Goal: Task Accomplishment & Management: Use online tool/utility

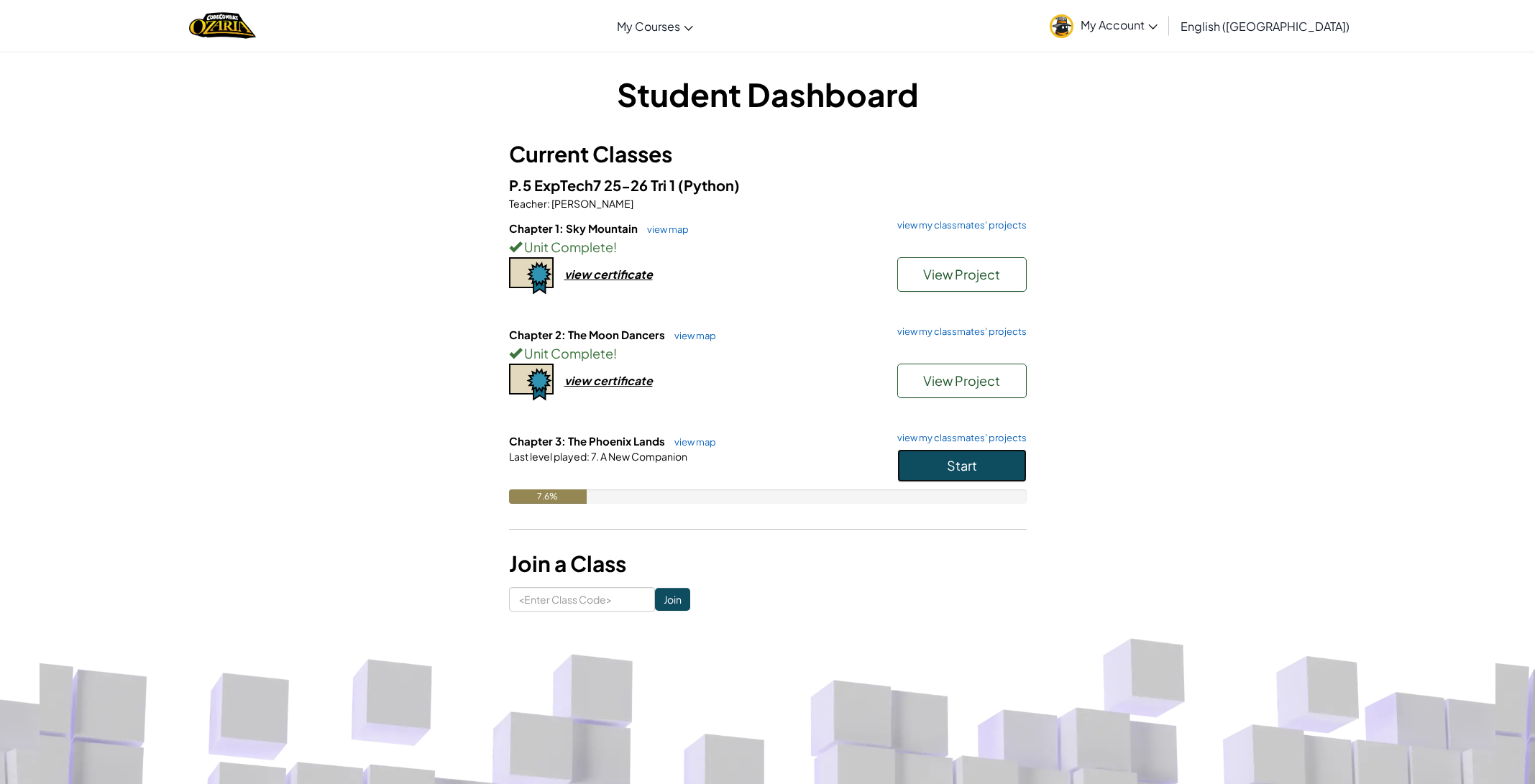
click at [939, 471] on button "Start" at bounding box center [961, 466] width 129 height 33
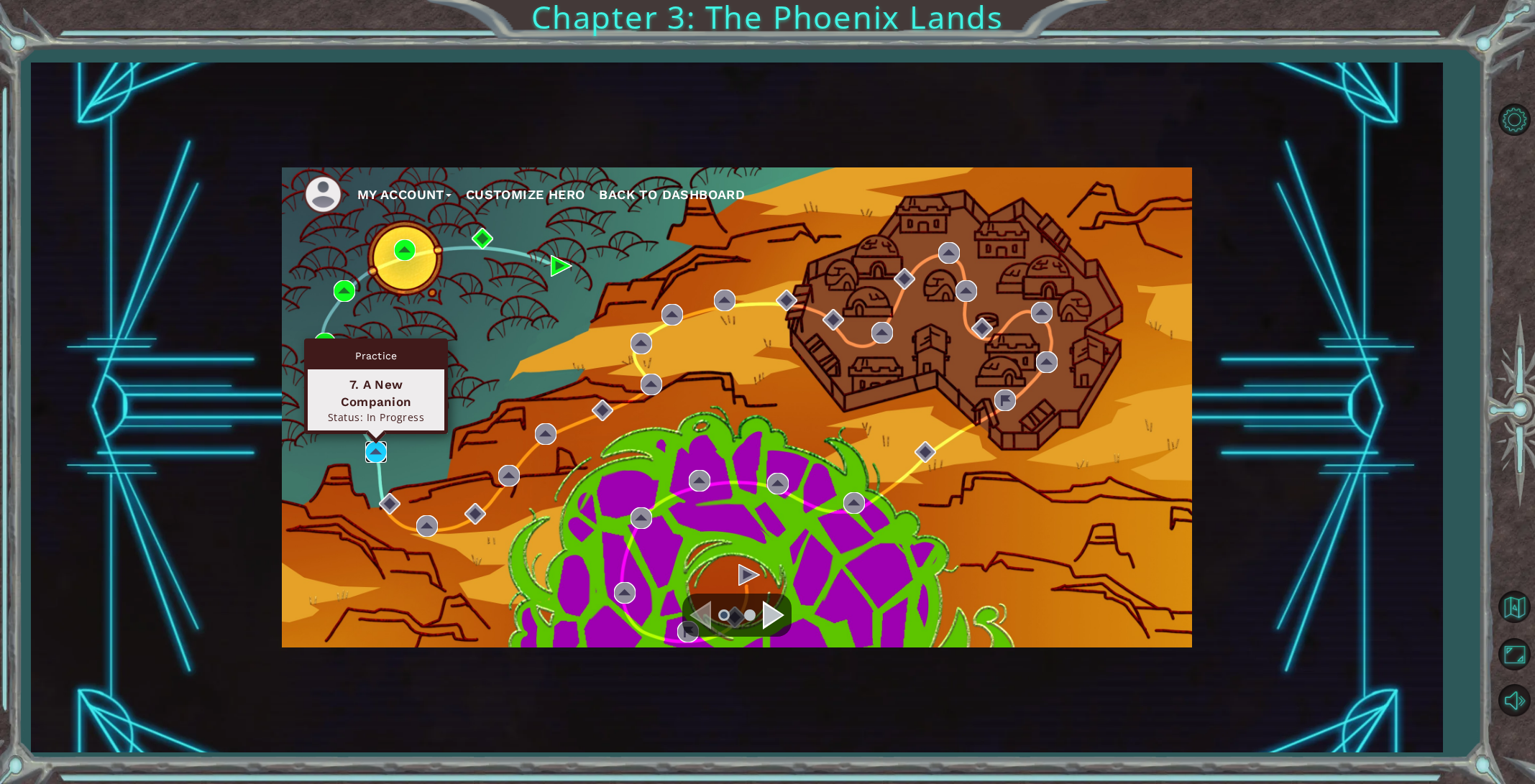
click at [378, 462] on img at bounding box center [375, 452] width 22 height 22
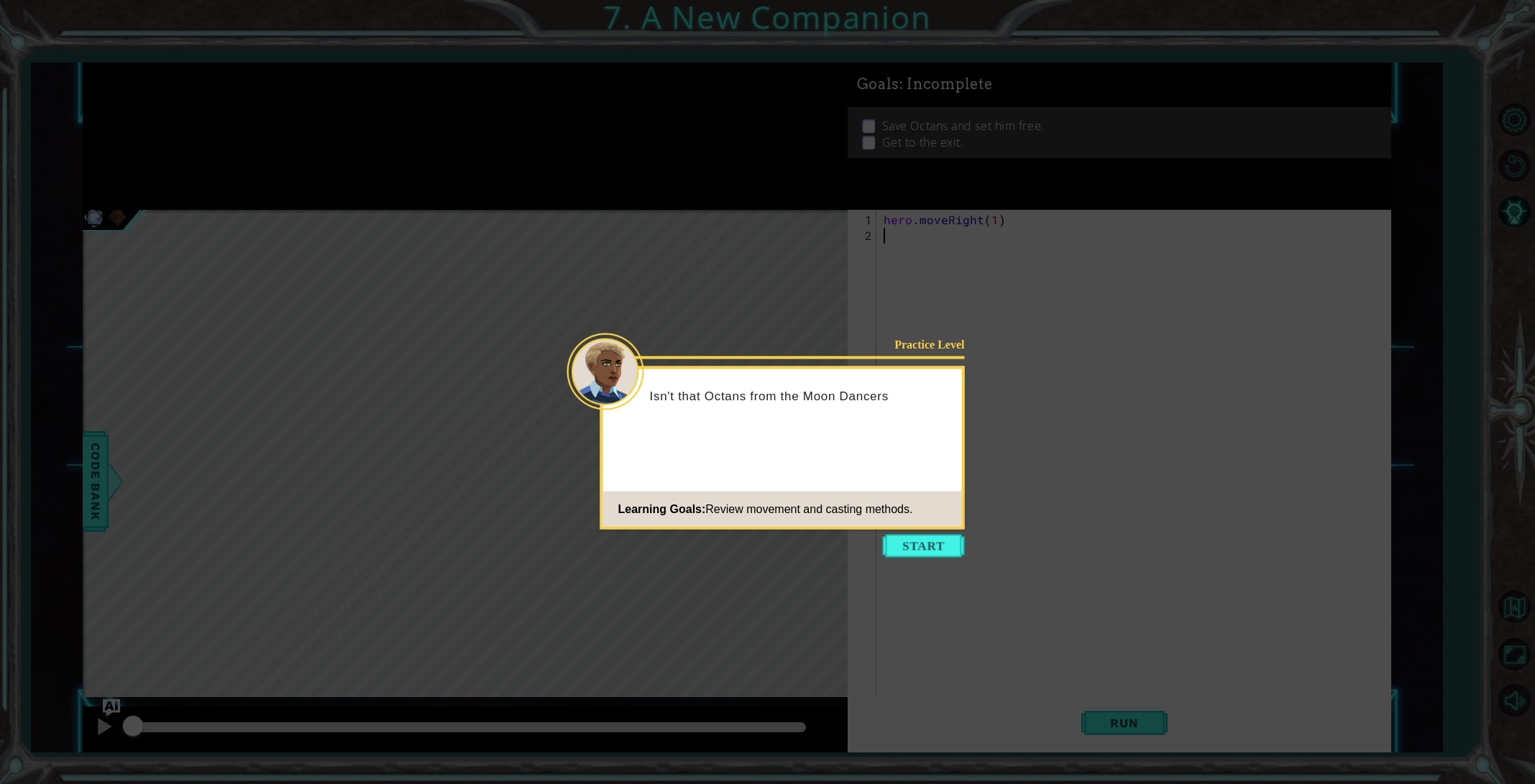
click at [926, 557] on icon at bounding box center [767, 392] width 1535 height 784
click at [913, 541] on button "Start" at bounding box center [923, 546] width 82 height 23
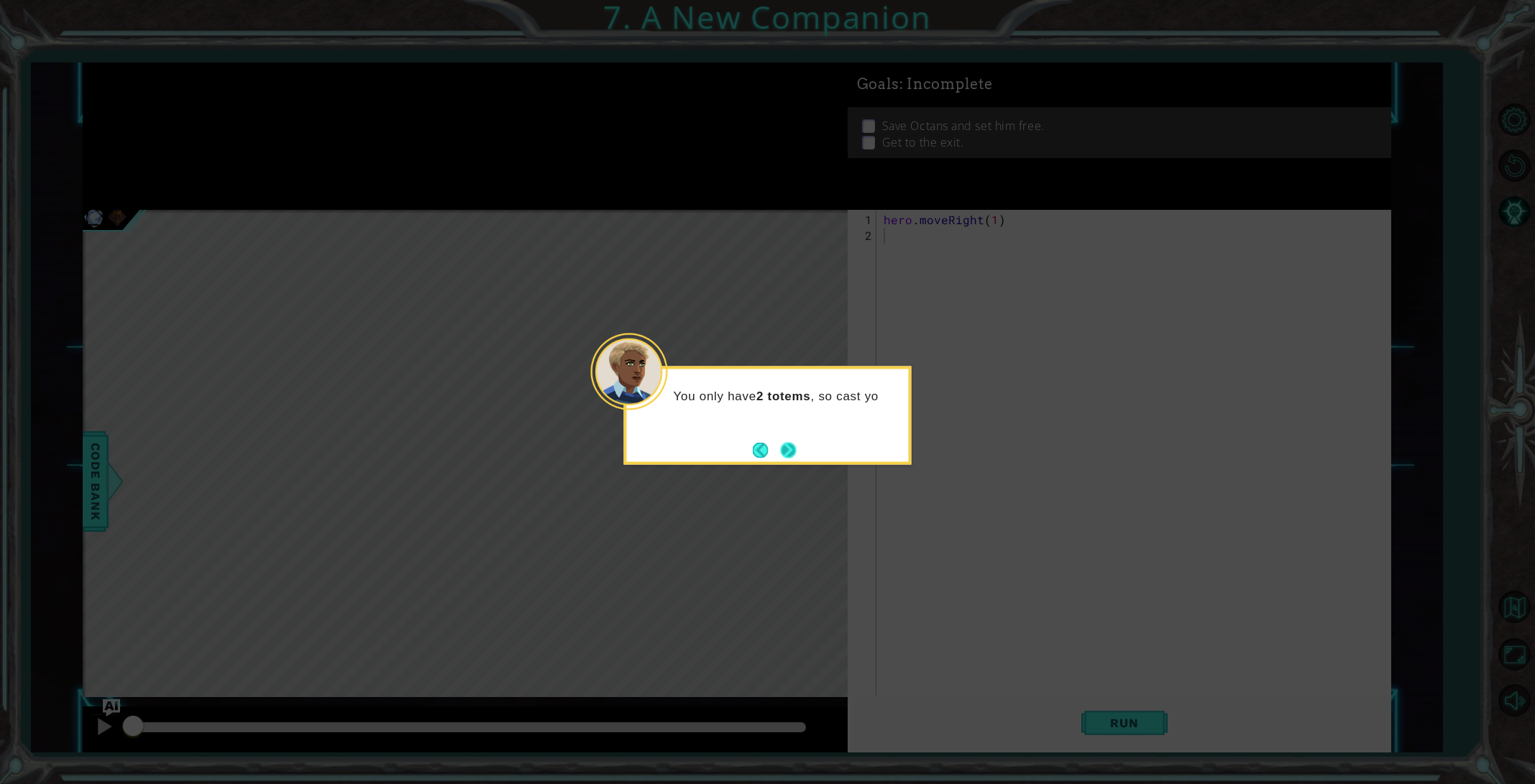
click at [795, 442] on button "Next" at bounding box center [788, 450] width 26 height 26
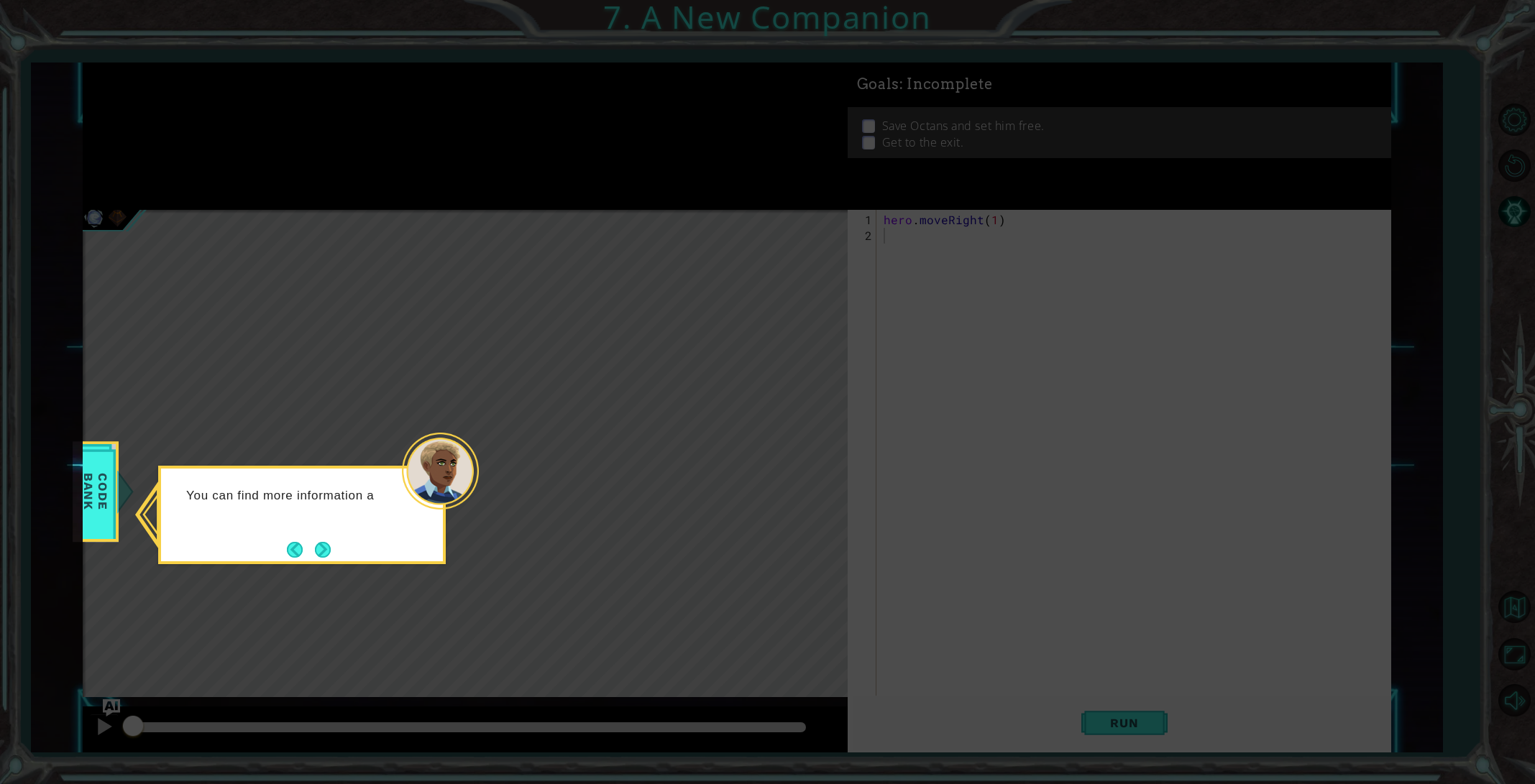
click at [332, 548] on button "Next" at bounding box center [323, 549] width 22 height 22
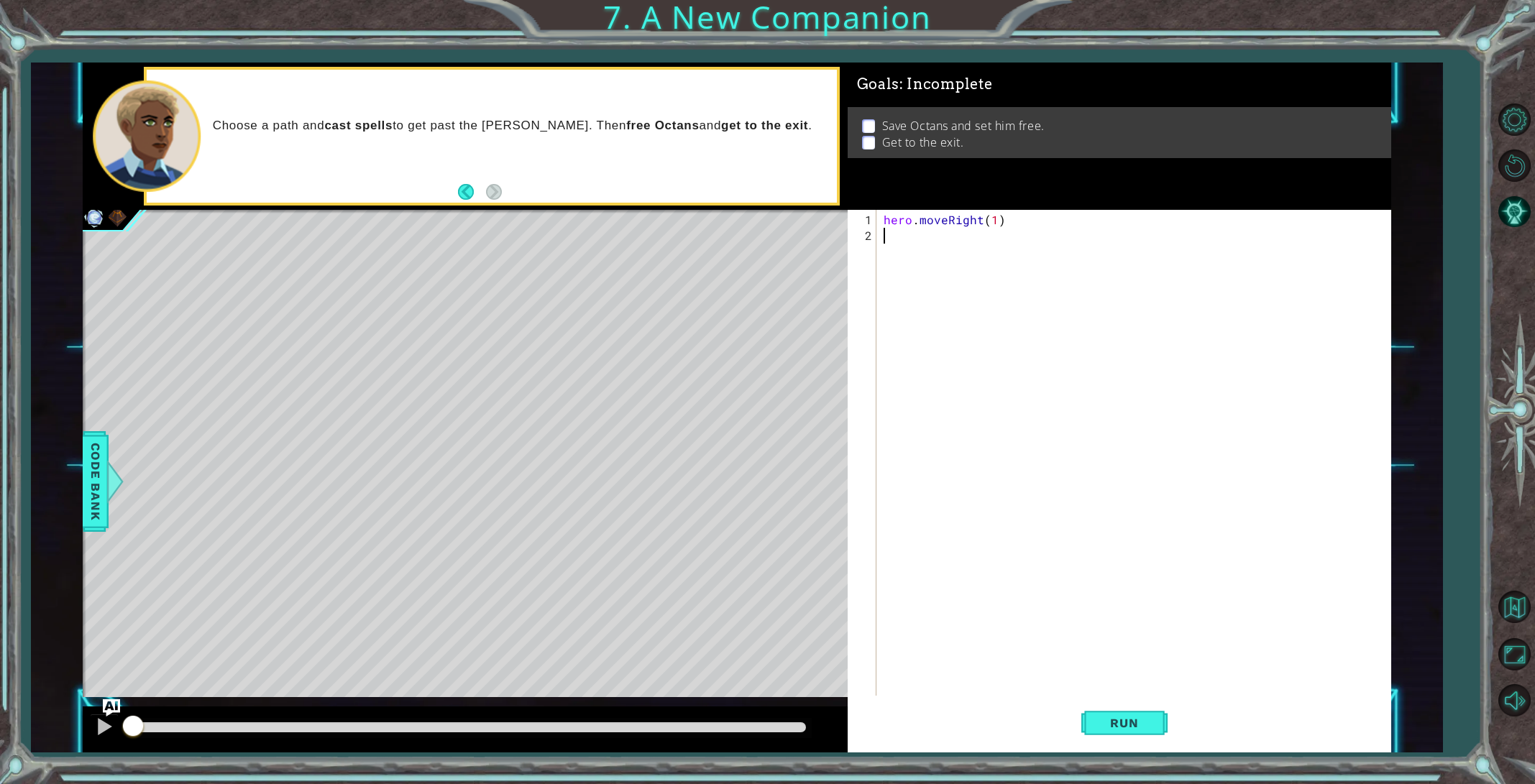
paste textarea "v"
type textarea "vvv"
type textarea "hero.moveRight(1)"
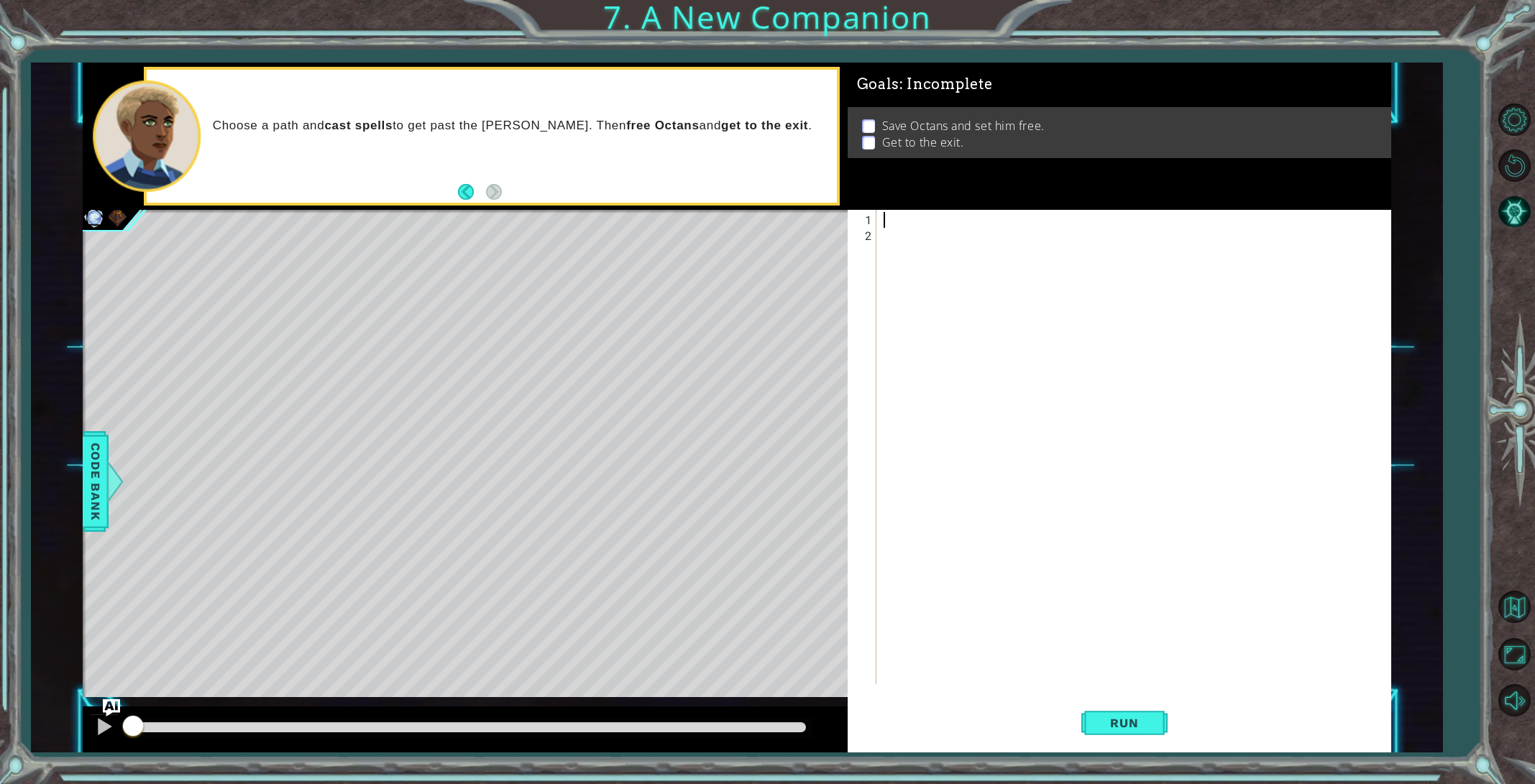
paste textarea "h"
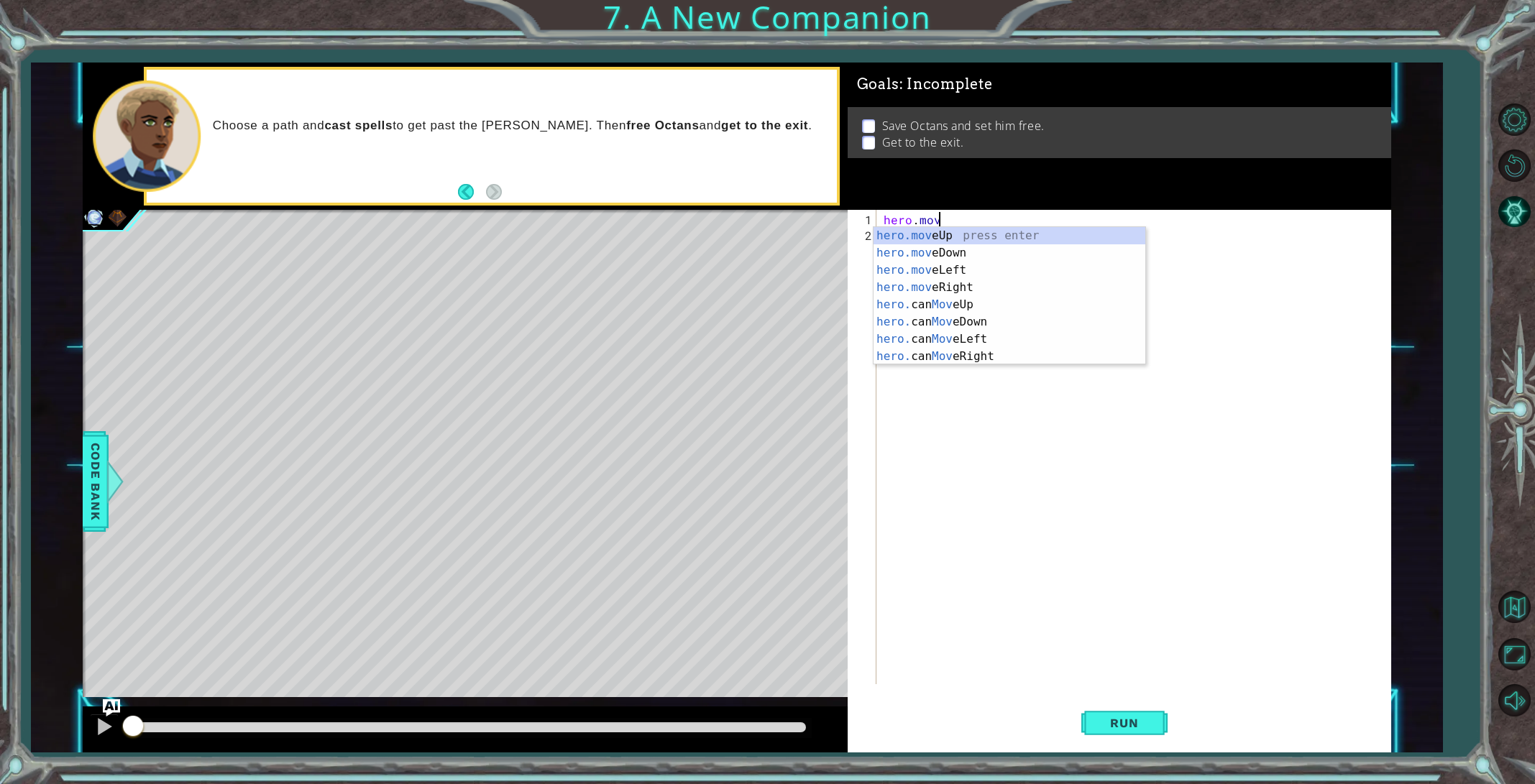
scroll to position [0, 3]
click at [961, 289] on div "hero.move Up press enter hero.move Down press enter hero.move Left press enter …" at bounding box center [1009, 314] width 271 height 172
type textarea "hero.moveRight(1)"
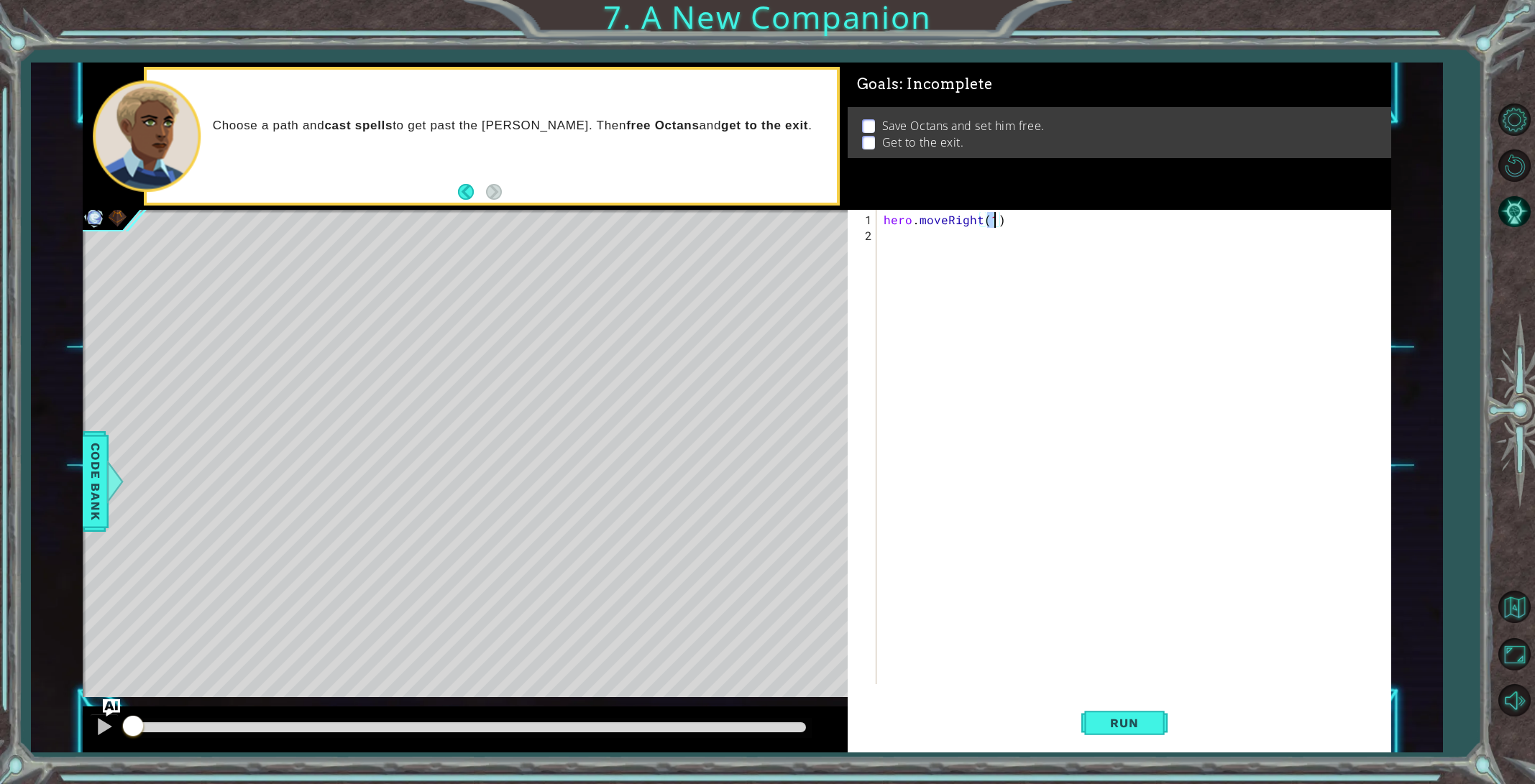
click at [928, 252] on div "hero . moveRight ( 1 )" at bounding box center [1137, 465] width 512 height 506
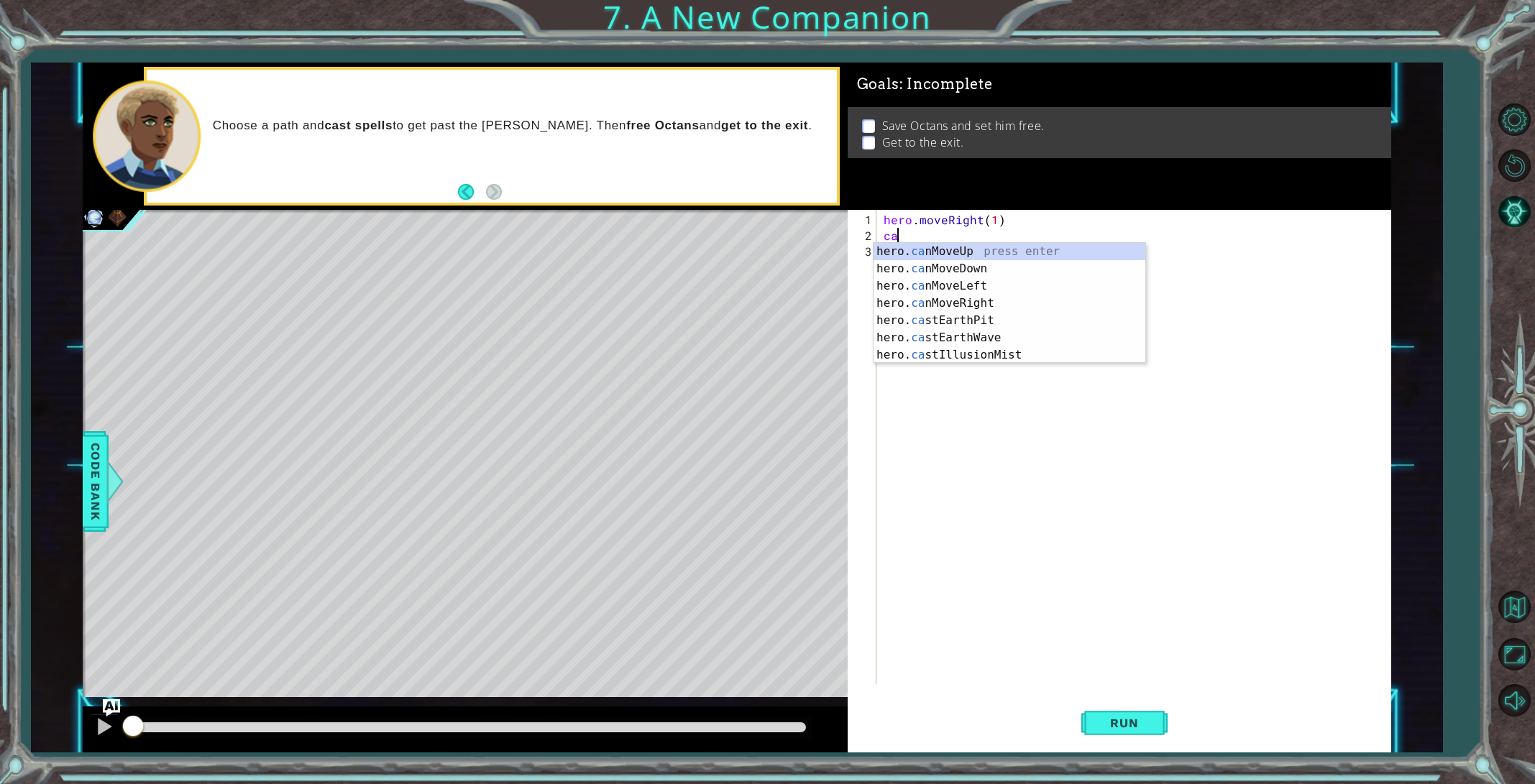
type textarea "cas"
click at [1017, 252] on div "hero. cas tEarthWave press enter hero. cas tEarthPit press enter hero. cas tIll…" at bounding box center [1009, 286] width 271 height 86
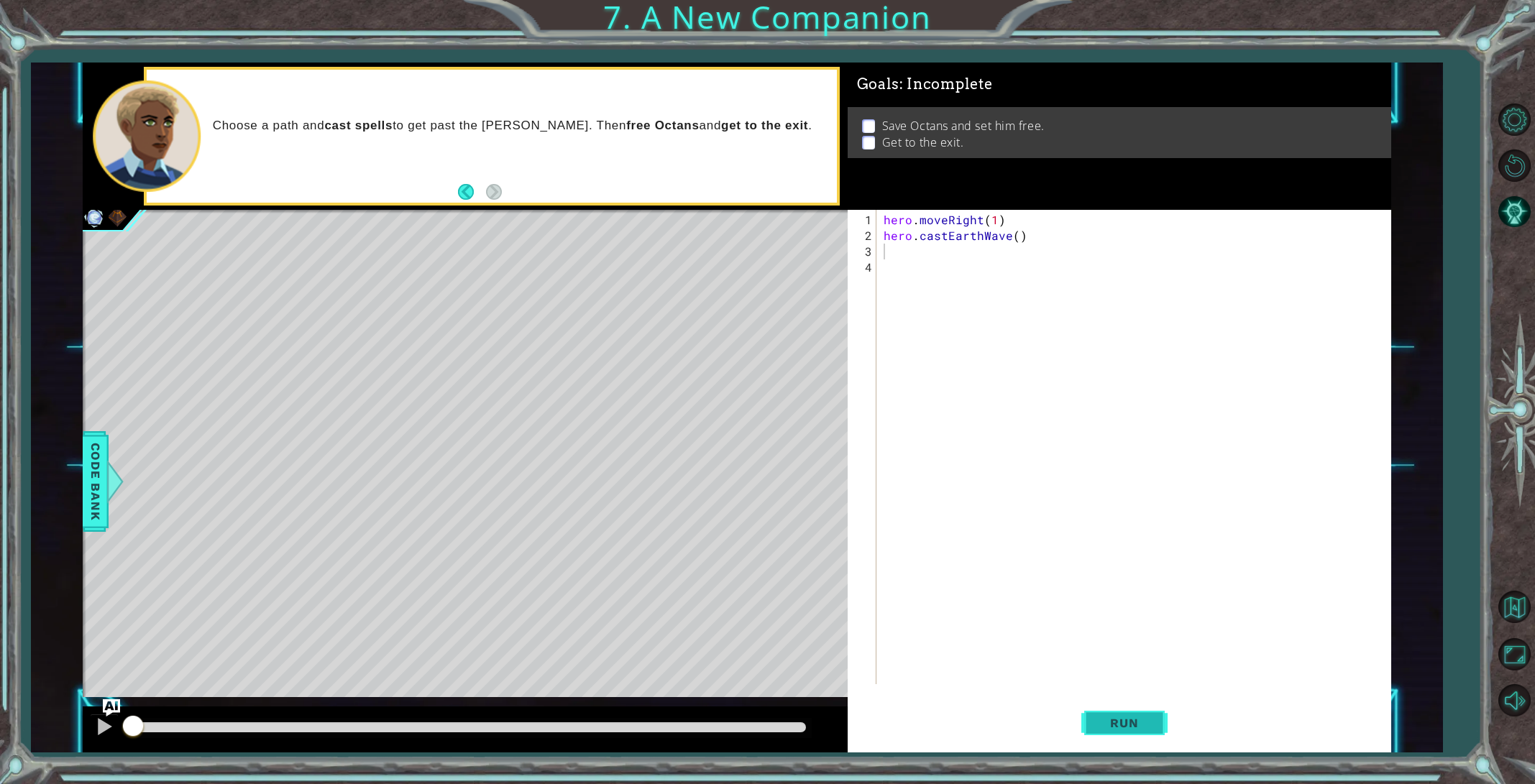
click at [1086, 723] on button "Run" at bounding box center [1124, 722] width 86 height 54
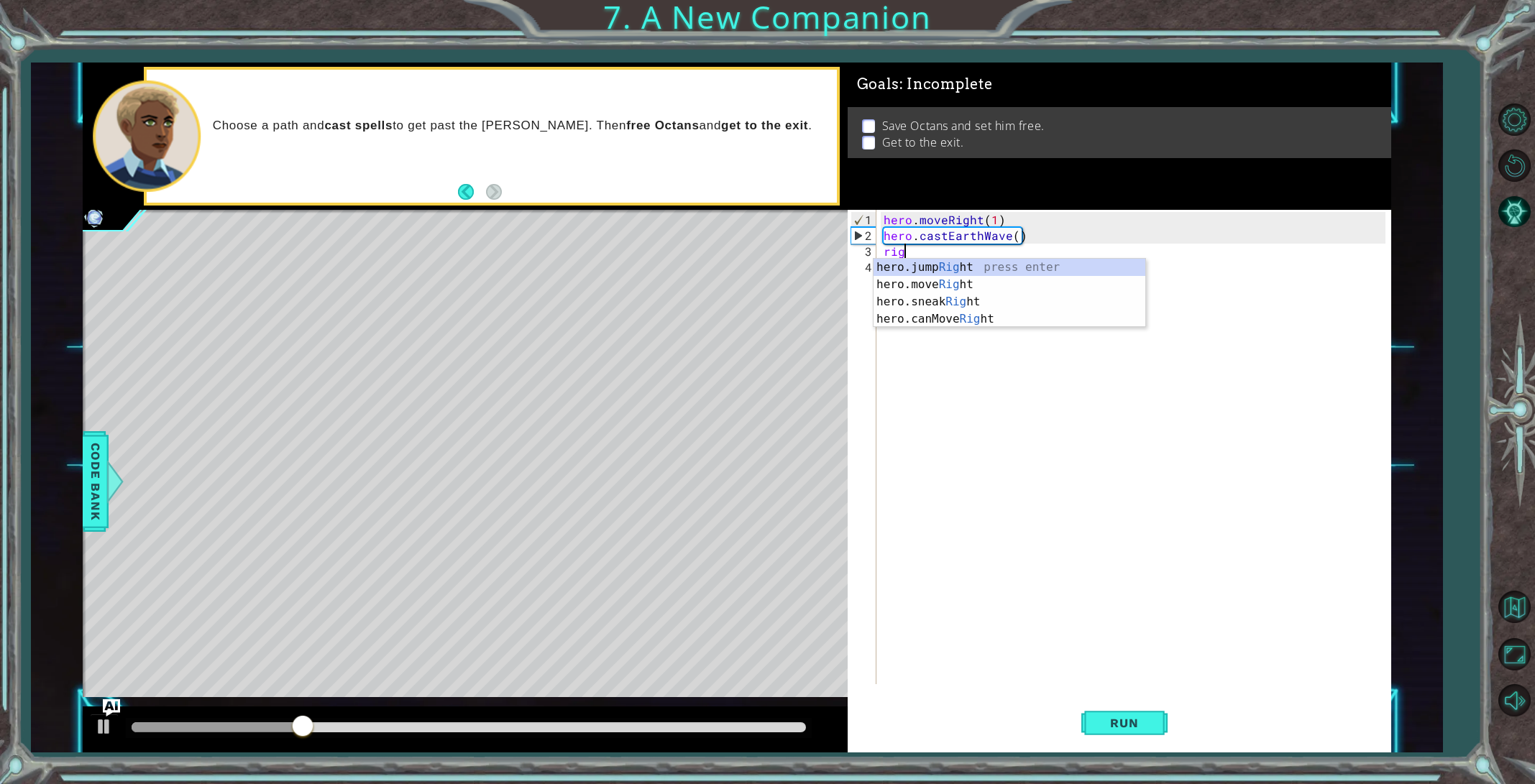
scroll to position [0, 2]
click at [992, 287] on div "hero.jump Right press enter hero.move Right press enter hero.sneak Right press …" at bounding box center [1009, 310] width 271 height 103
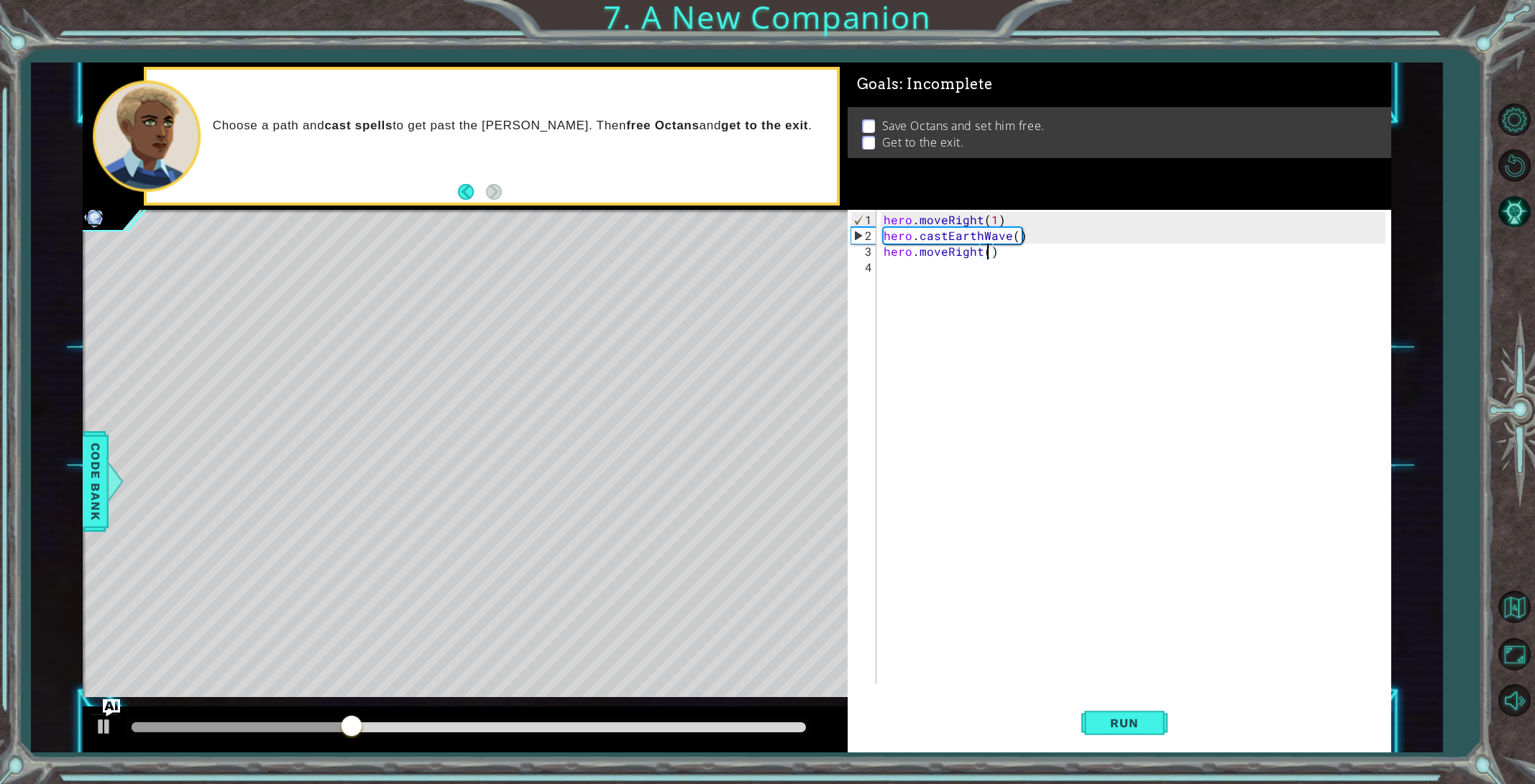
type textarea "hero.moveRight(2)"
click at [984, 302] on div "hero . moveRight ( 1 ) hero . castEarthWave ( ) hero . moveRight ( 2 )" at bounding box center [1137, 465] width 512 height 506
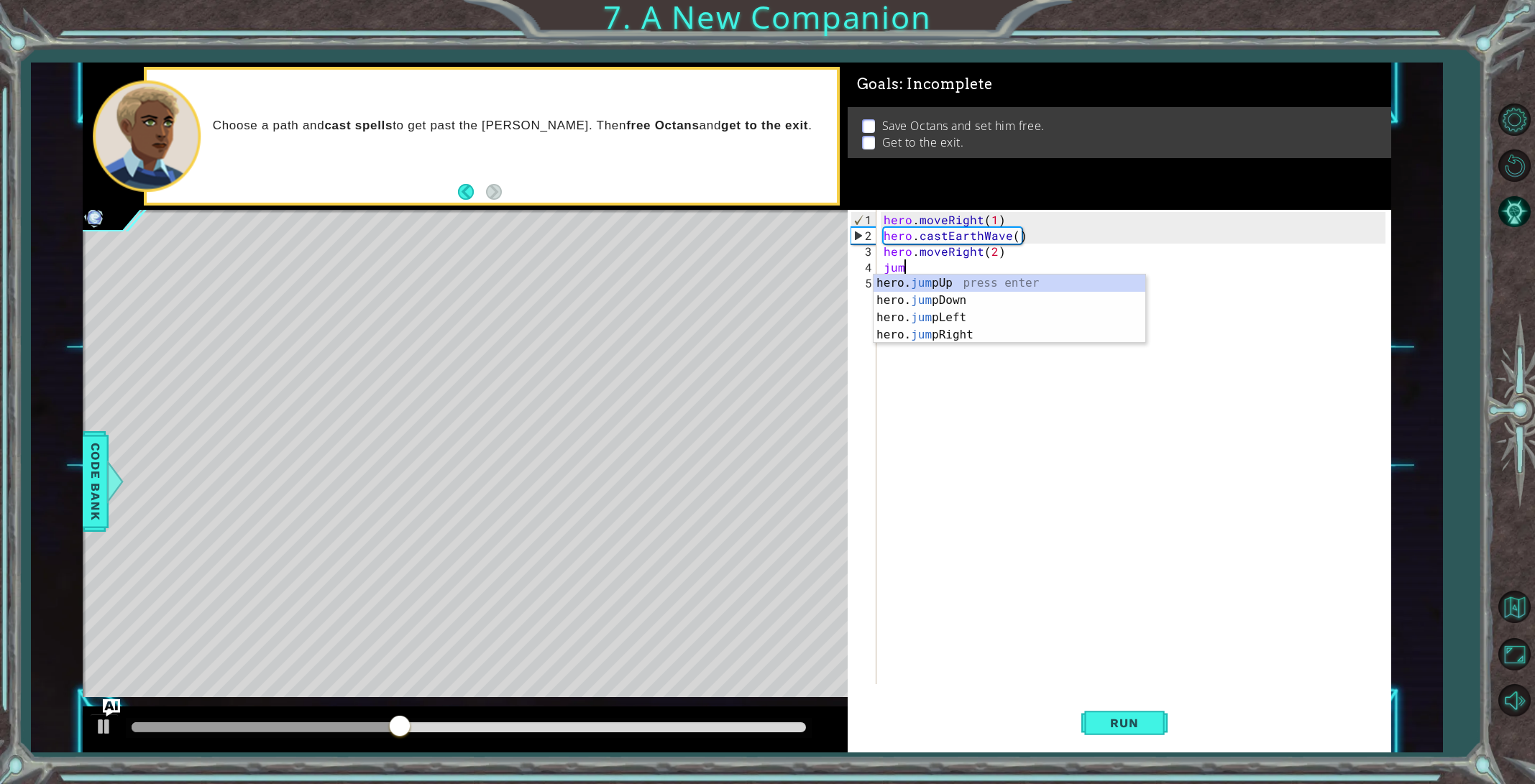
type textarea "jump"
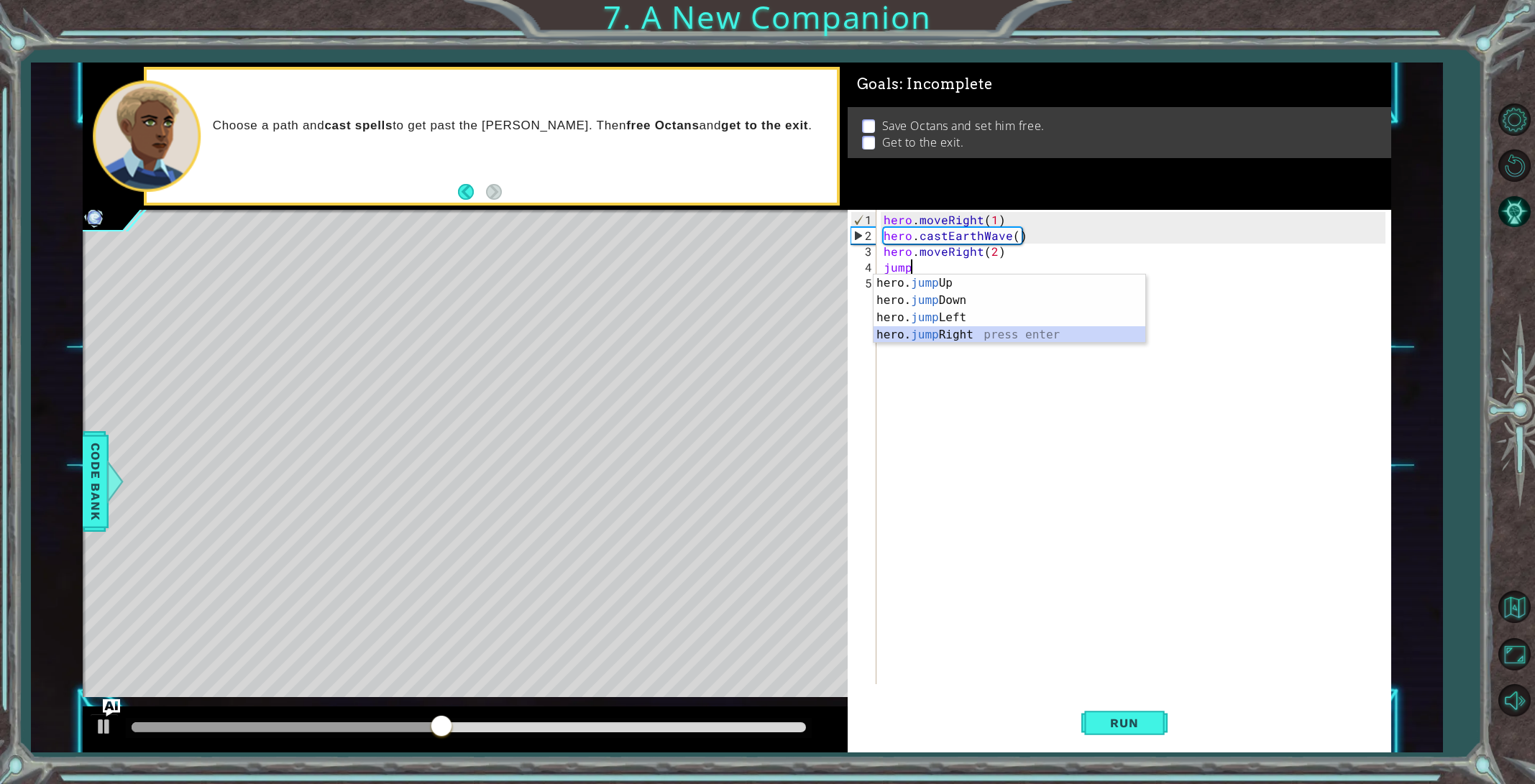
click at [961, 330] on div "hero. jump Up press enter hero. jump Down press enter hero. jump Left press ent…" at bounding box center [1009, 326] width 271 height 103
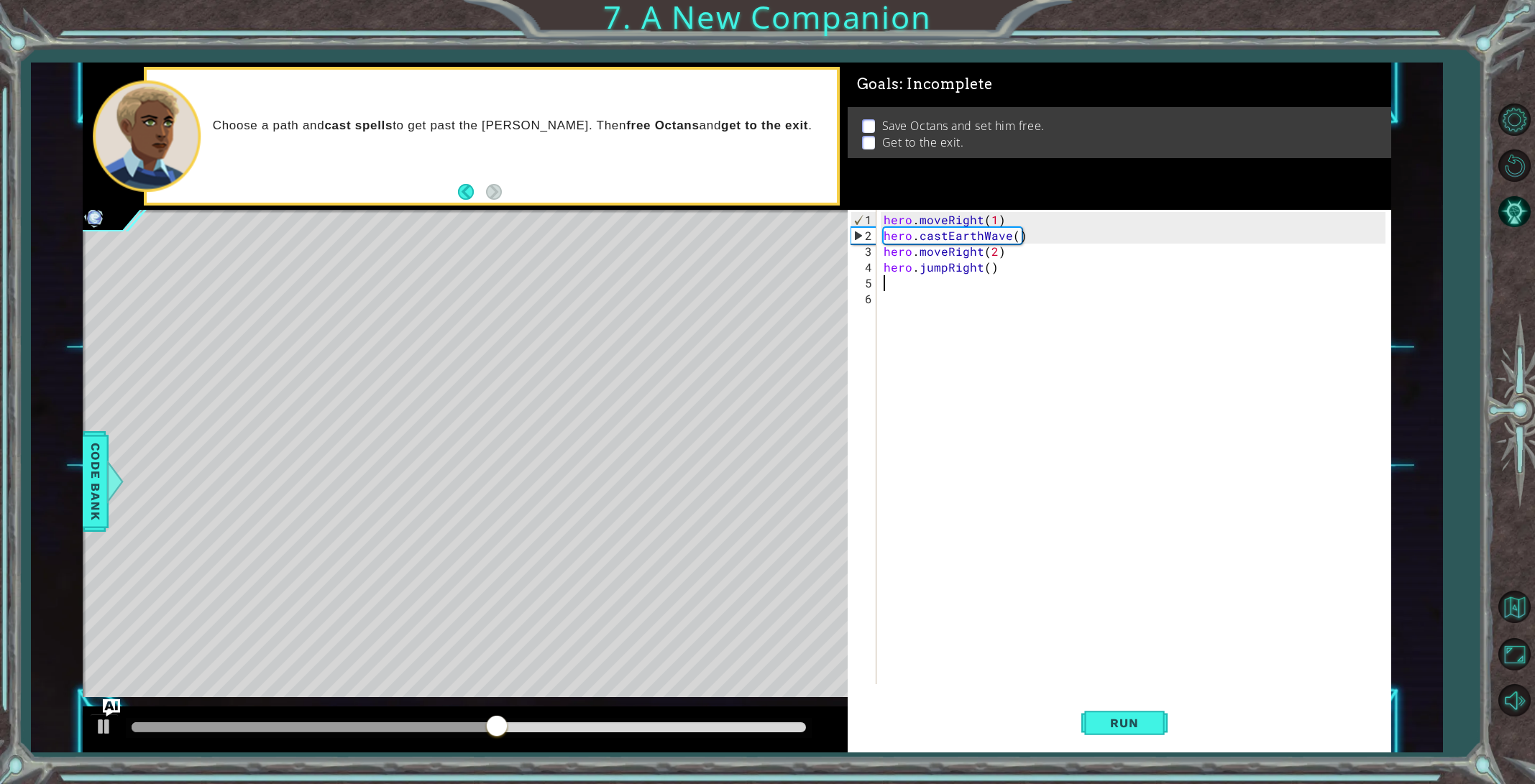
type textarea "s"
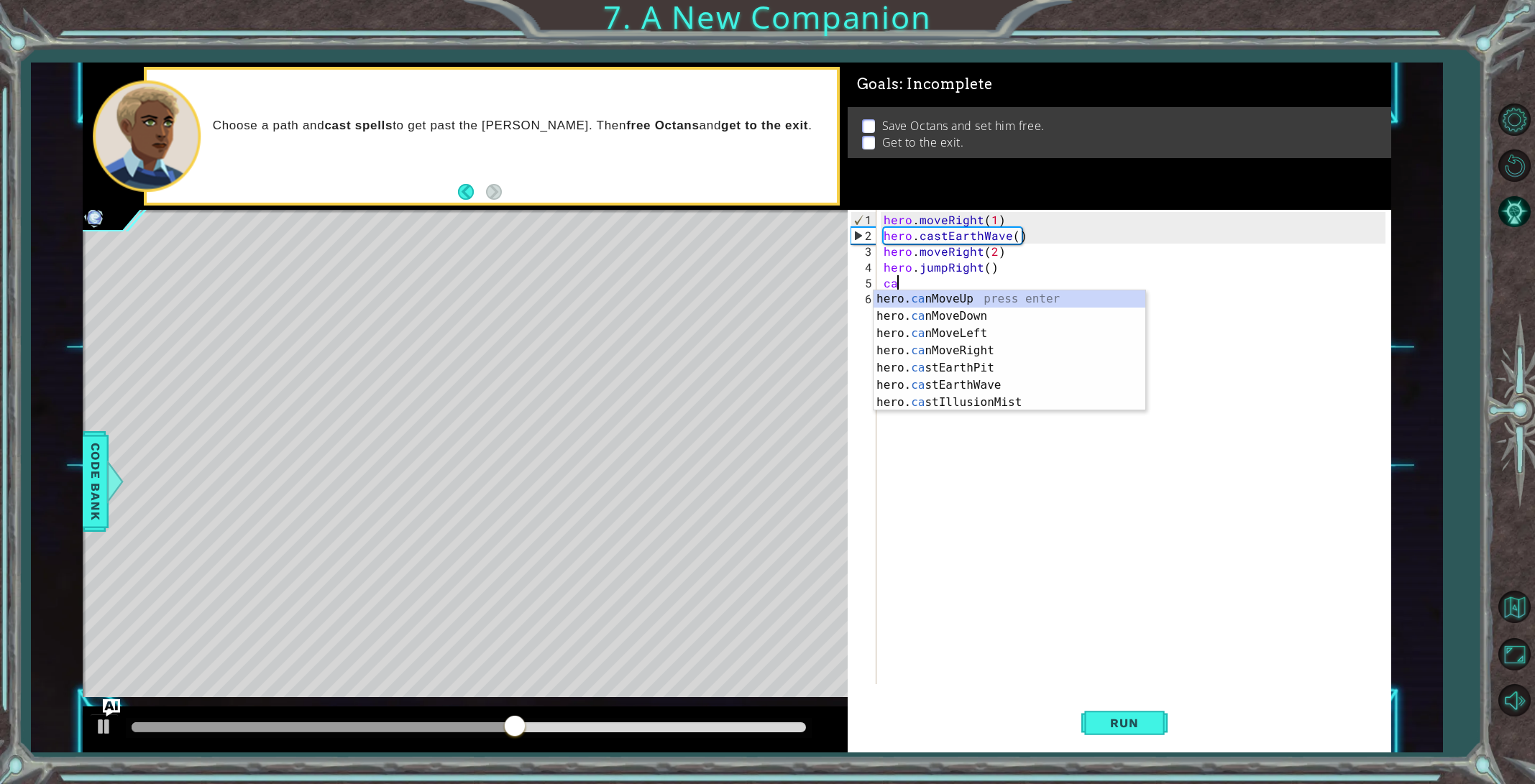
scroll to position [0, 1]
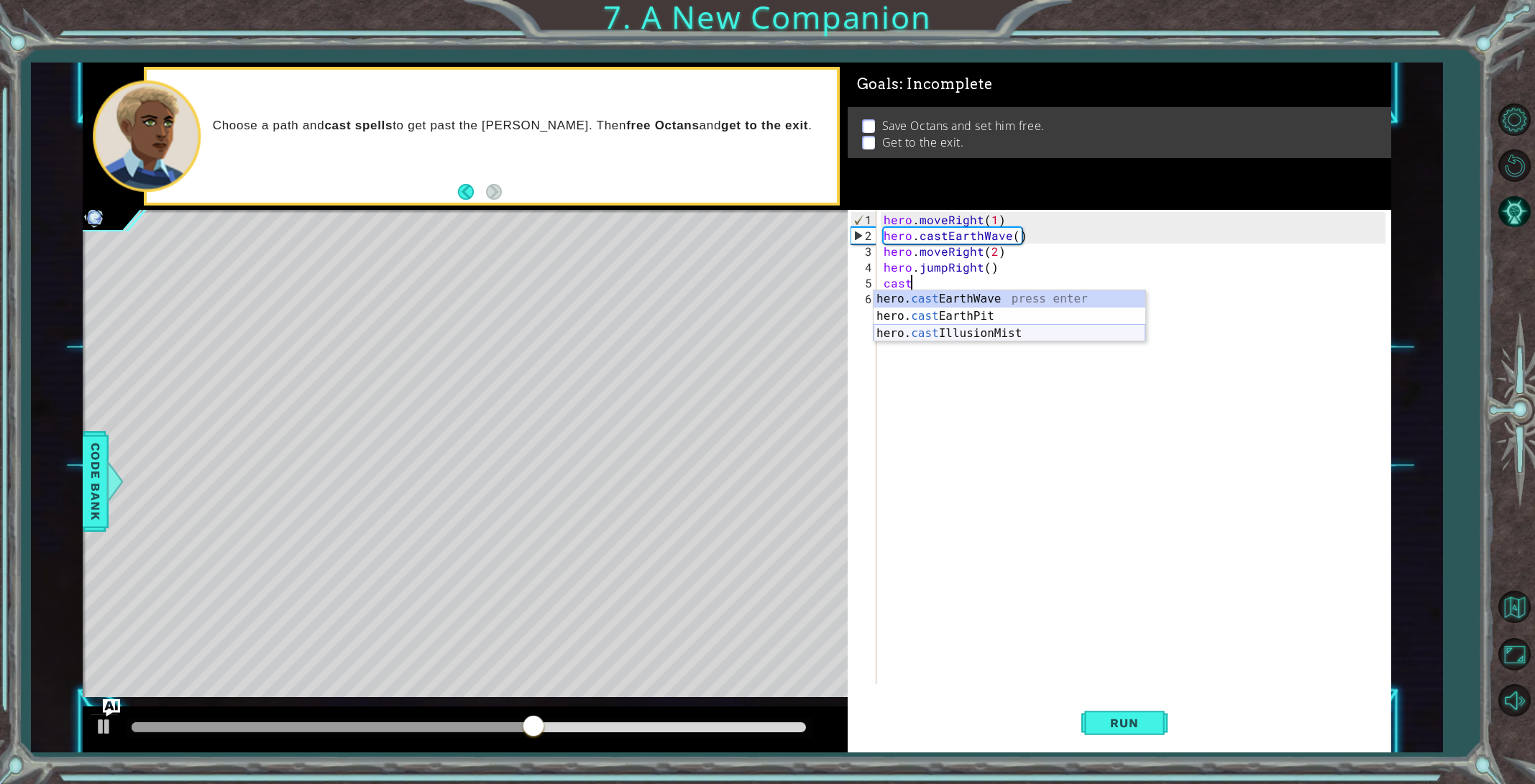
click at [967, 338] on div "hero. cast EarthWave press enter hero. cast EarthPit press enter hero. cast Ill…" at bounding box center [1009, 333] width 271 height 86
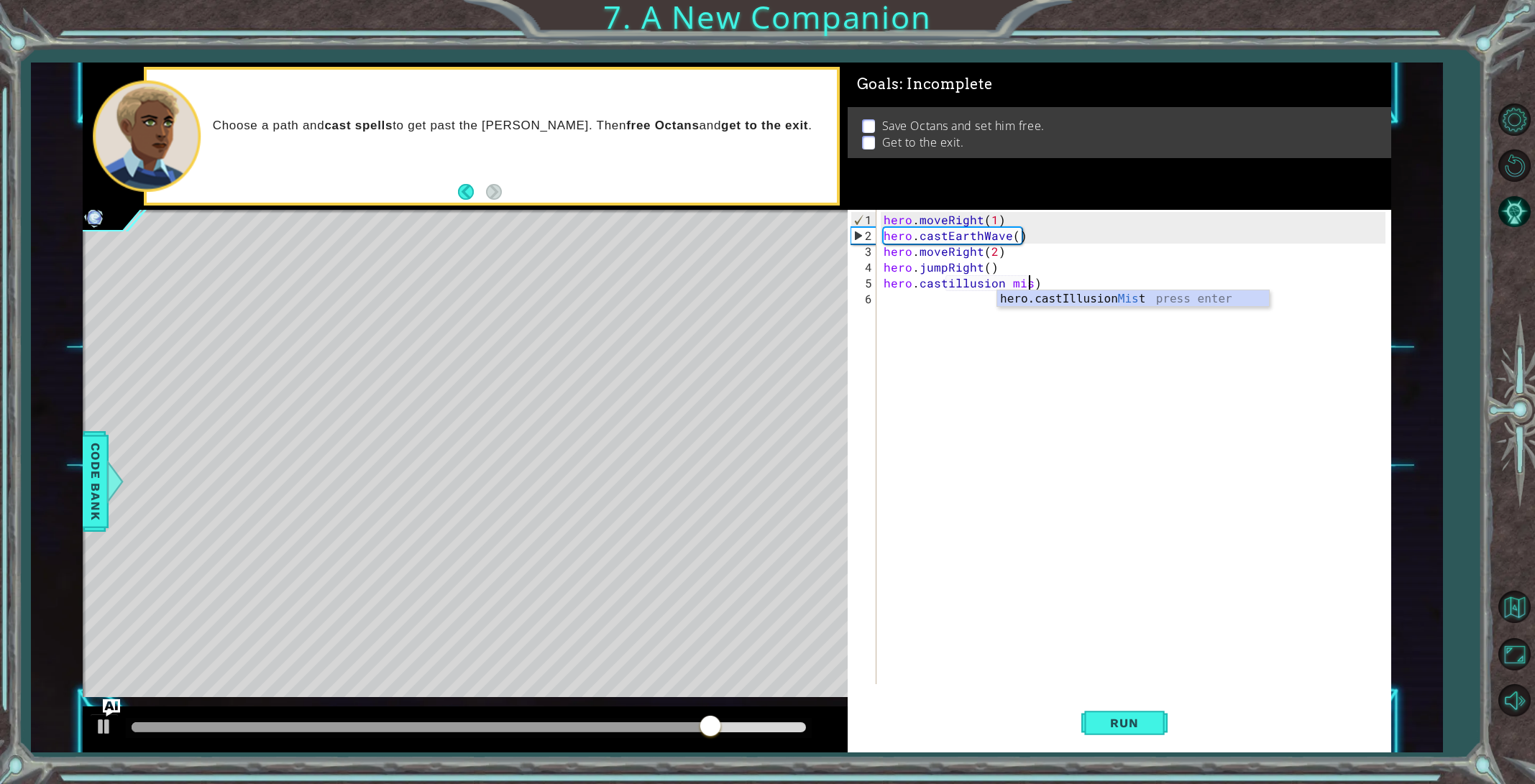
scroll to position [0, 9]
click at [1134, 302] on div "hero.castIllusion Mist press enter" at bounding box center [1133, 316] width 271 height 52
type textarea "hero.castIllusionMist(enemy)"
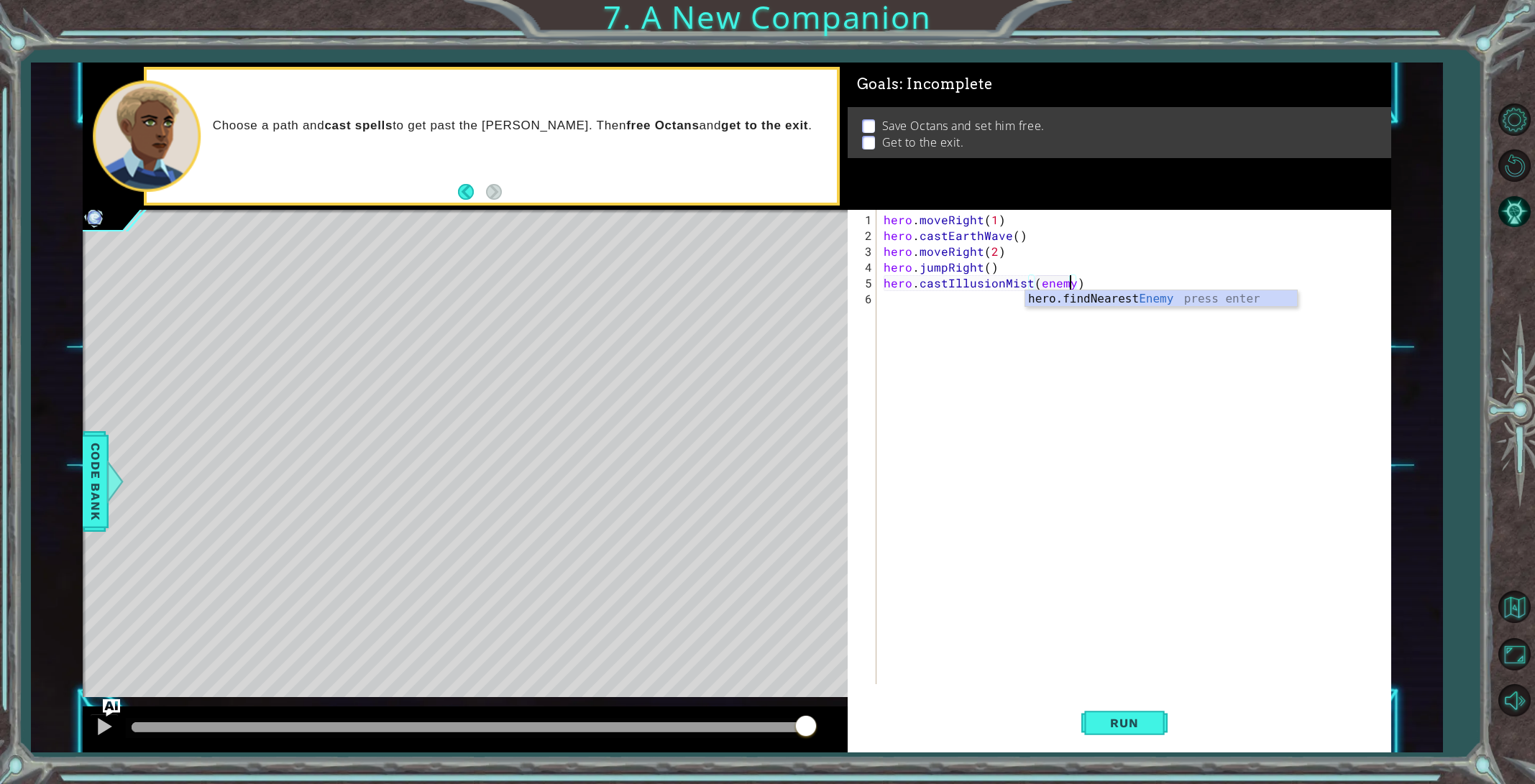
click at [1081, 276] on div "hero . moveRight ( 1 ) hero . castEarthWave ( ) hero . moveRight ( 2 ) hero . j…" at bounding box center [1137, 465] width 512 height 506
click at [887, 286] on div "hero . moveRight ( 1 ) hero . castEarthWave ( ) hero . moveRight ( 2 ) hero . j…" at bounding box center [1137, 465] width 512 height 506
click at [899, 291] on div "hero . moveRight ( 1 ) hero . castEarthWave ( ) hero . moveRight ( 2 ) hero . j…" at bounding box center [1137, 465] width 512 height 506
click at [978, 297] on div "hero . moveRight ( 1 ) hero . castEarthWave ( ) hero . moveRight ( 2 ) hero . j…" at bounding box center [1137, 465] width 512 height 506
click at [971, 297] on div "hero . moveRight ( 1 ) hero . castEarthWave ( ) hero . moveRight ( 2 ) hero . j…" at bounding box center [1137, 465] width 512 height 506
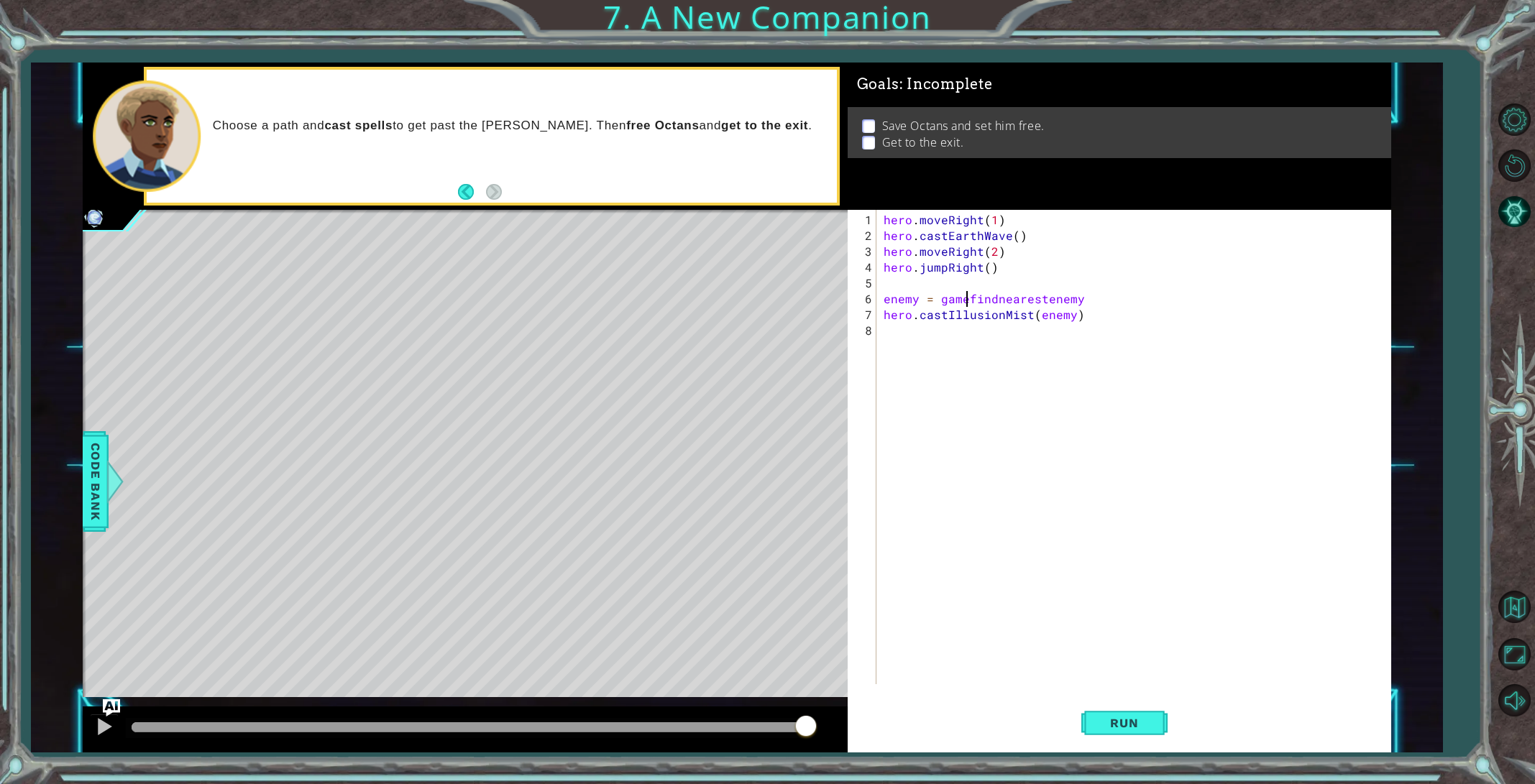
scroll to position [0, 6]
click at [1004, 301] on div "hero . moveRight ( 1 ) hero . castEarthWave ( ) hero . moveRight ( 2 ) hero . j…" at bounding box center [1137, 465] width 512 height 506
click at [1054, 302] on div "hero . moveRight ( 1 ) hero . castEarthWave ( ) hero . moveRight ( 2 ) hero . j…" at bounding box center [1137, 465] width 512 height 506
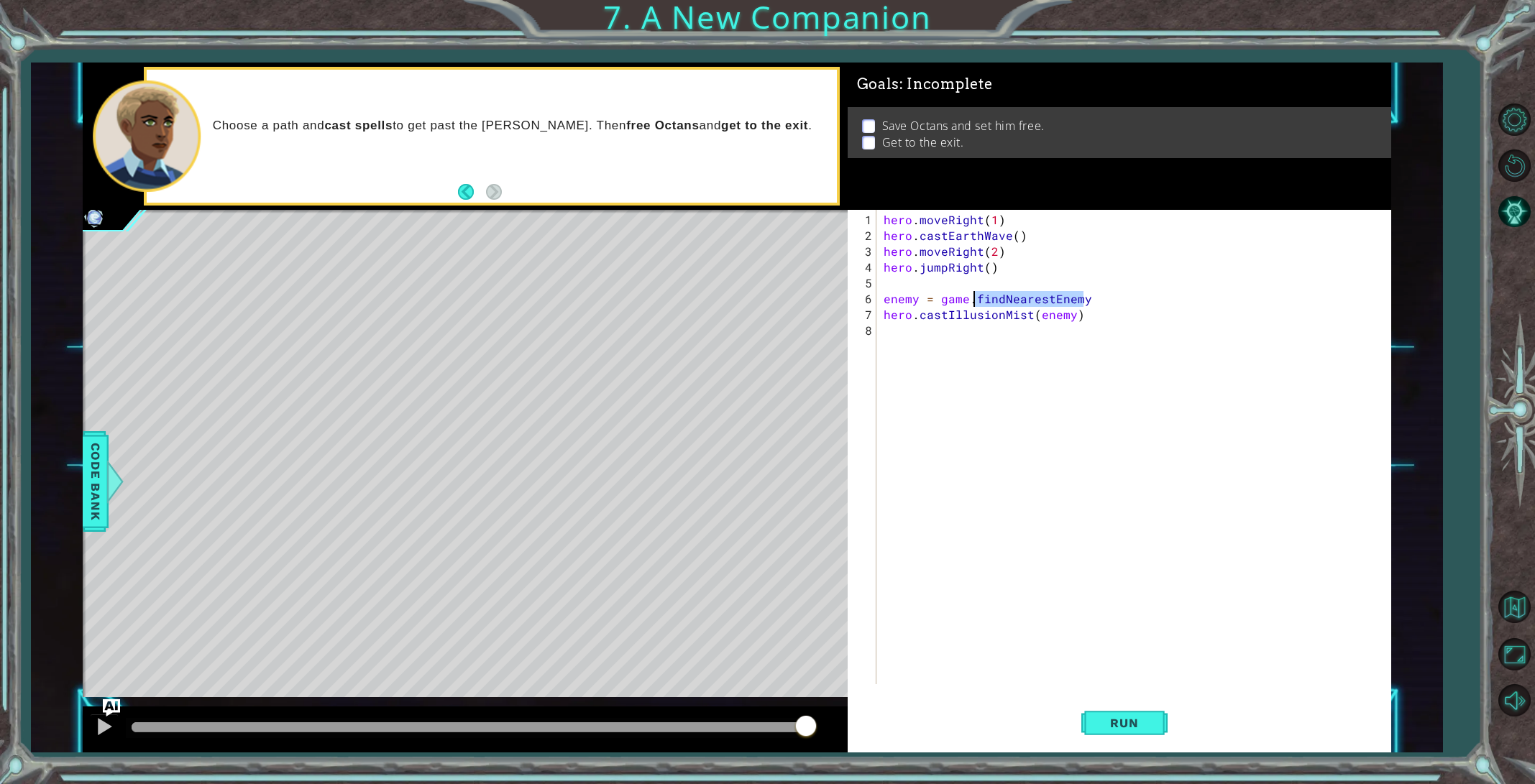
drag, startPoint x: 1089, startPoint y: 303, endPoint x: 974, endPoint y: 296, distance: 115.2
click at [974, 296] on div "hero . moveRight ( 1 ) hero . castEarthWave ( ) hero . moveRight ( 2 ) hero . j…" at bounding box center [1137, 465] width 512 height 506
click at [93, 489] on span "Code Bank" at bounding box center [95, 482] width 23 height 88
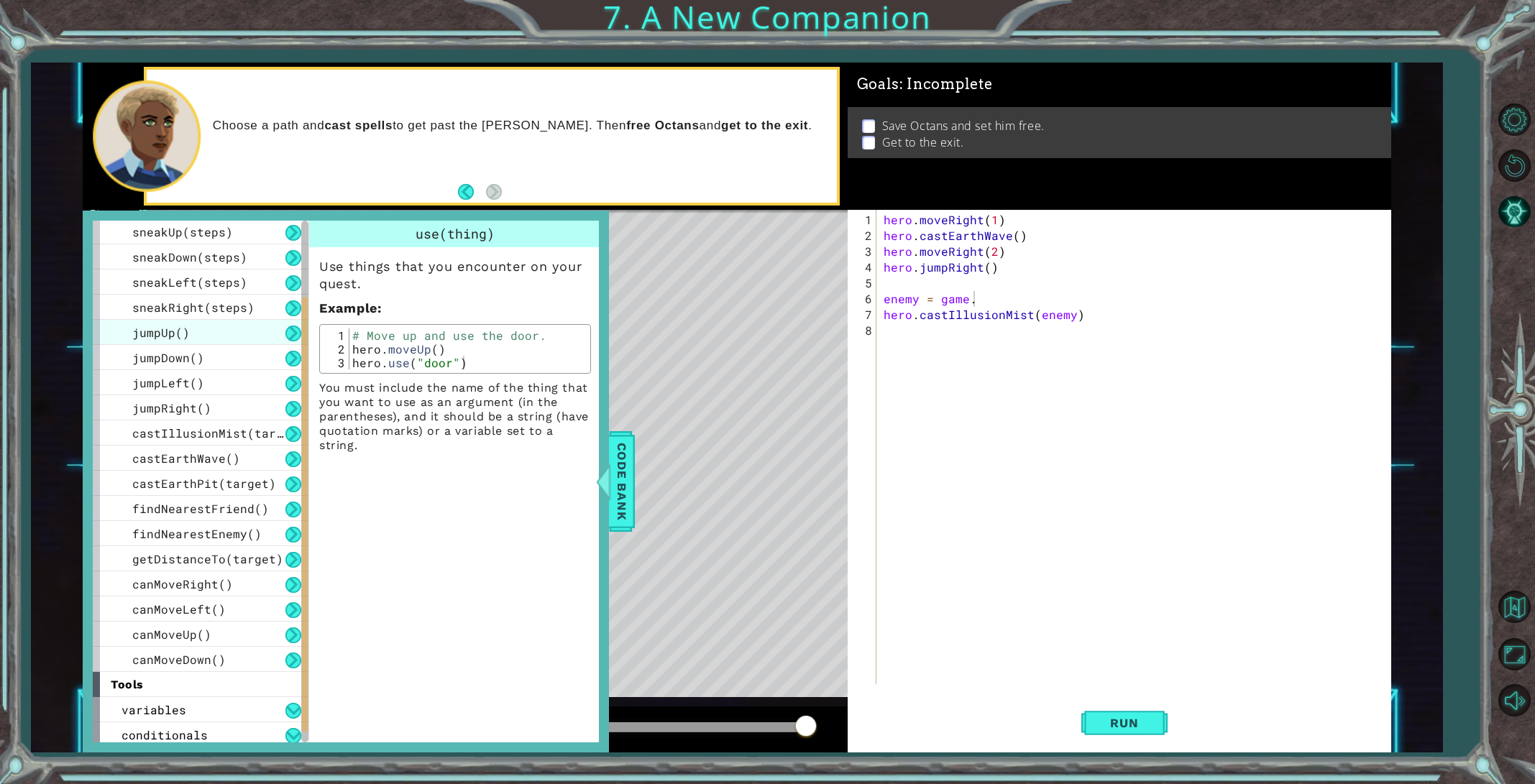
scroll to position [183, 0]
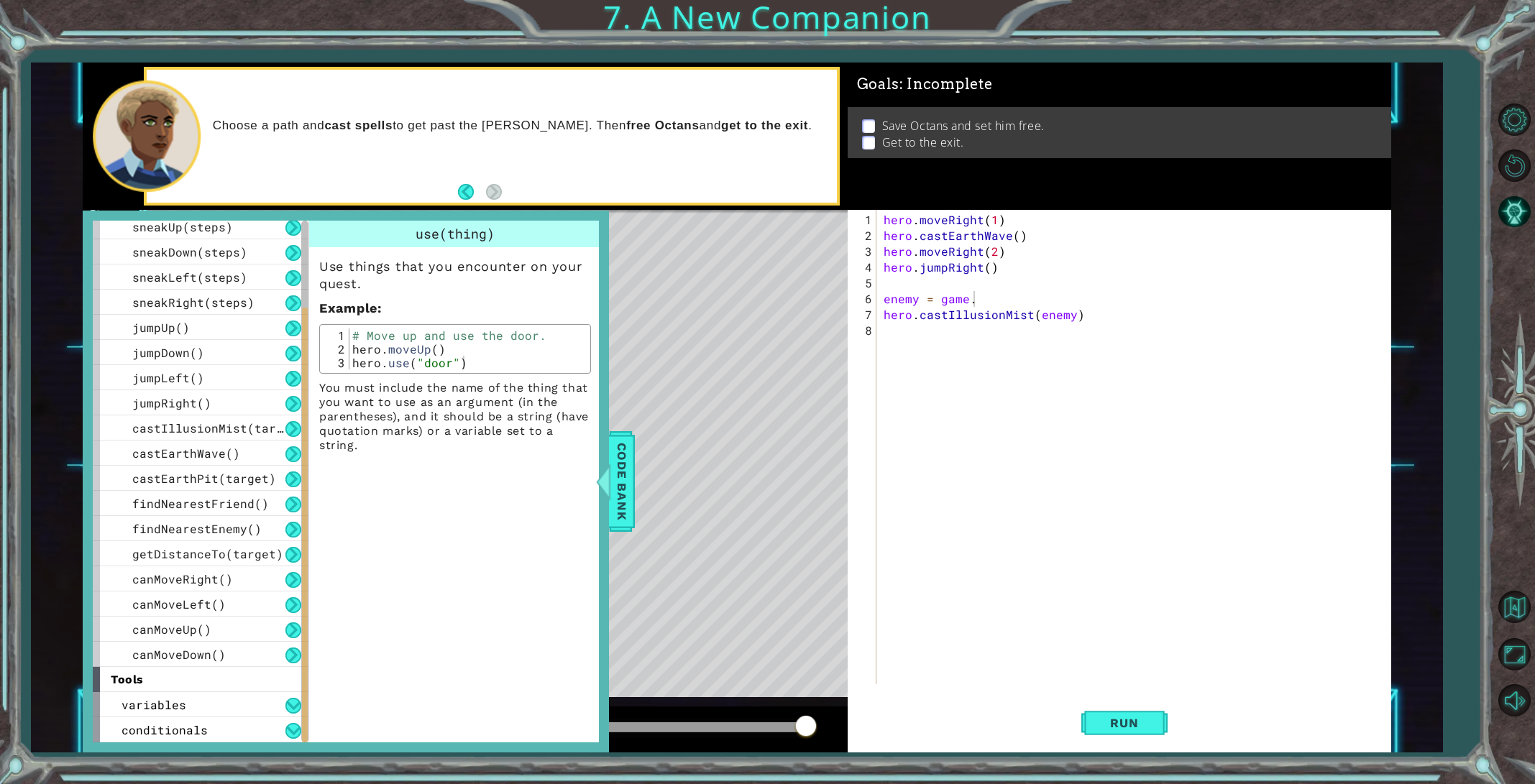
click at [969, 295] on div "hero . moveRight ( 1 ) hero . castEarthWave ( ) hero . moveRight ( 2 ) hero . j…" at bounding box center [1137, 465] width 512 height 506
type textarea "enemy = game.findNerestEnemy"
click at [950, 327] on div "hero . moveRight ( 1 ) hero . castEarthWave ( ) hero . moveRight ( 2 ) hero . j…" at bounding box center [1137, 465] width 512 height 506
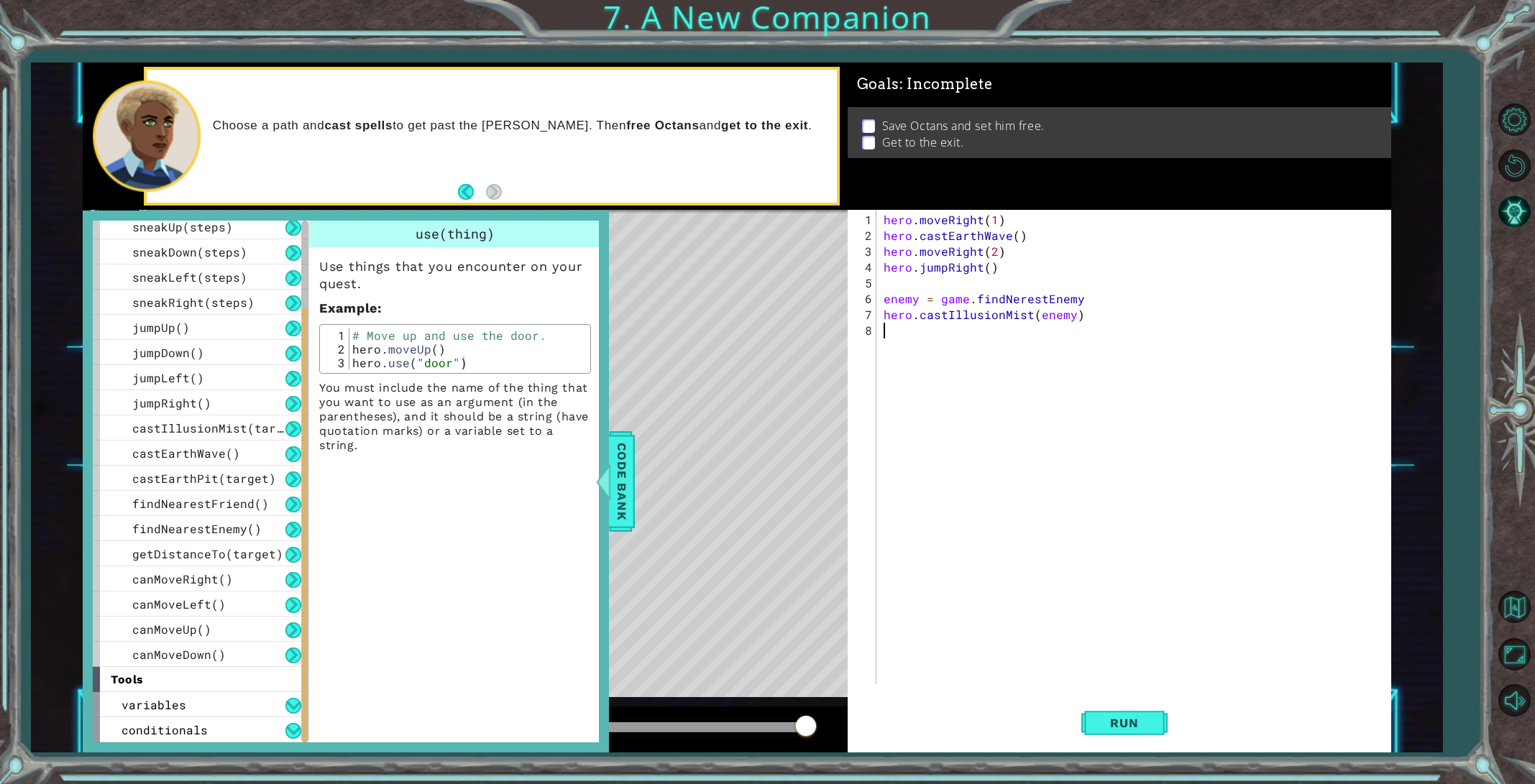
scroll to position [0, 0]
click at [619, 461] on span "Code Bank" at bounding box center [622, 482] width 23 height 88
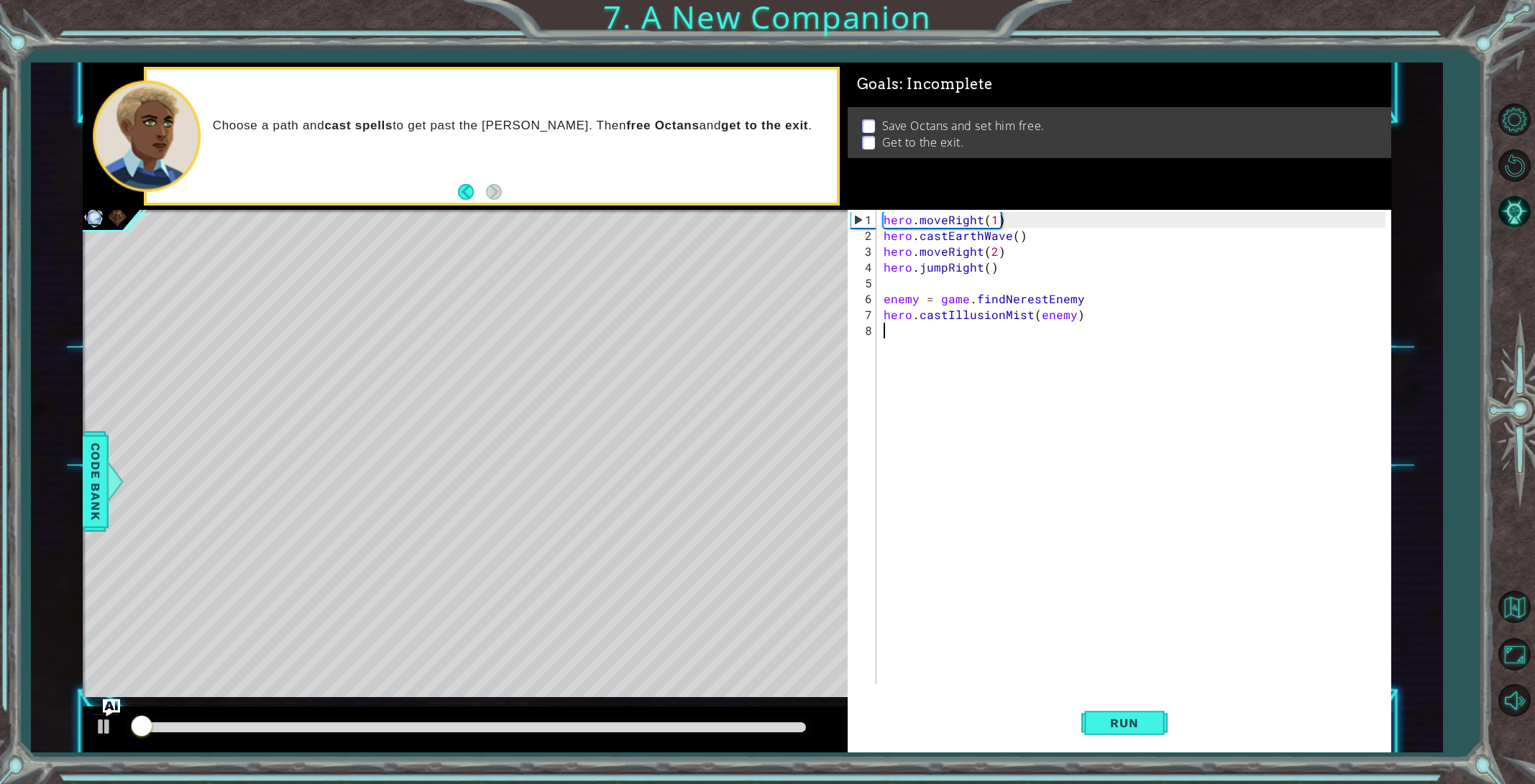
click at [892, 323] on div "hero . moveRight ( 1 ) hero . castEarthWave ( ) hero . moveRight ( 2 ) hero . j…" at bounding box center [1137, 465] width 512 height 506
type textarea "u"
click at [925, 431] on div "hero . moveRight ( 1 ) hero . castEarthWave ( ) hero . moveRight ( 2 ) hero . j…" at bounding box center [1137, 465] width 512 height 506
click at [905, 340] on div "hero . moveRight ( 1 ) hero . castEarthWave ( ) hero . moveRight ( 2 ) hero . j…" at bounding box center [1137, 465] width 512 height 506
click at [900, 333] on div "hero . moveRight ( 1 ) hero . castEarthWave ( ) hero . moveRight ( 2 ) hero . j…" at bounding box center [1137, 465] width 512 height 506
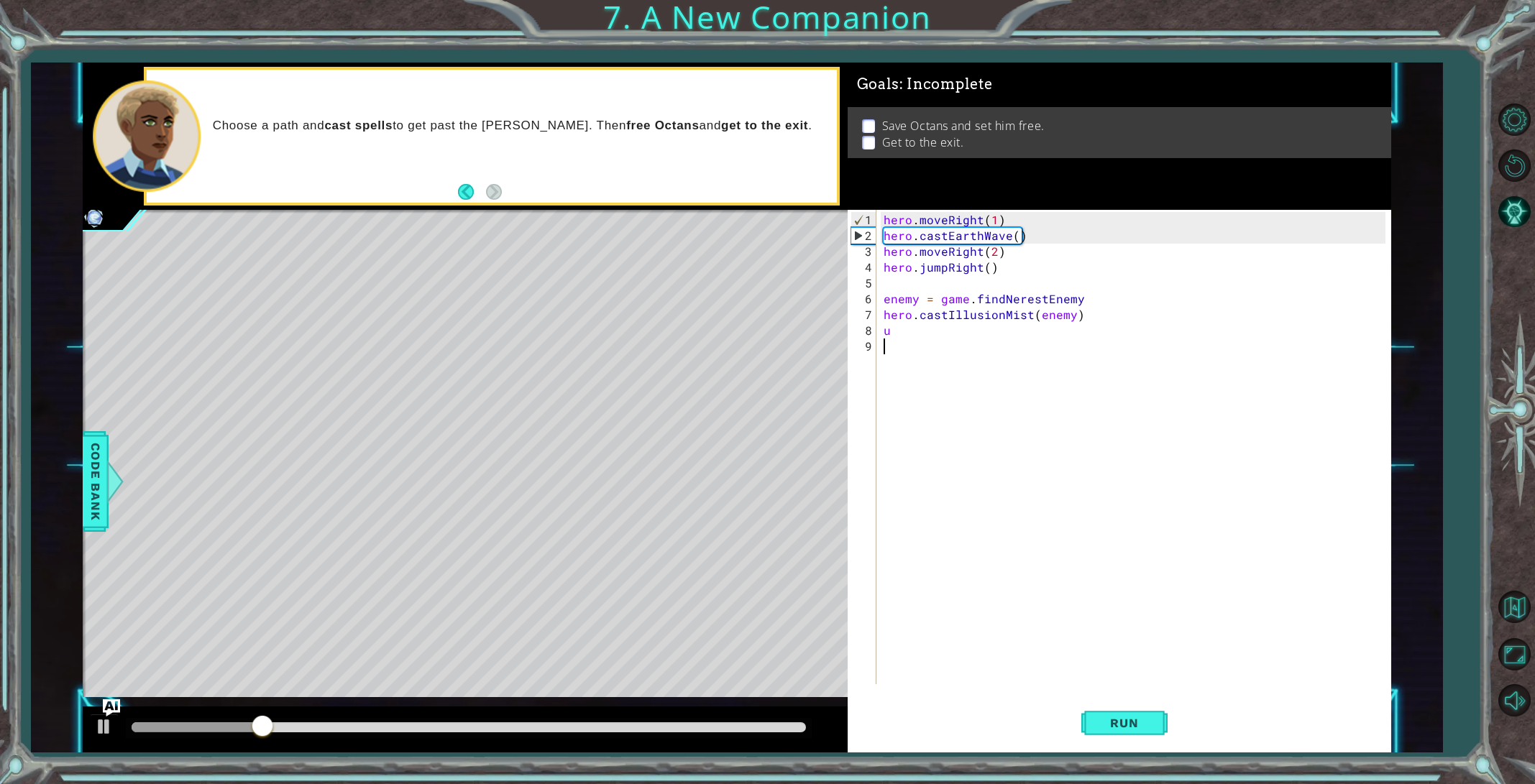
type textarea "u"
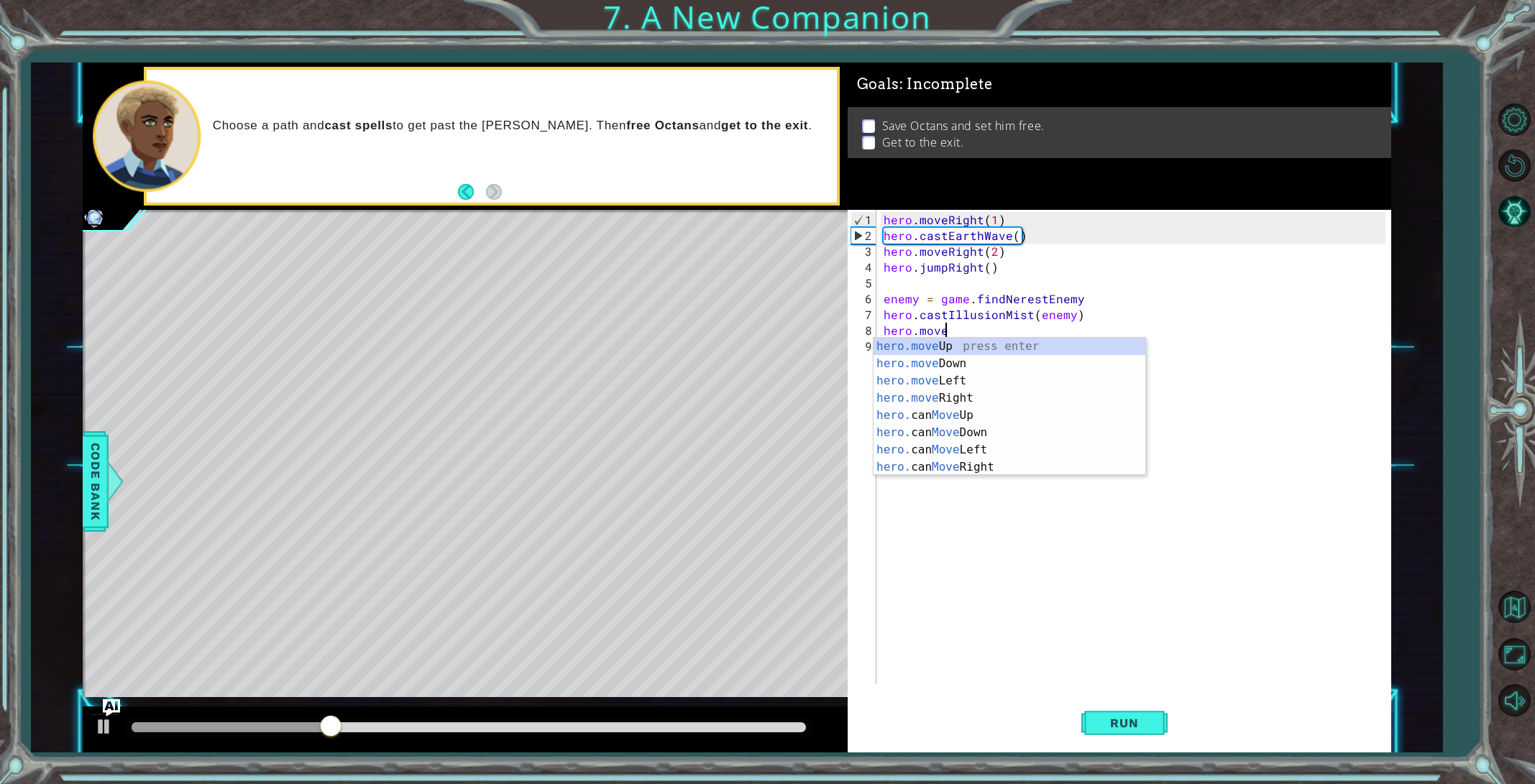
scroll to position [0, 3]
click at [926, 348] on div "hero.move Up press enter hero.move Down press enter hero.move Left press enter …" at bounding box center [1009, 424] width 271 height 172
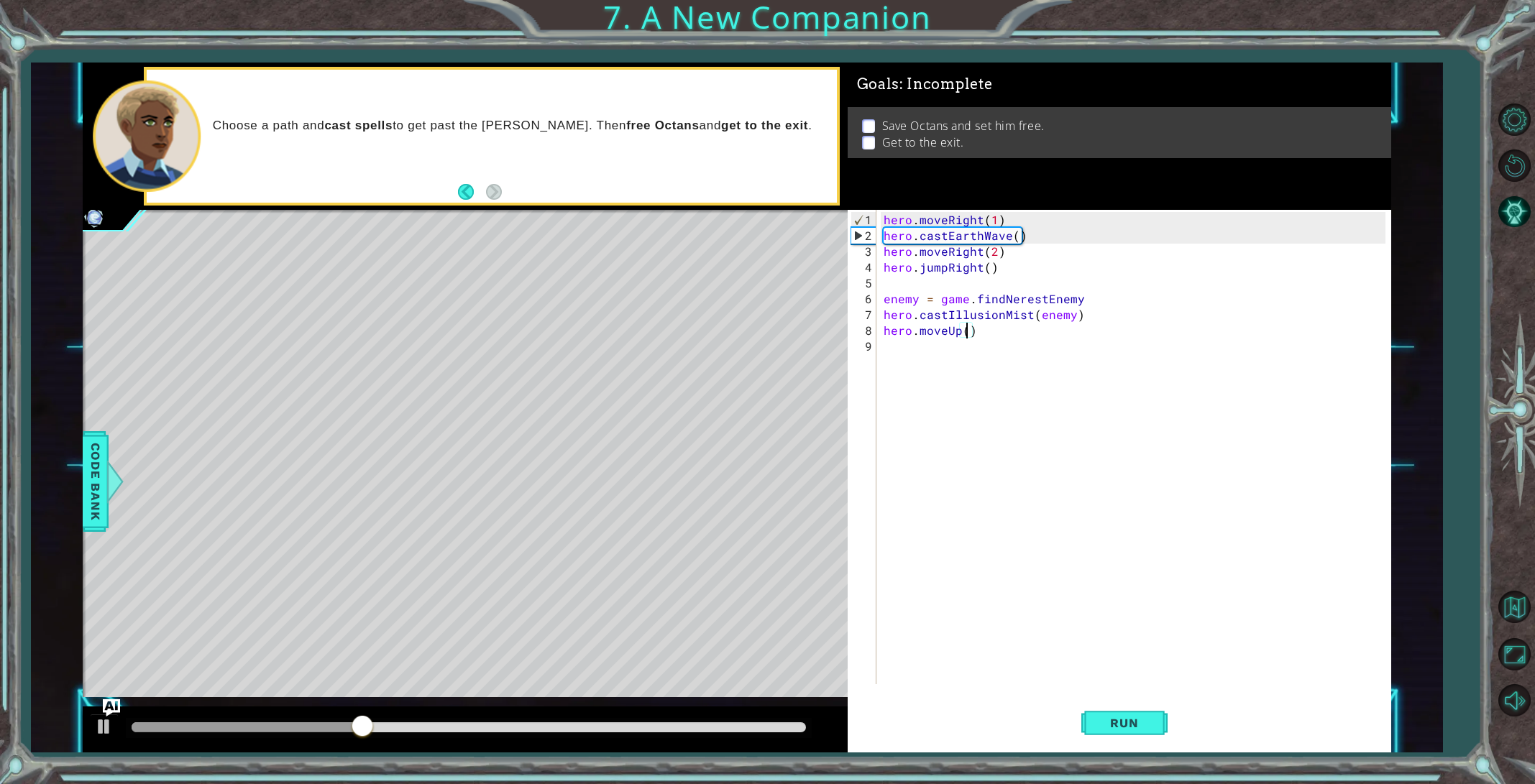
type textarea "hero.moveUp(3)"
click at [919, 353] on div "hero . moveRight ( 1 ) hero . castEarthWave ( ) hero . moveRight ( 2 ) hero . j…" at bounding box center [1137, 465] width 512 height 506
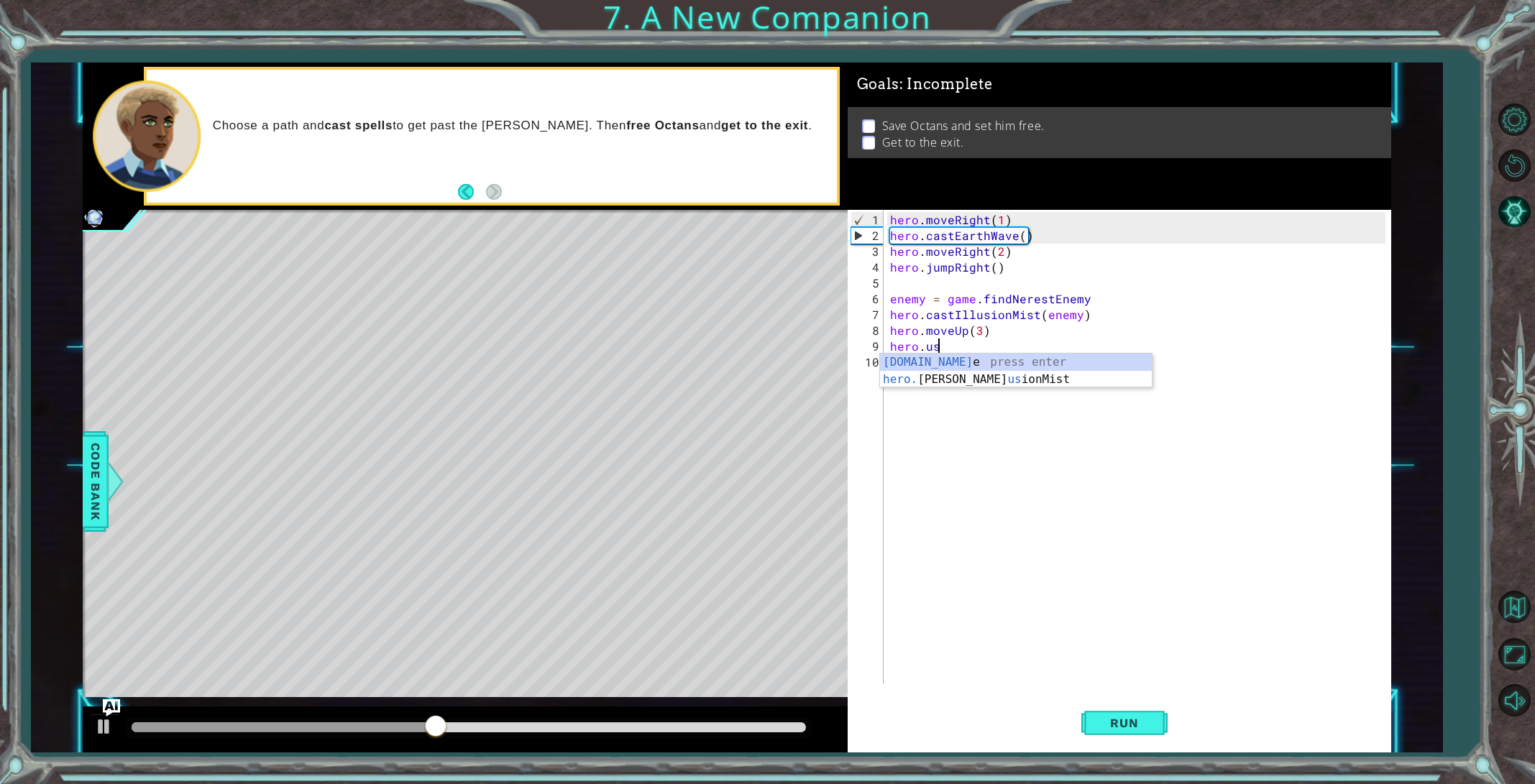
scroll to position [0, 3]
click at [904, 362] on div "hero.use press enter" at bounding box center [1016, 379] width 271 height 52
type textarea "hero.use("bell")"
click at [908, 366] on div "hero . moveRight ( 1 ) hero . castEarthWave ( ) hero . moveRight ( 2 ) hero . j…" at bounding box center [1140, 465] width 505 height 506
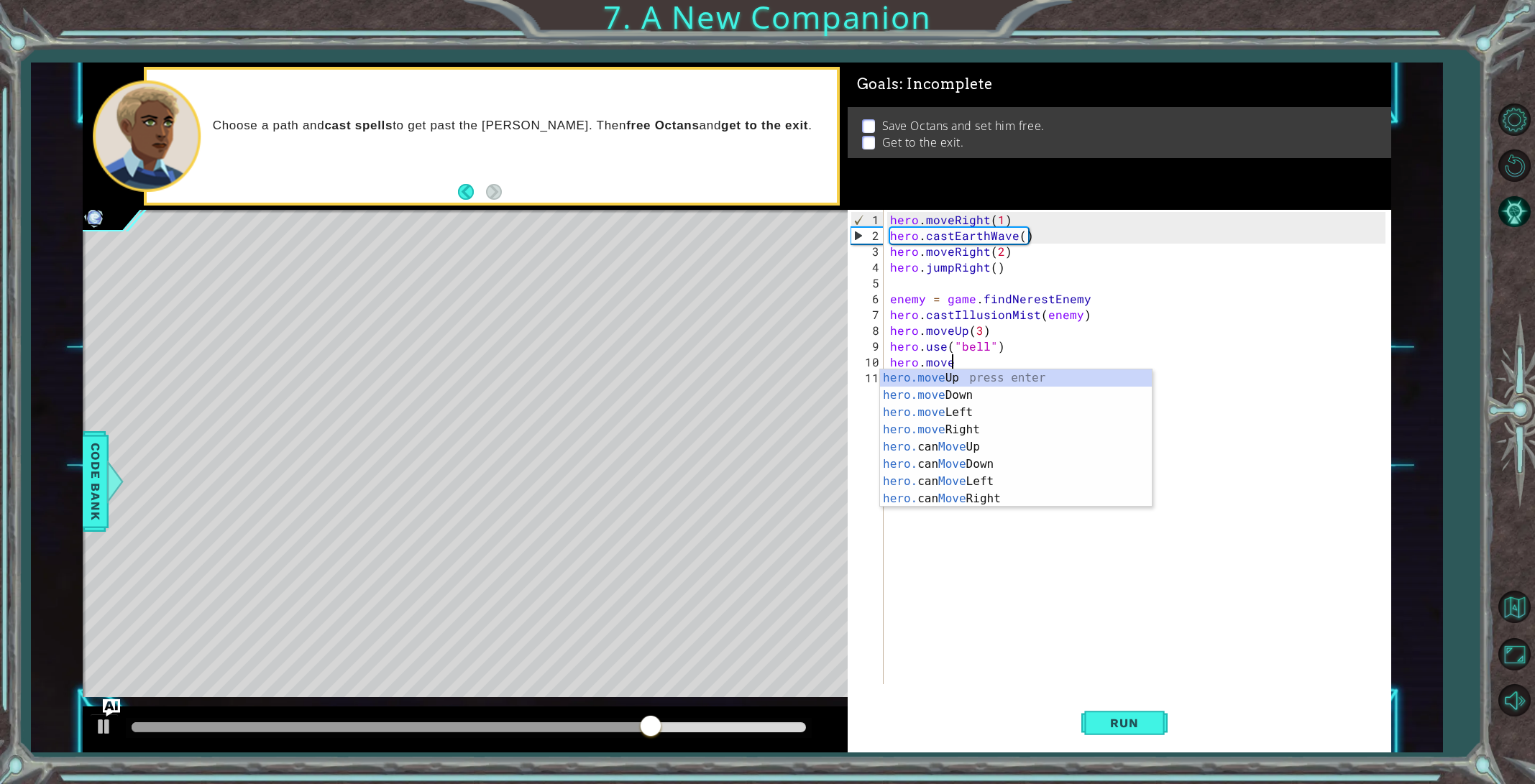
scroll to position [0, 3]
click at [940, 422] on div "hero.move Up press enter hero.move Down press enter hero.move Left press enter …" at bounding box center [1016, 456] width 271 height 172
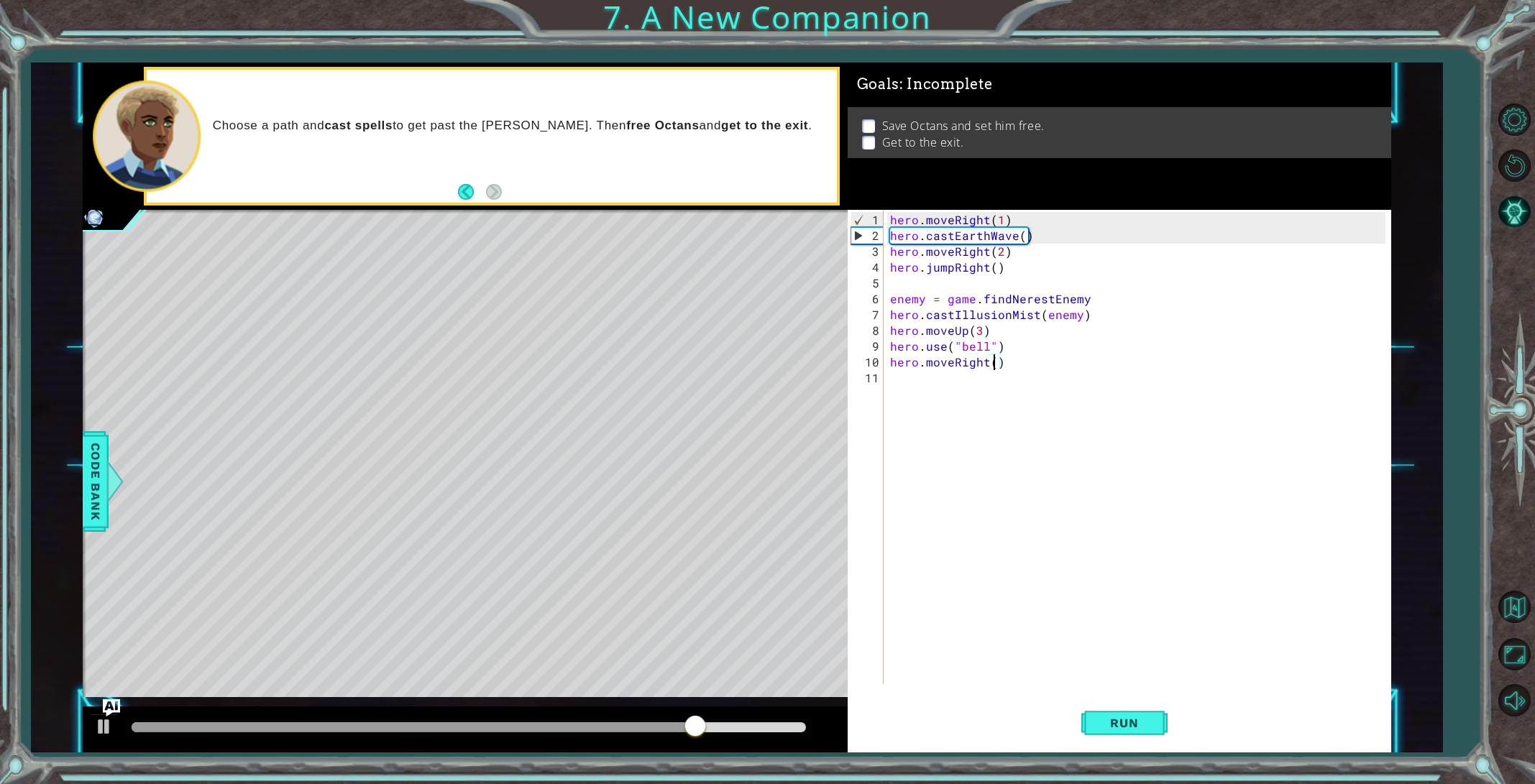
scroll to position [0, 7]
click at [1118, 729] on span "Run" at bounding box center [1124, 723] width 57 height 15
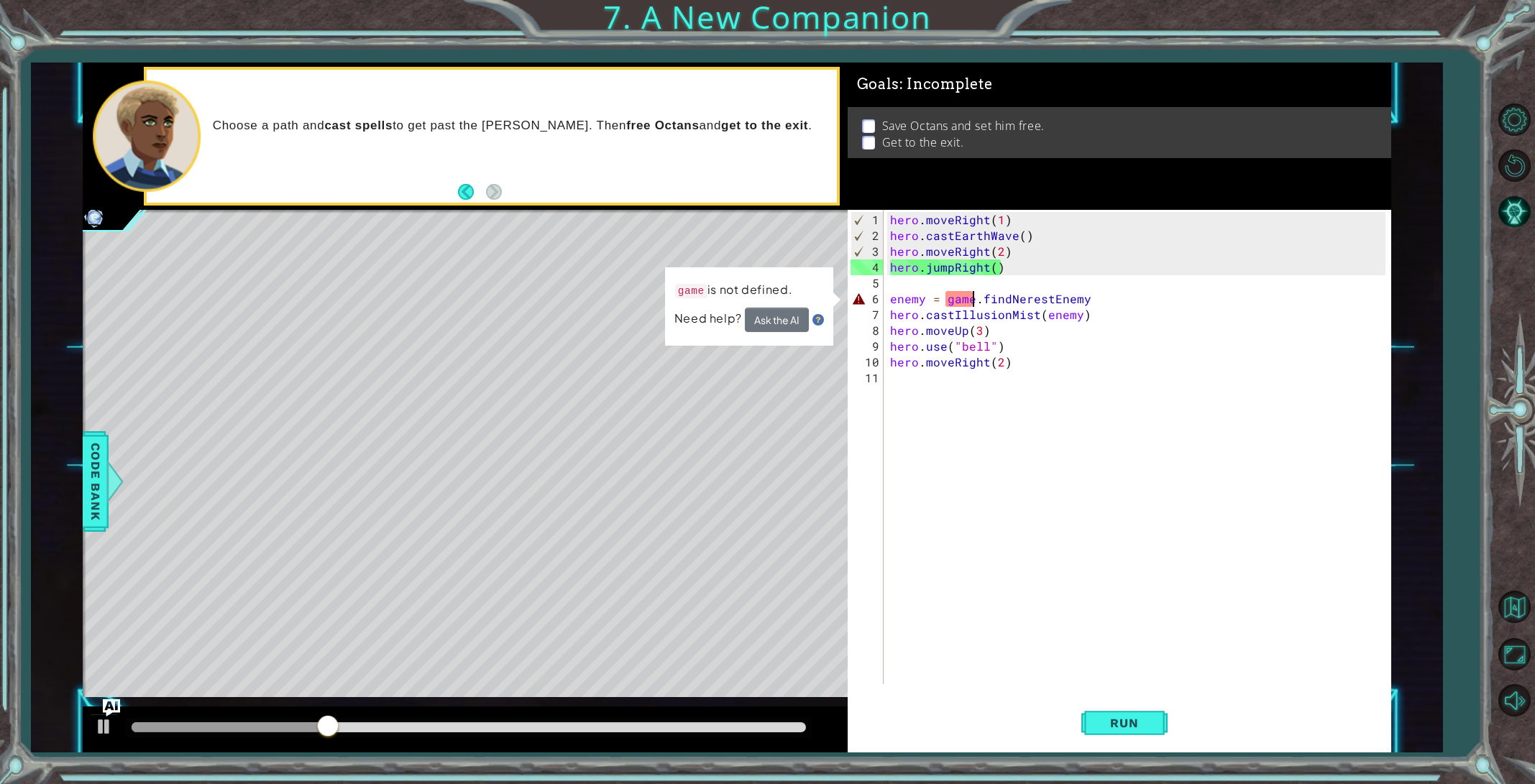
click at [971, 301] on div "hero . moveRight ( 1 ) hero . castEarthWave ( ) hero . moveRight ( 2 ) hero . j…" at bounding box center [1140, 465] width 505 height 506
click at [976, 301] on div "hero . moveRight ( 1 ) hero . castEarthWave ( ) hero . moveRight ( 2 ) hero . j…" at bounding box center [1140, 465] width 505 height 506
click at [970, 301] on div "hero . moveRight ( 1 ) hero . castEarthWave ( ) hero . moveRight ( 2 ) hero . j…" at bounding box center [1140, 465] width 505 height 506
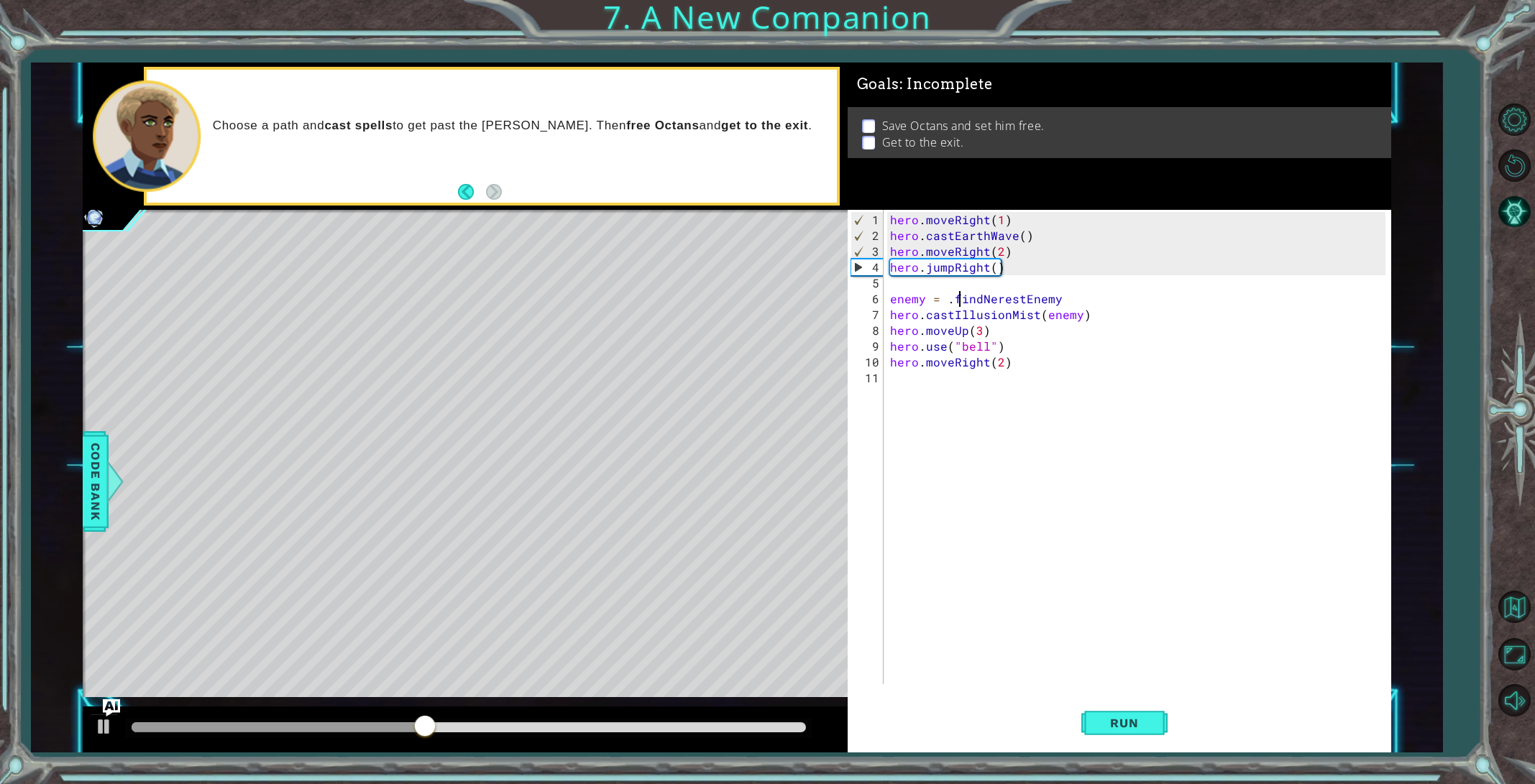
click at [956, 299] on div "hero . moveRight ( 1 ) hero . castEarthWave ( ) hero . moveRight ( 2 ) hero . j…" at bounding box center [1140, 465] width 505 height 506
click at [956, 299] on div "hero . moveRight ( 1 ) hero . castEarthWave ( ) hero . moveRight ( 2 ) hero . j…" at bounding box center [1140, 465] width 505 height 506
click at [952, 297] on div "hero . moveRight ( 1 ) hero . castEarthWave ( ) hero . moveRight ( 2 ) hero . j…" at bounding box center [1140, 465] width 505 height 506
click at [947, 298] on div "hero . moveRight ( 1 ) hero . castEarthWave ( ) hero . moveRight ( 2 ) hero . j…" at bounding box center [1140, 465] width 505 height 506
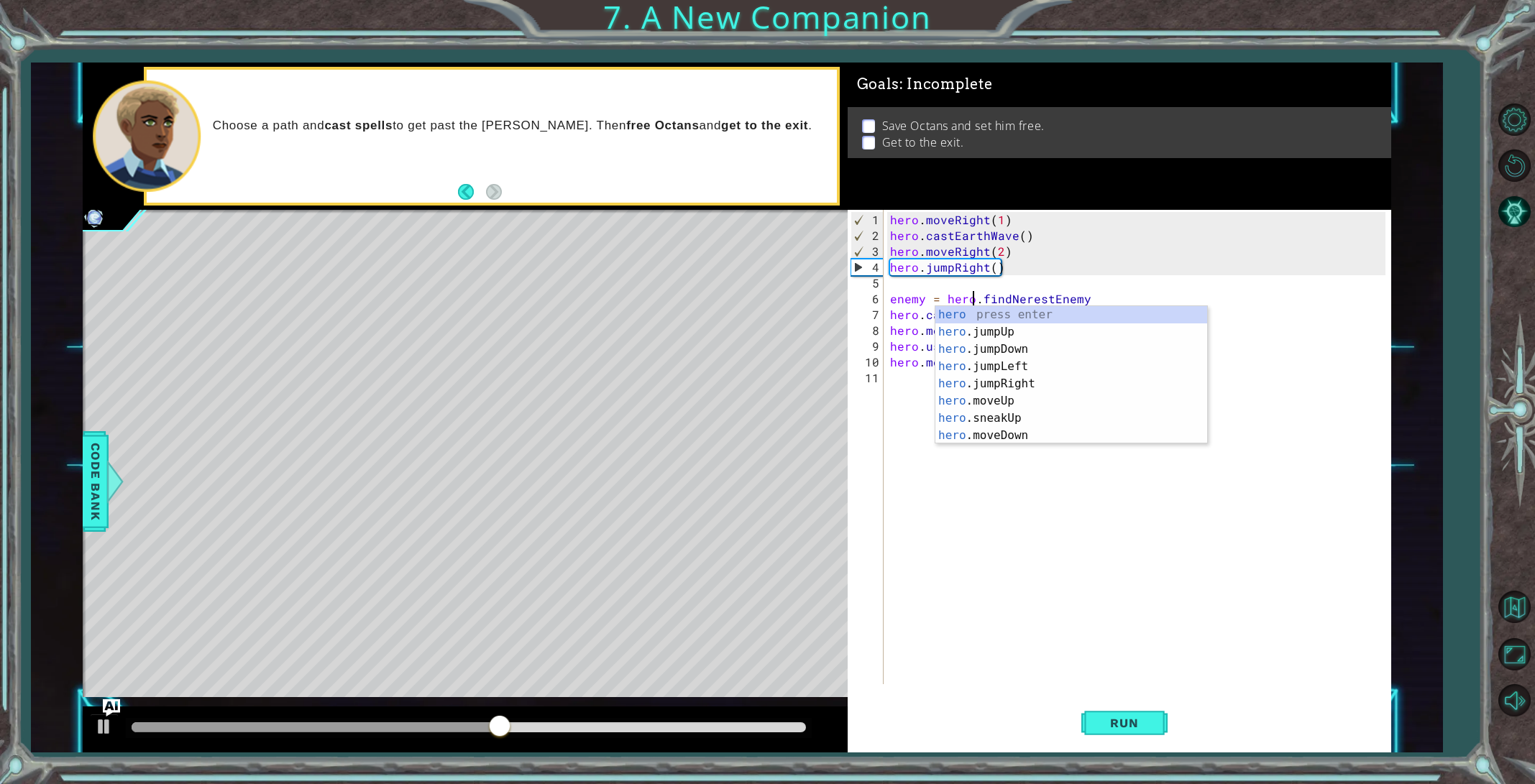
scroll to position [0, 5]
click at [1104, 709] on button "Run" at bounding box center [1124, 722] width 86 height 54
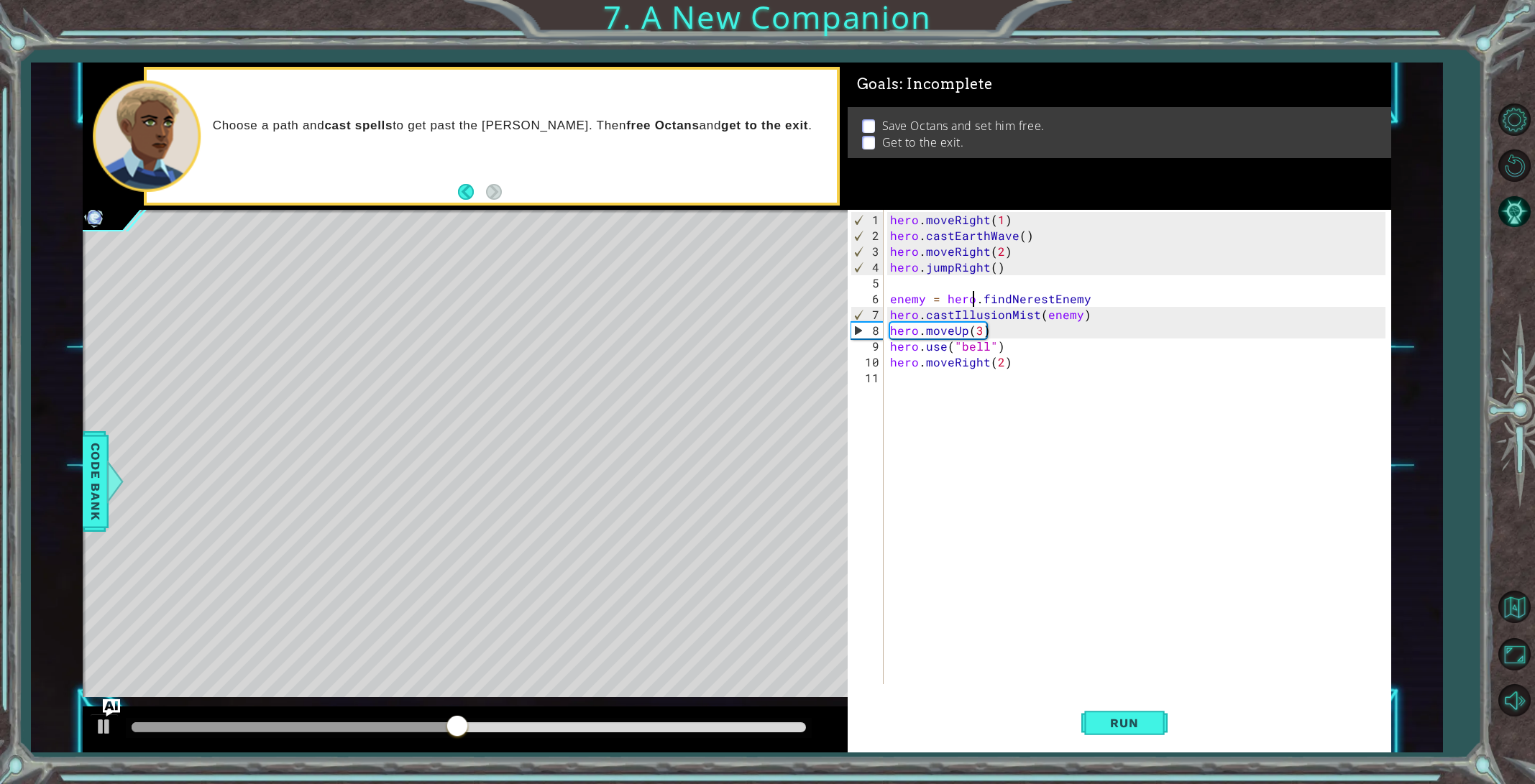
click at [894, 314] on div "hero . moveRight ( 1 ) hero . castEarthWave ( ) hero . moveRight ( 2 ) hero . j…" at bounding box center [1140, 465] width 505 height 506
type textarea "hero.castIllusionMist(enemy)"
click at [890, 314] on div "hero . moveRight ( 1 ) hero . castEarthWave ( ) hero . moveRight ( 2 ) hero . j…" at bounding box center [1140, 465] width 505 height 506
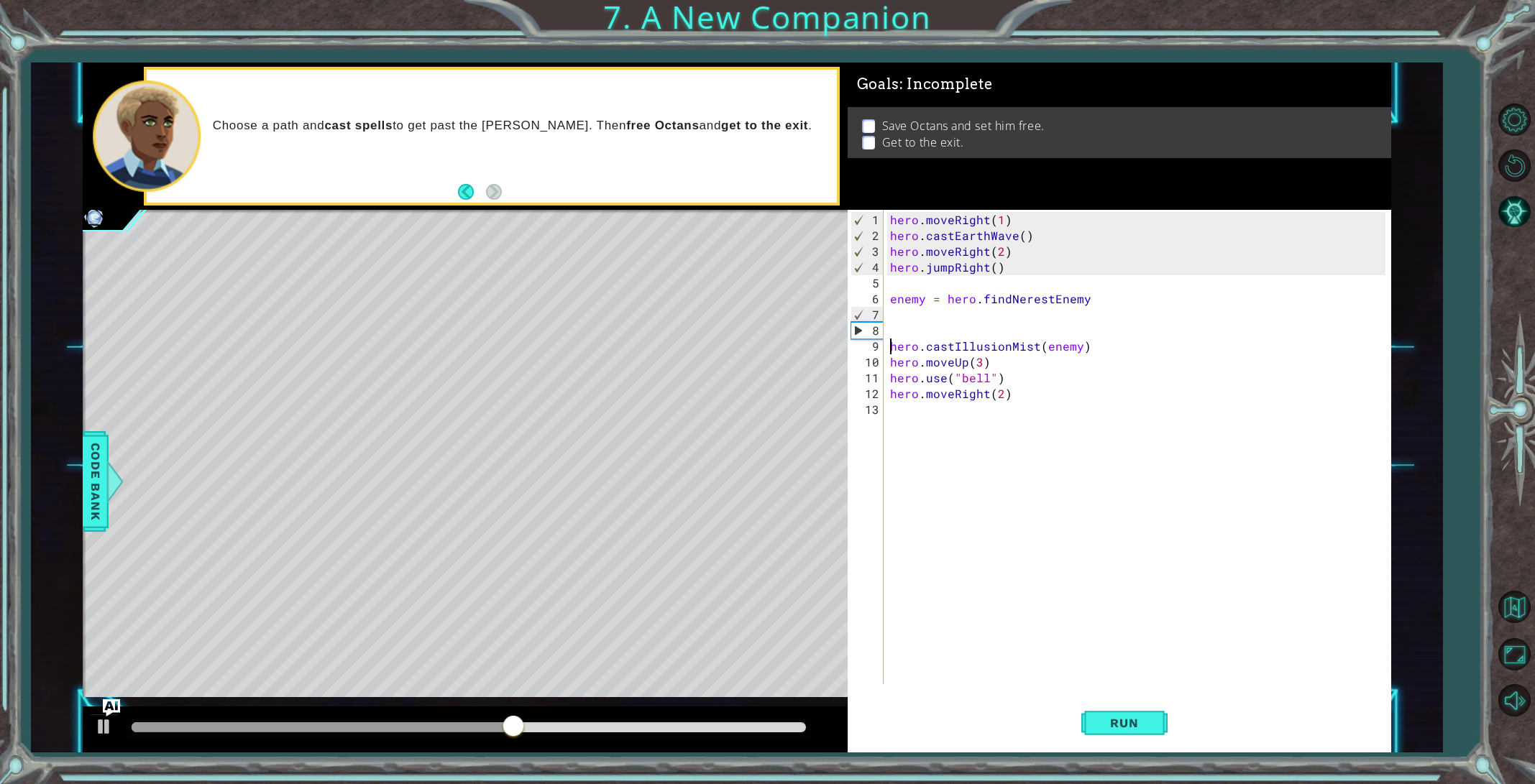
click at [895, 331] on div "hero . moveRight ( 1 ) hero . castEarthWave ( ) hero . moveRight ( 2 ) hero . j…" at bounding box center [1140, 465] width 505 height 506
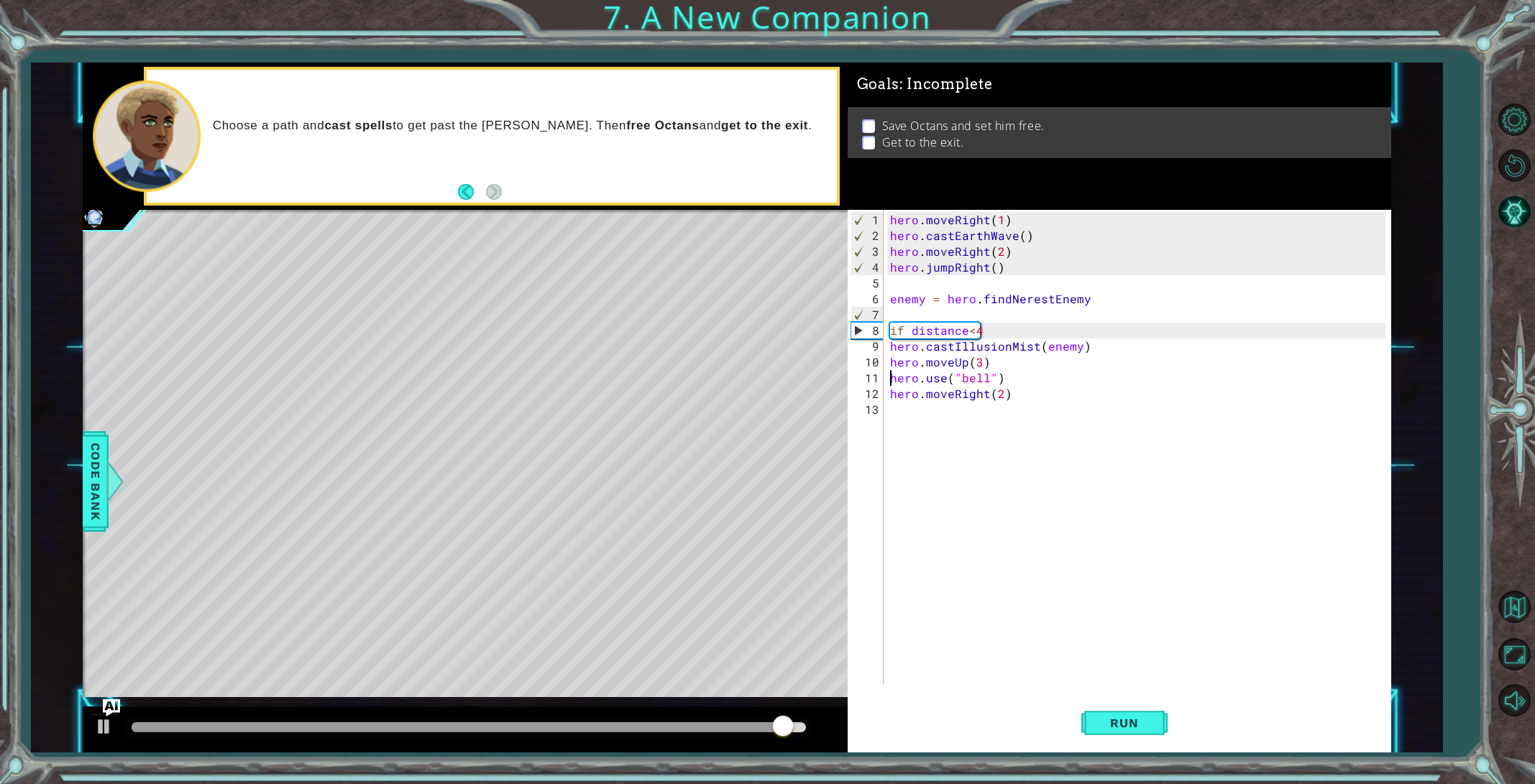
click at [891, 372] on div "hero . moveRight ( 1 ) hero . castEarthWave ( ) hero . moveRight ( 2 ) hero . j…" at bounding box center [1140, 465] width 505 height 506
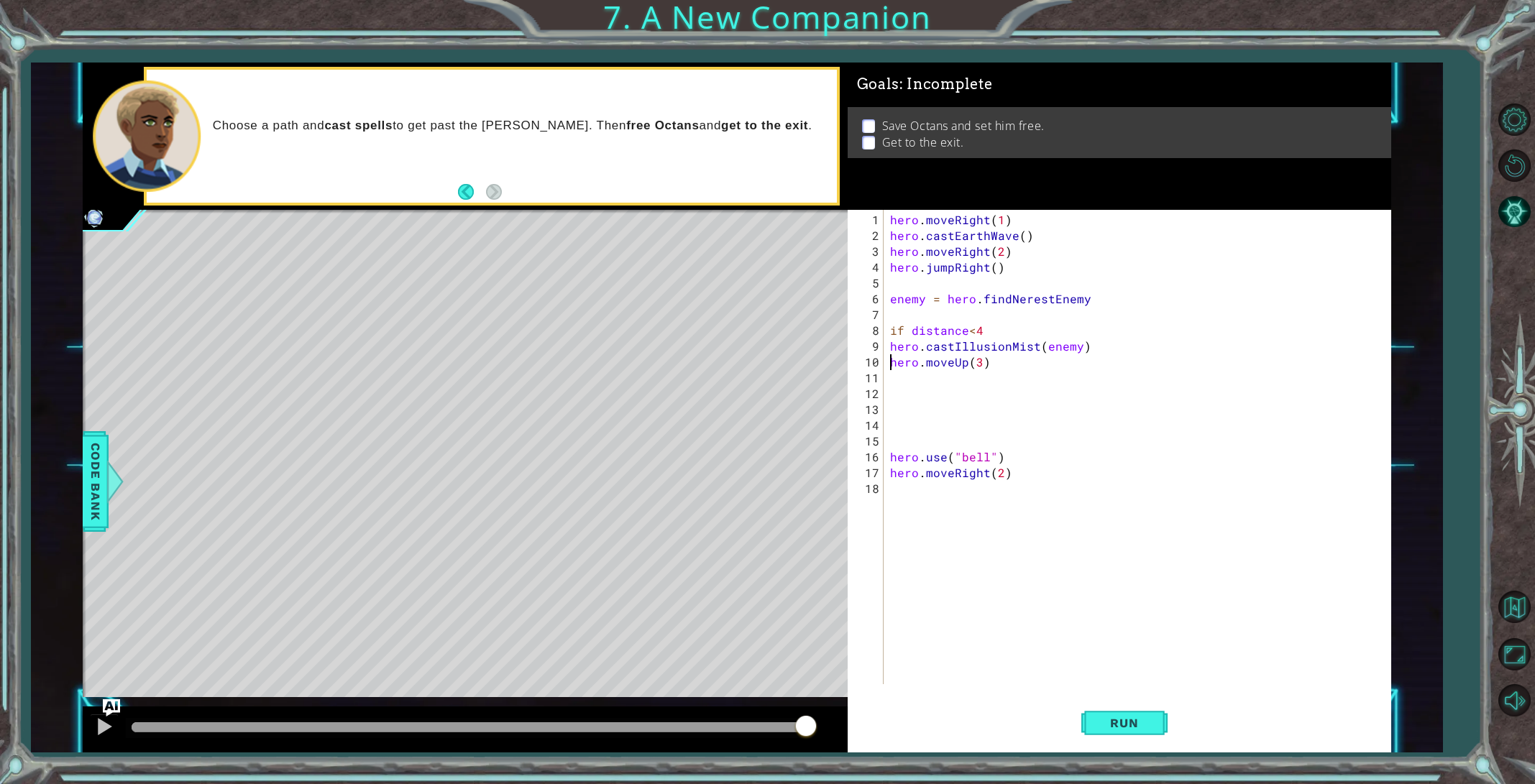
click at [887, 362] on div "hero . moveRight ( 1 ) hero . castEarthWave ( ) hero . moveRight ( 2 ) hero . j…" at bounding box center [1140, 465] width 505 height 506
click at [888, 348] on div "hero . moveRight ( 1 ) hero . castEarthWave ( ) hero . moveRight ( 2 ) hero . j…" at bounding box center [1140, 465] width 505 height 506
type textarea "hero.castIllusionMist(enemy)"
click at [1035, 371] on div "hero . moveRight ( 1 ) hero . castEarthWave ( ) hero . moveRight ( 2 ) hero . j…" at bounding box center [1140, 465] width 505 height 506
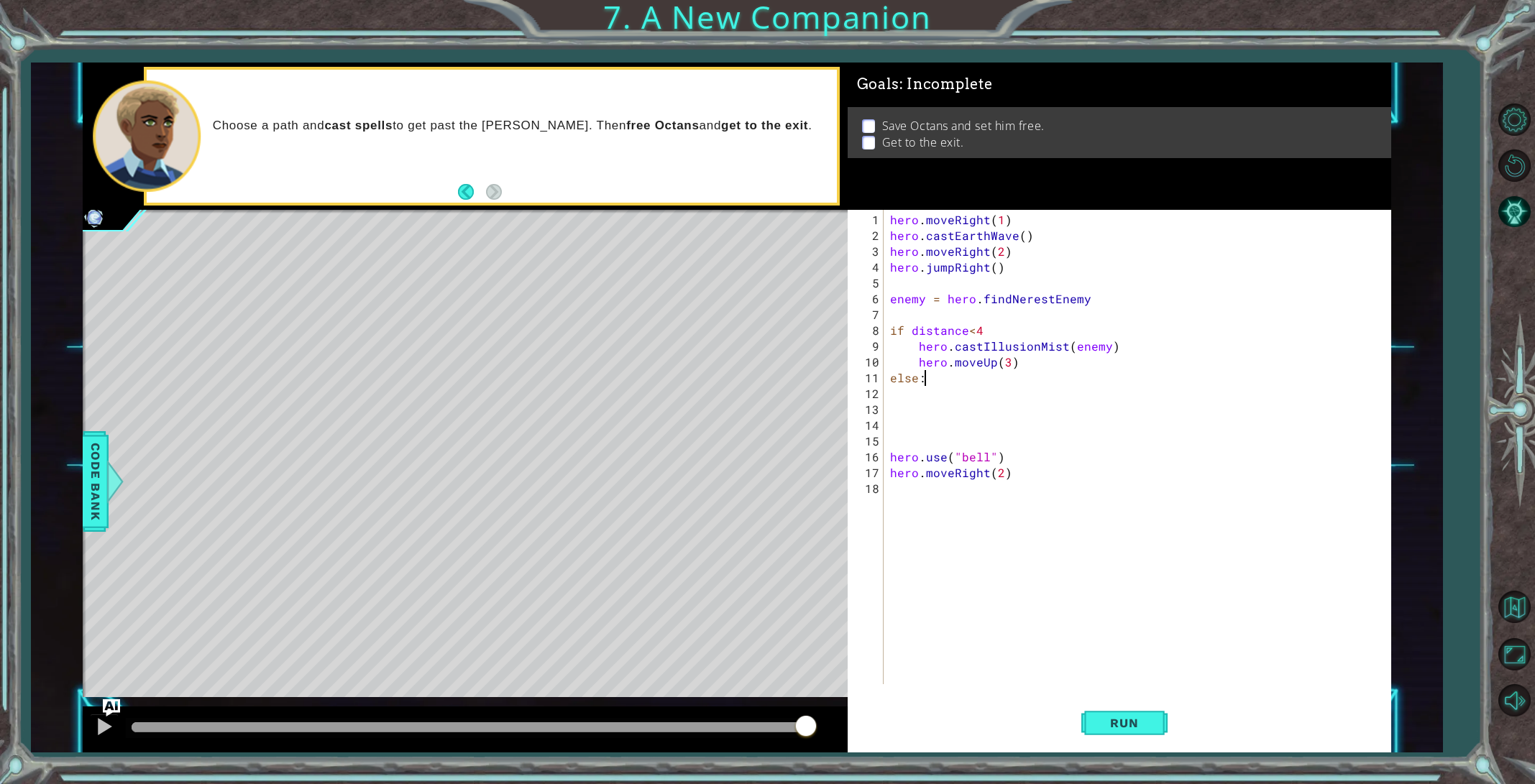
click at [1006, 325] on div "hero . moveRight ( 1 ) hero . castEarthWave ( ) hero . moveRight ( 2 ) hero . j…" at bounding box center [1140, 465] width 505 height 506
click at [936, 382] on div "hero . moveRight ( 1 ) hero . castEarthWave ( ) hero . moveRight ( 2 ) hero . j…" at bounding box center [1140, 465] width 505 height 506
type textarea "else:"
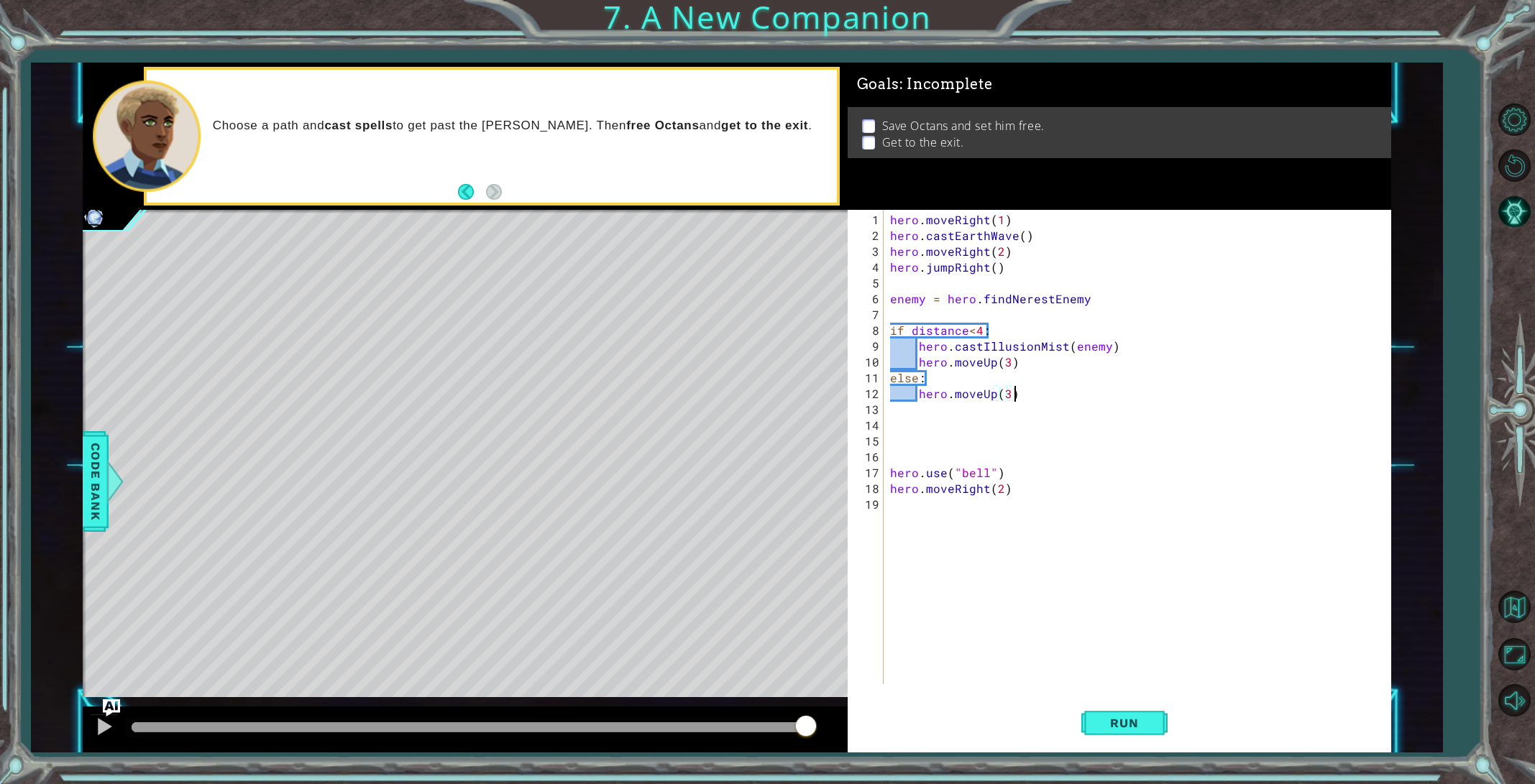
click at [892, 470] on div "hero . moveRight ( 1 ) hero . castEarthWave ( ) hero . moveRight ( 2 ) hero . j…" at bounding box center [1140, 465] width 505 height 506
click at [1143, 734] on button "Run" at bounding box center [1124, 722] width 86 height 54
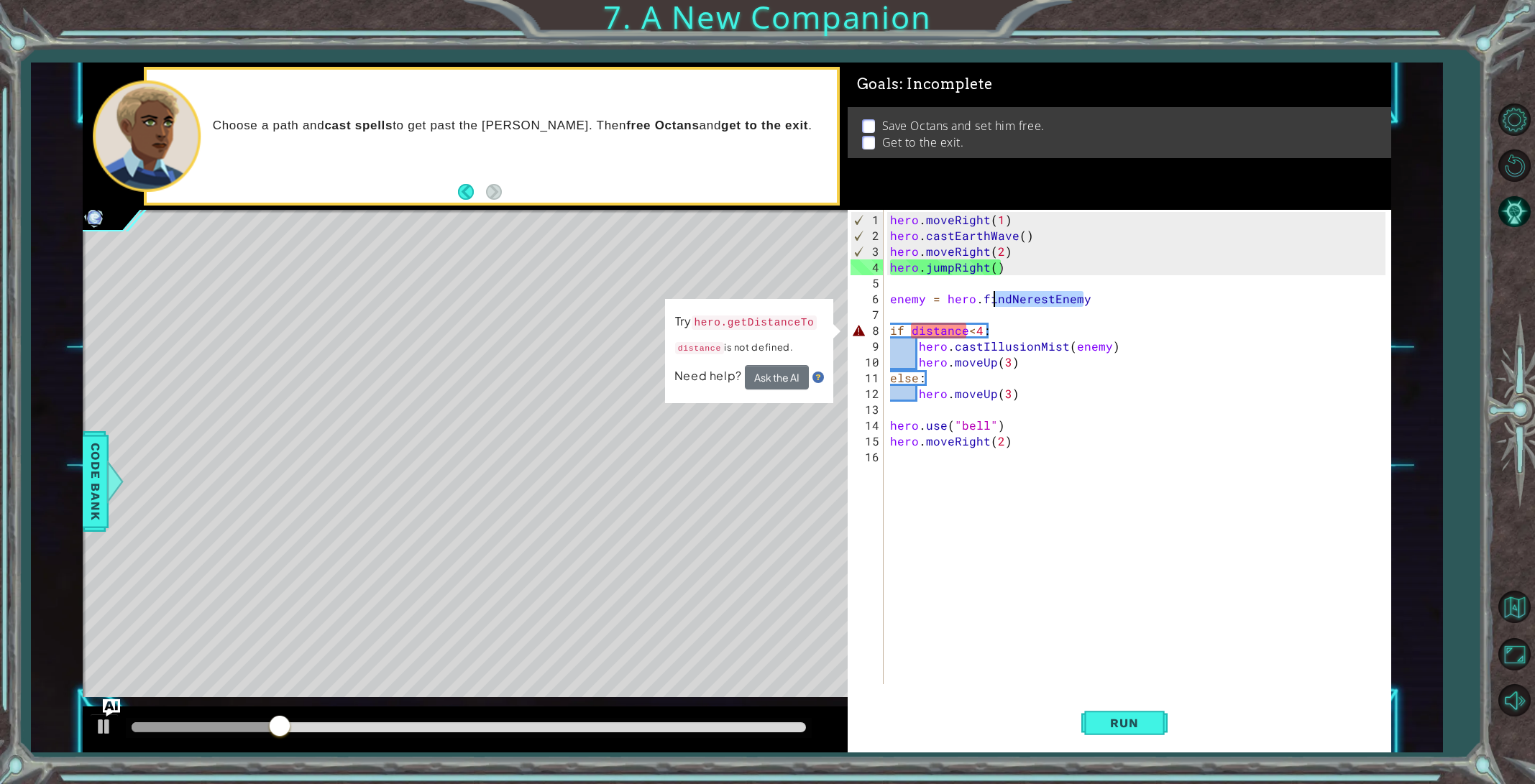
drag, startPoint x: 1086, startPoint y: 295, endPoint x: 1038, endPoint y: 290, distance: 48.3
click at [1016, 291] on div "hero . moveRight ( 1 ) hero . castEarthWave ( ) hero . moveRight ( 2 ) hero . j…" at bounding box center [1140, 465] width 505 height 506
type textarea "enemy = hero.findNerestEnemy"
click at [1089, 296] on div "hero . moveRight ( 1 ) hero . castEarthWave ( ) hero . moveRight ( 2 ) hero . j…" at bounding box center [1140, 465] width 505 height 506
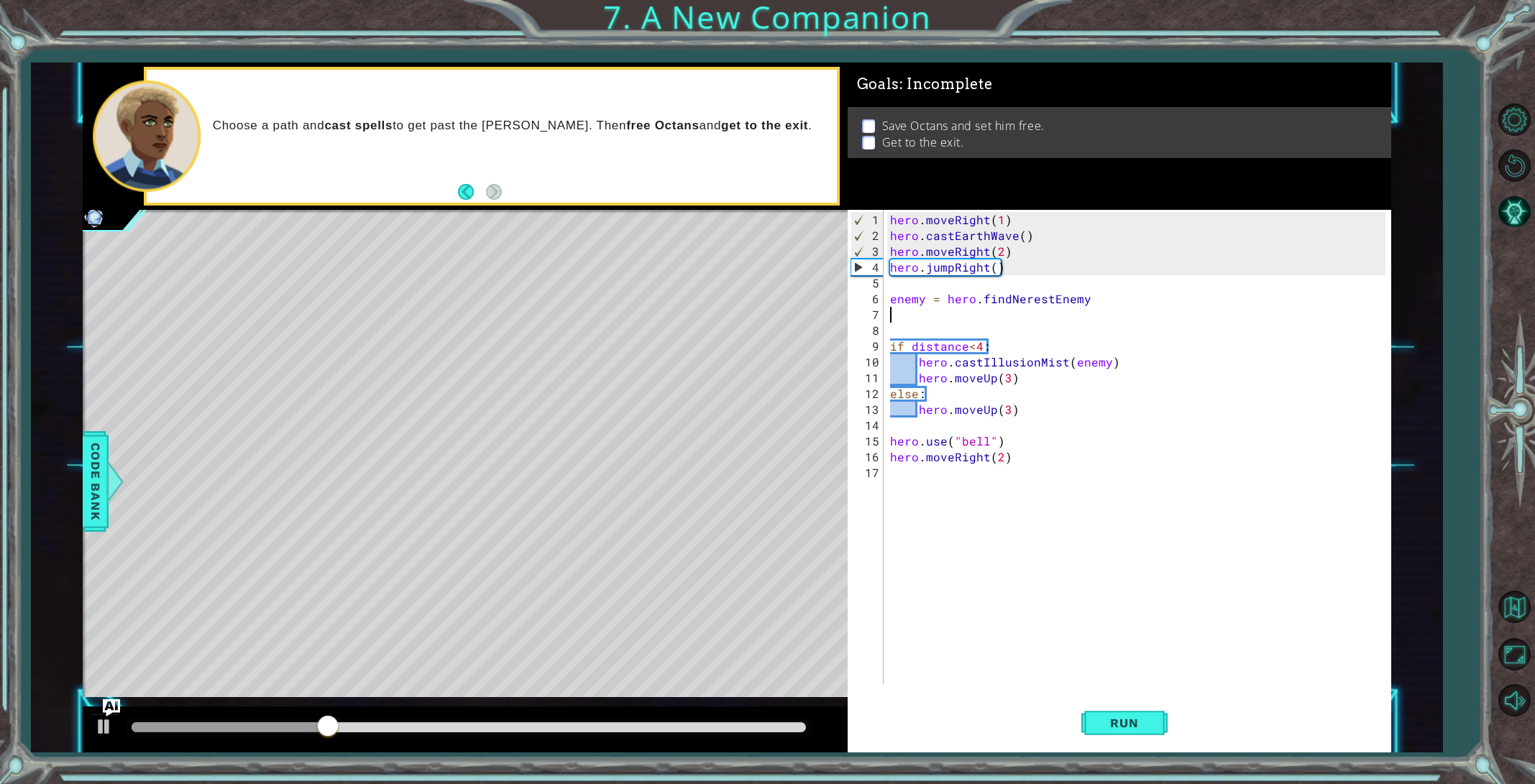
type textarea "s"
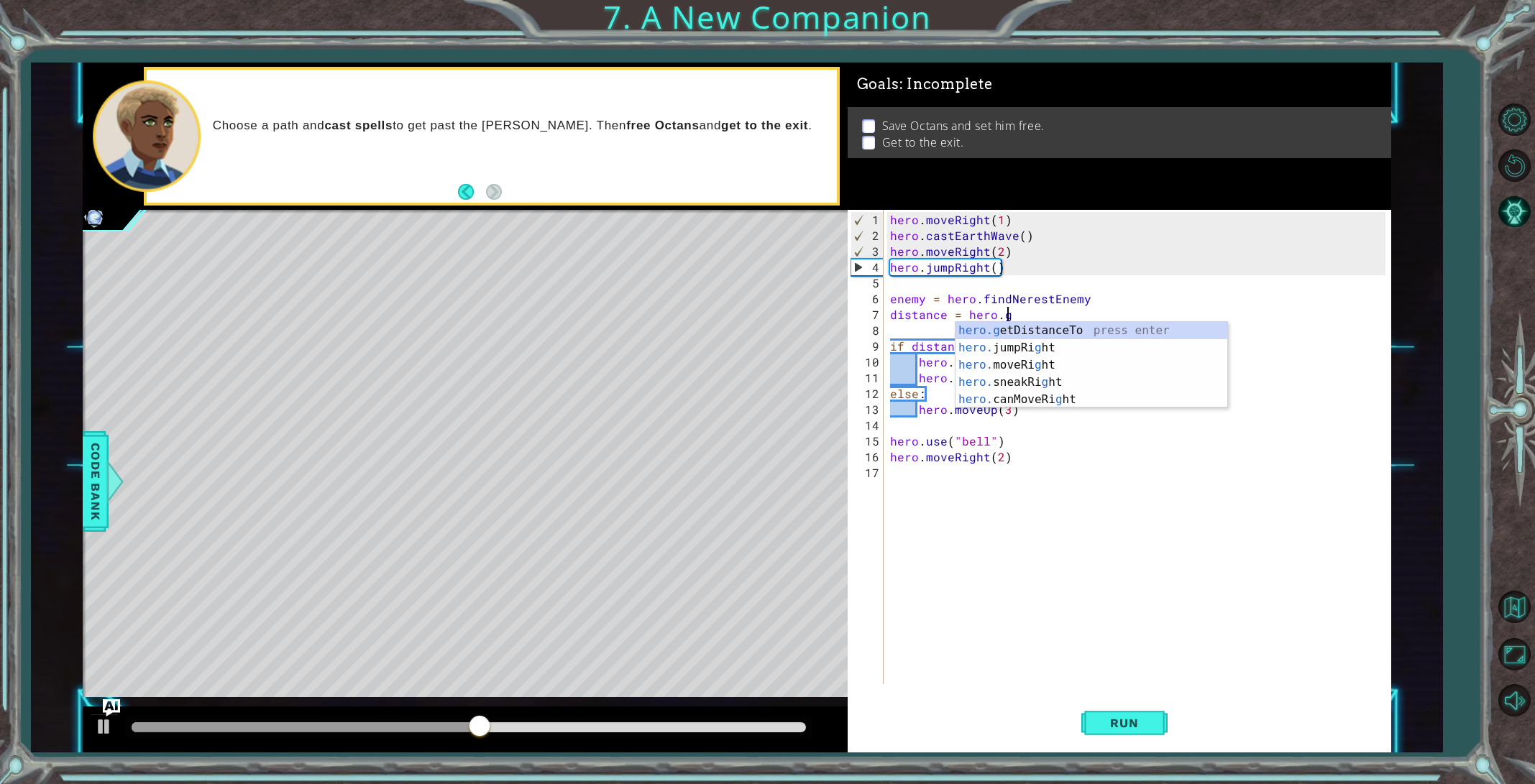
scroll to position [0, 7]
click at [1072, 324] on div "hero.get DistanceTo press enter" at bounding box center [1091, 348] width 271 height 52
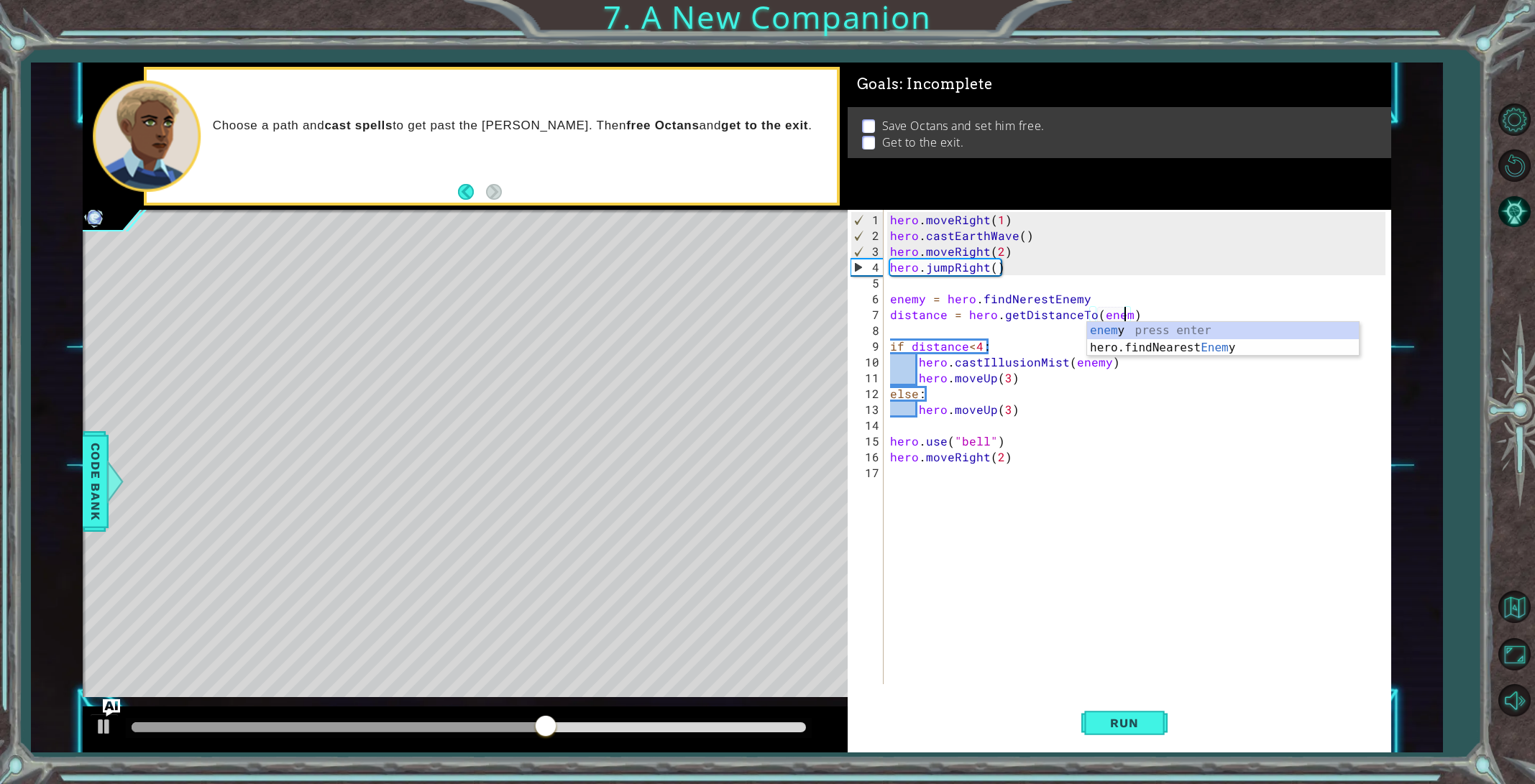
scroll to position [0, 15]
type textarea "distance = hero.getDistanceTo(enemy)"
click at [1113, 711] on button "Run" at bounding box center [1124, 722] width 86 height 54
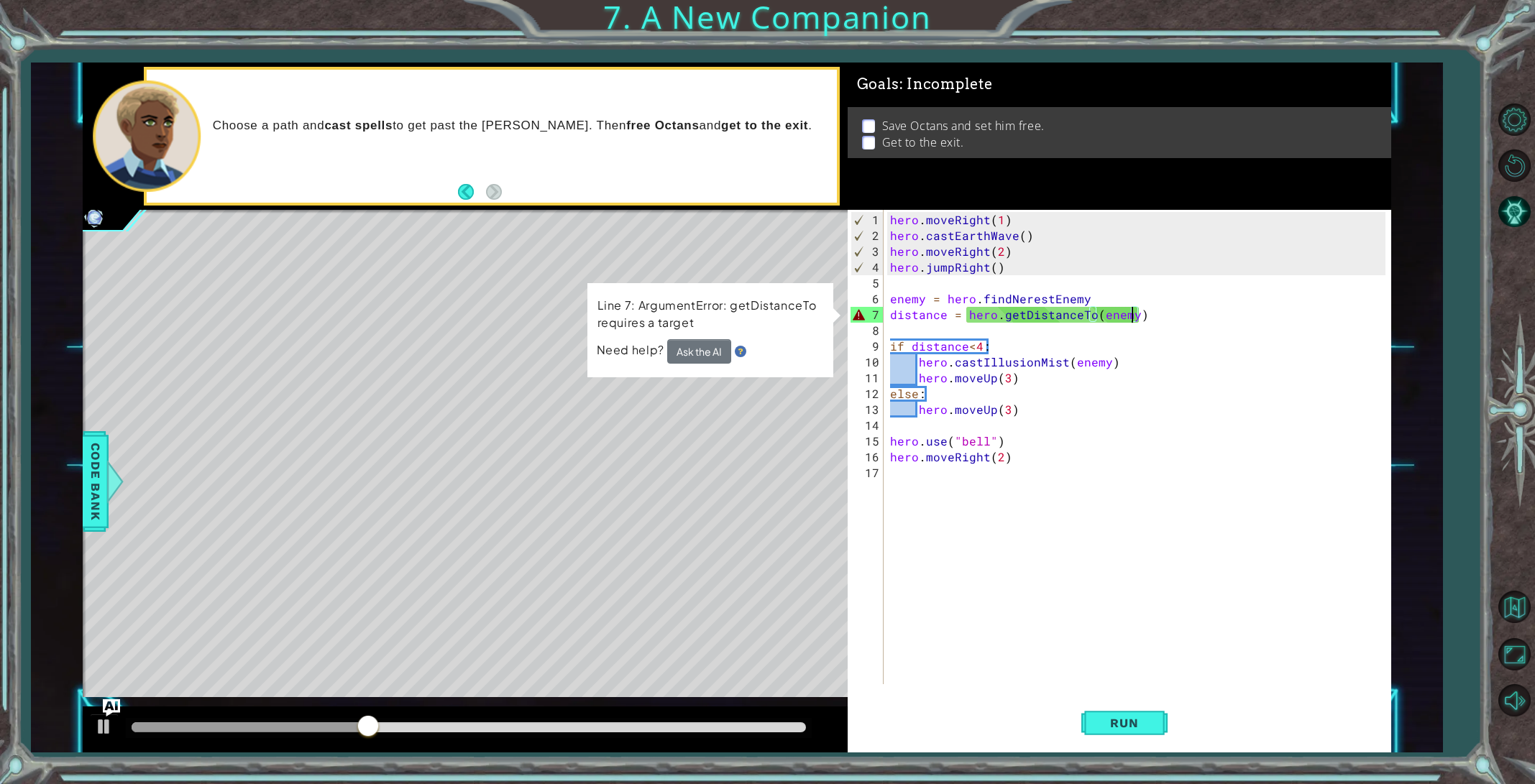
click at [1122, 521] on div "hero . moveRight ( 1 ) hero . castEarthWave ( ) hero . moveRight ( 2 ) hero . j…" at bounding box center [1140, 465] width 505 height 506
click at [1122, 520] on div "hero . moveRight ( 1 ) hero . castEarthWave ( ) hero . moveRight ( 2 ) hero . j…" at bounding box center [1140, 465] width 505 height 506
click at [1122, 521] on div "hero . moveRight ( 1 ) hero . castEarthWave ( ) hero . moveRight ( 2 ) hero . j…" at bounding box center [1140, 465] width 505 height 506
click at [696, 350] on button "Ask the AI" at bounding box center [699, 352] width 64 height 24
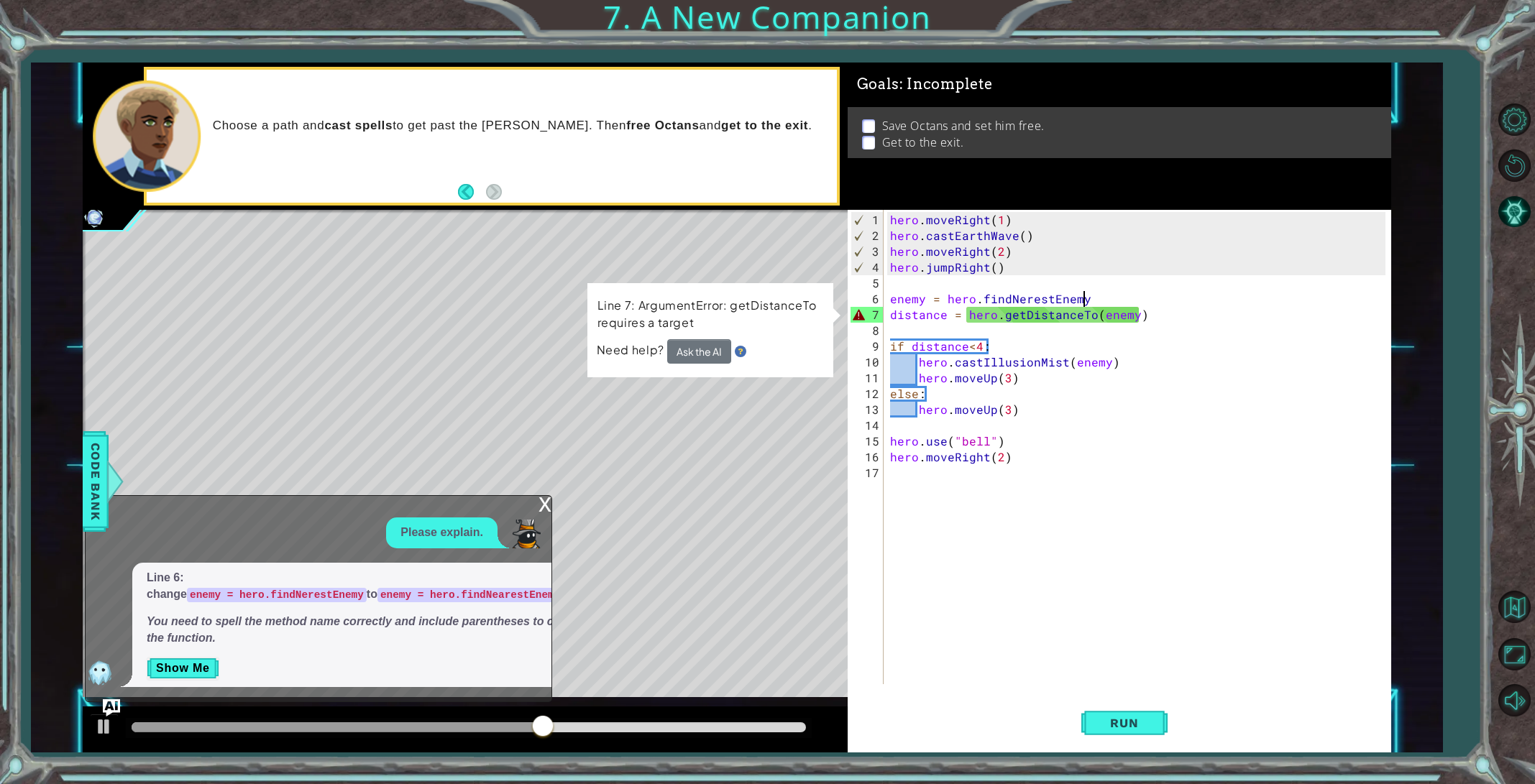
click at [1082, 292] on div "hero . moveRight ( 1 ) hero . castEarthWave ( ) hero . moveRight ( 2 ) hero . j…" at bounding box center [1140, 465] width 505 height 506
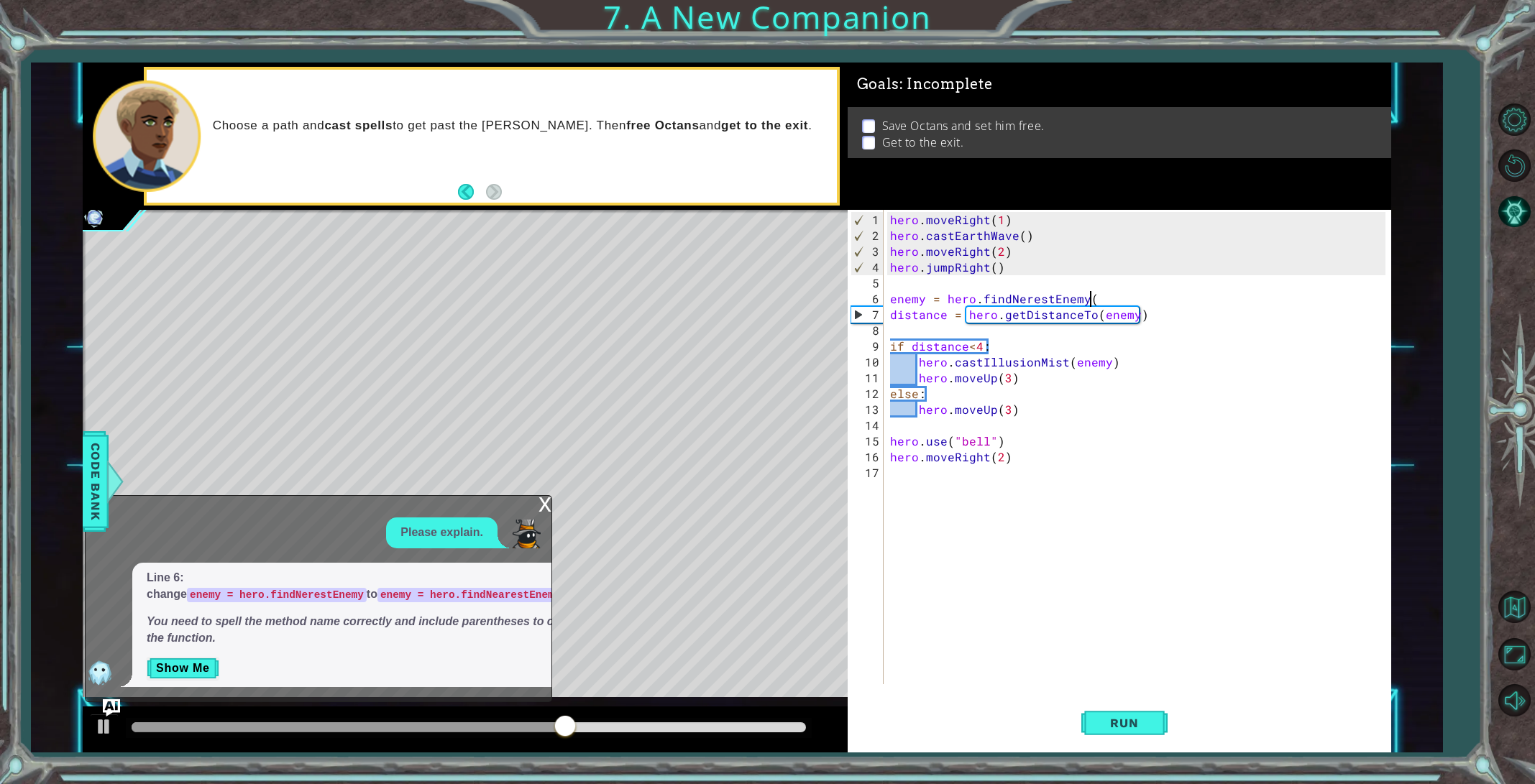
scroll to position [0, 12]
click at [1112, 719] on span "Run" at bounding box center [1124, 723] width 57 height 15
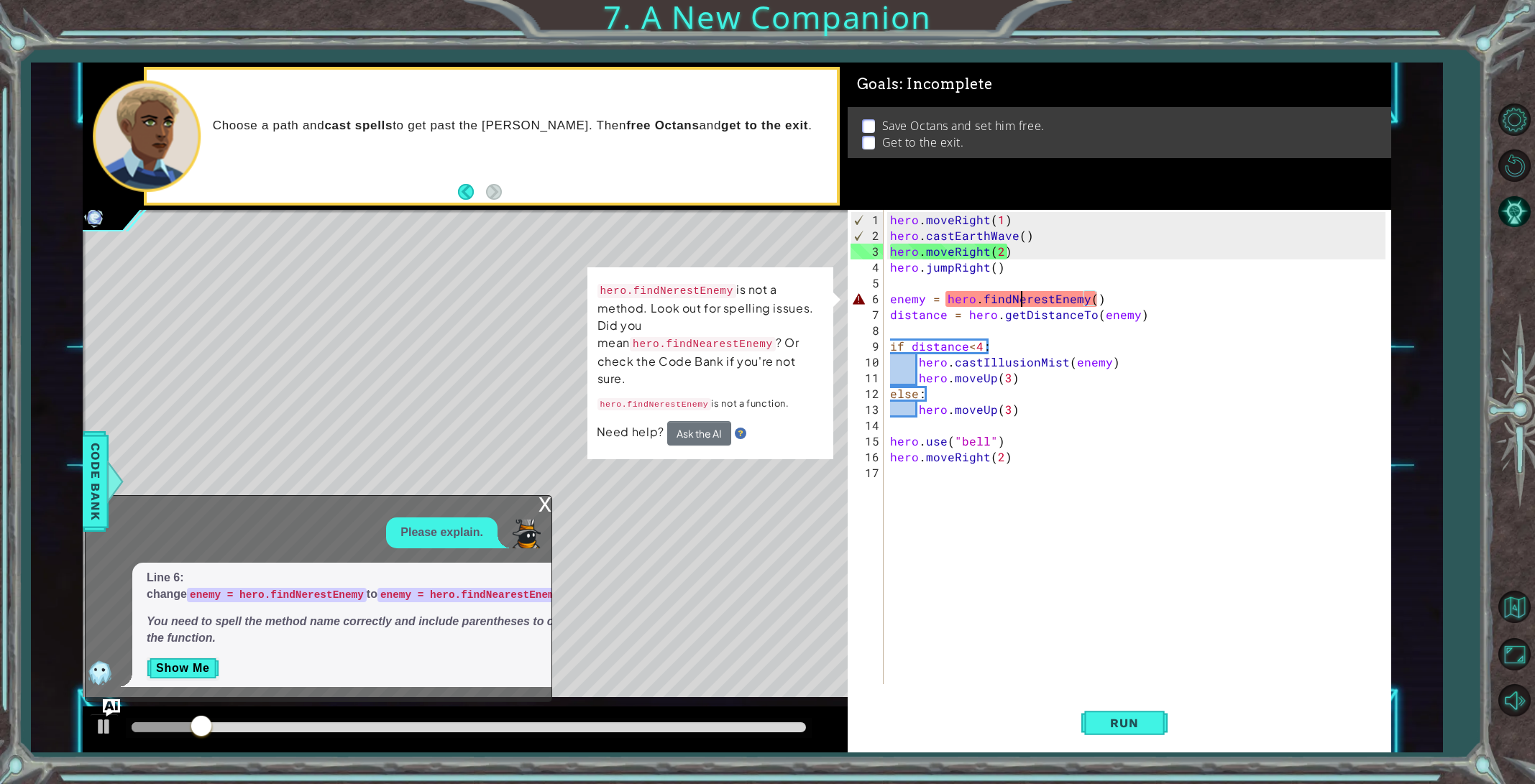
click at [1019, 299] on div "hero . moveRight ( 1 ) hero . castEarthWave ( ) hero . moveRight ( 2 ) hero . j…" at bounding box center [1140, 465] width 505 height 506
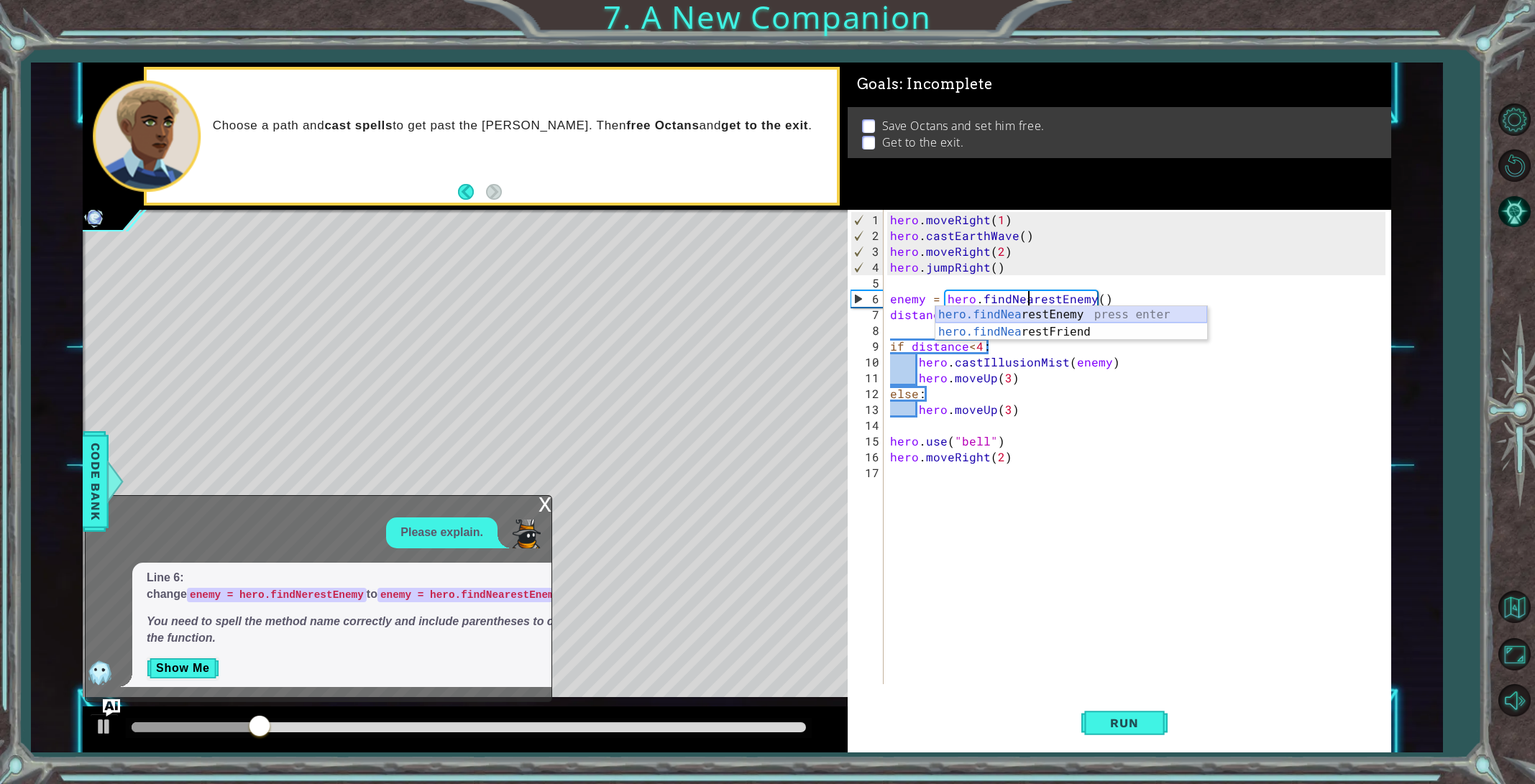
click at [1038, 312] on div "hero.findNea restEnemy press enter hero.findNea restFriend press enter" at bounding box center [1071, 340] width 271 height 69
click at [1034, 299] on div "hero . moveRight ( 1 ) hero . castEarthWave ( ) hero . moveRight ( 2 ) hero . j…" at bounding box center [1140, 465] width 505 height 506
drag, startPoint x: 1029, startPoint y: 296, endPoint x: 1040, endPoint y: 305, distance: 14.2
click at [1029, 296] on div "hero . moveRight ( 1 ) hero . castEarthWave ( ) hero . moveRight ( 2 ) hero . j…" at bounding box center [1140, 465] width 505 height 506
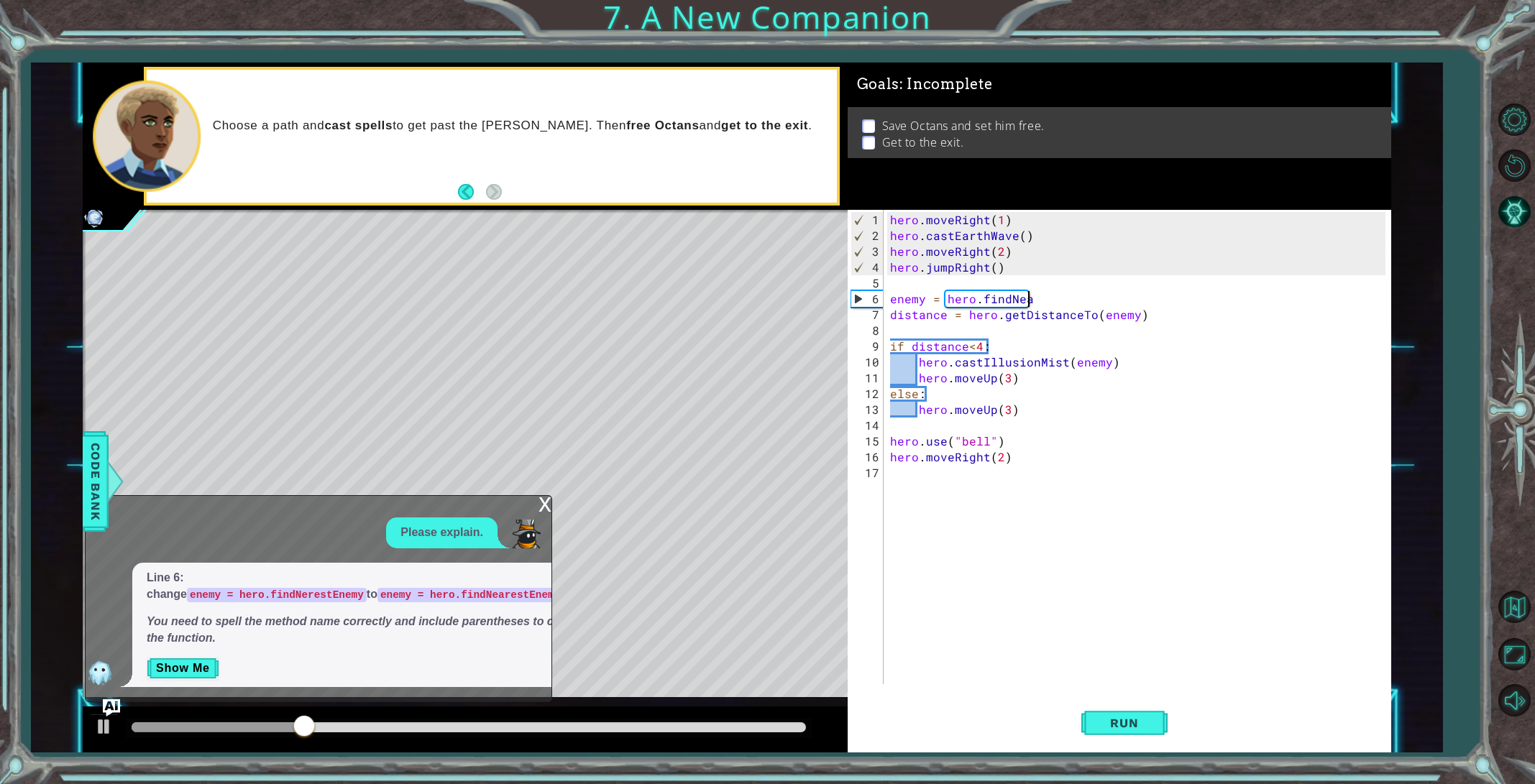
click at [1018, 290] on div "hero . moveRight ( 1 ) hero . castEarthWave ( ) hero . moveRight ( 2 ) hero . j…" at bounding box center [1140, 465] width 505 height 506
click at [1028, 292] on div "hero . moveRight ( 1 ) hero . castEarthWave ( ) hero . moveRight ( 2 ) hero . j…" at bounding box center [1140, 465] width 505 height 506
click at [1004, 299] on div "hero . moveRight ( 1 ) hero . castEarthWave ( ) hero . moveRight ( 2 ) hero . j…" at bounding box center [1140, 465] width 505 height 506
type textarea "enemy = [DOMAIN_NAME]"
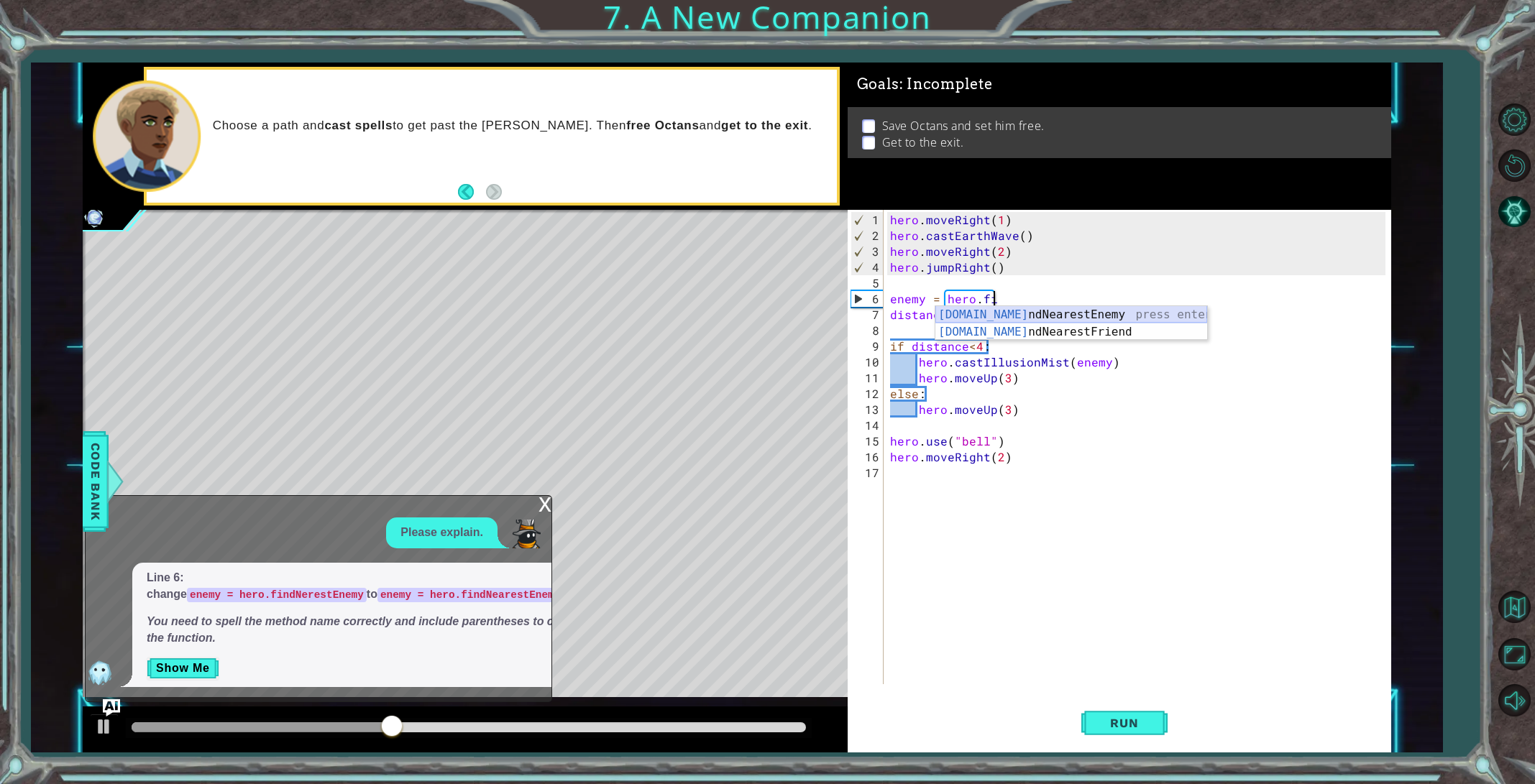
click at [1008, 318] on div "[DOMAIN_NAME] ndNearestEnemy press enter [DOMAIN_NAME] ndNearestFriend press en…" at bounding box center [1071, 340] width 271 height 69
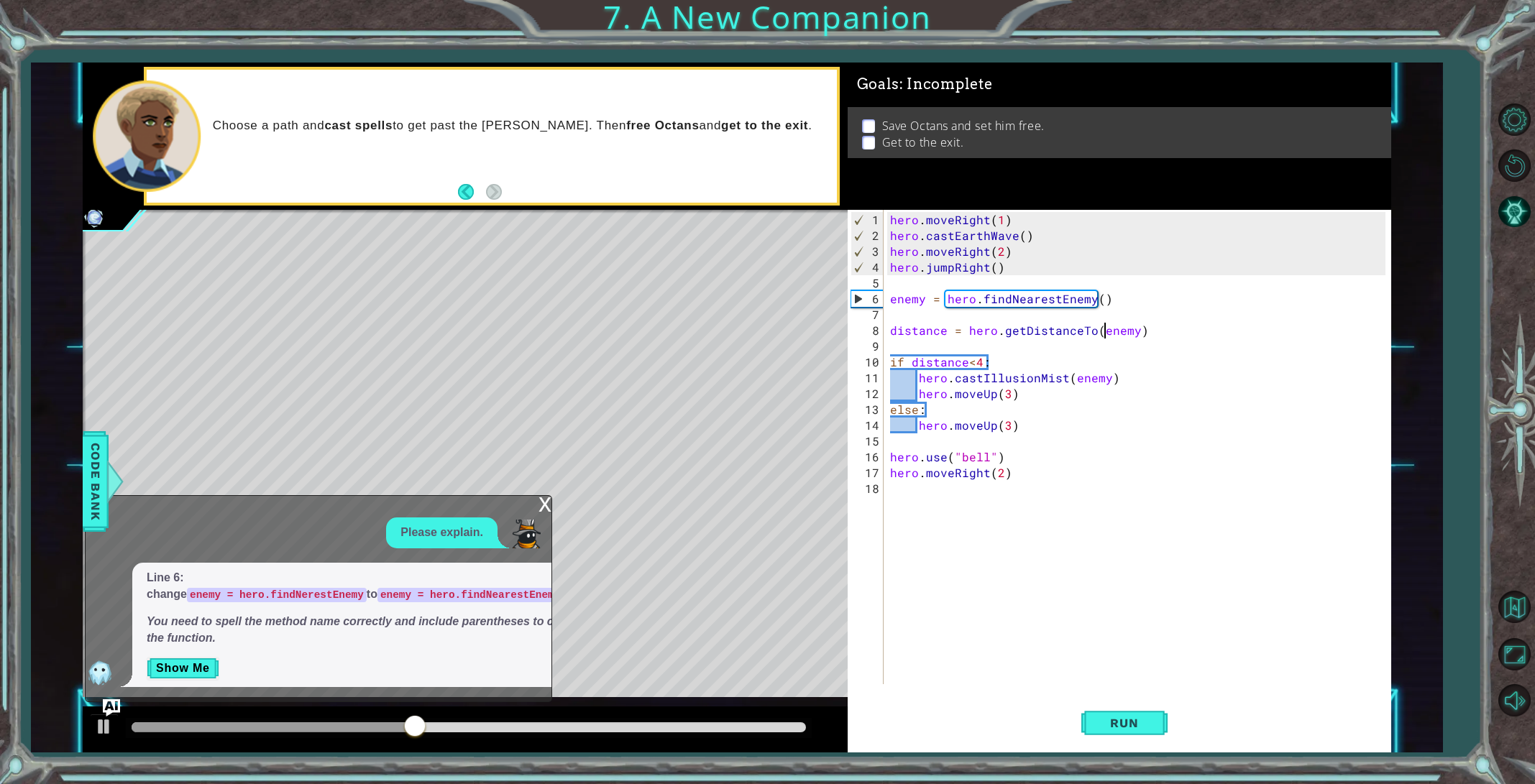
drag, startPoint x: 1105, startPoint y: 321, endPoint x: 1089, endPoint y: 321, distance: 16.0
click at [1099, 320] on div "hero . moveRight ( 1 ) hero . castEarthWave ( ) hero . moveRight ( 2 ) hero . j…" at bounding box center [1140, 465] width 505 height 506
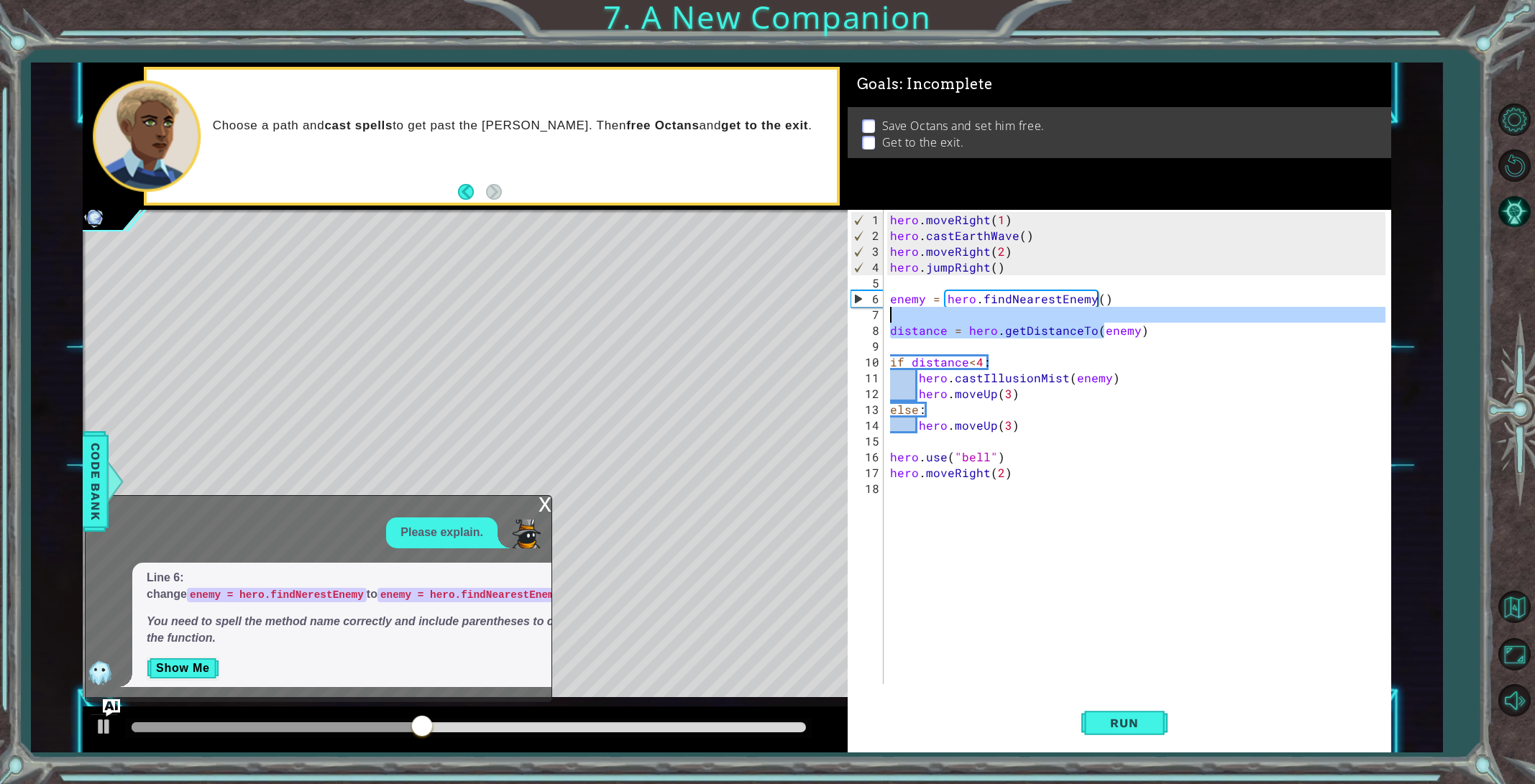
type textarea "distance = hero.getDistanceTo(enemy)"
click at [944, 309] on div "hero . moveRight ( 1 ) hero . castEarthWave ( ) hero . moveRight ( 2 ) hero . j…" at bounding box center [1140, 465] width 505 height 506
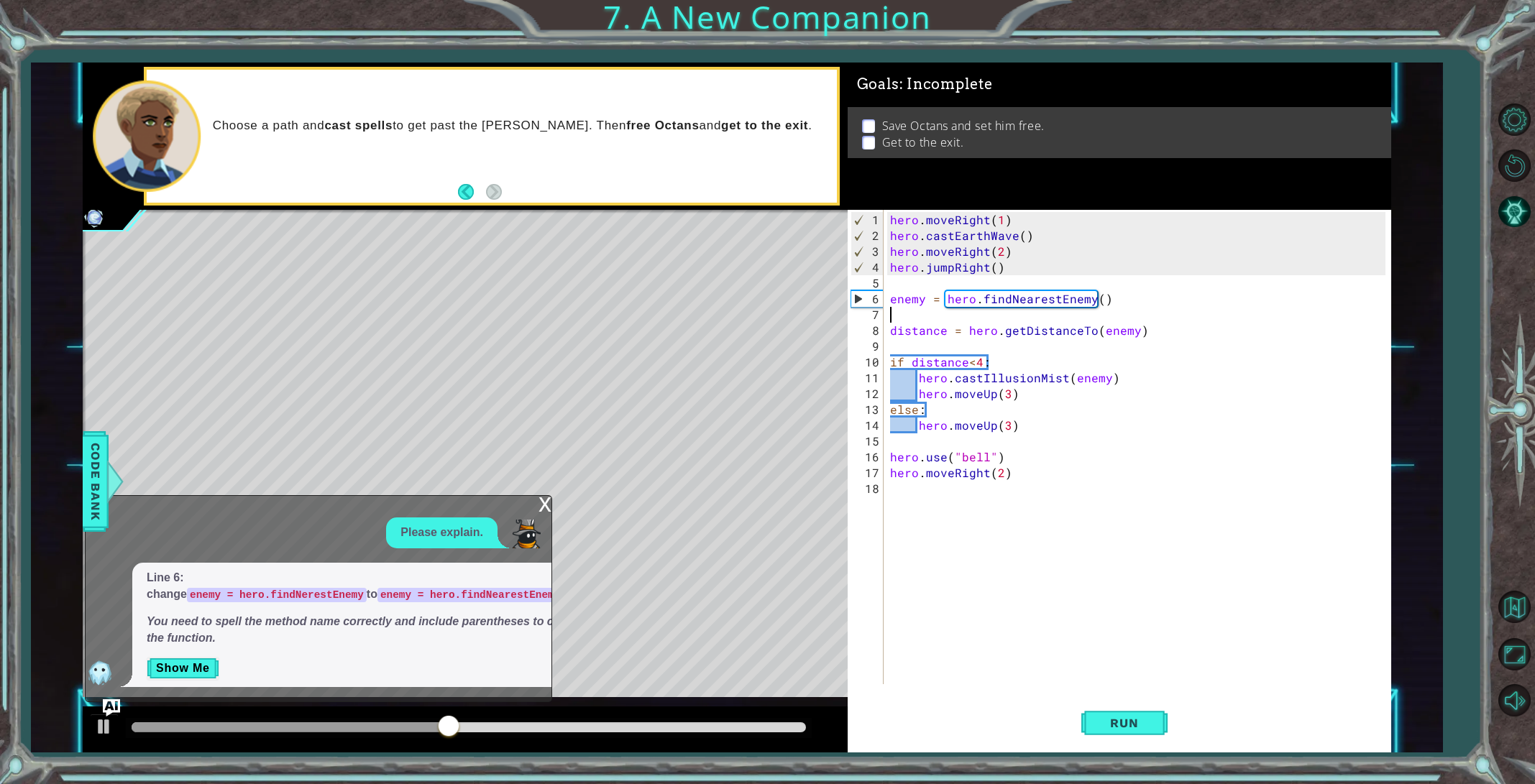
click at [892, 331] on div "hero . moveRight ( 1 ) hero . castEarthWave ( ) hero . moveRight ( 2 ) hero . j…" at bounding box center [1140, 465] width 505 height 506
type textarea "distance = hero.getDistanceTo(enemy)"
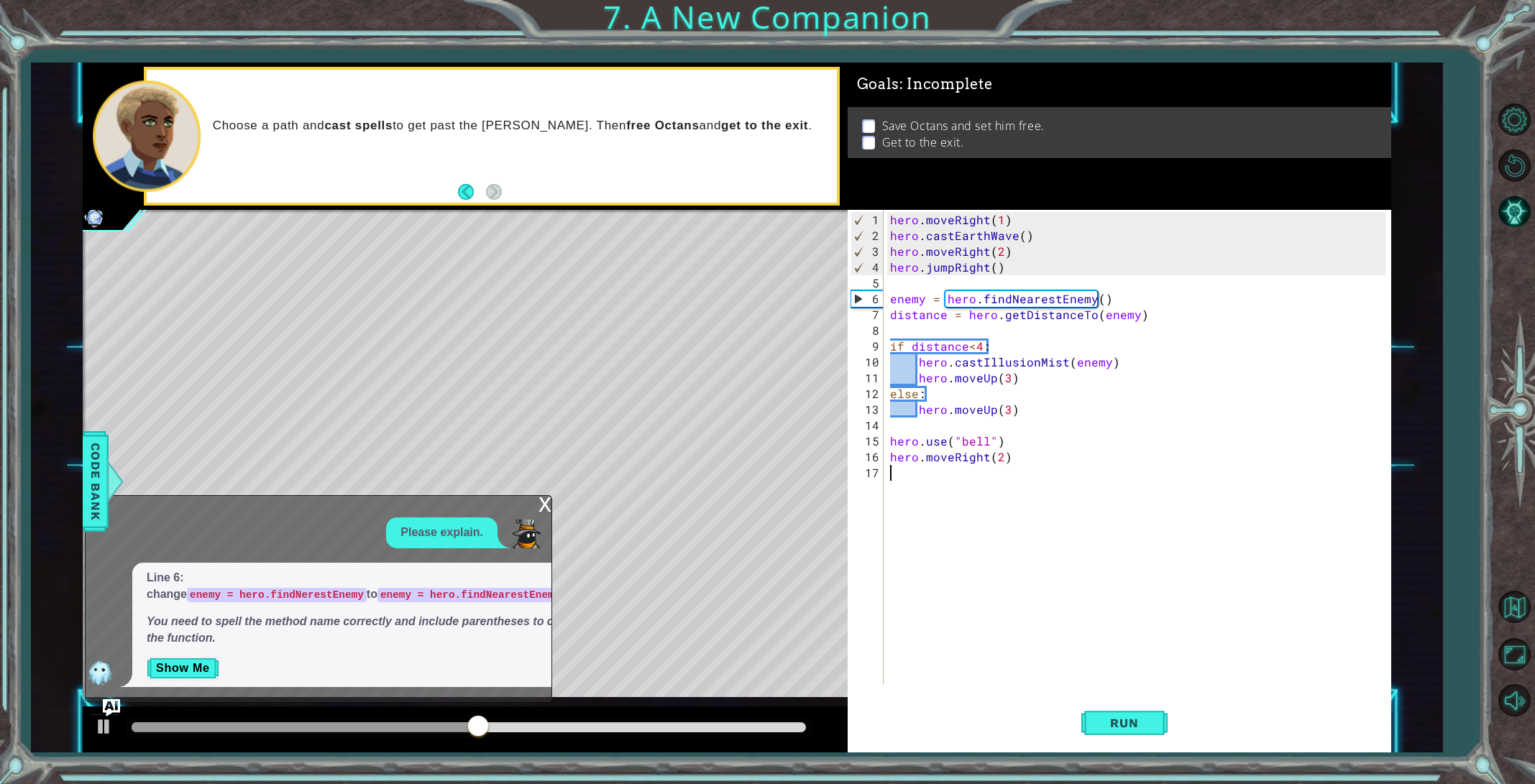
click at [996, 517] on div "hero . moveRight ( 1 ) hero . castEarthWave ( ) hero . moveRight ( 2 ) hero . j…" at bounding box center [1140, 465] width 505 height 506
click at [995, 470] on div "hero . moveRight ( 1 ) hero . castEarthWave ( ) hero . moveRight ( 2 ) hero . j…" at bounding box center [1140, 465] width 505 height 506
click at [551, 513] on div "x Please explain. Line 6: change enemy = hero.findNerestEnemy to enemy = hero.f…" at bounding box center [318, 598] width 467 height 207
drag, startPoint x: 548, startPoint y: 510, endPoint x: 714, endPoint y: 589, distance: 183.8
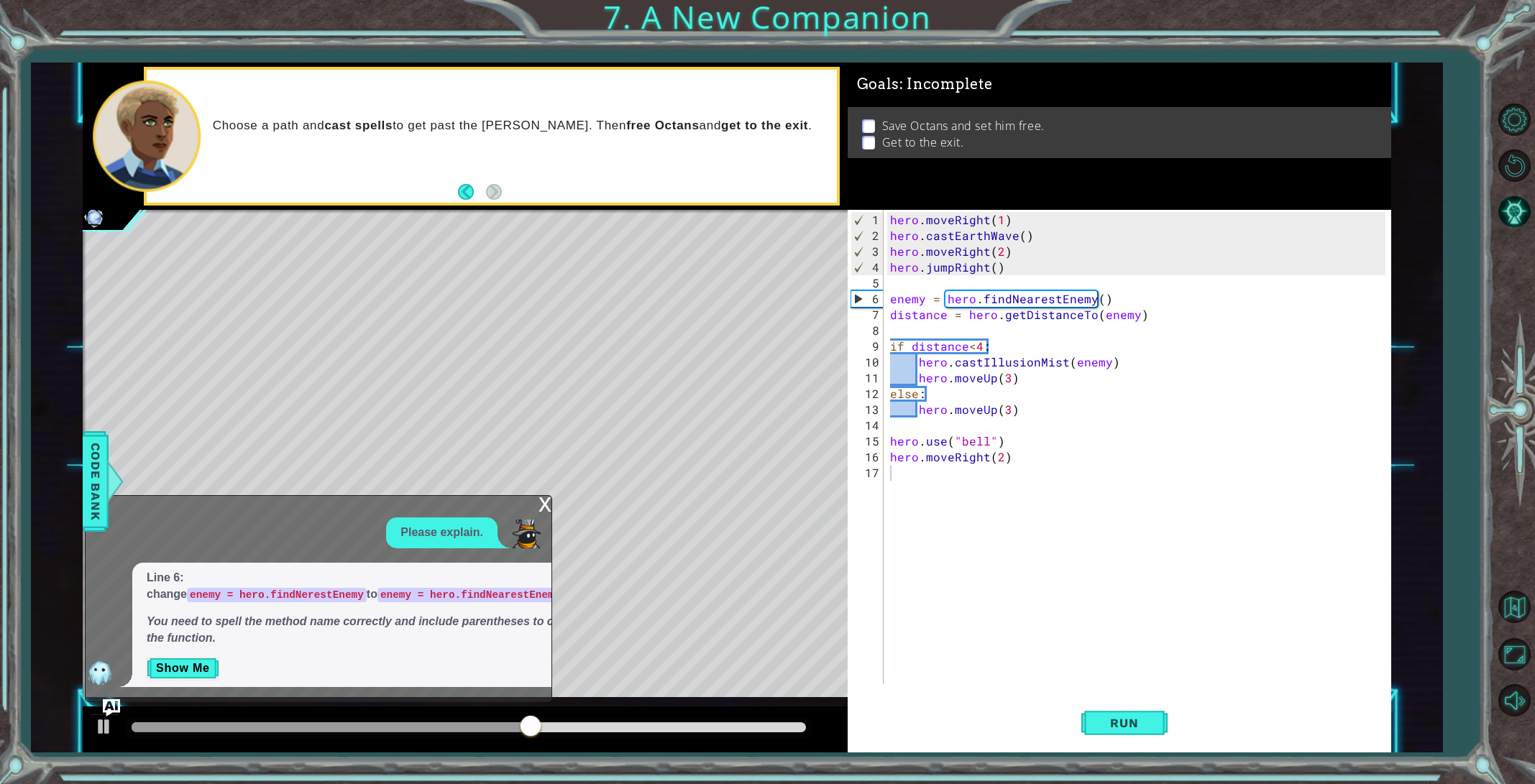
click at [554, 513] on div "1 2 3 4 5 6 7 8 9 10 11 12 13 14 15 16 17 hero . moveRight ( 1 ) hero . castEar…" at bounding box center [737, 407] width 1308 height 690
click at [1099, 712] on button "Run" at bounding box center [1124, 722] width 86 height 54
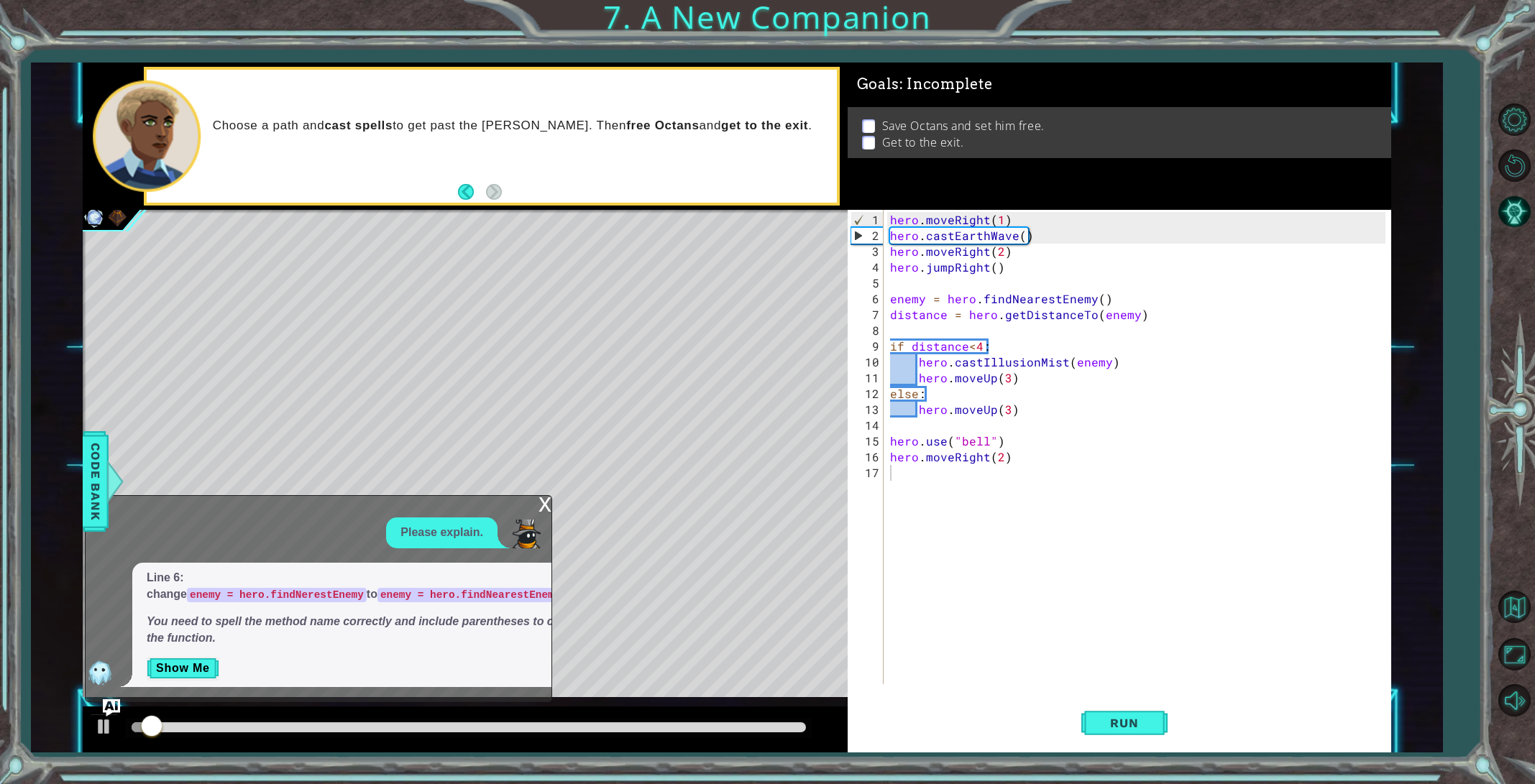
click at [540, 508] on div "x" at bounding box center [545, 503] width 13 height 15
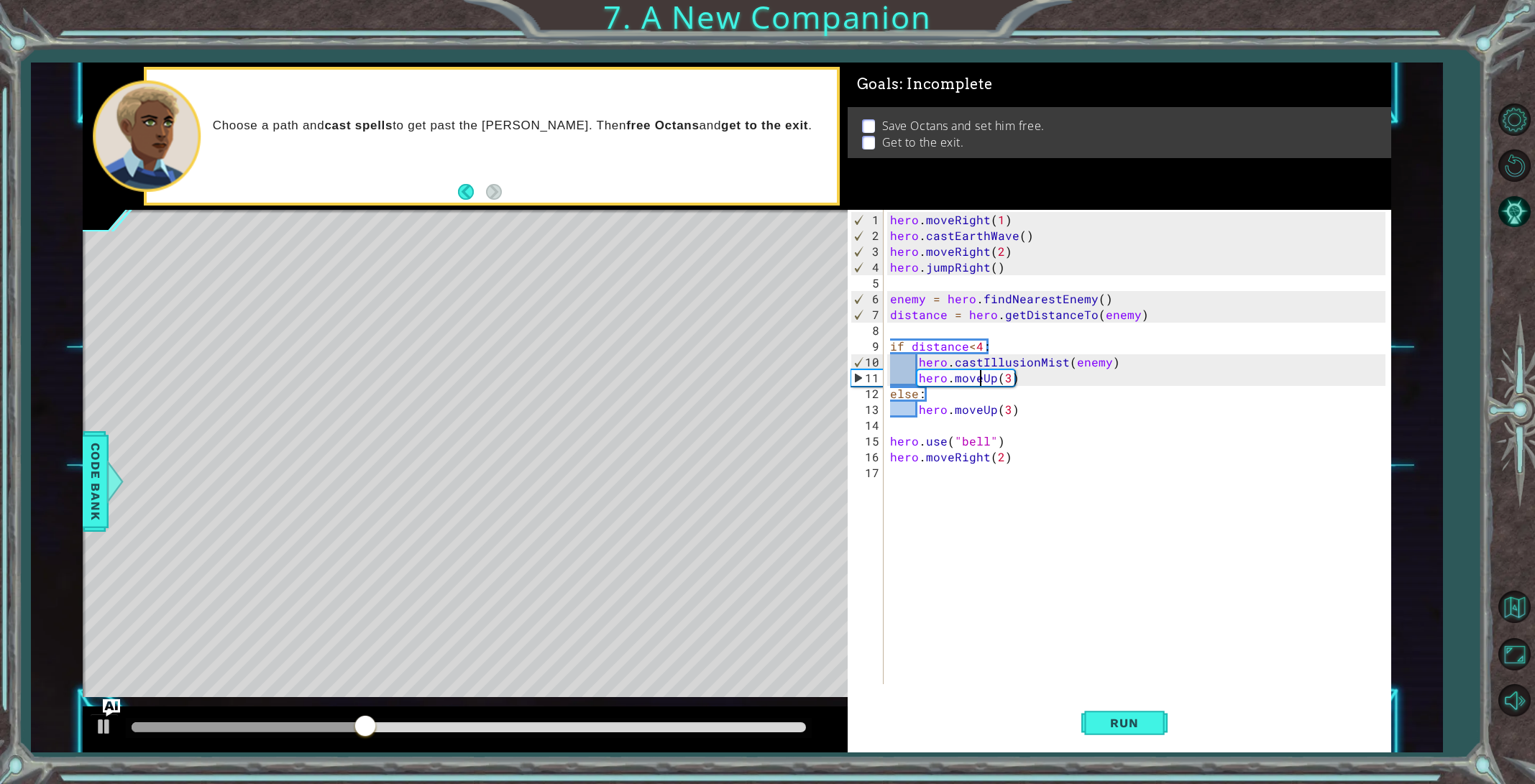
click at [978, 371] on div "hero . moveRight ( 1 ) hero . castEarthWave ( ) hero . moveRight ( 2 ) hero . j…" at bounding box center [1140, 465] width 505 height 506
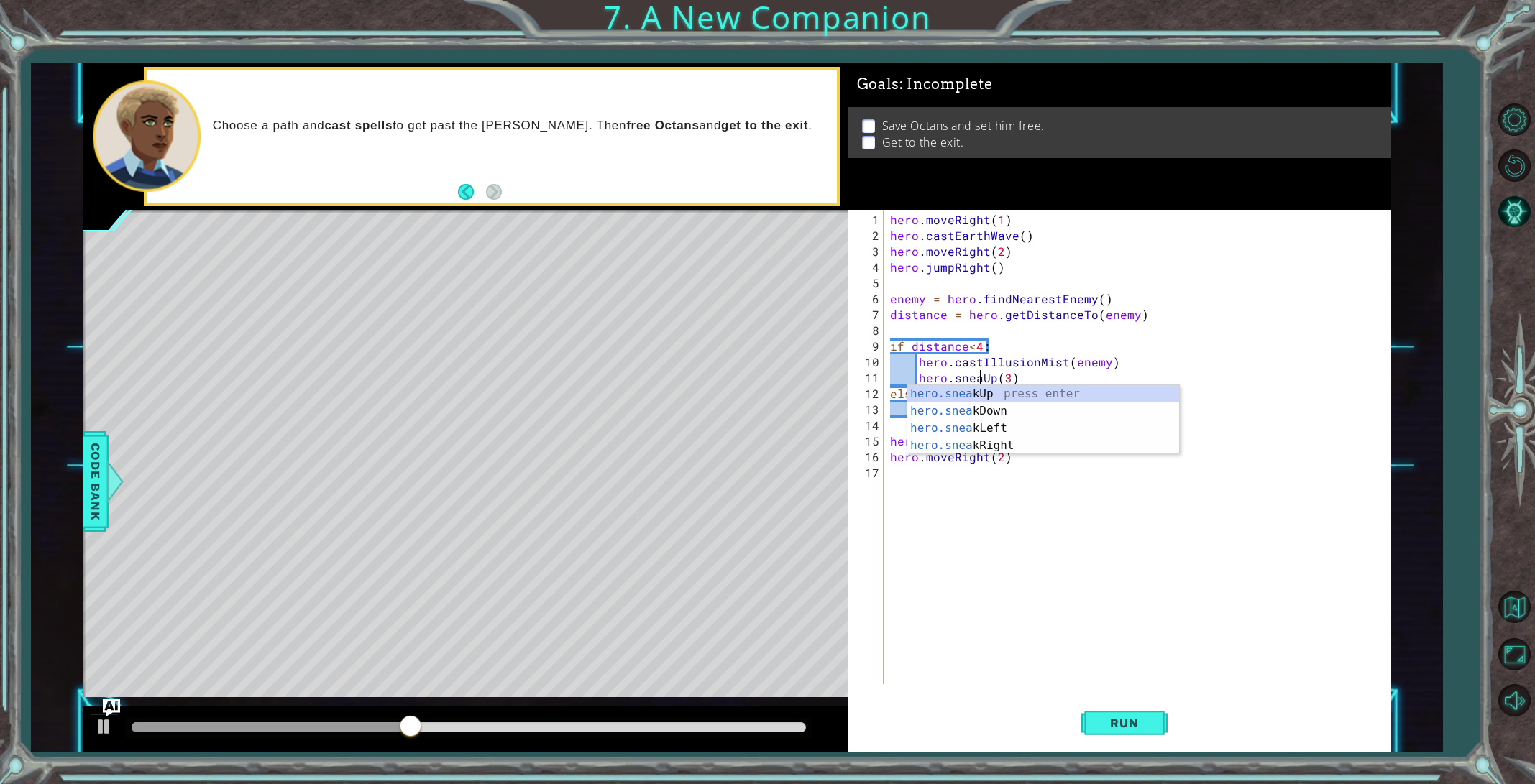
scroll to position [0, 6]
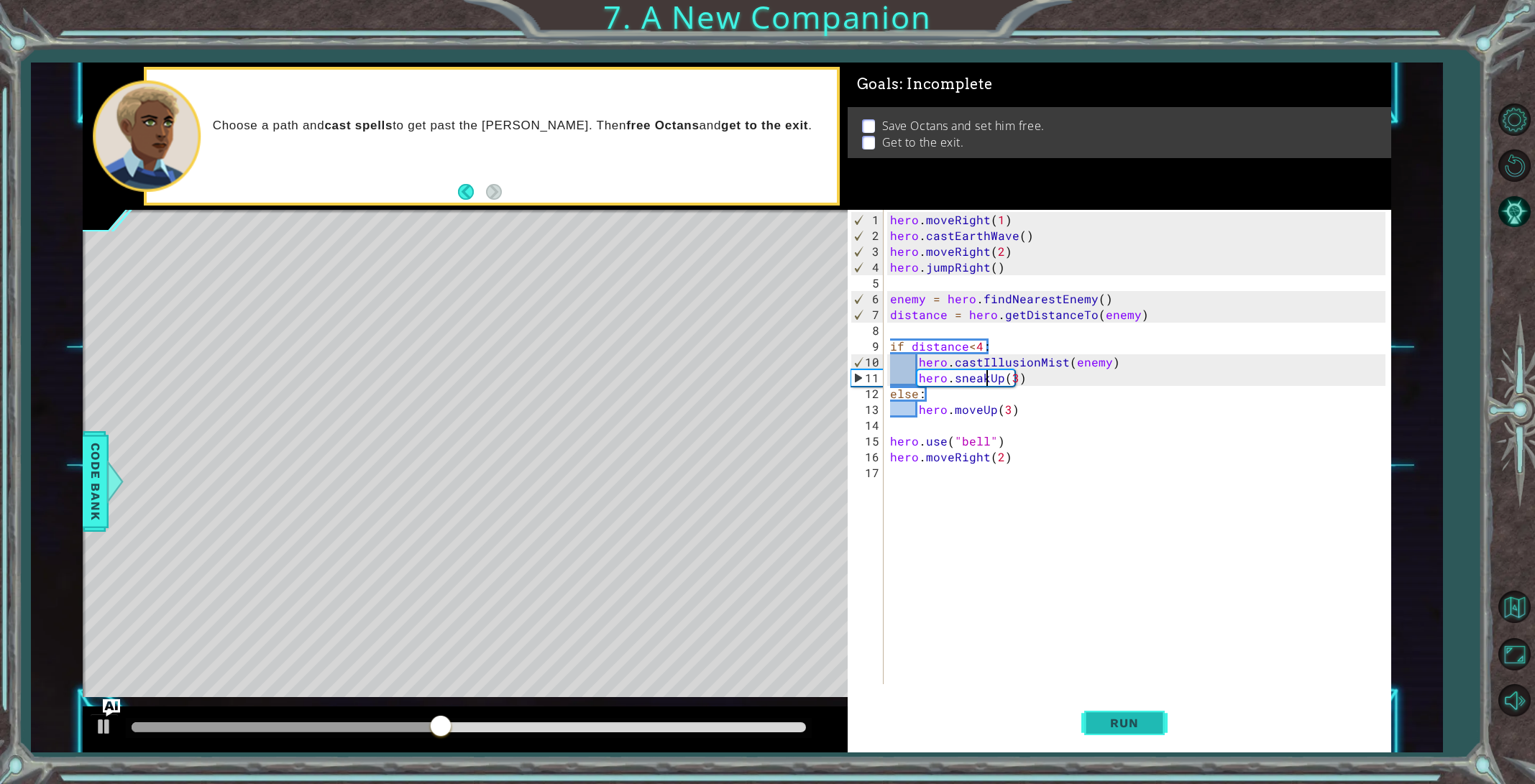
type textarea "hero.sneakUp(3)"
click at [1124, 714] on button "Run" at bounding box center [1124, 722] width 86 height 54
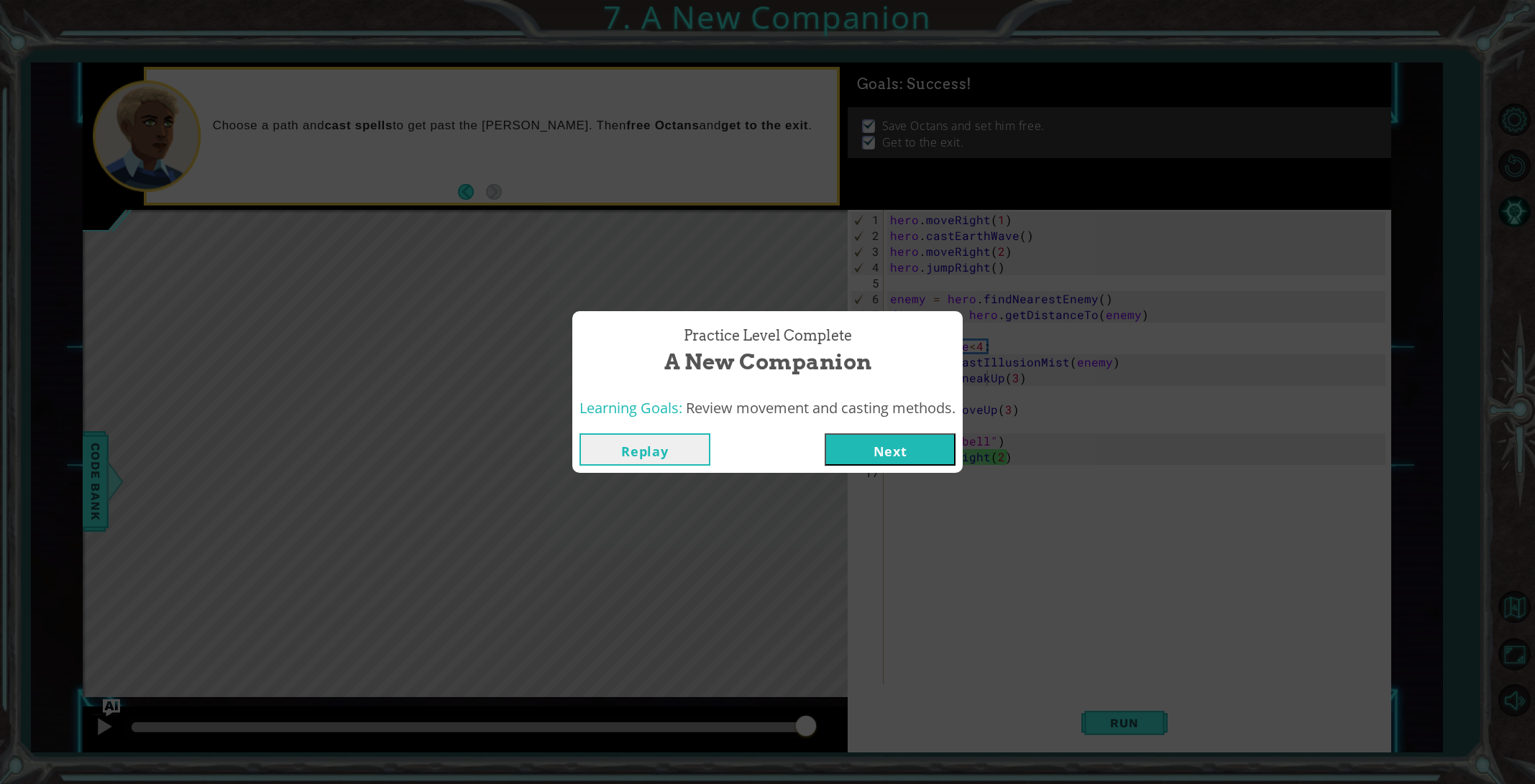
click at [891, 450] on button "Next" at bounding box center [890, 449] width 131 height 32
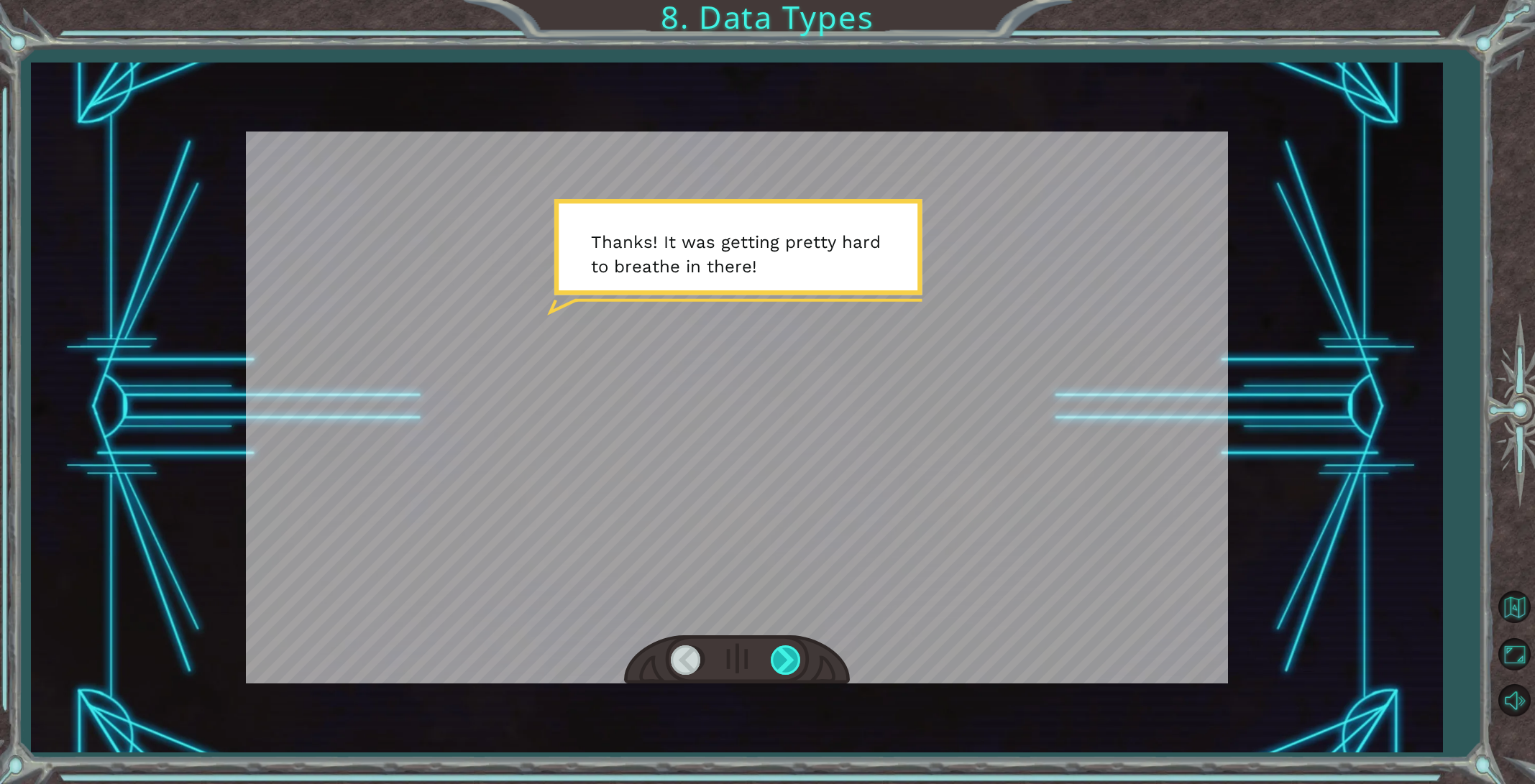
click at [788, 667] on div at bounding box center [787, 660] width 33 height 29
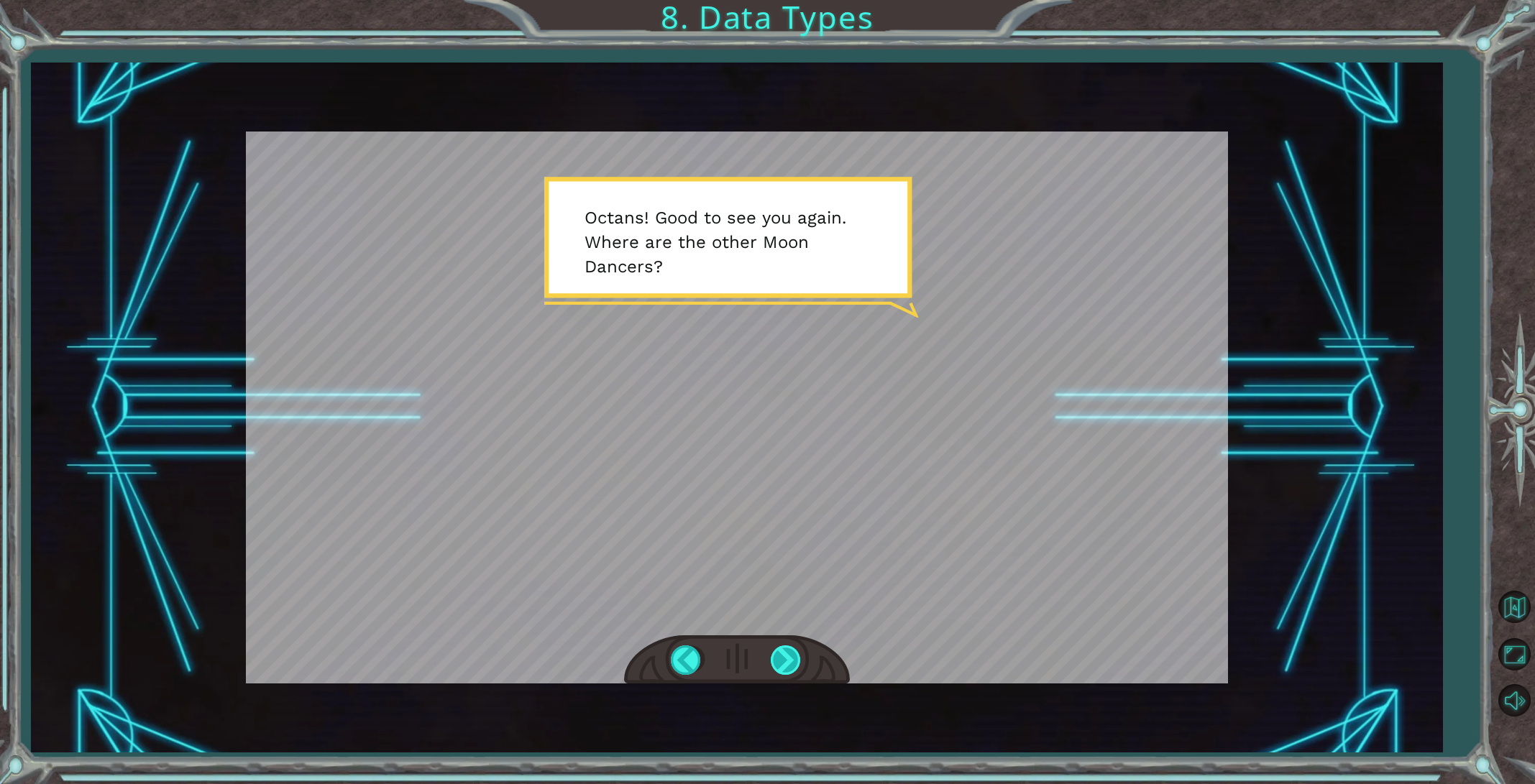
click at [788, 661] on div at bounding box center [787, 660] width 33 height 29
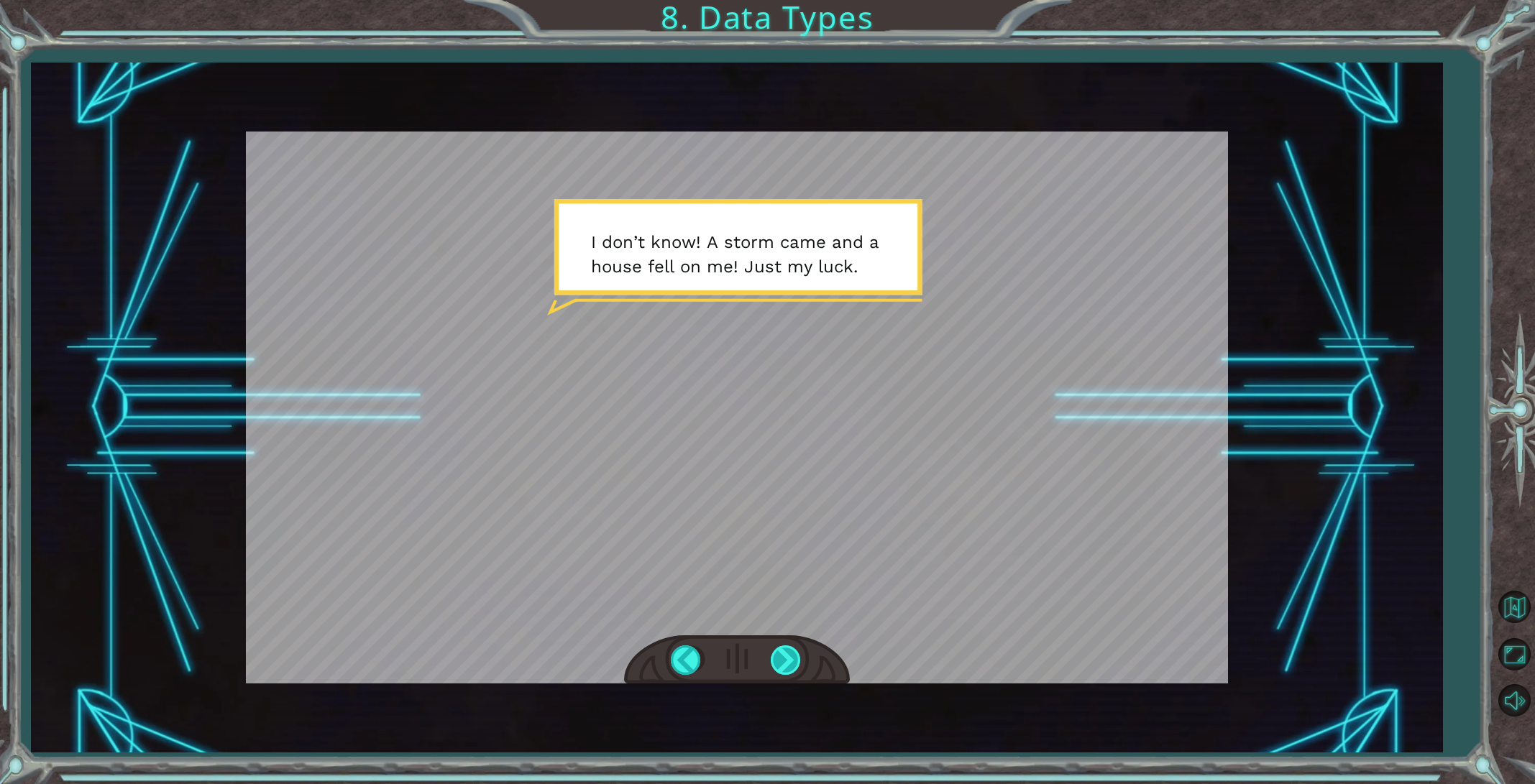
click at [785, 656] on div at bounding box center [787, 660] width 33 height 29
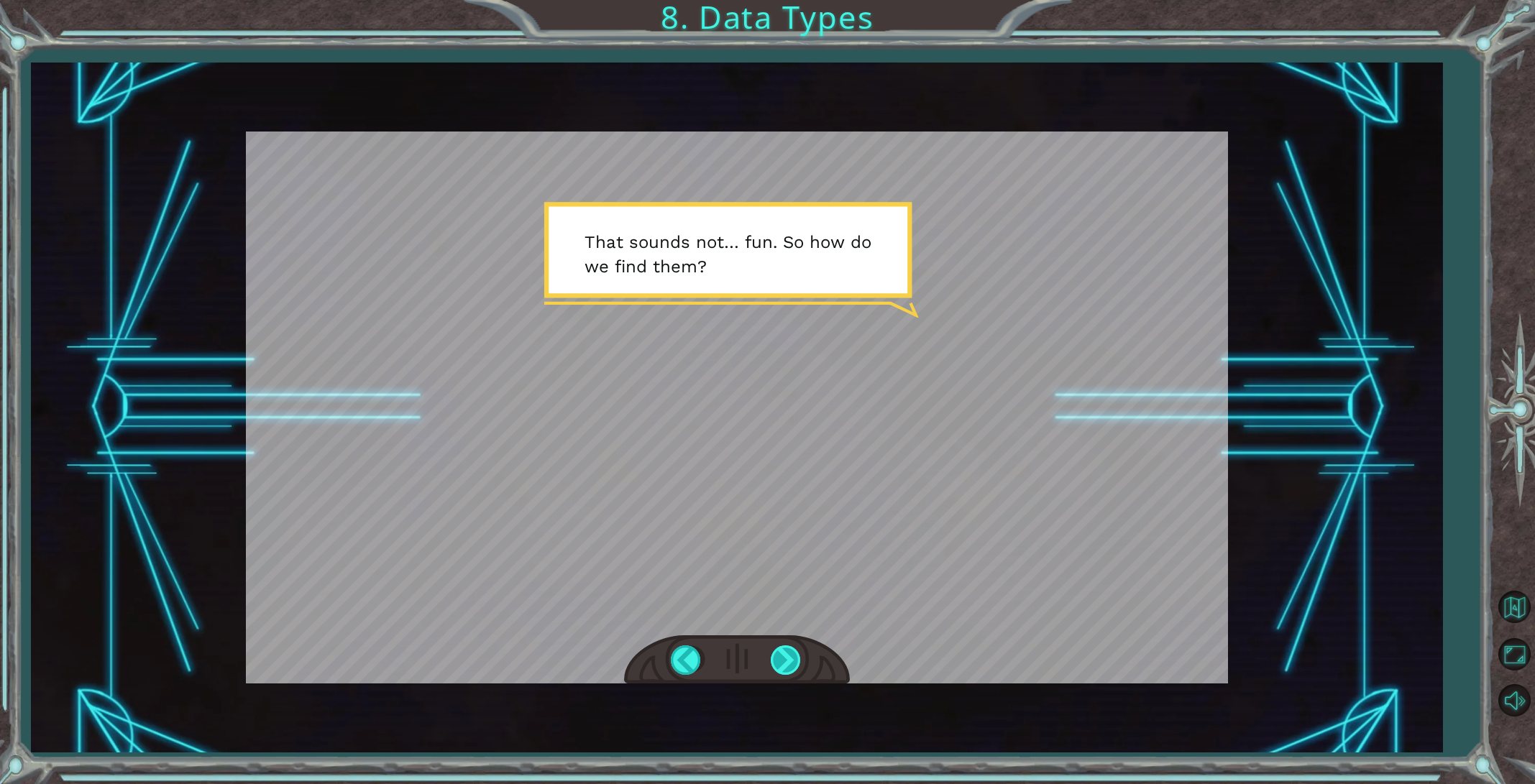
click at [784, 656] on div at bounding box center [787, 660] width 33 height 29
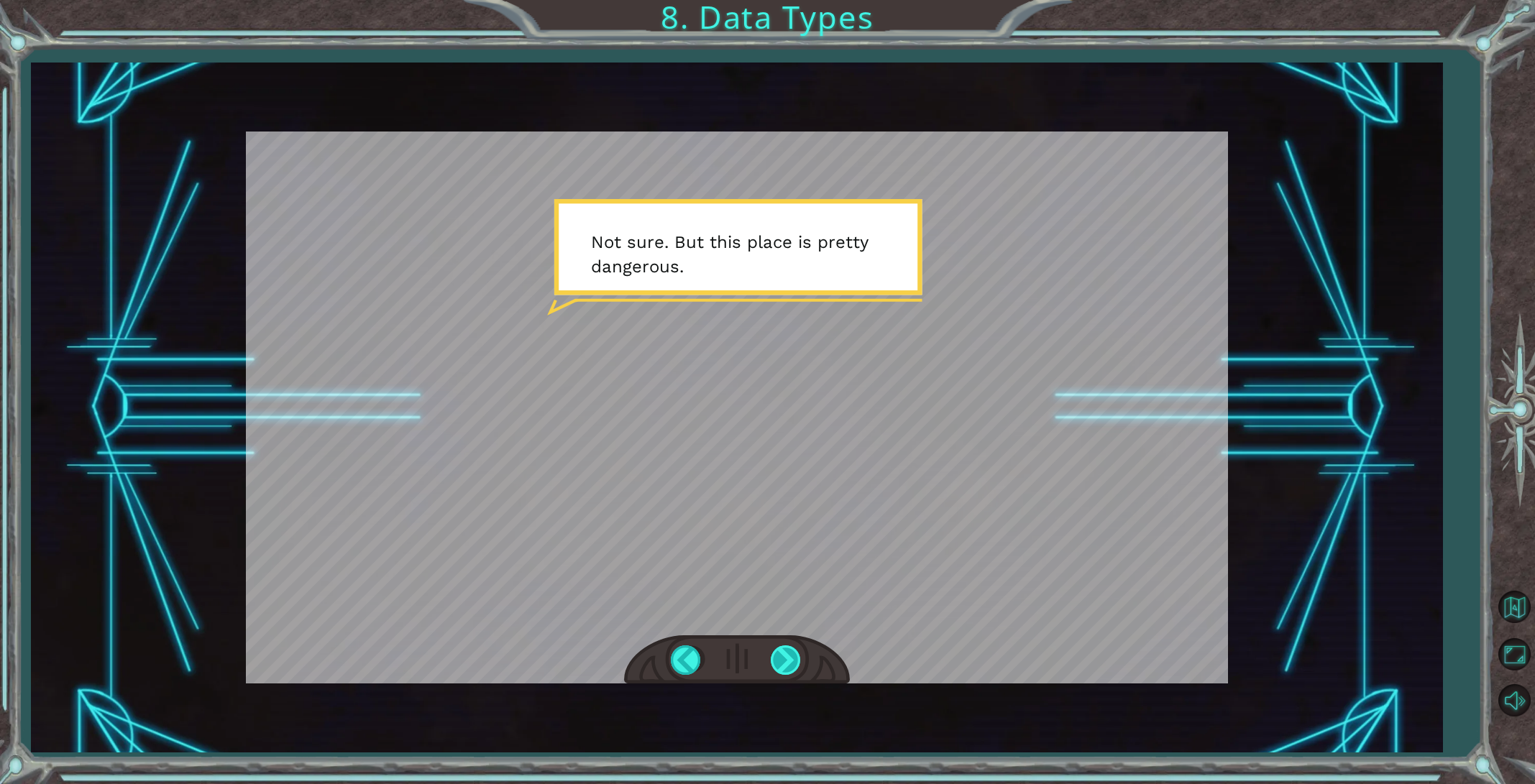
click at [784, 656] on div at bounding box center [787, 660] width 33 height 29
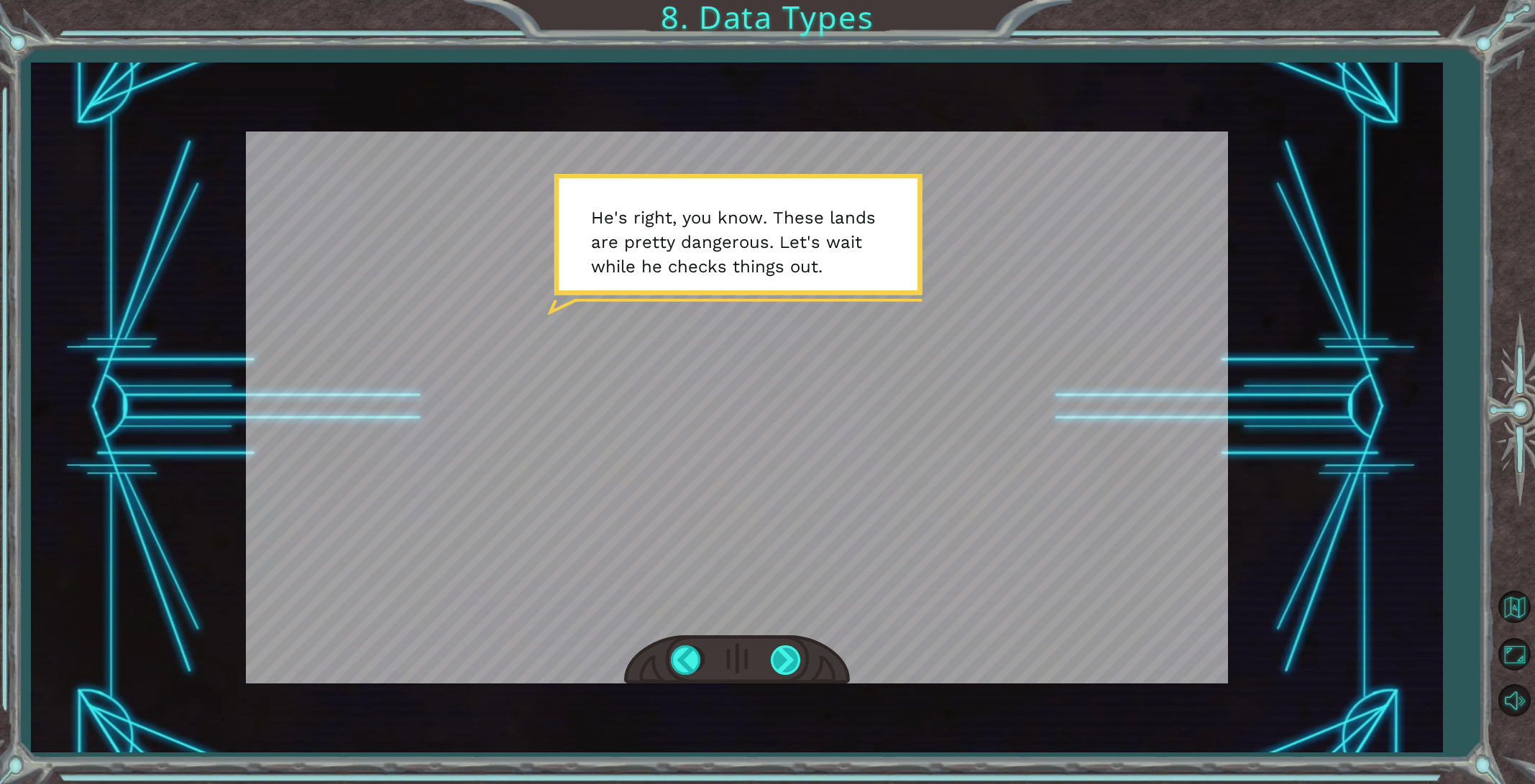
click at [784, 656] on div at bounding box center [787, 660] width 33 height 29
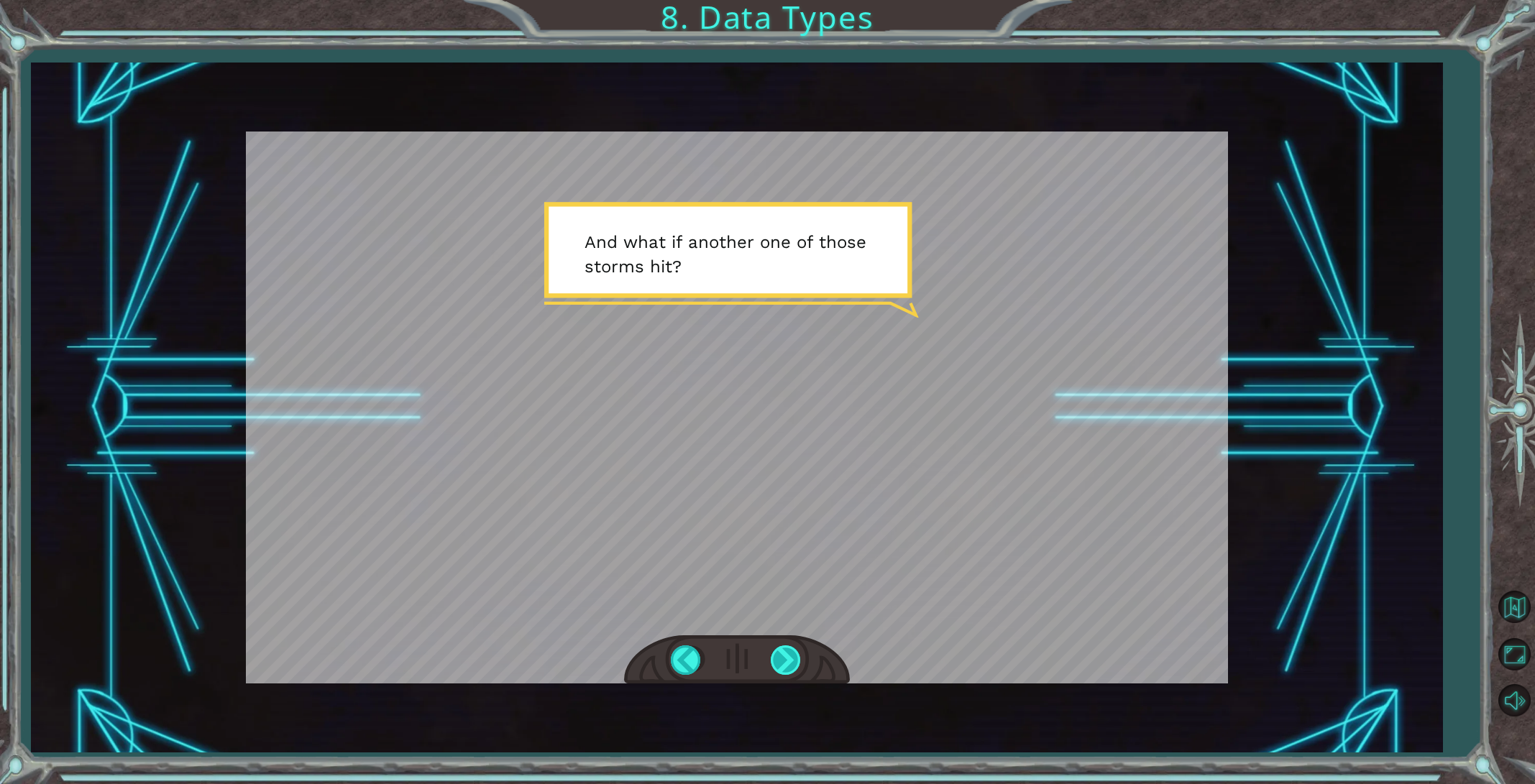
click at [784, 656] on div at bounding box center [787, 660] width 33 height 29
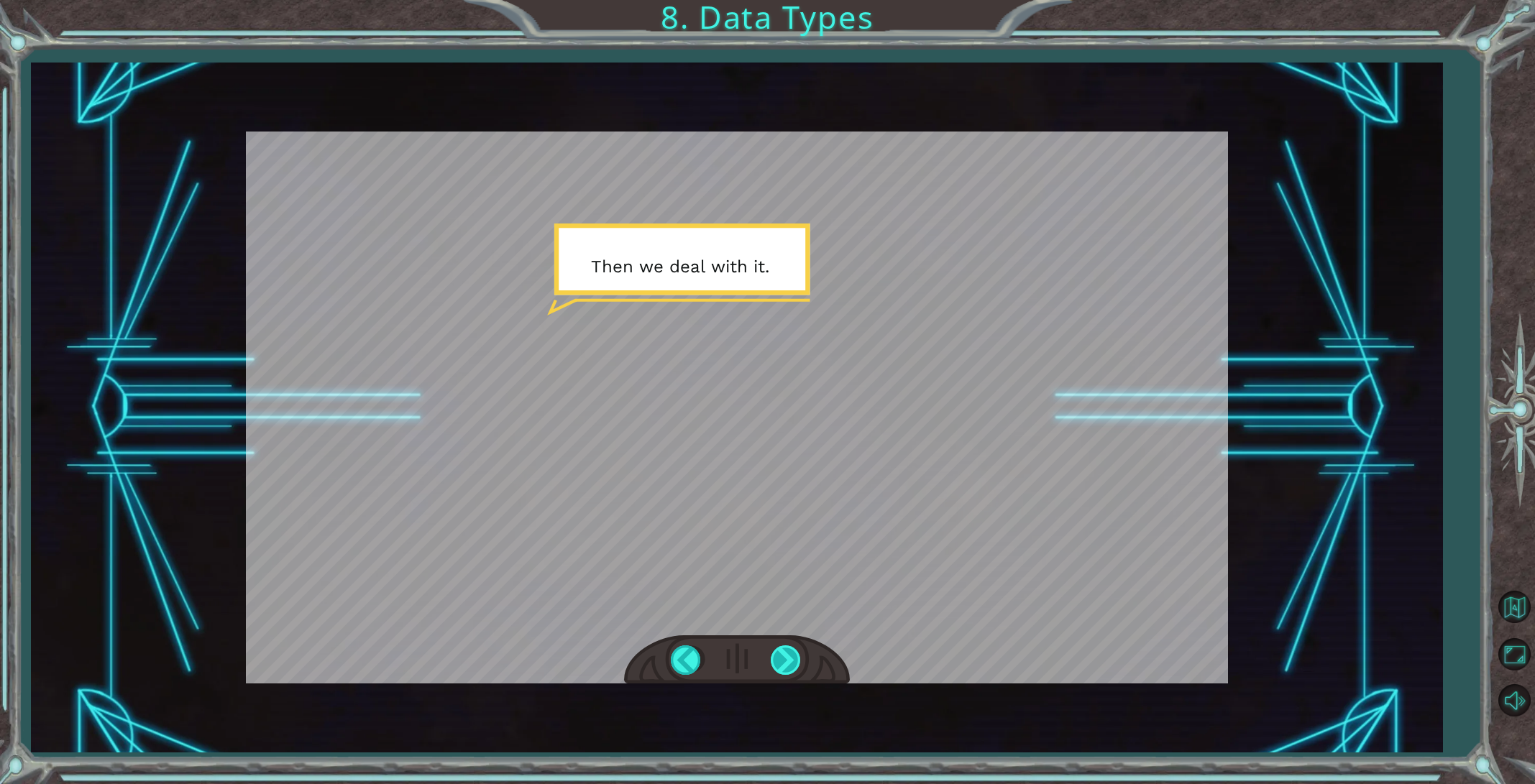
click at [784, 656] on div at bounding box center [787, 660] width 33 height 29
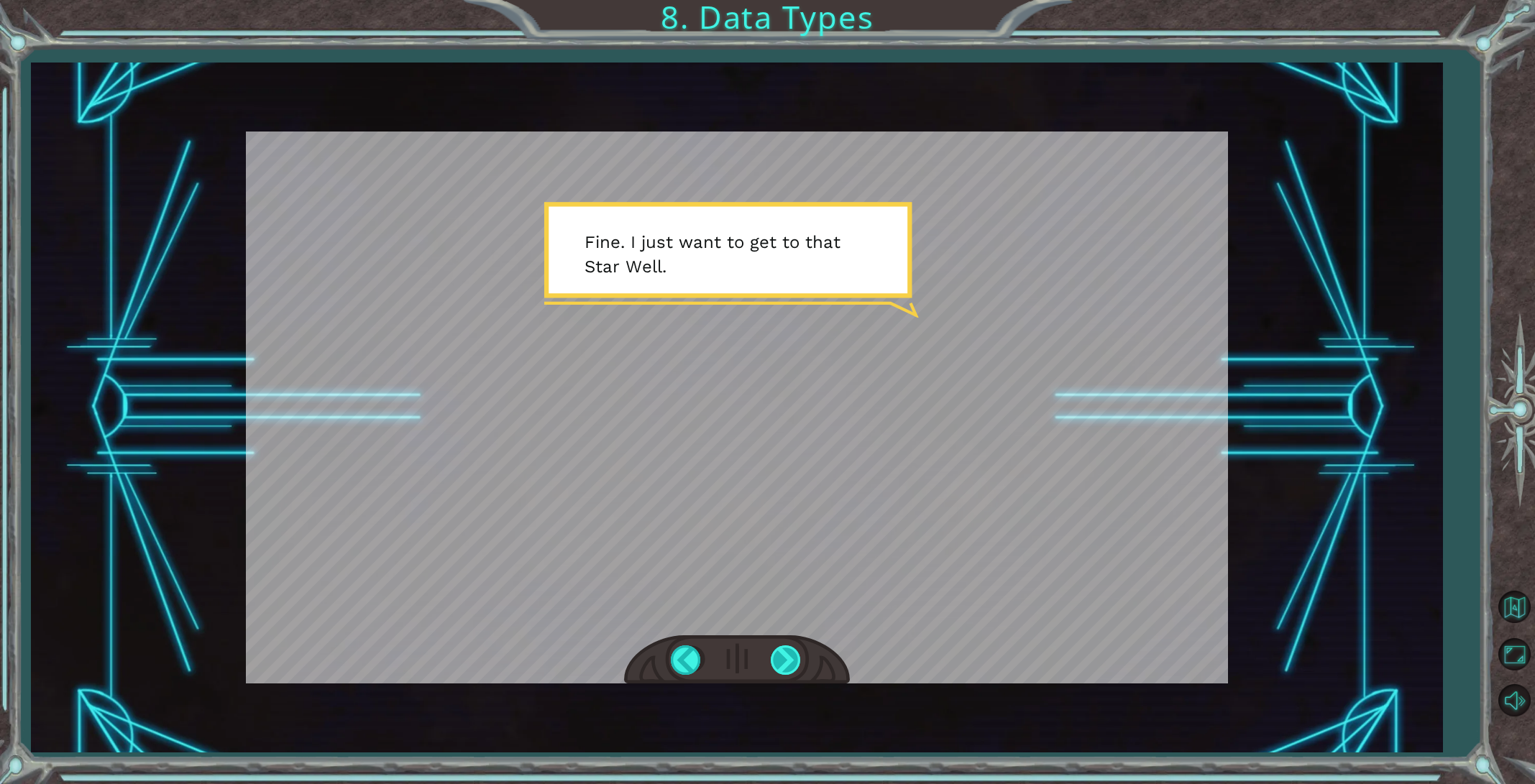
click at [784, 656] on div at bounding box center [787, 660] width 33 height 29
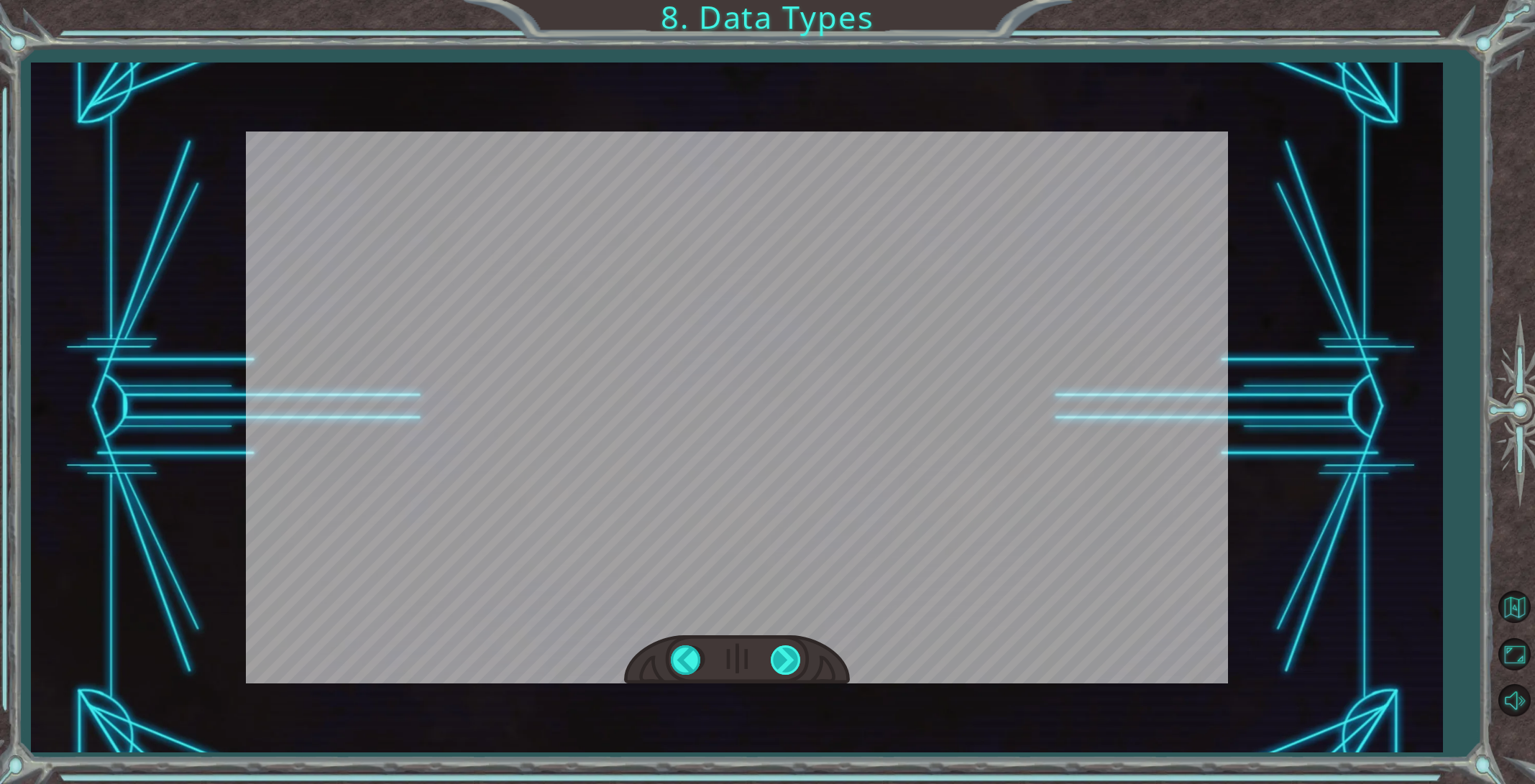
click at [784, 656] on div at bounding box center [787, 660] width 33 height 29
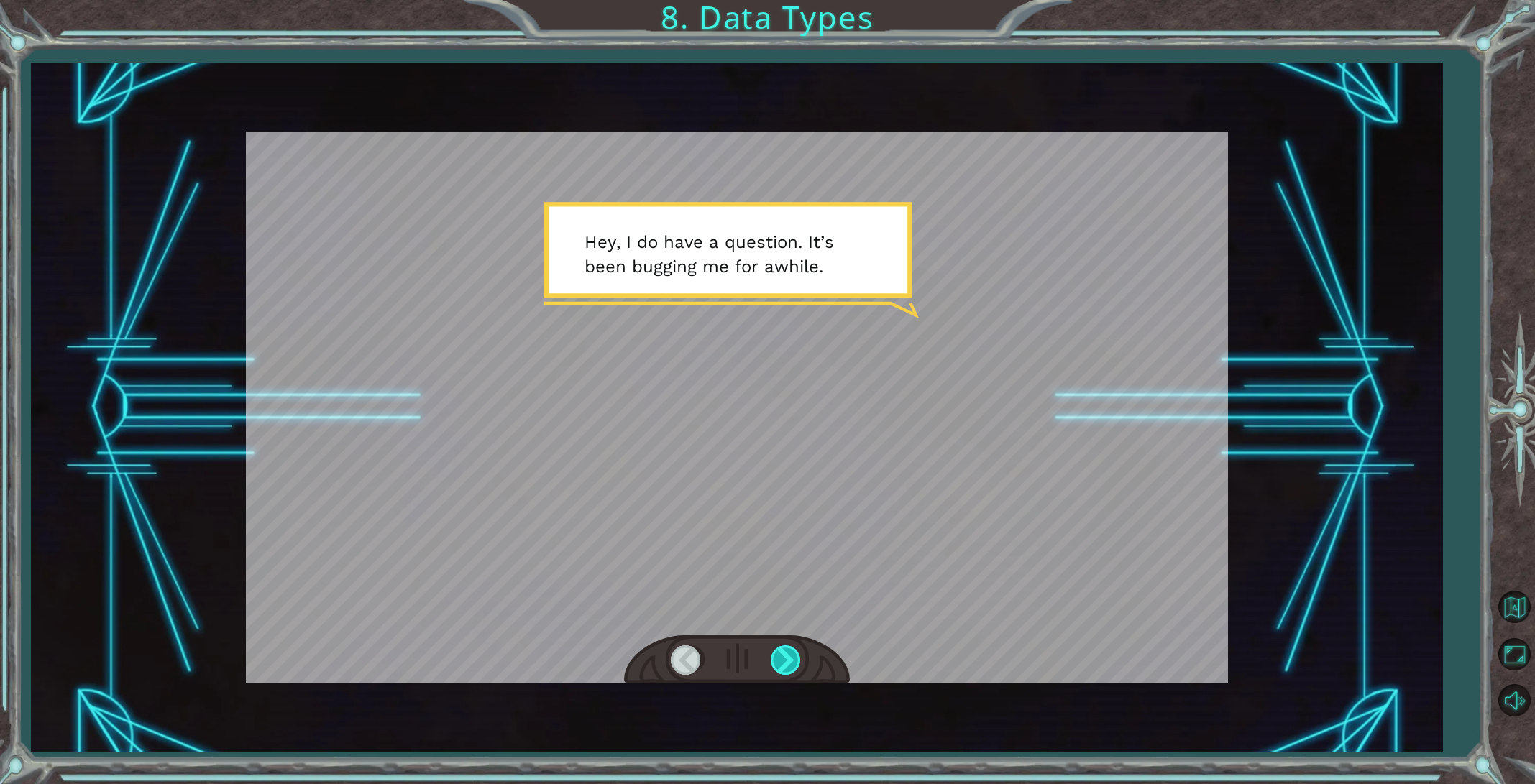
click at [784, 656] on div at bounding box center [787, 660] width 33 height 29
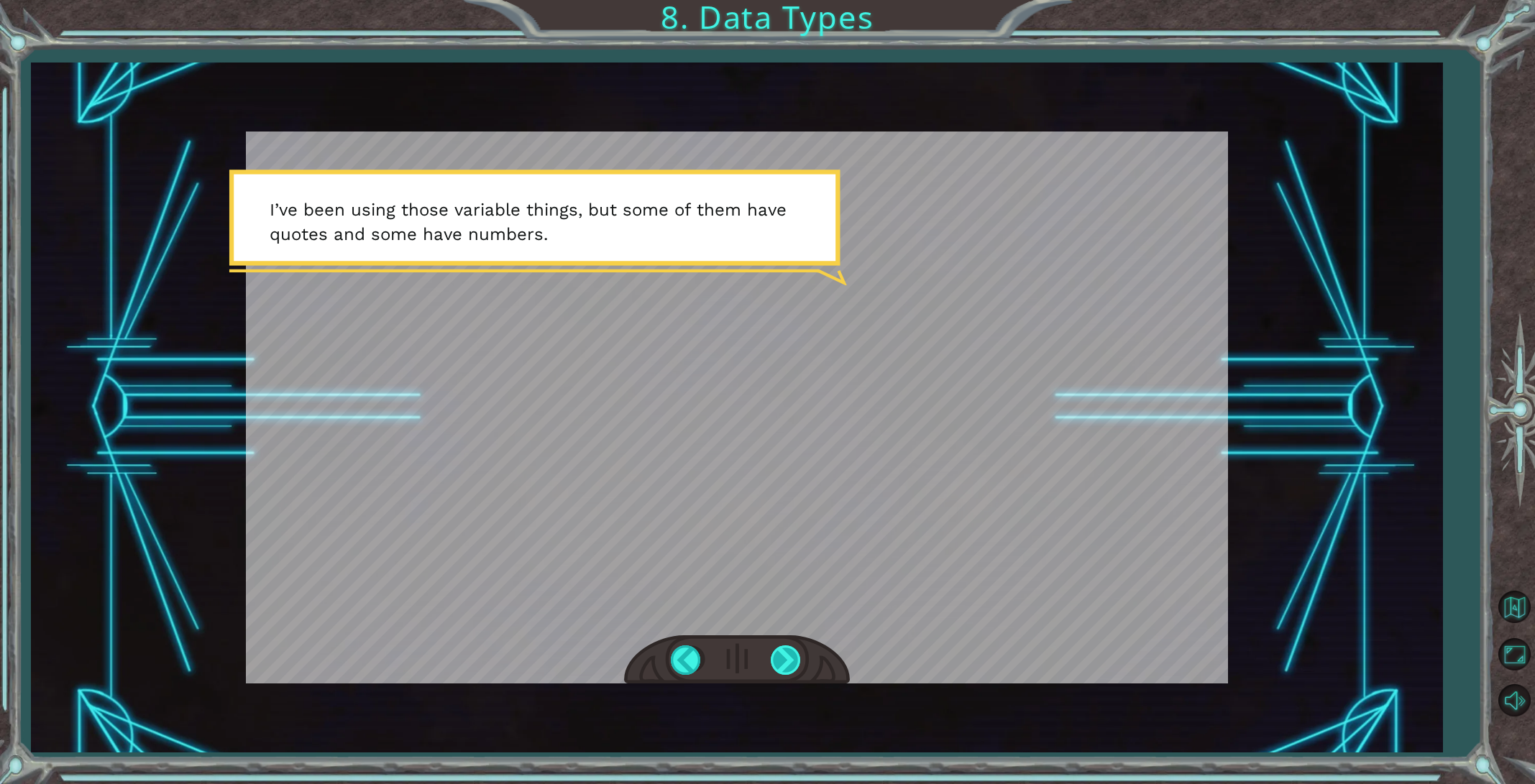
click at [784, 656] on div at bounding box center [787, 660] width 33 height 29
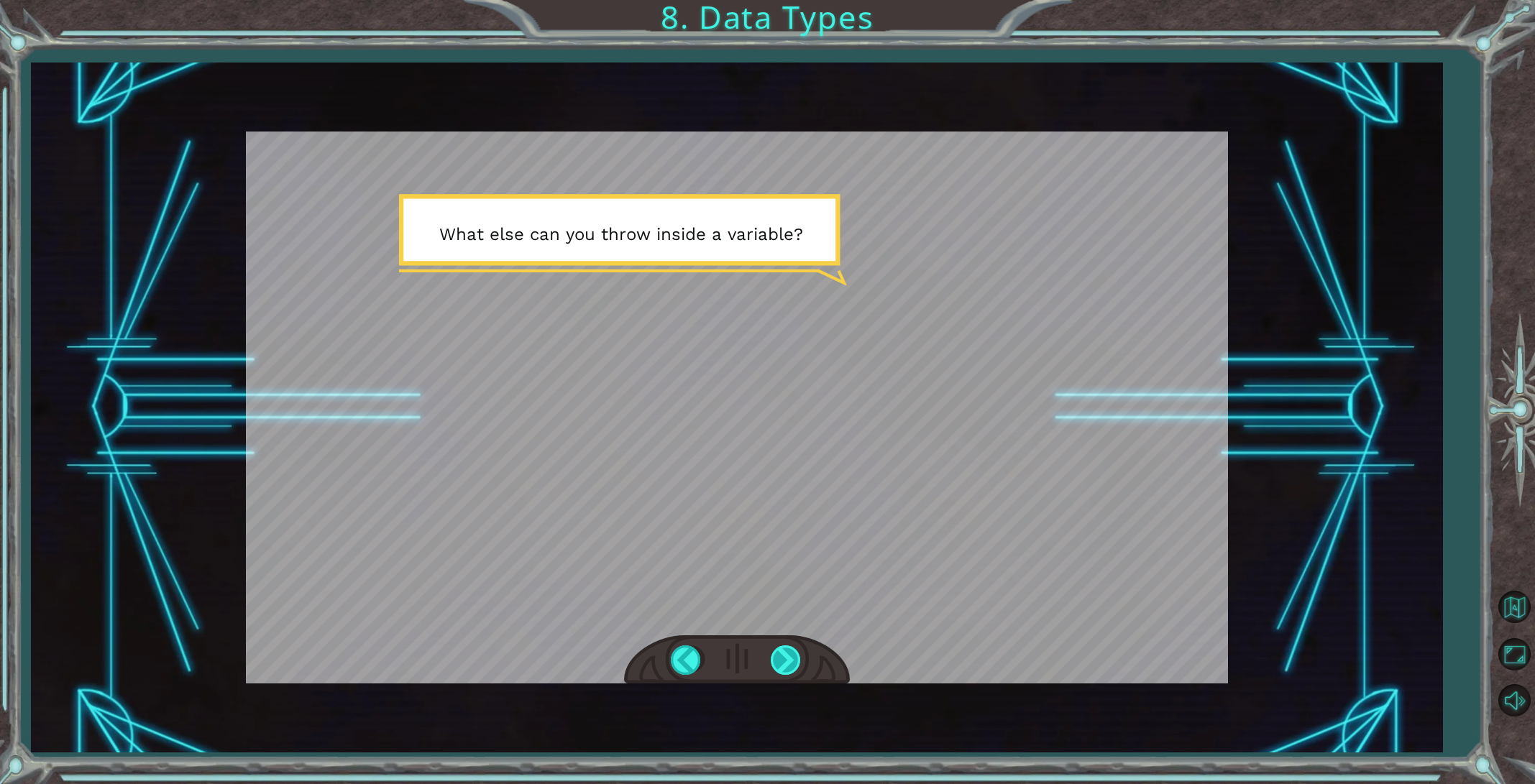
click at [784, 656] on div at bounding box center [787, 660] width 33 height 29
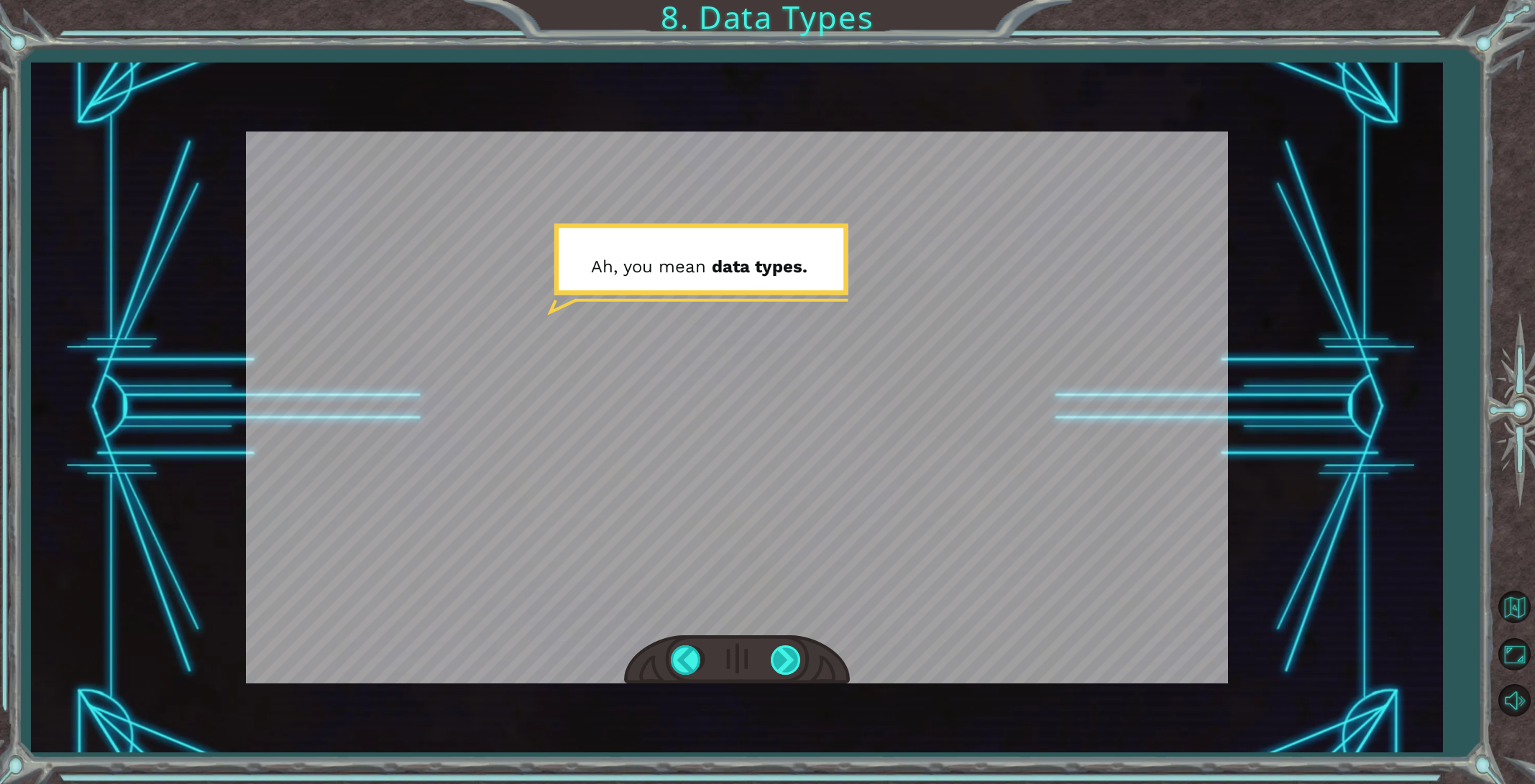
click at [784, 656] on div at bounding box center [787, 660] width 33 height 29
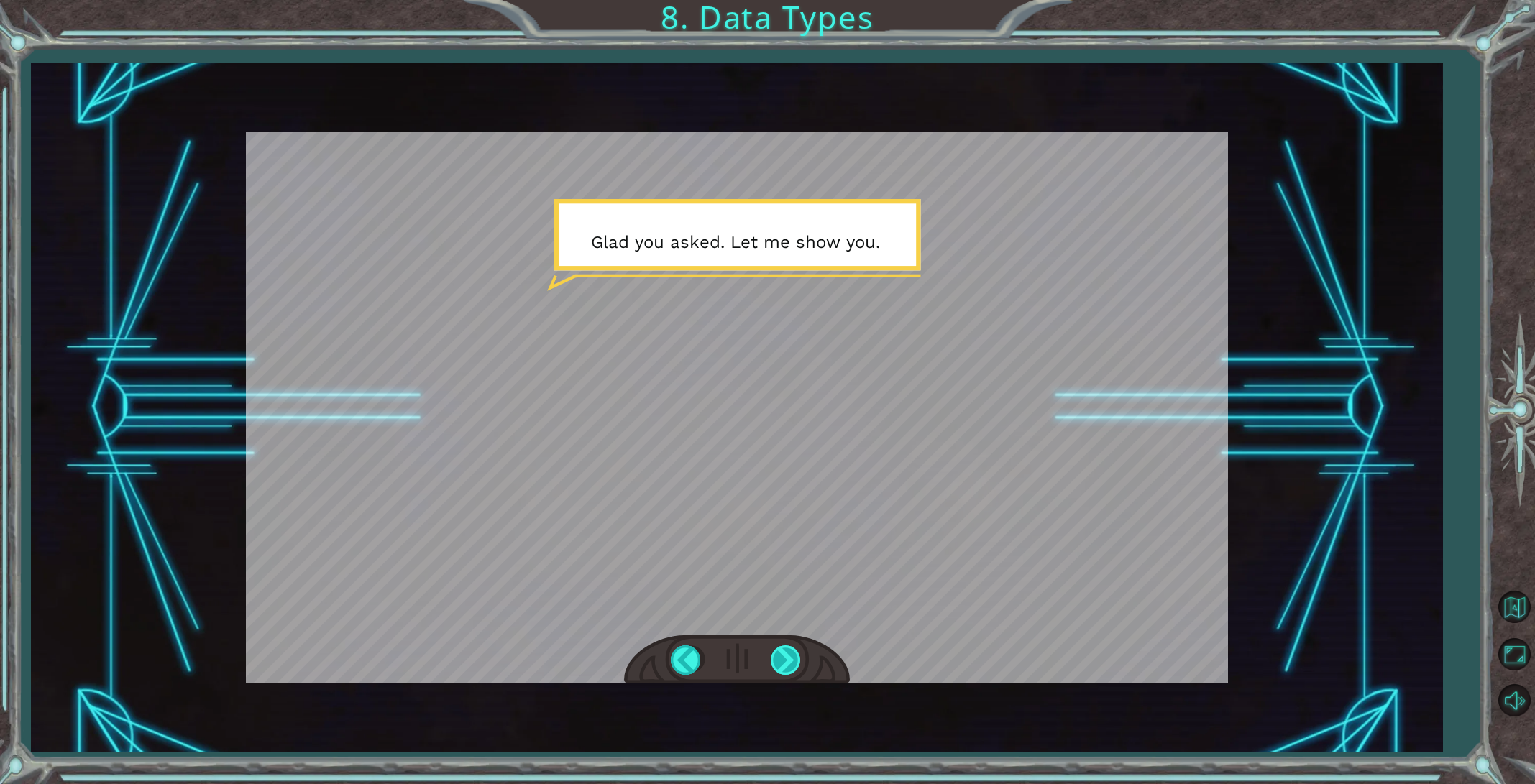
click at [784, 657] on div at bounding box center [787, 660] width 33 height 29
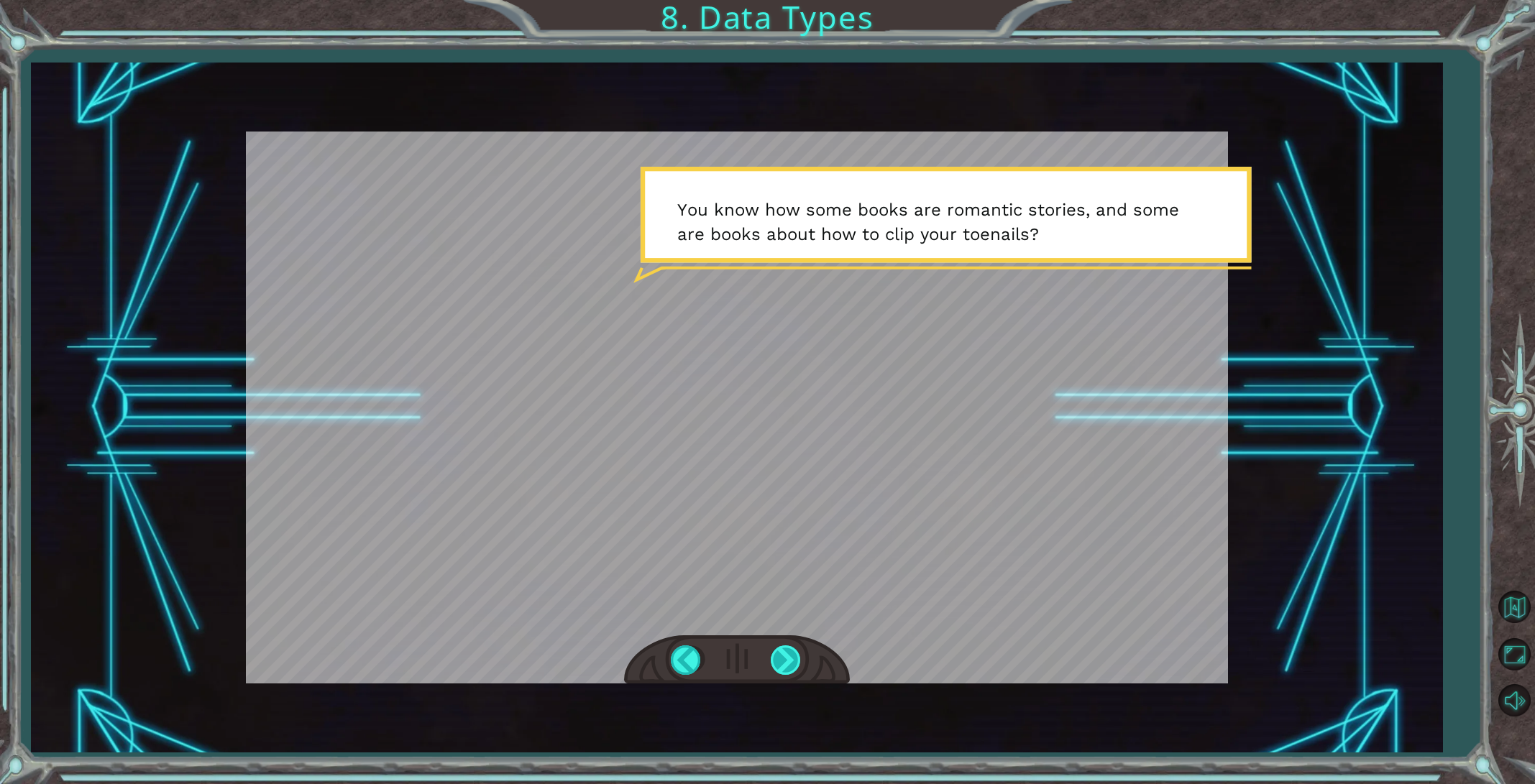
click at [784, 656] on div at bounding box center [787, 660] width 33 height 29
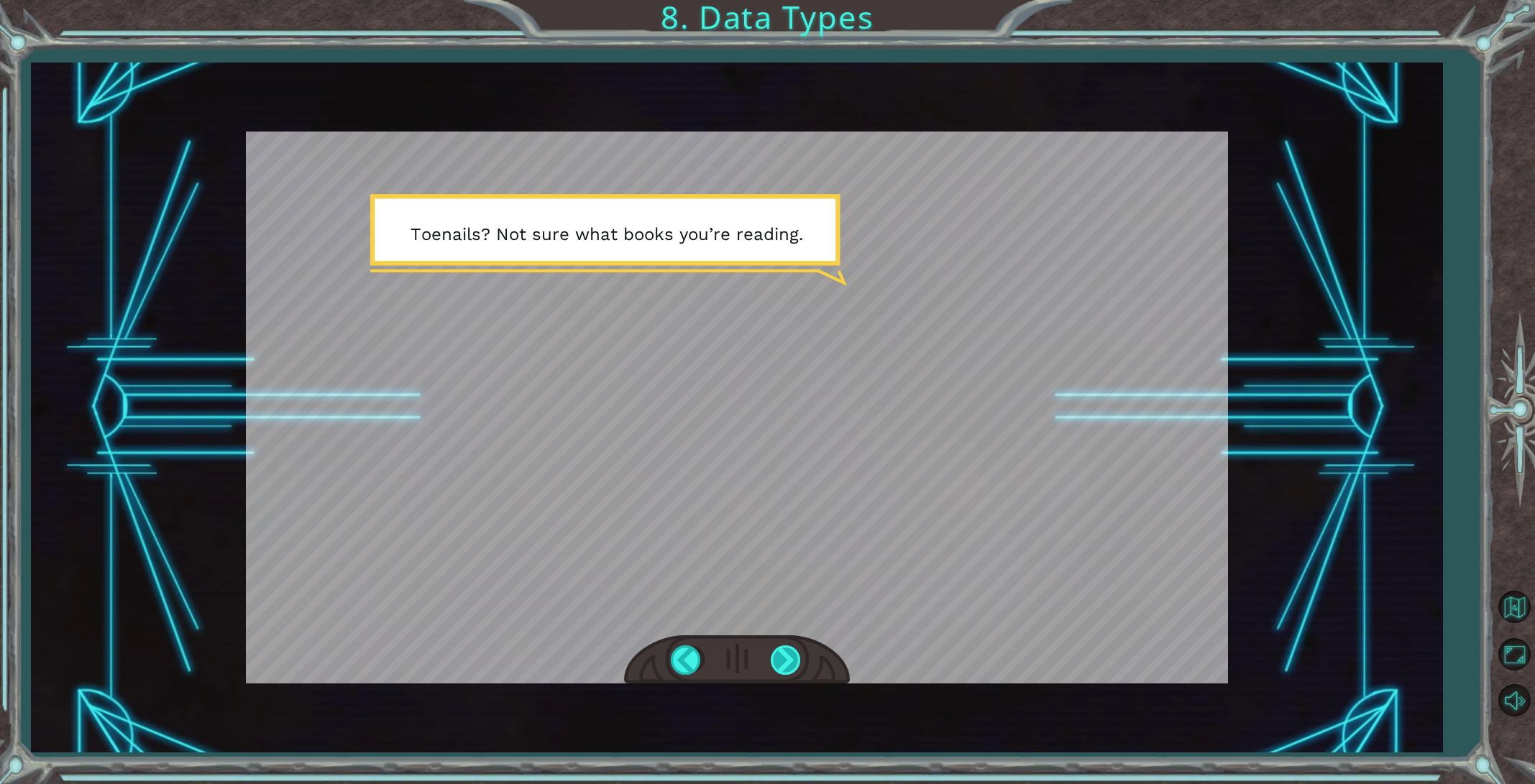
click at [784, 656] on div at bounding box center [787, 660] width 33 height 29
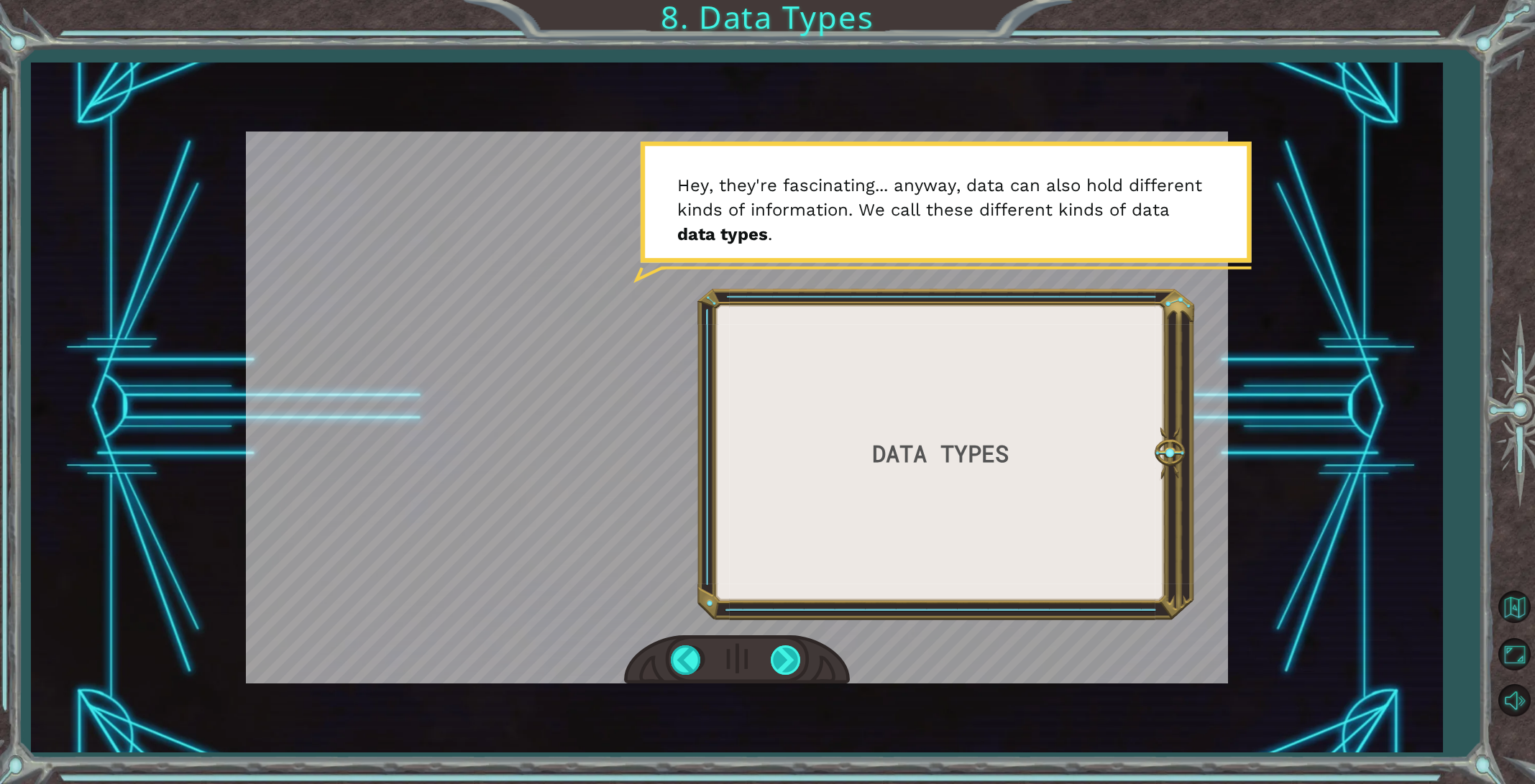
click at [784, 656] on div at bounding box center [787, 660] width 33 height 29
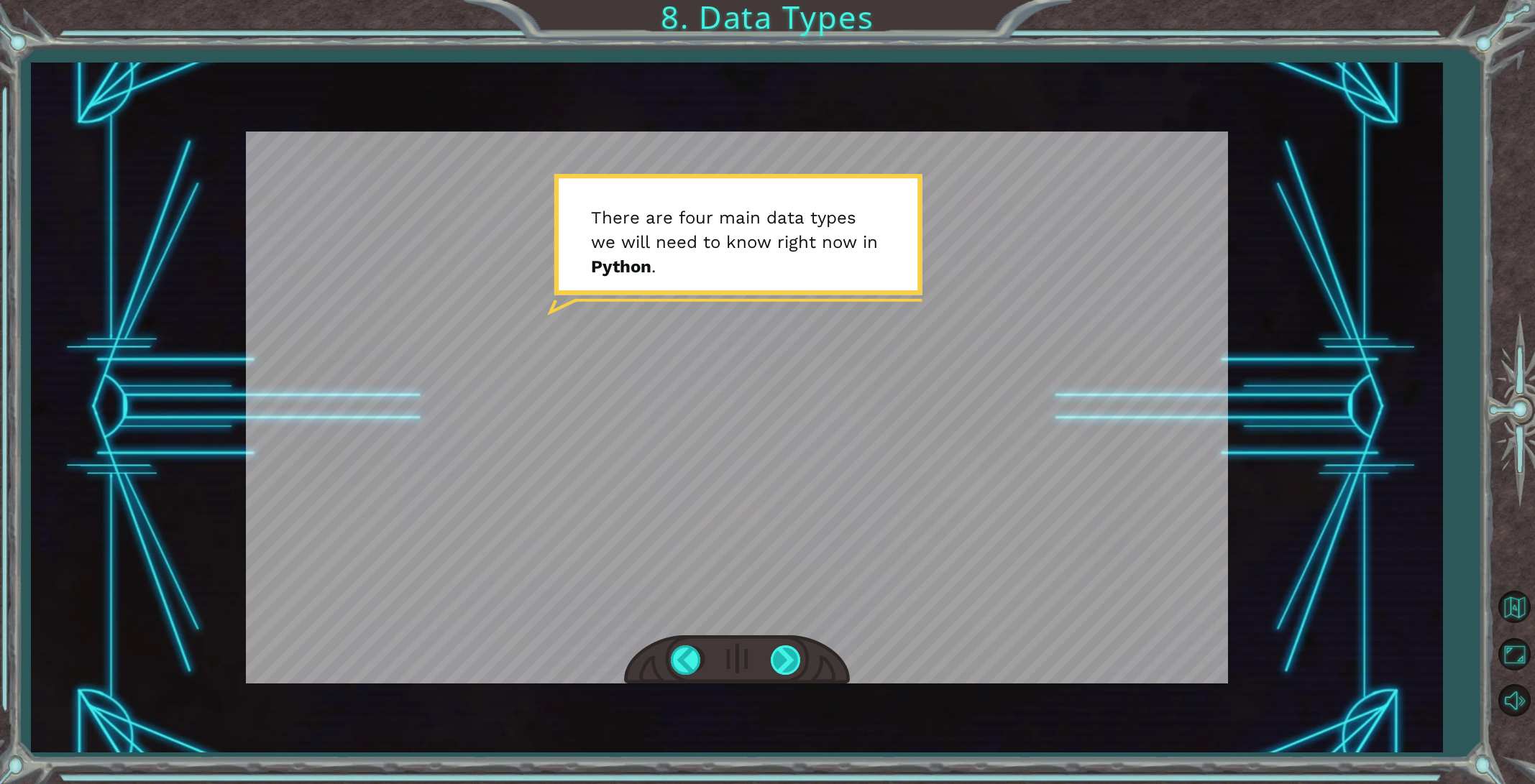
click at [784, 656] on div at bounding box center [787, 660] width 33 height 29
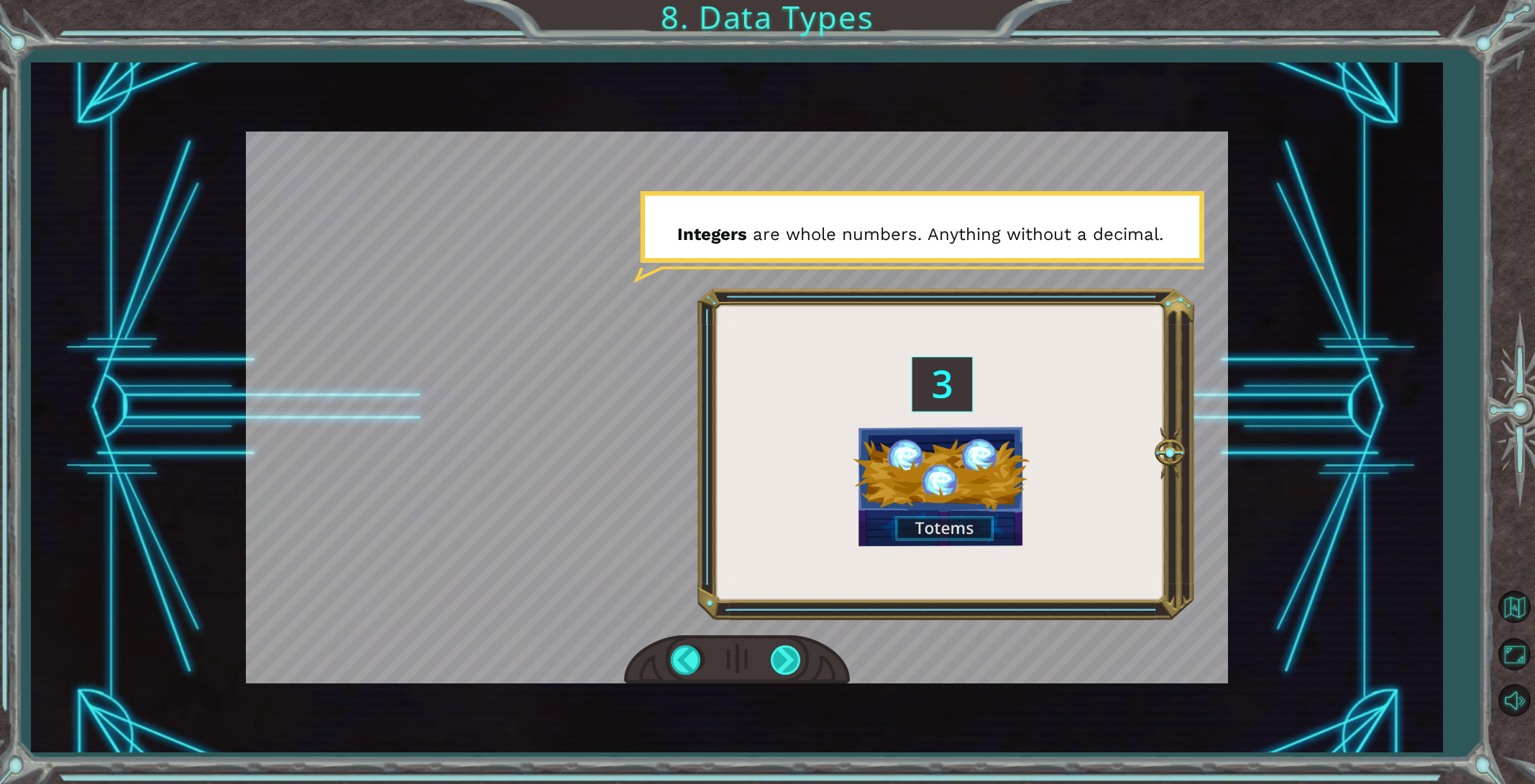
click at [784, 656] on div at bounding box center [787, 660] width 33 height 29
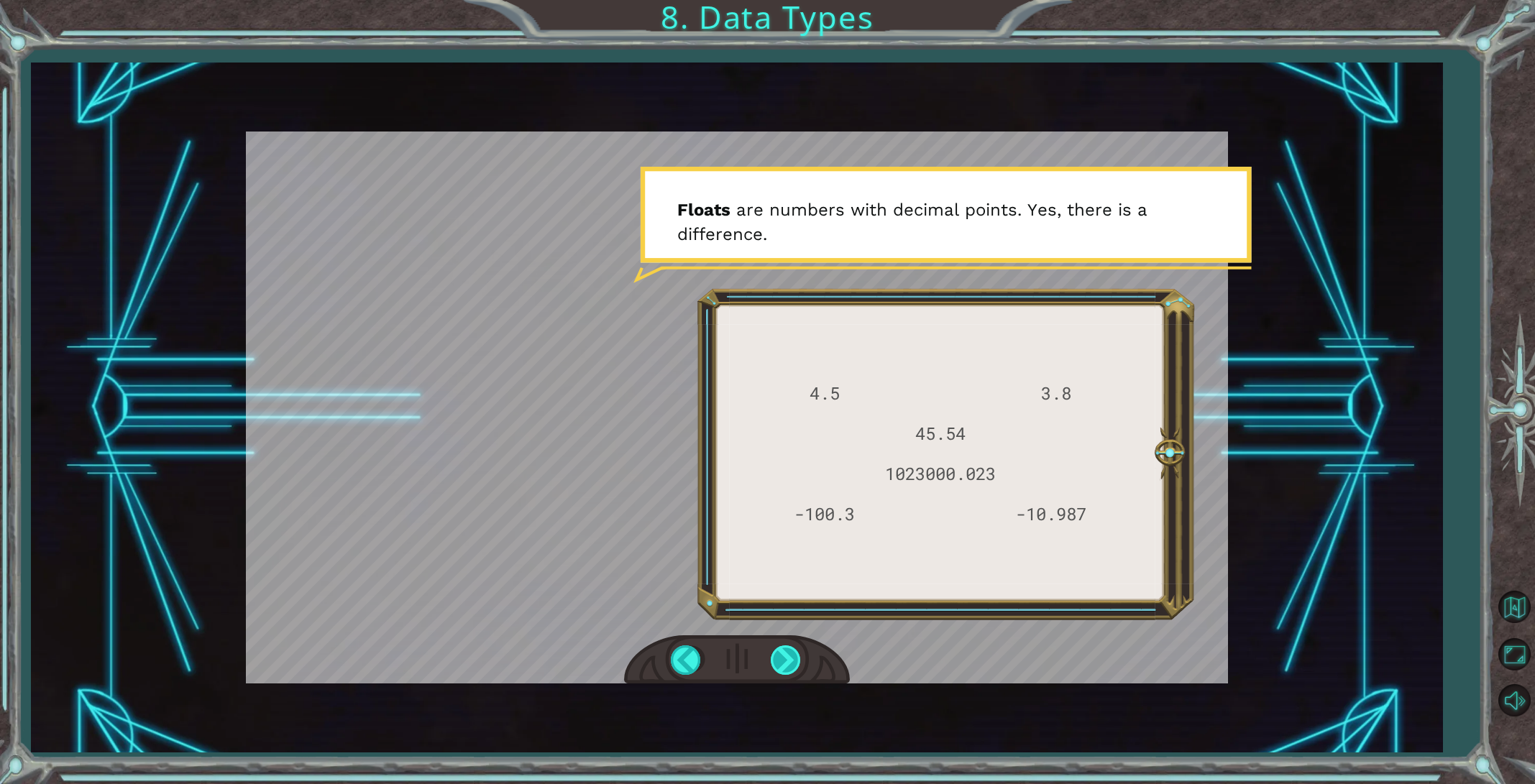
click at [784, 656] on div at bounding box center [787, 660] width 33 height 29
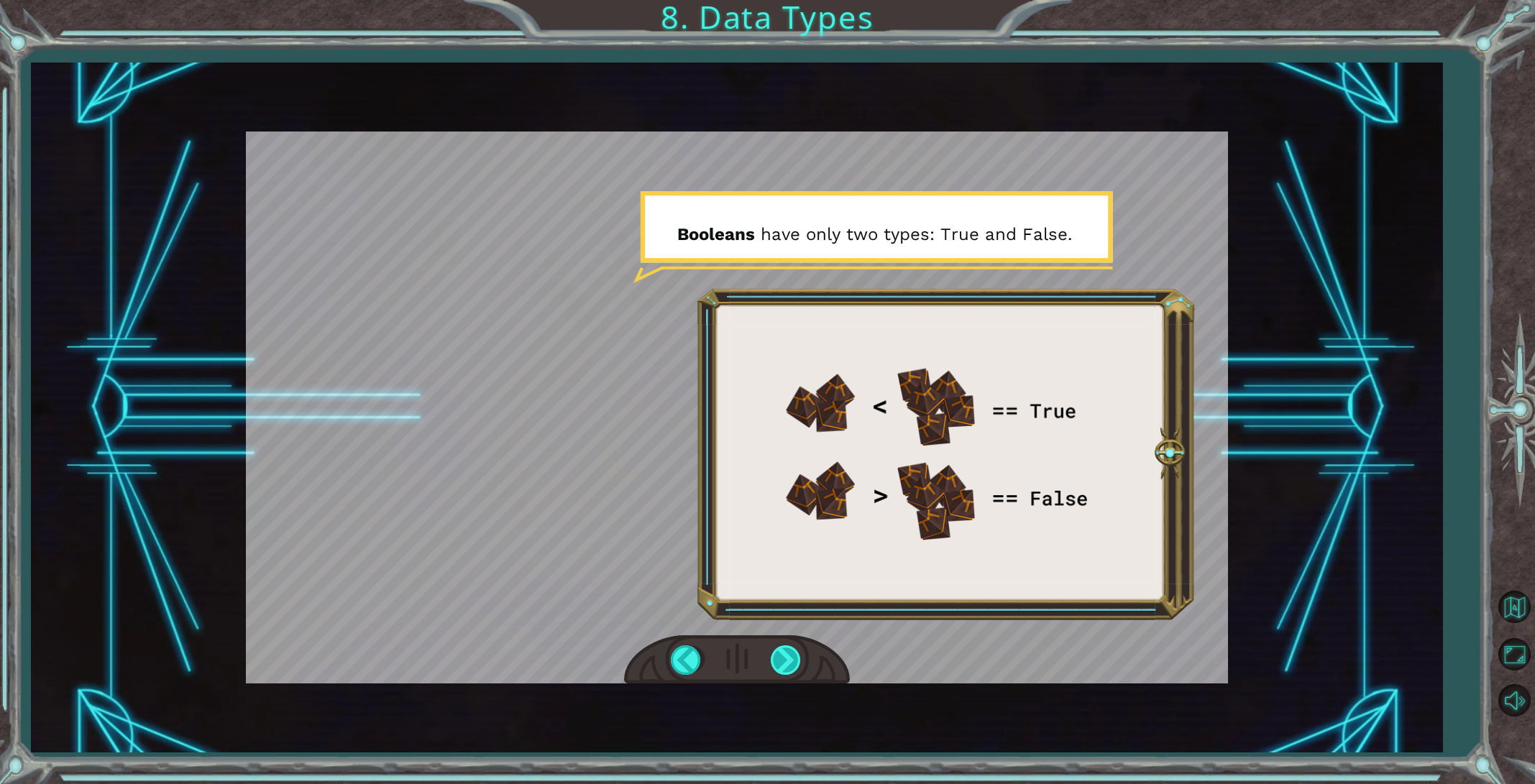
click at [783, 656] on div at bounding box center [787, 660] width 33 height 29
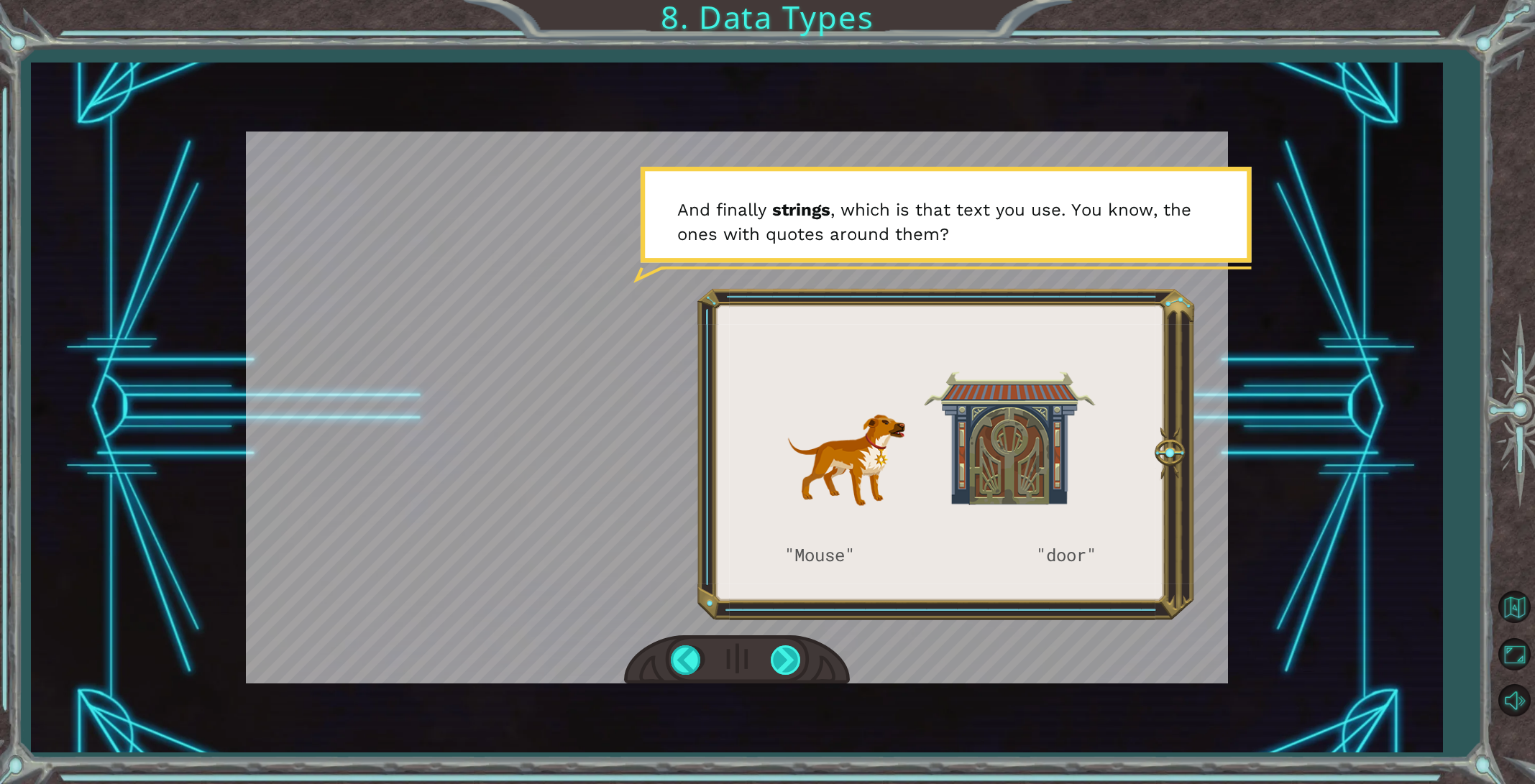
click at [783, 656] on div at bounding box center [787, 660] width 33 height 29
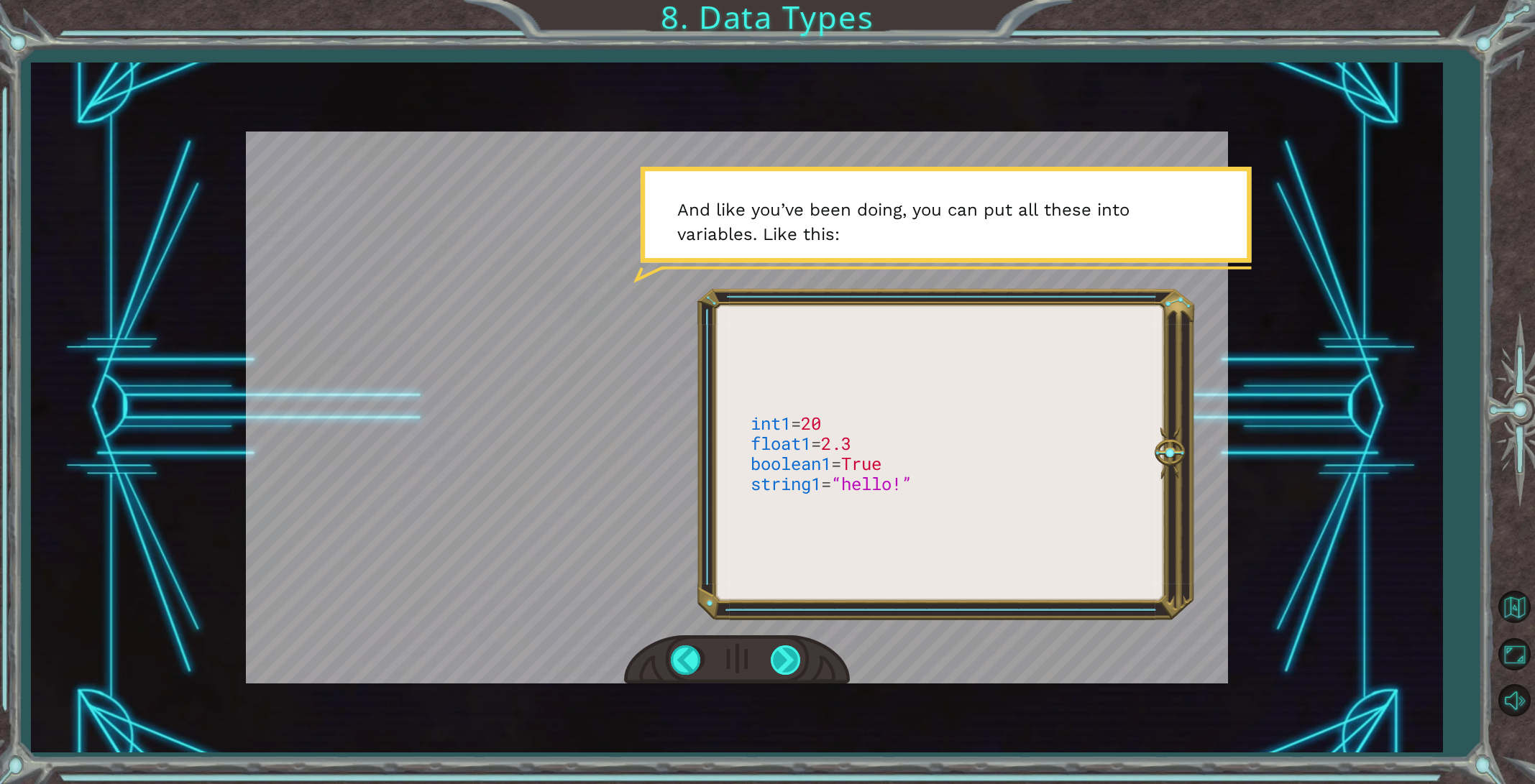
click at [783, 656] on div at bounding box center [787, 660] width 33 height 29
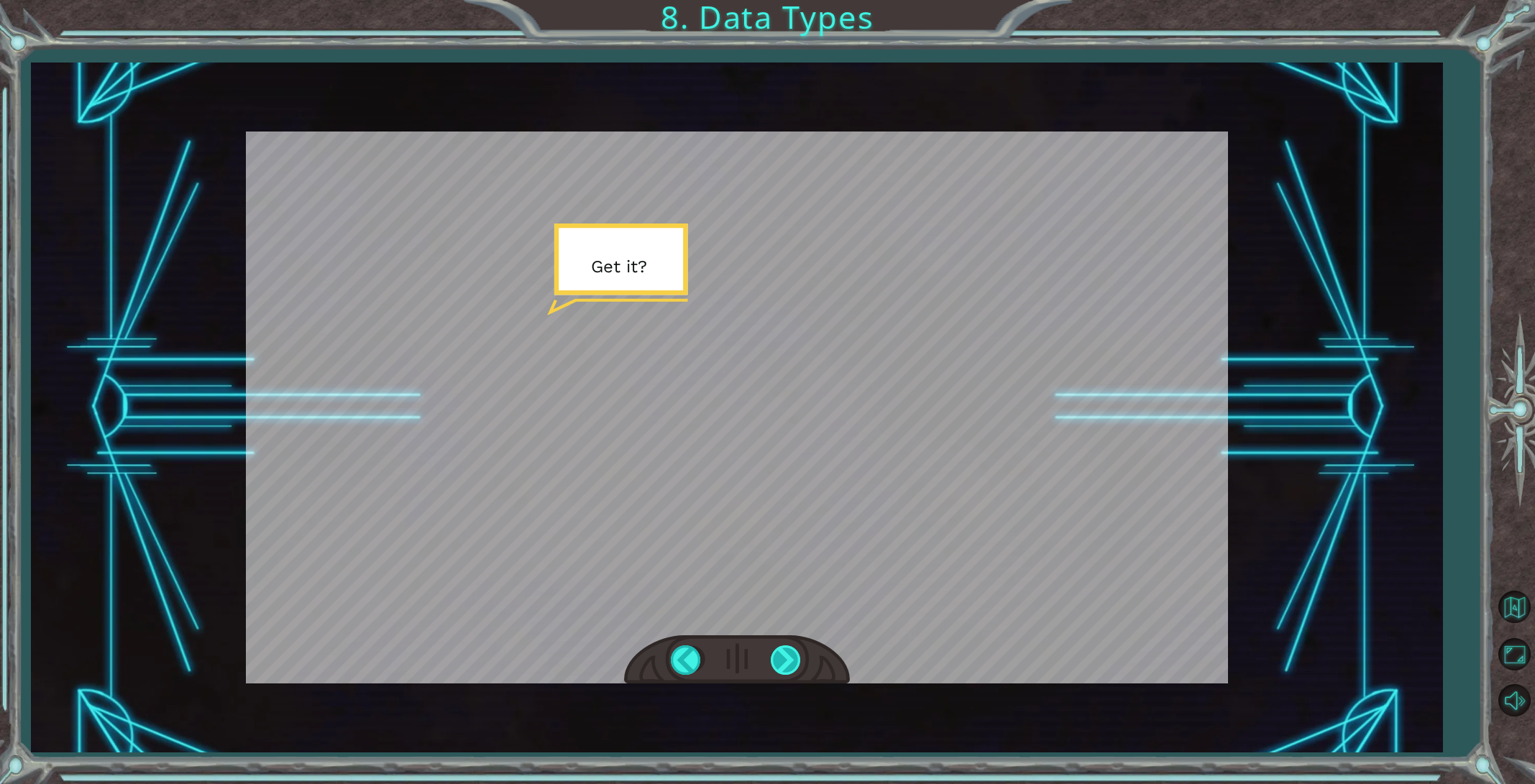
click at [783, 656] on div at bounding box center [787, 660] width 33 height 29
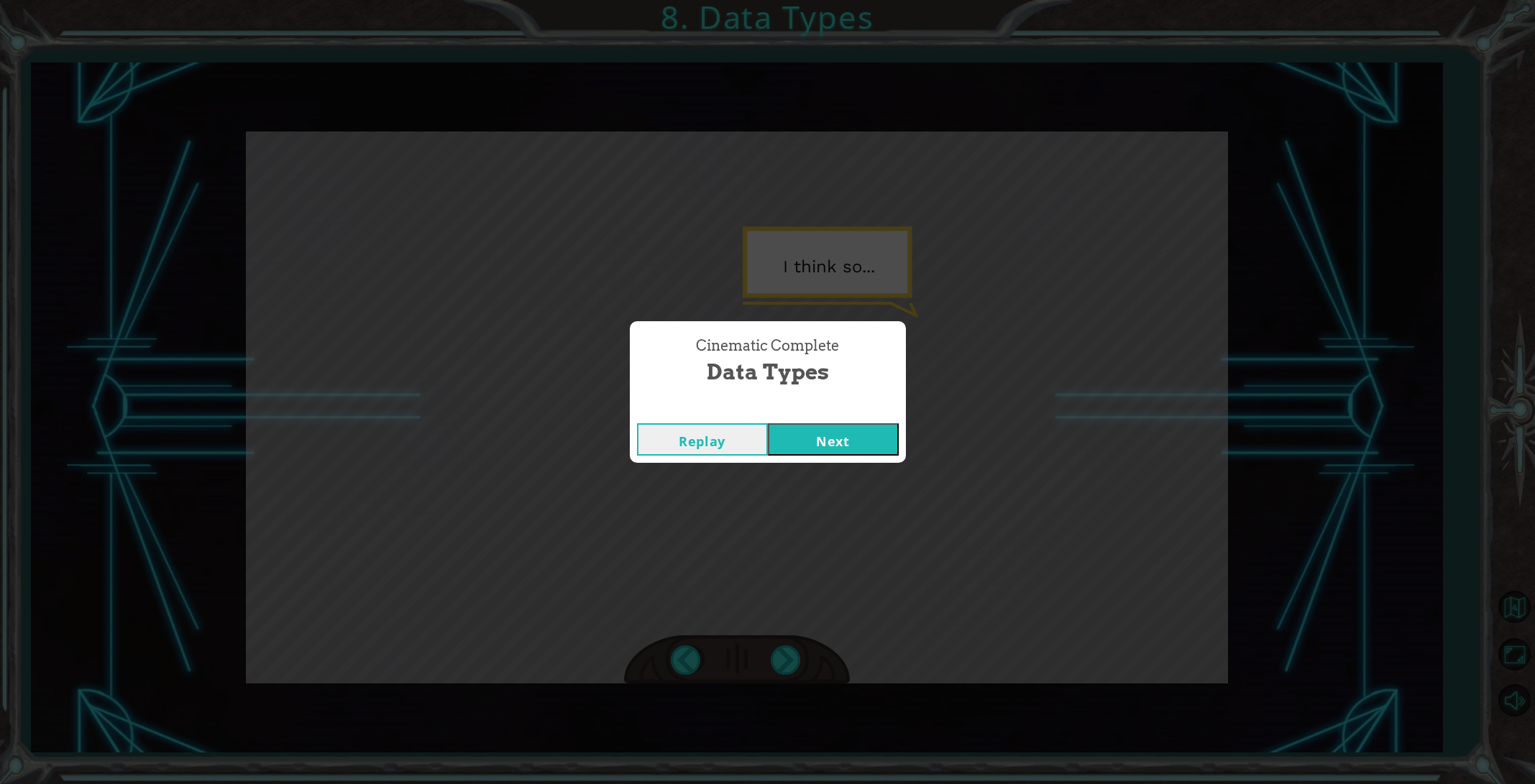
click at [816, 452] on button "Next" at bounding box center [833, 440] width 131 height 32
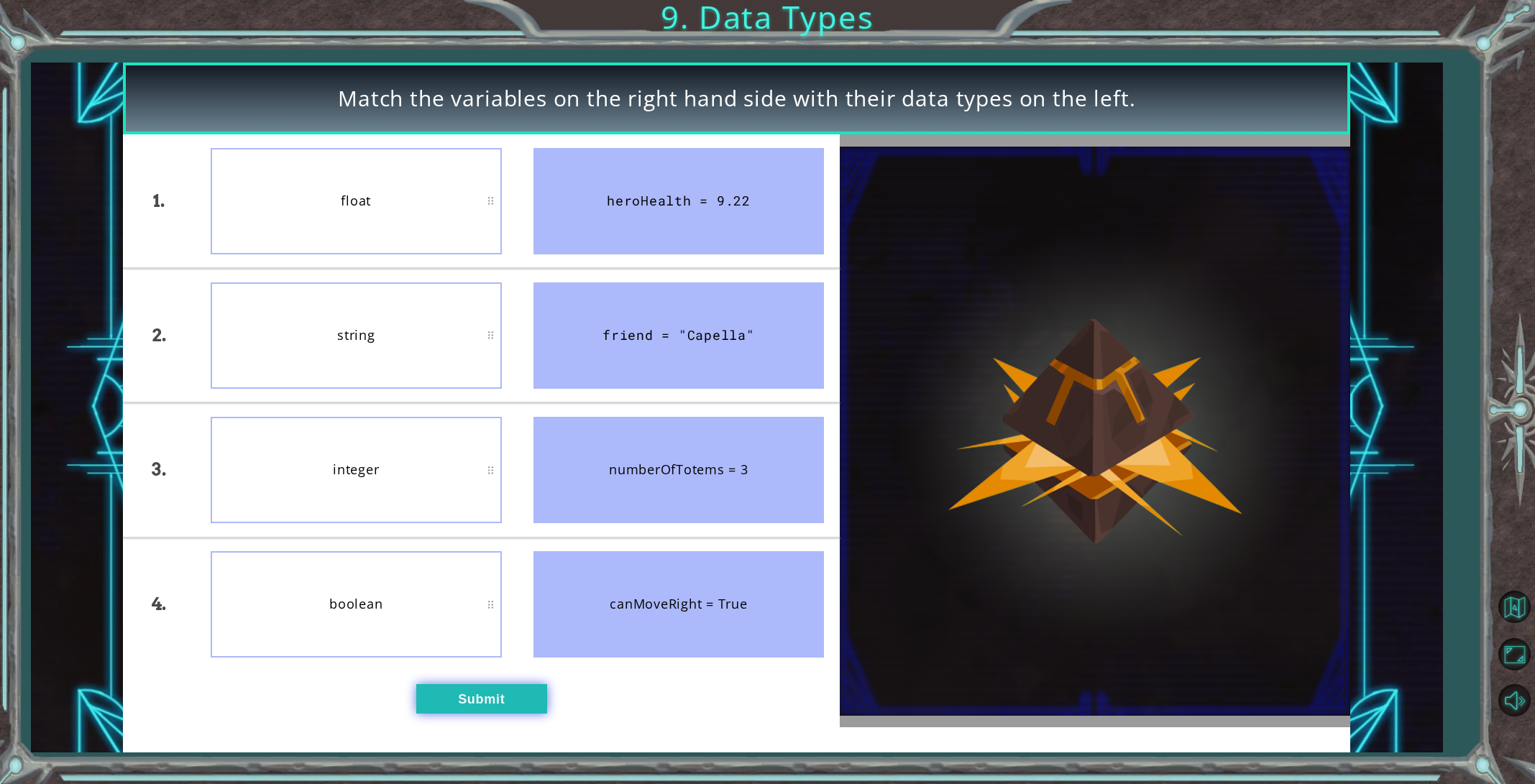
click at [508, 685] on button "Submit" at bounding box center [481, 699] width 131 height 29
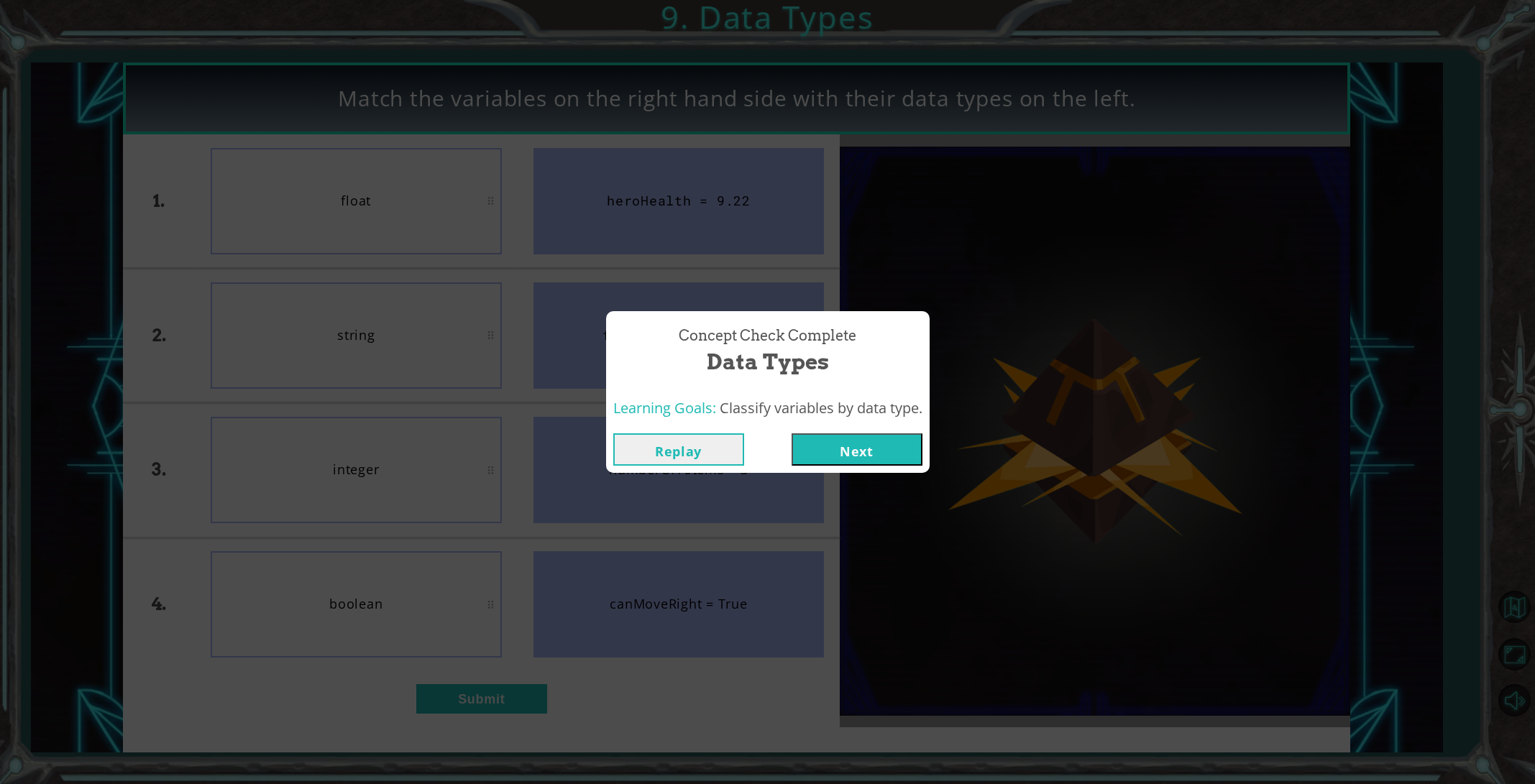
click at [843, 442] on button "Next" at bounding box center [856, 449] width 131 height 32
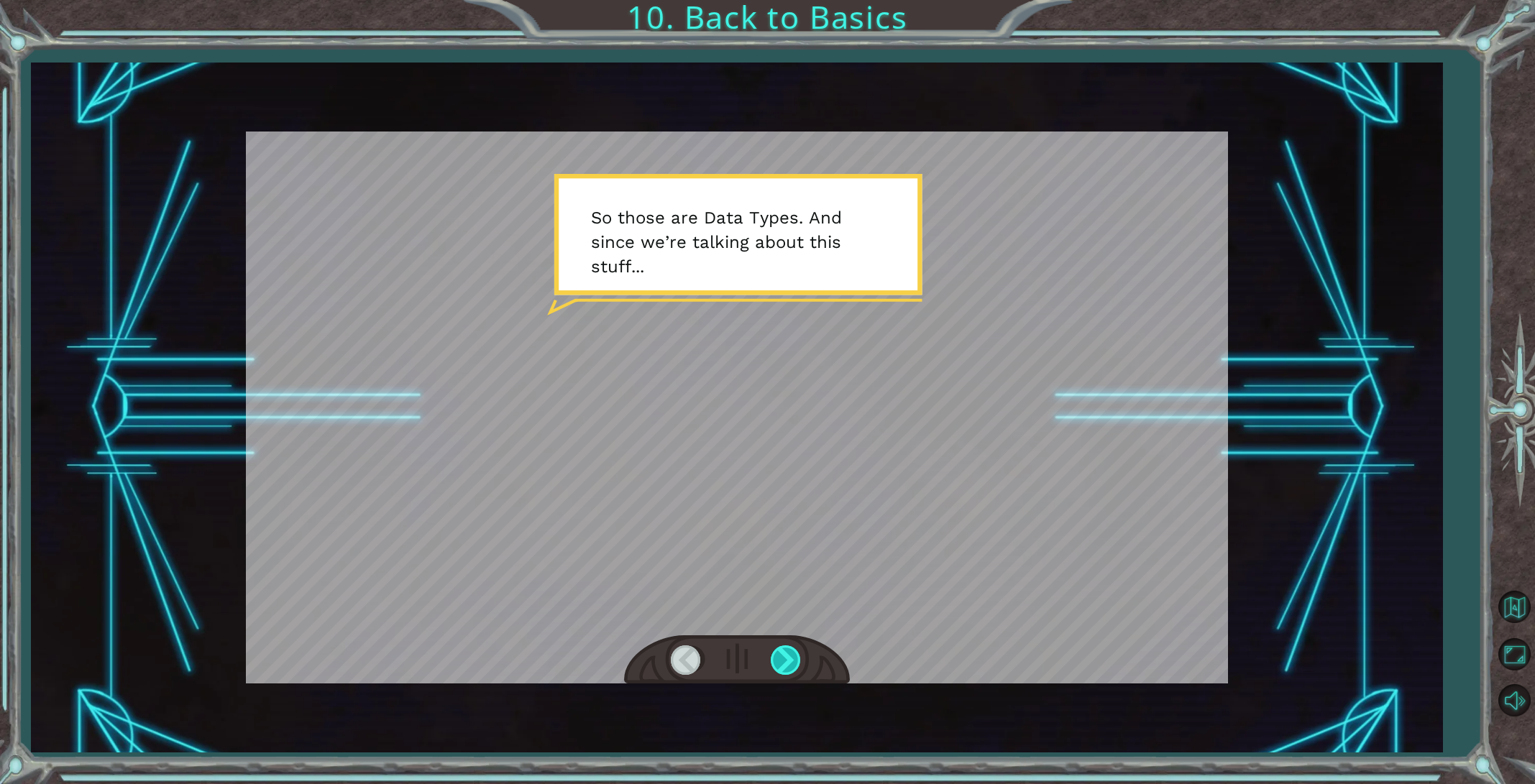
click at [787, 669] on div at bounding box center [787, 660] width 33 height 29
click at [757, 651] on div at bounding box center [737, 660] width 226 height 50
drag, startPoint x: 766, startPoint y: 653, endPoint x: 783, endPoint y: 657, distance: 17.5
click at [766, 653] on div at bounding box center [737, 660] width 226 height 50
click at [783, 657] on div at bounding box center [787, 660] width 33 height 29
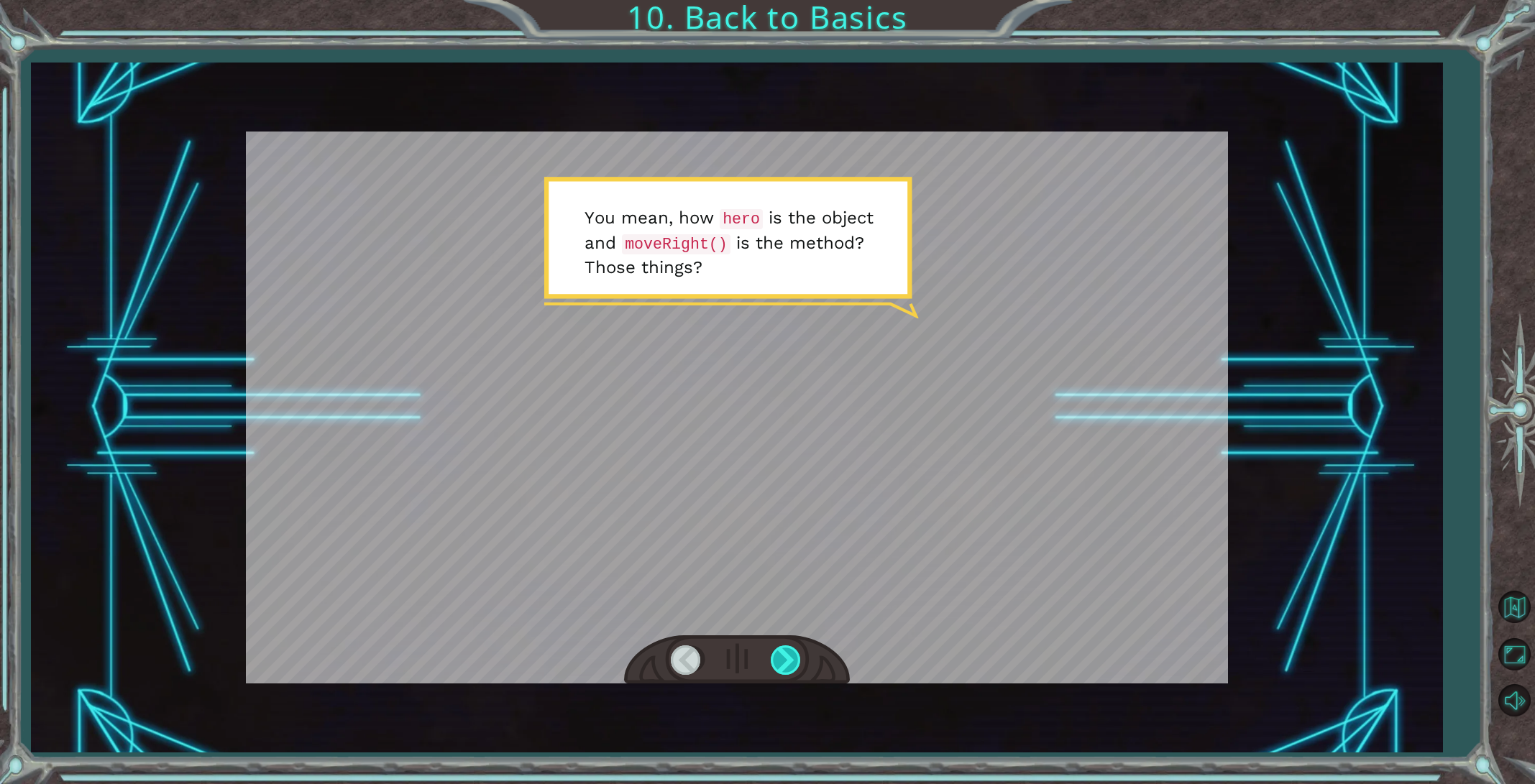
click at [783, 657] on div at bounding box center [787, 660] width 33 height 29
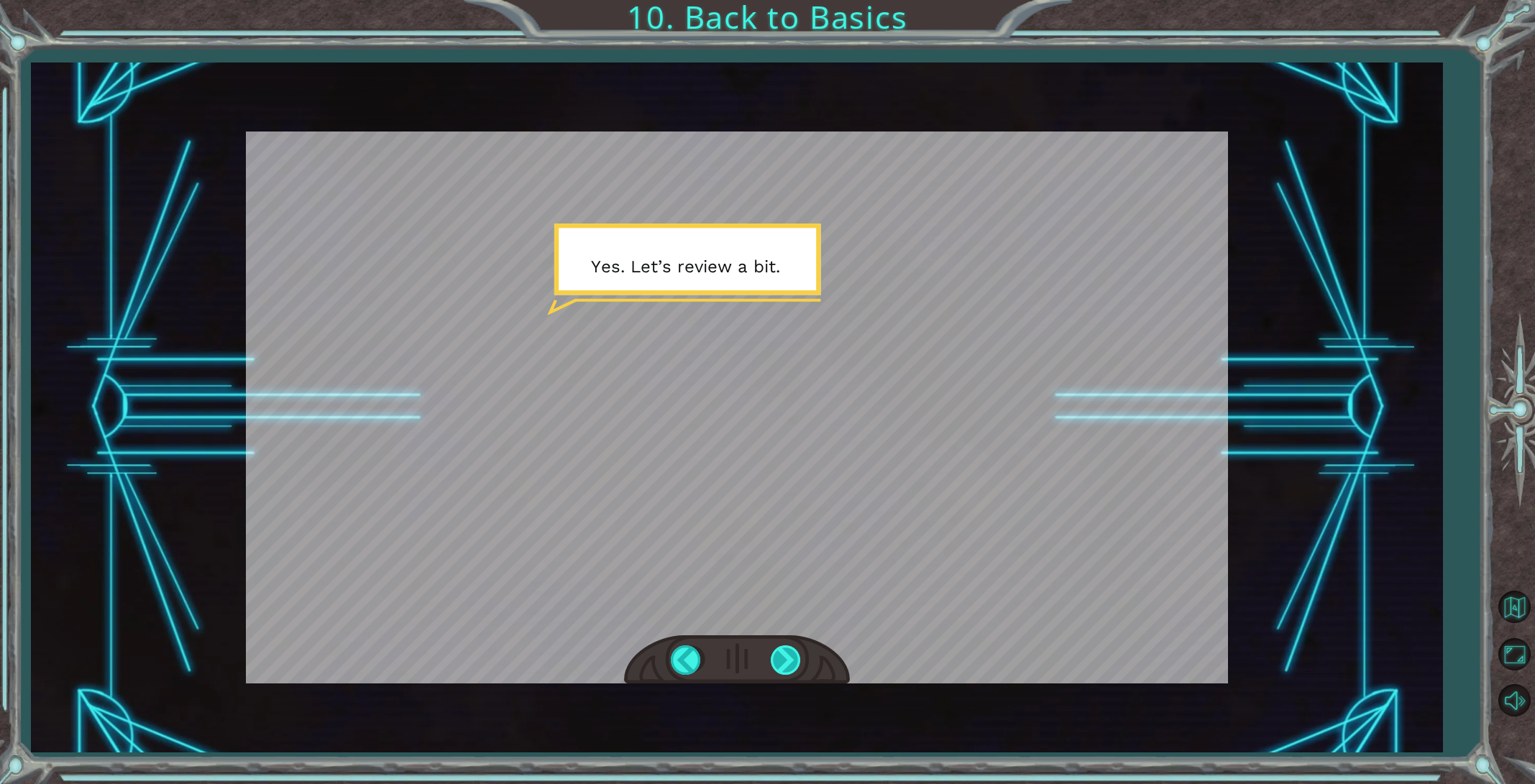
click at [783, 657] on div at bounding box center [787, 660] width 33 height 29
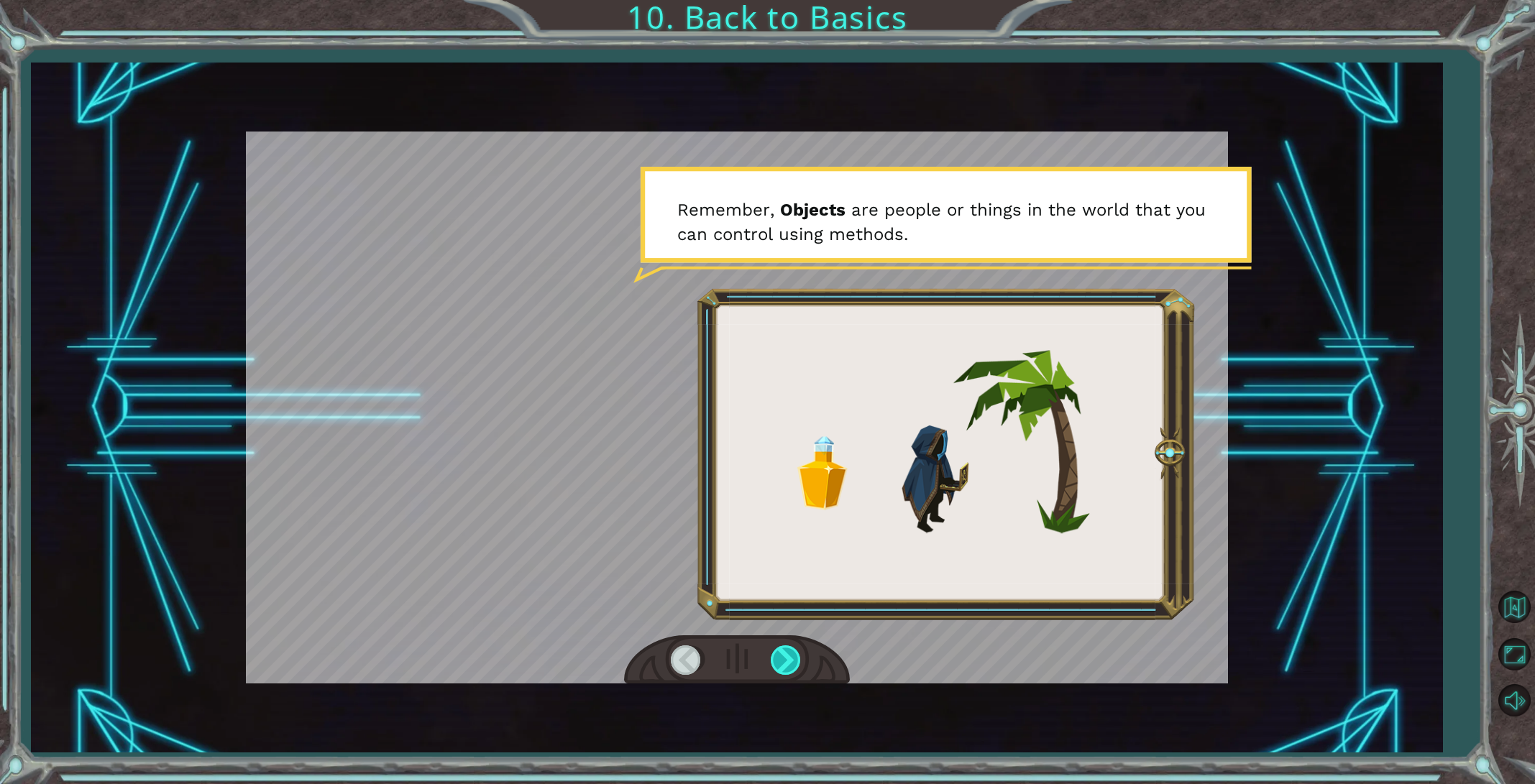
click at [783, 657] on div at bounding box center [787, 660] width 33 height 29
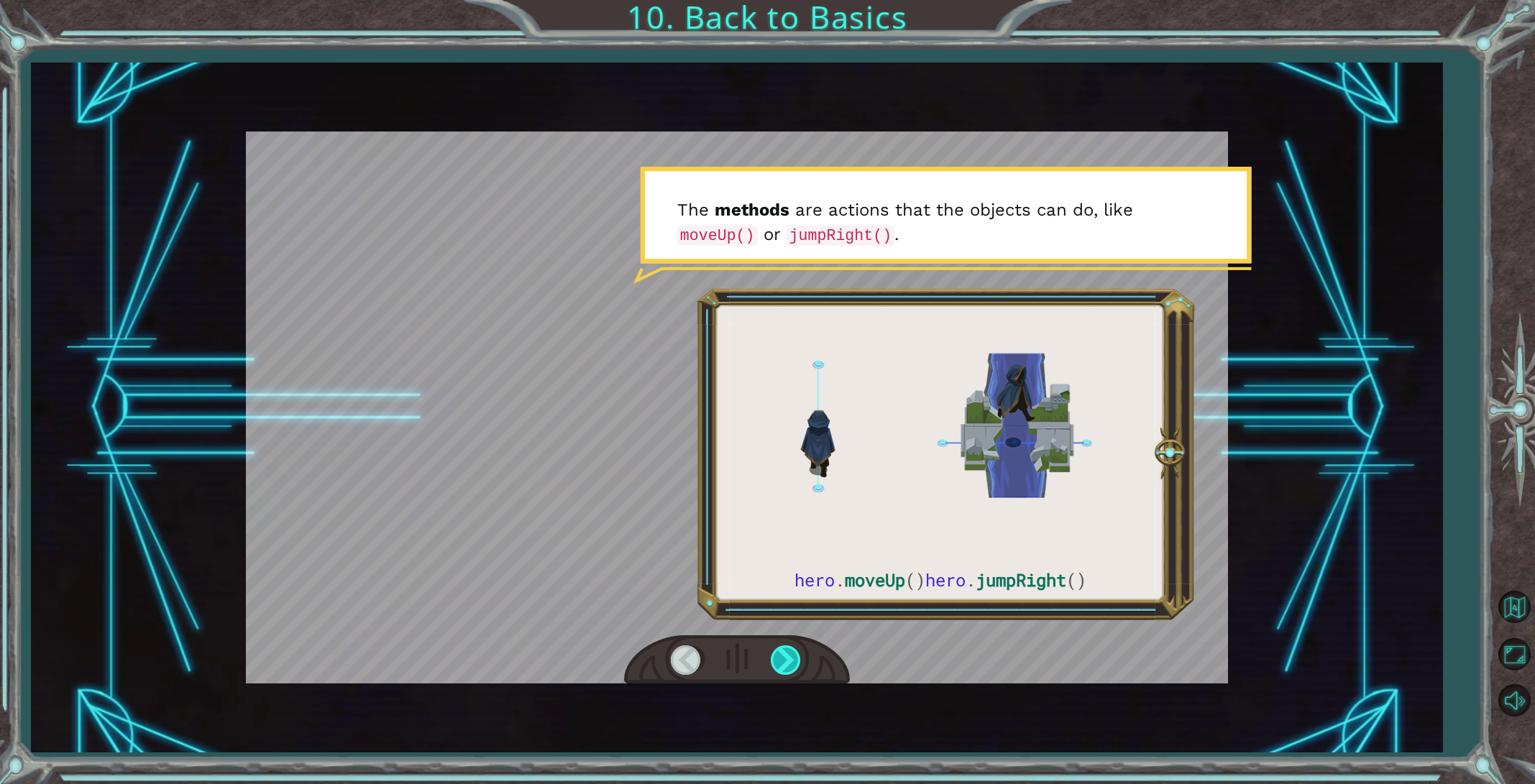
click at [783, 657] on div at bounding box center [787, 660] width 33 height 29
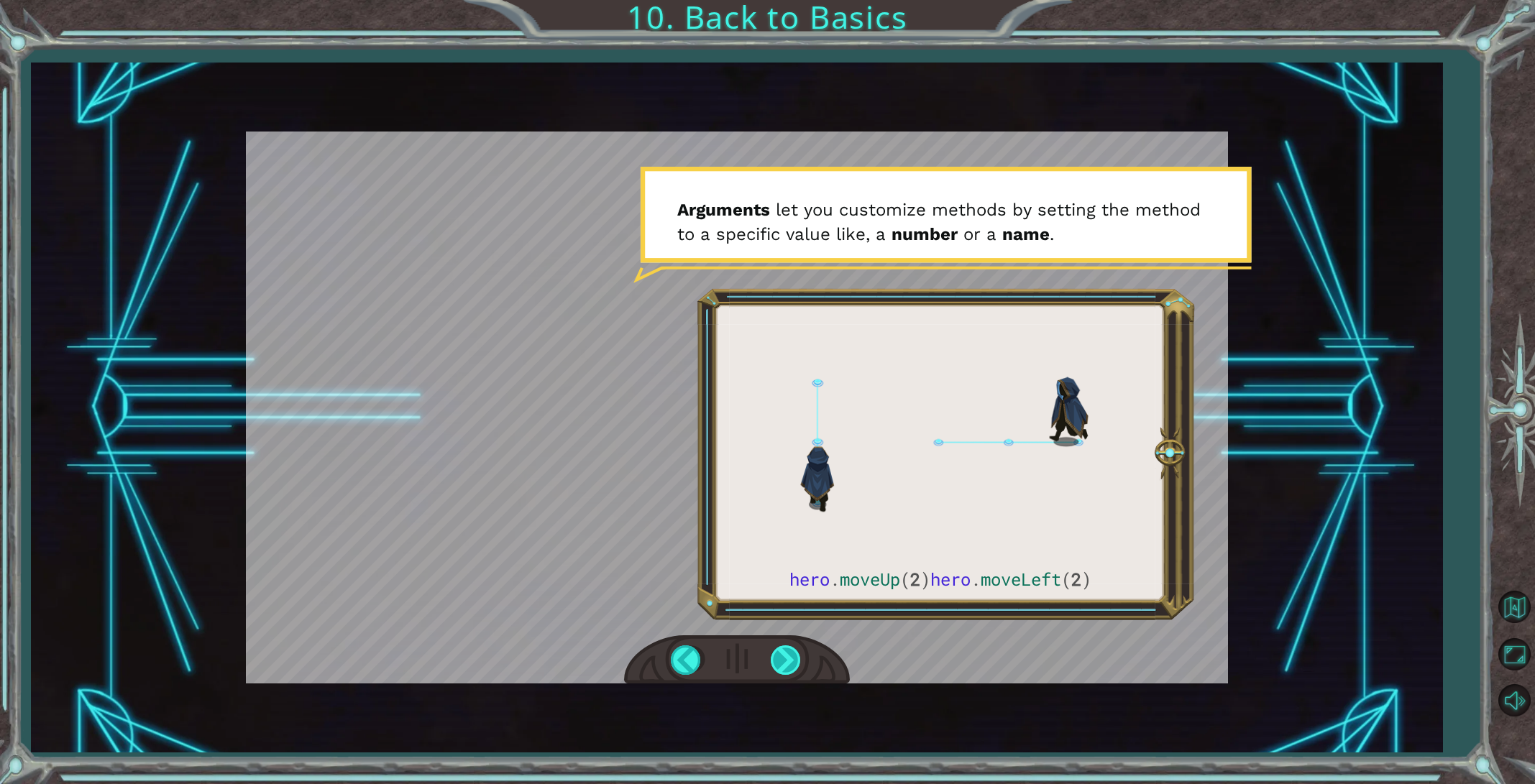
click at [783, 657] on div at bounding box center [787, 660] width 33 height 29
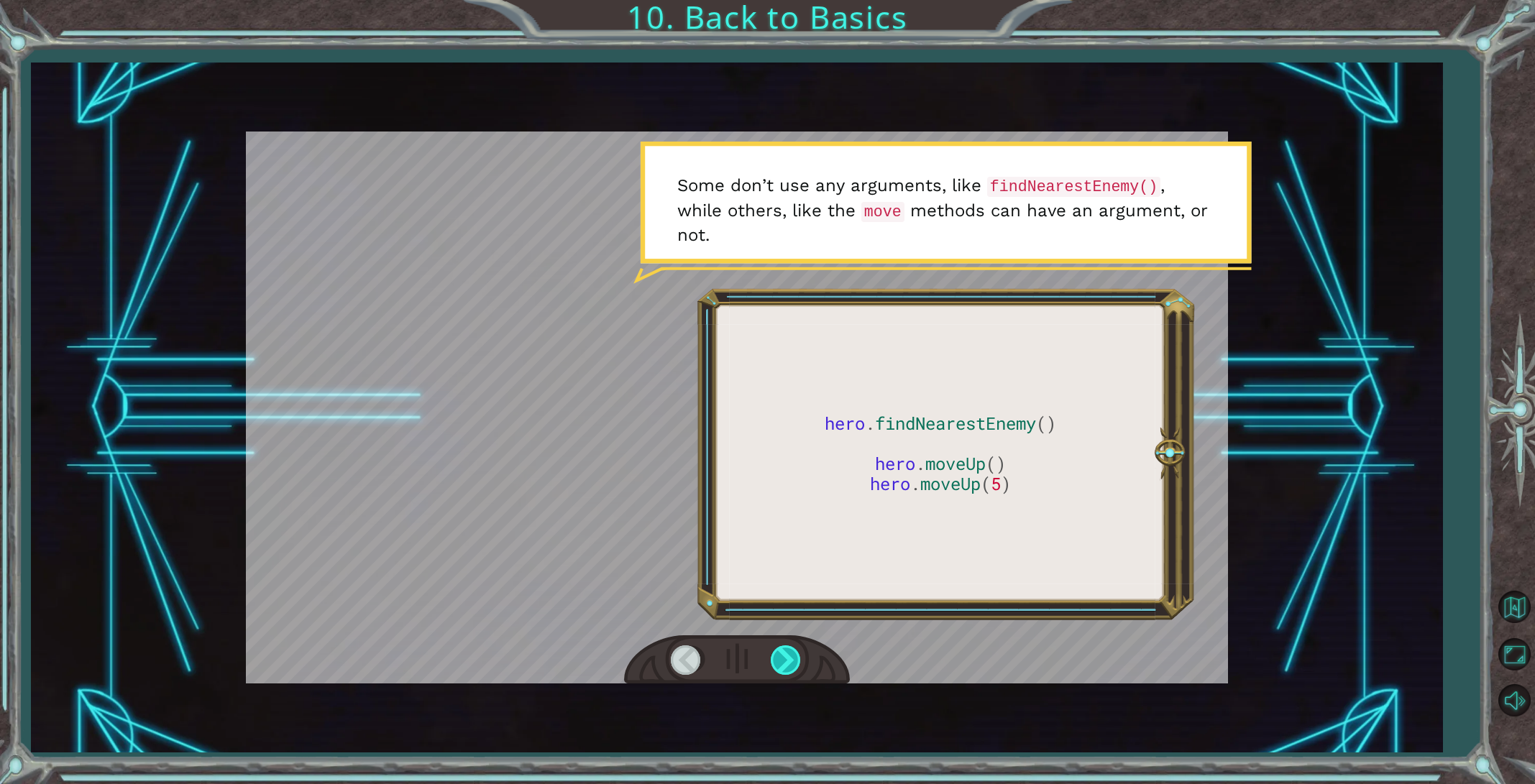
click at [783, 657] on div at bounding box center [787, 660] width 33 height 29
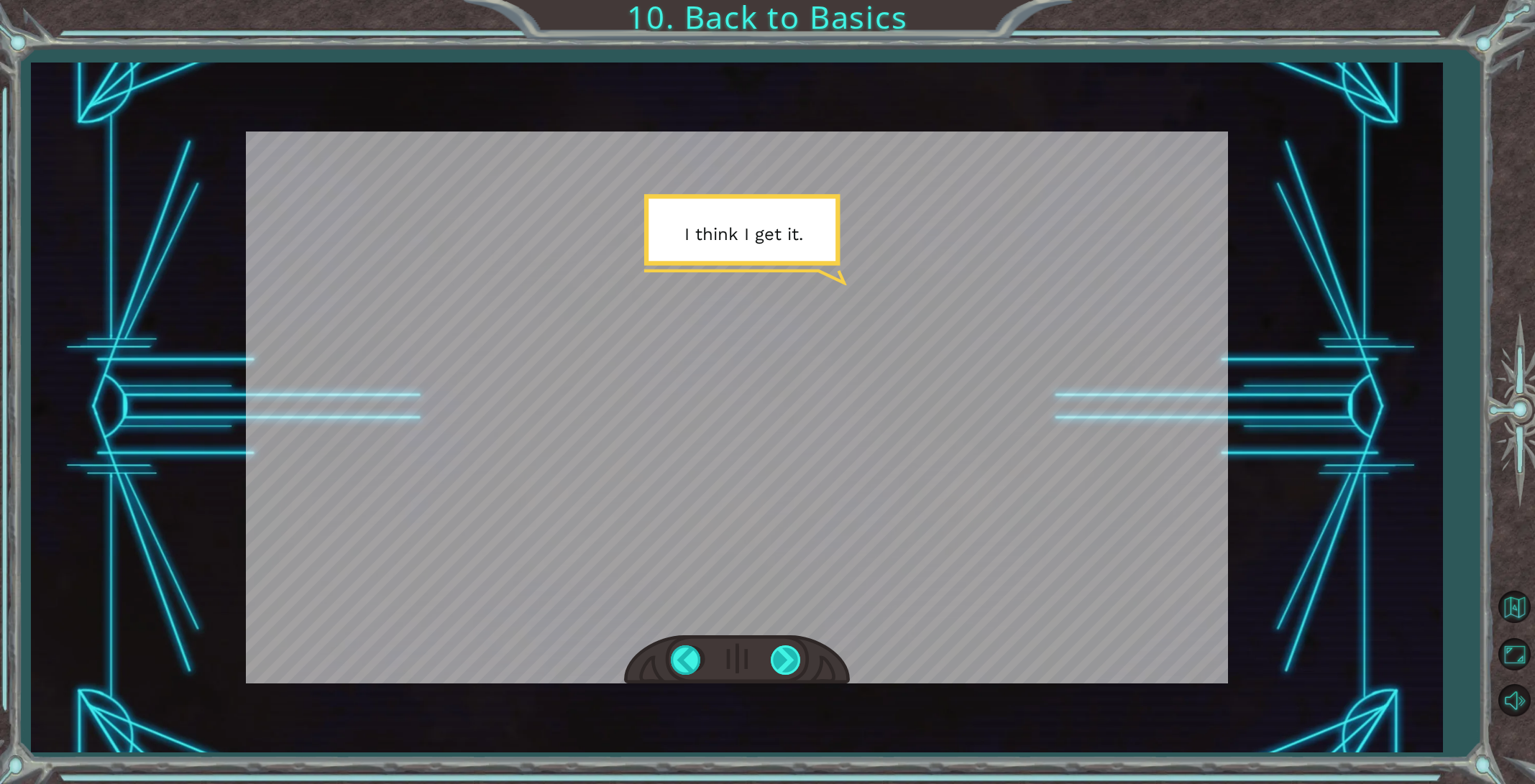
click at [783, 657] on div at bounding box center [787, 660] width 33 height 29
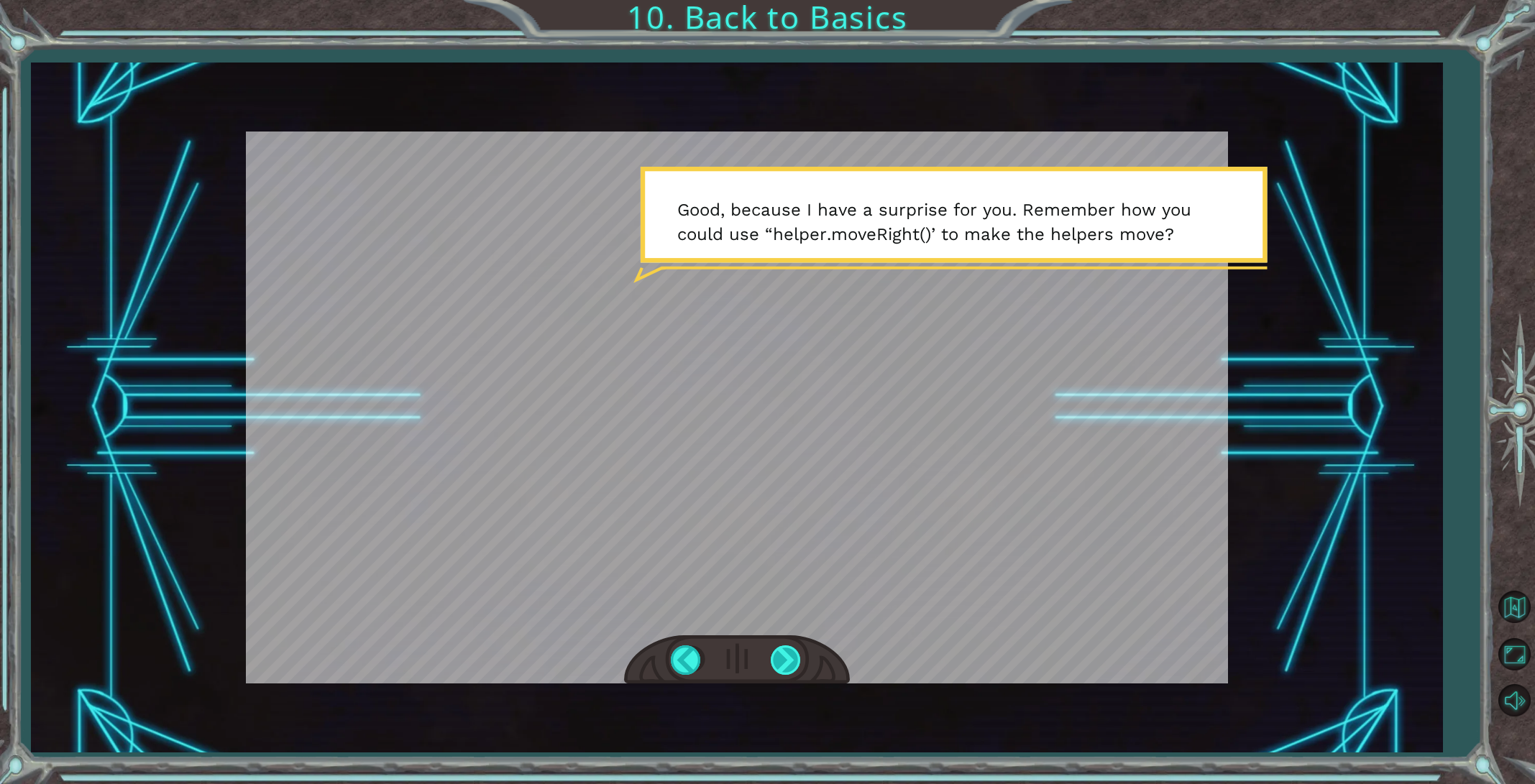
click at [783, 657] on div at bounding box center [787, 660] width 33 height 29
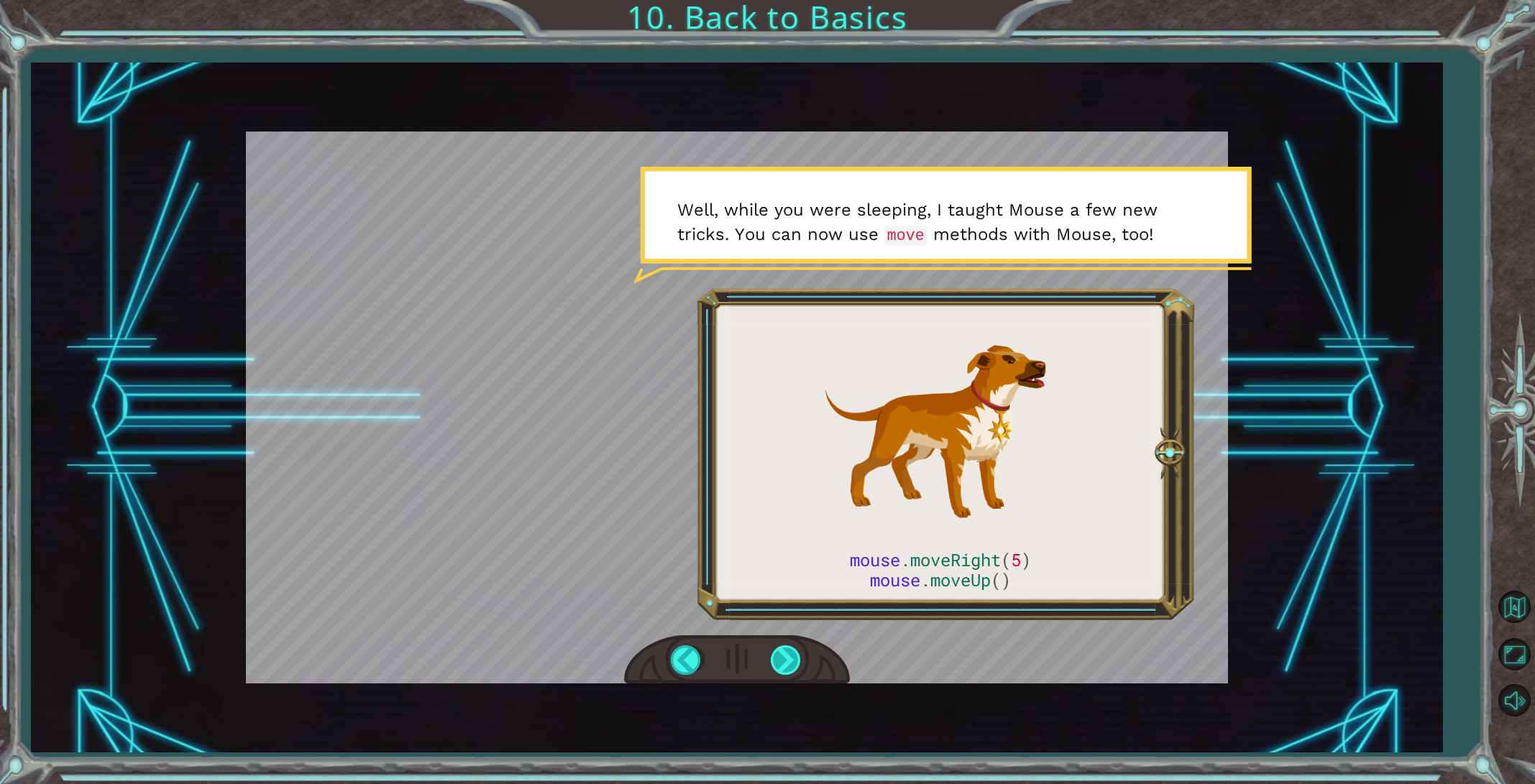
click at [783, 657] on div at bounding box center [787, 660] width 33 height 29
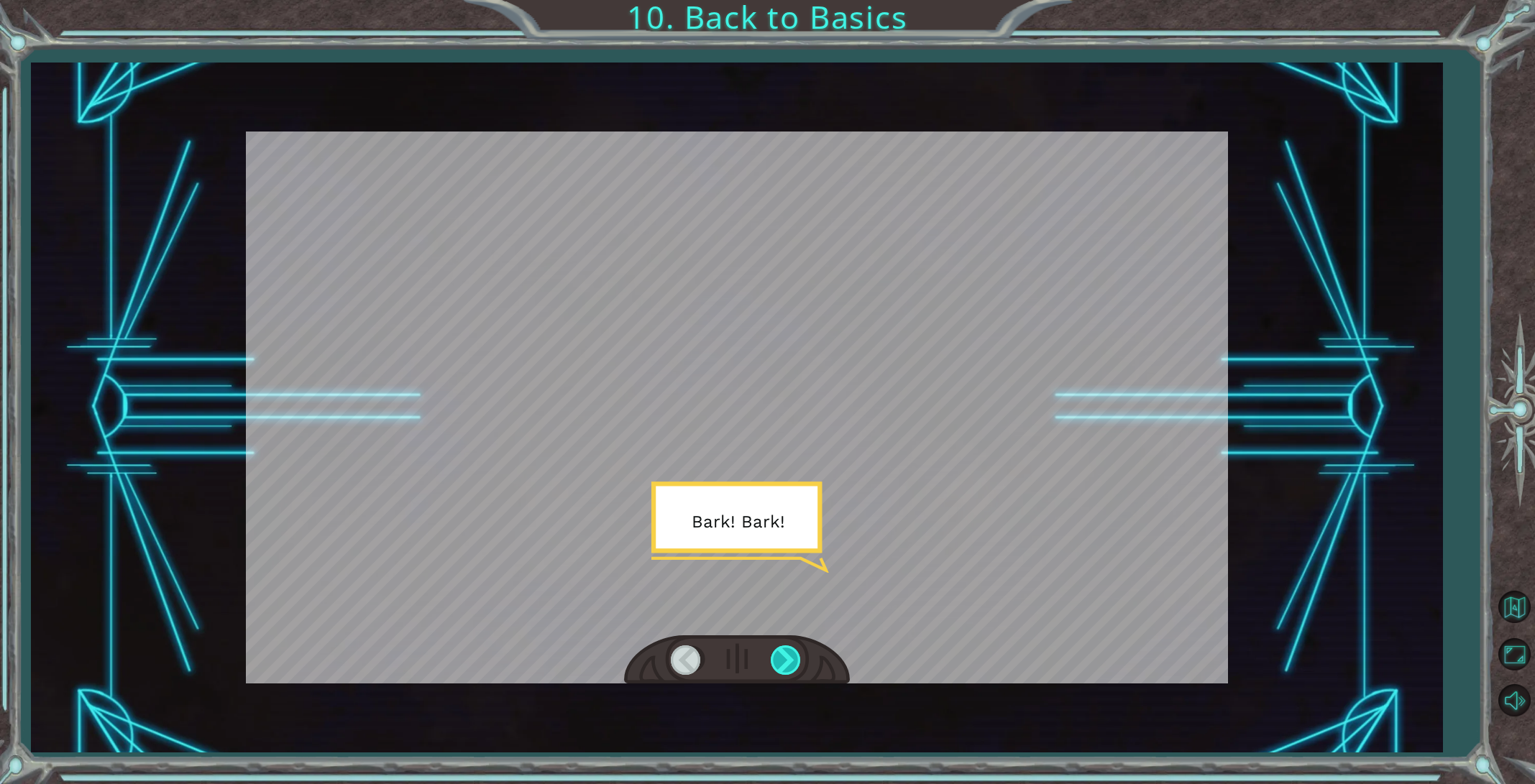
click at [783, 657] on div at bounding box center [787, 660] width 33 height 29
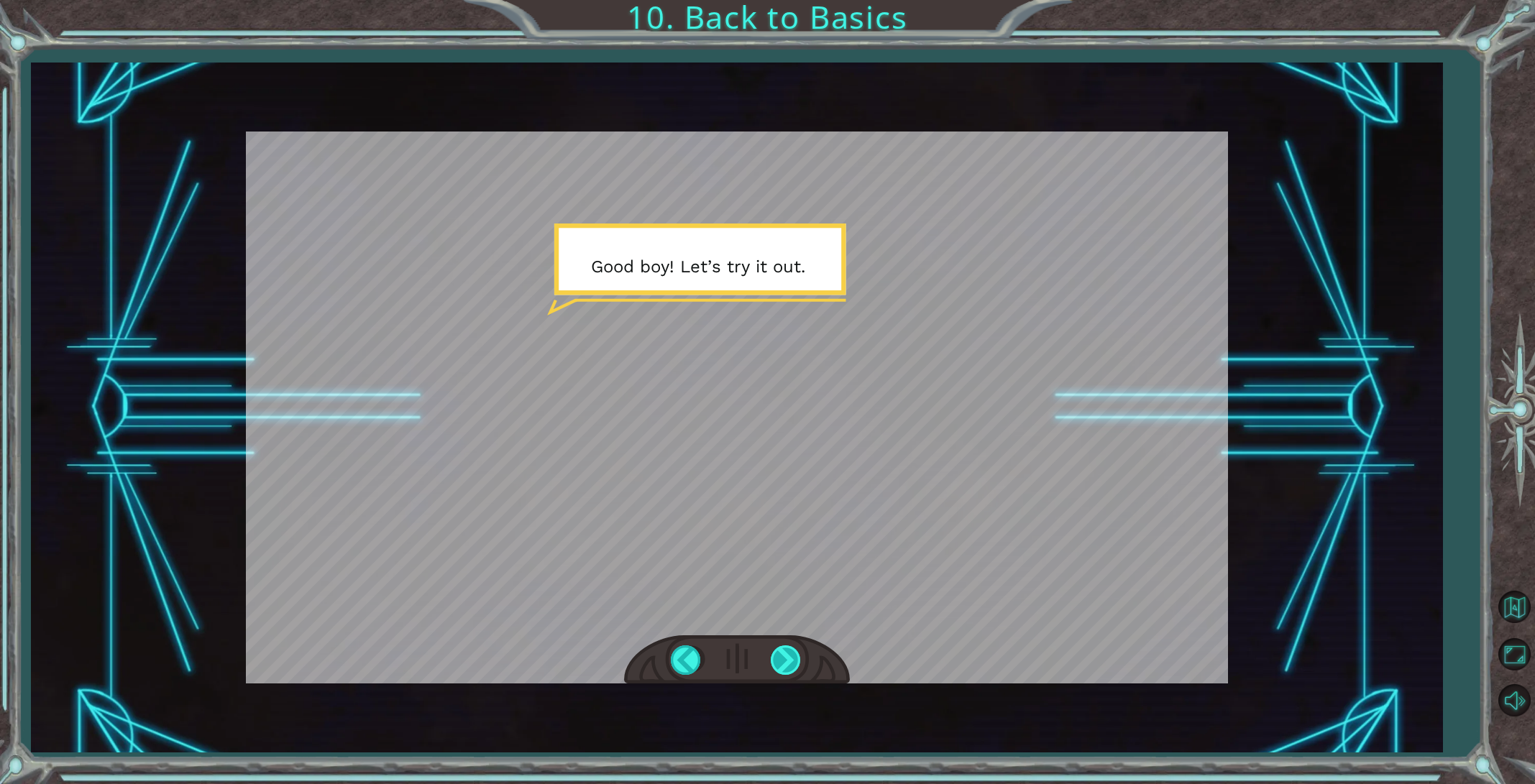
click at [783, 657] on div at bounding box center [787, 660] width 33 height 29
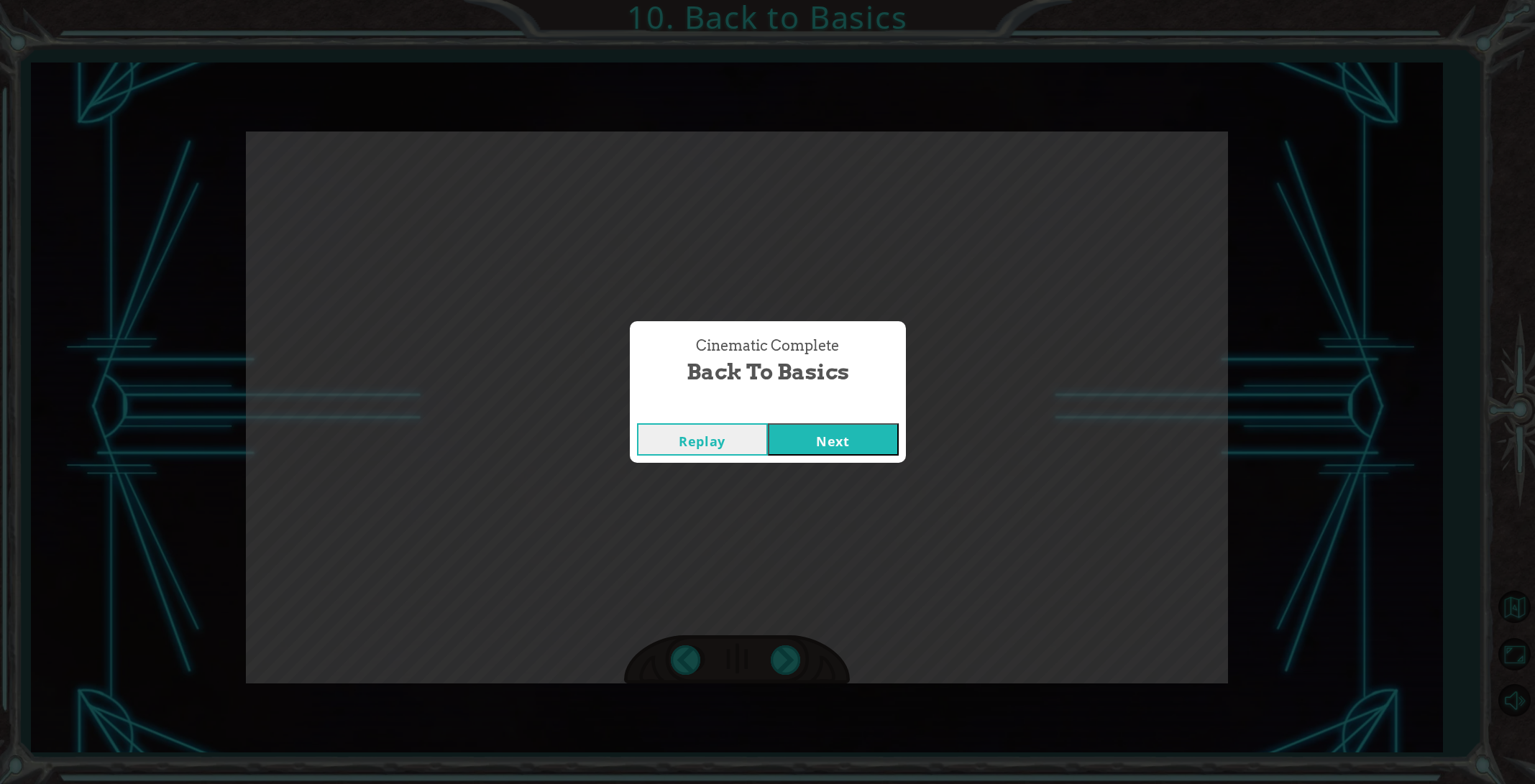
click at [802, 449] on button "Next" at bounding box center [833, 440] width 131 height 32
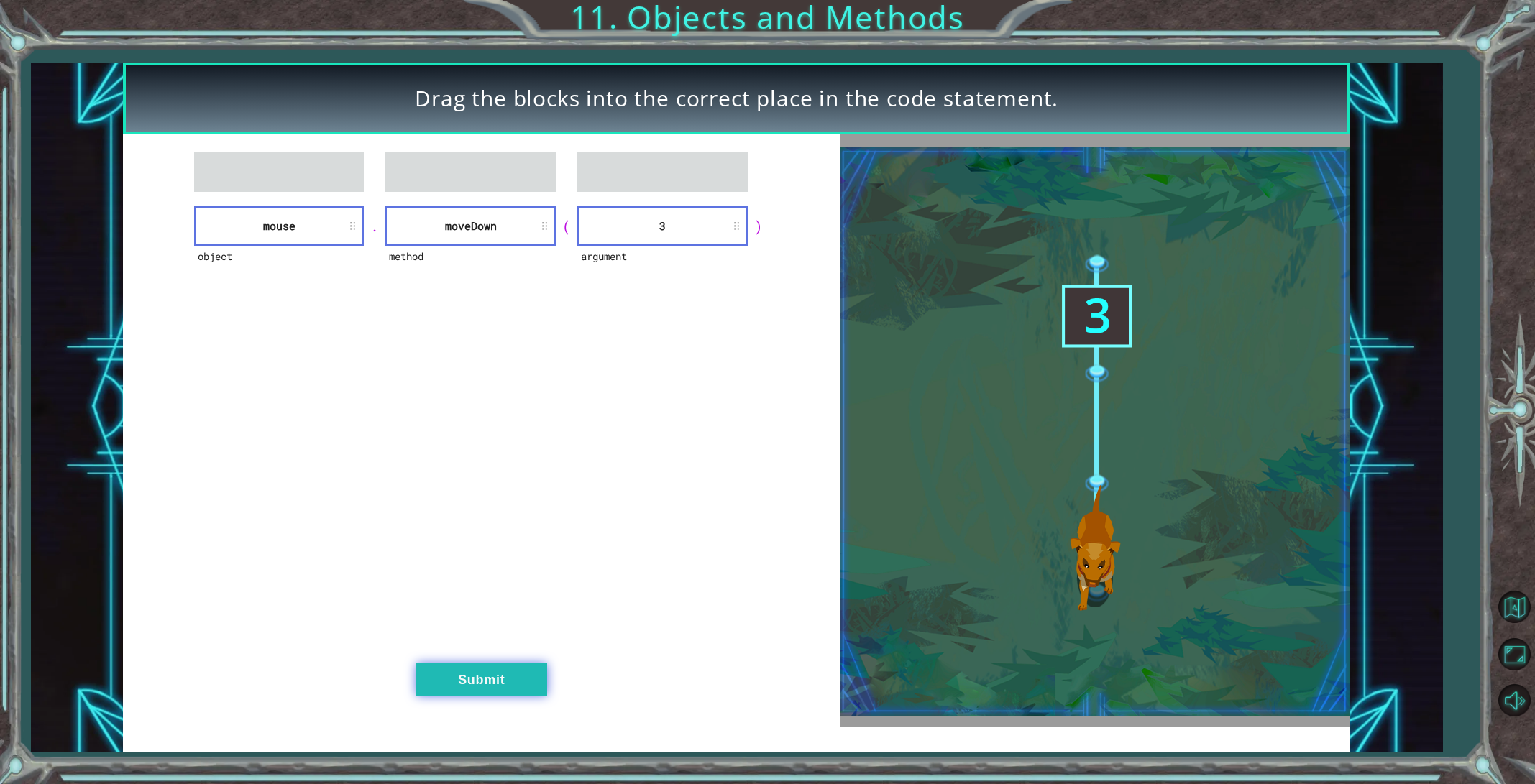
click at [493, 670] on button "Submit" at bounding box center [481, 679] width 131 height 32
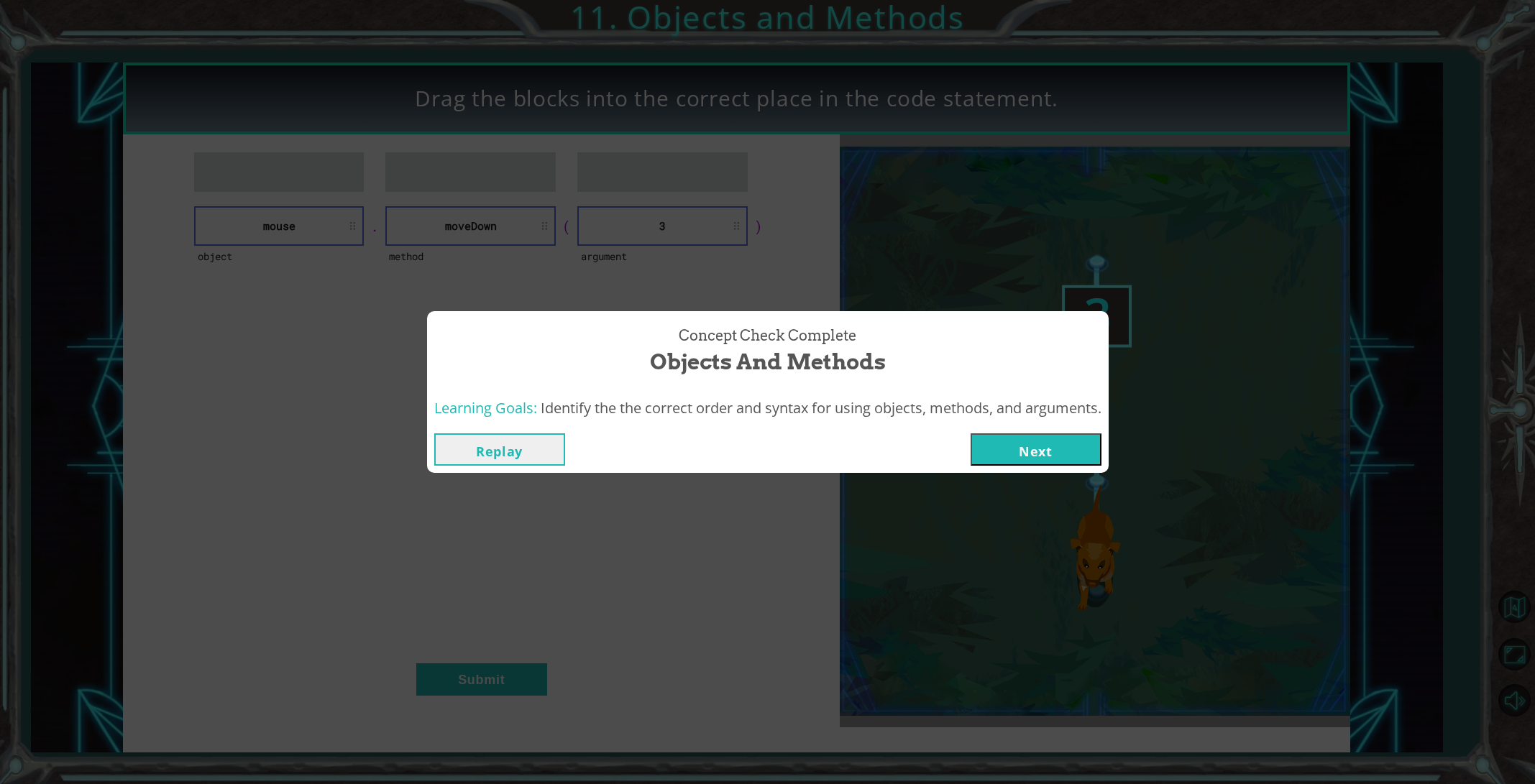
click at [1015, 452] on button "Next" at bounding box center [1035, 449] width 131 height 32
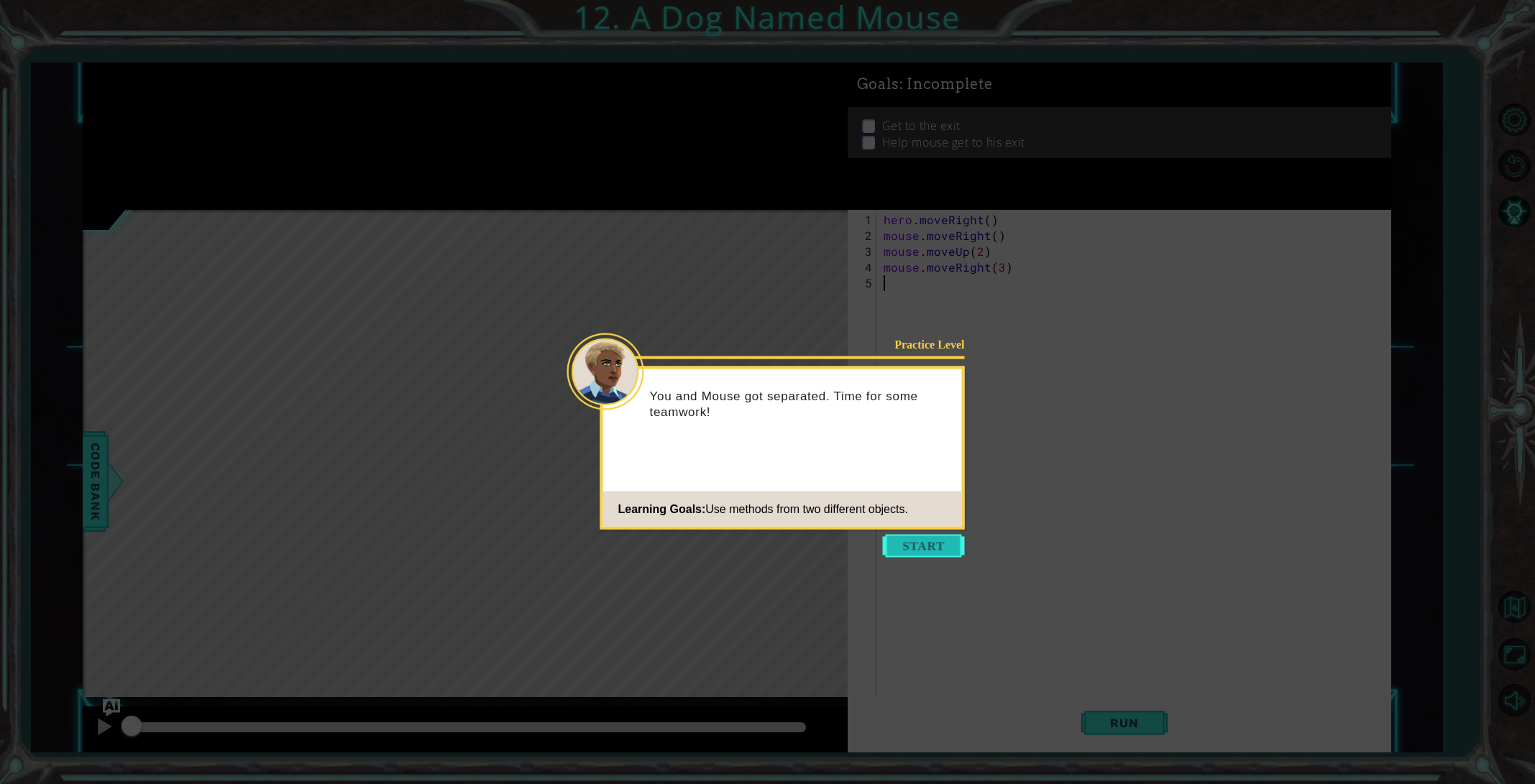
click at [925, 545] on button "Start" at bounding box center [923, 546] width 82 height 23
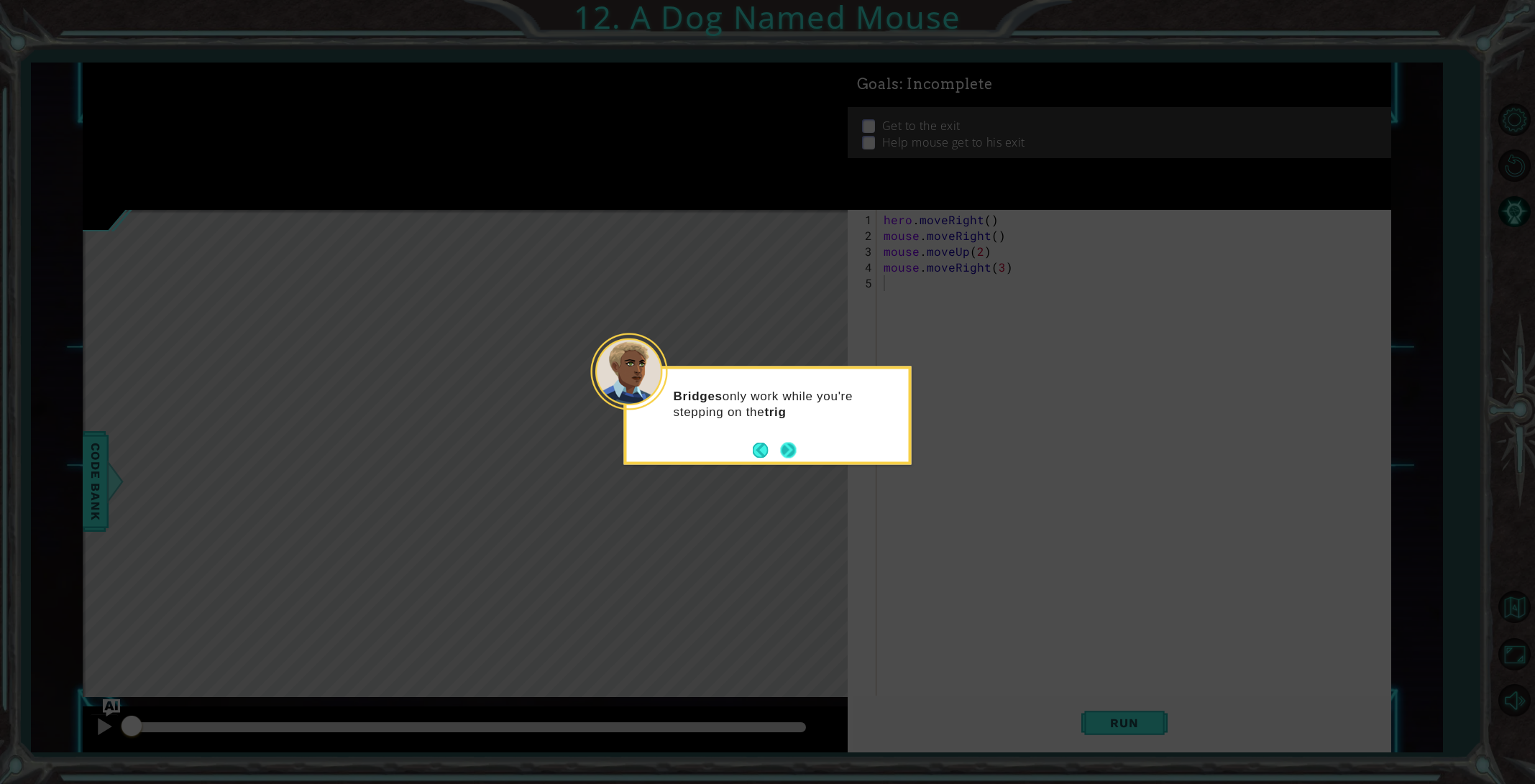
click at [787, 448] on button "Next" at bounding box center [788, 449] width 15 height 15
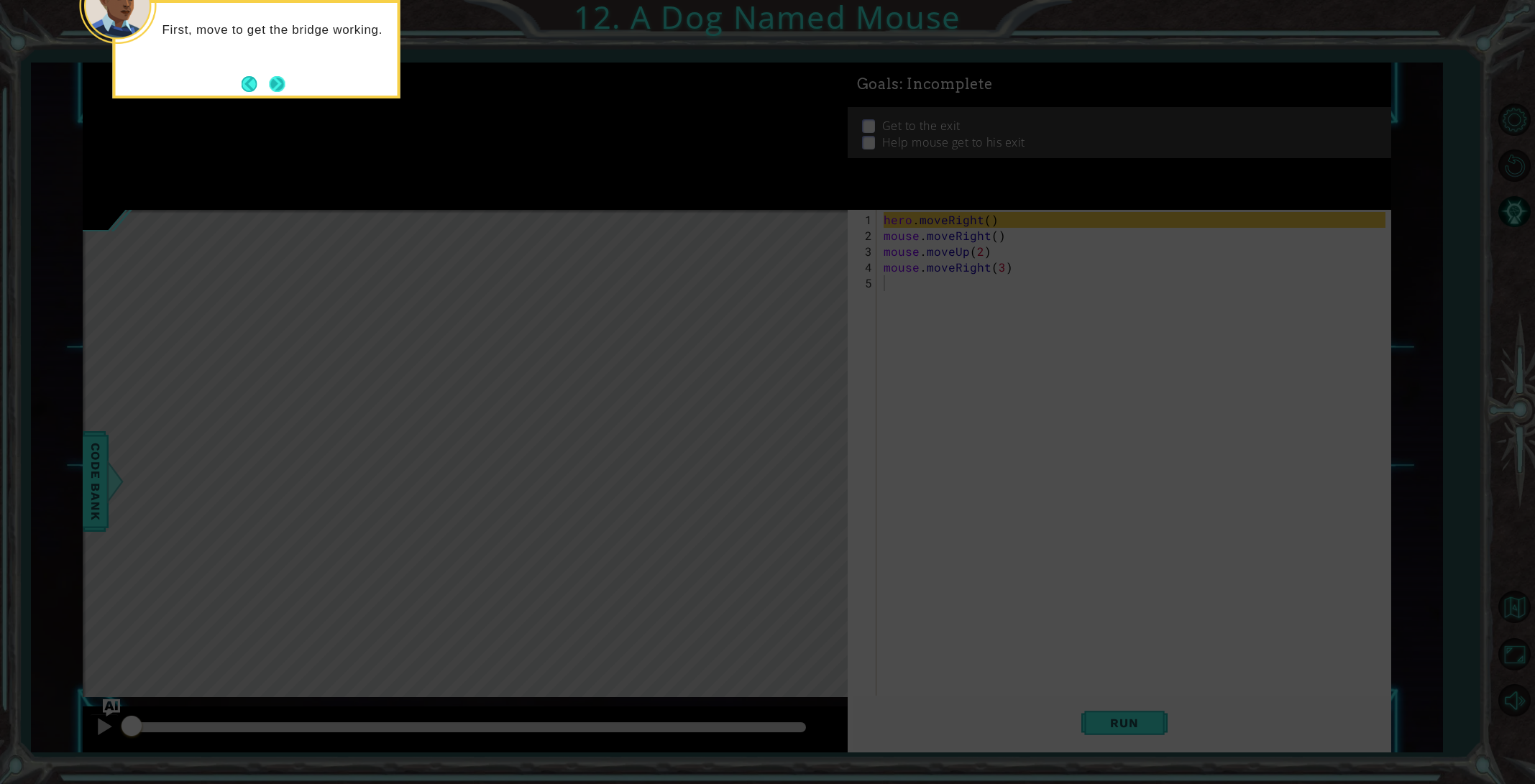
click at [280, 84] on button "Next" at bounding box center [277, 84] width 16 height 16
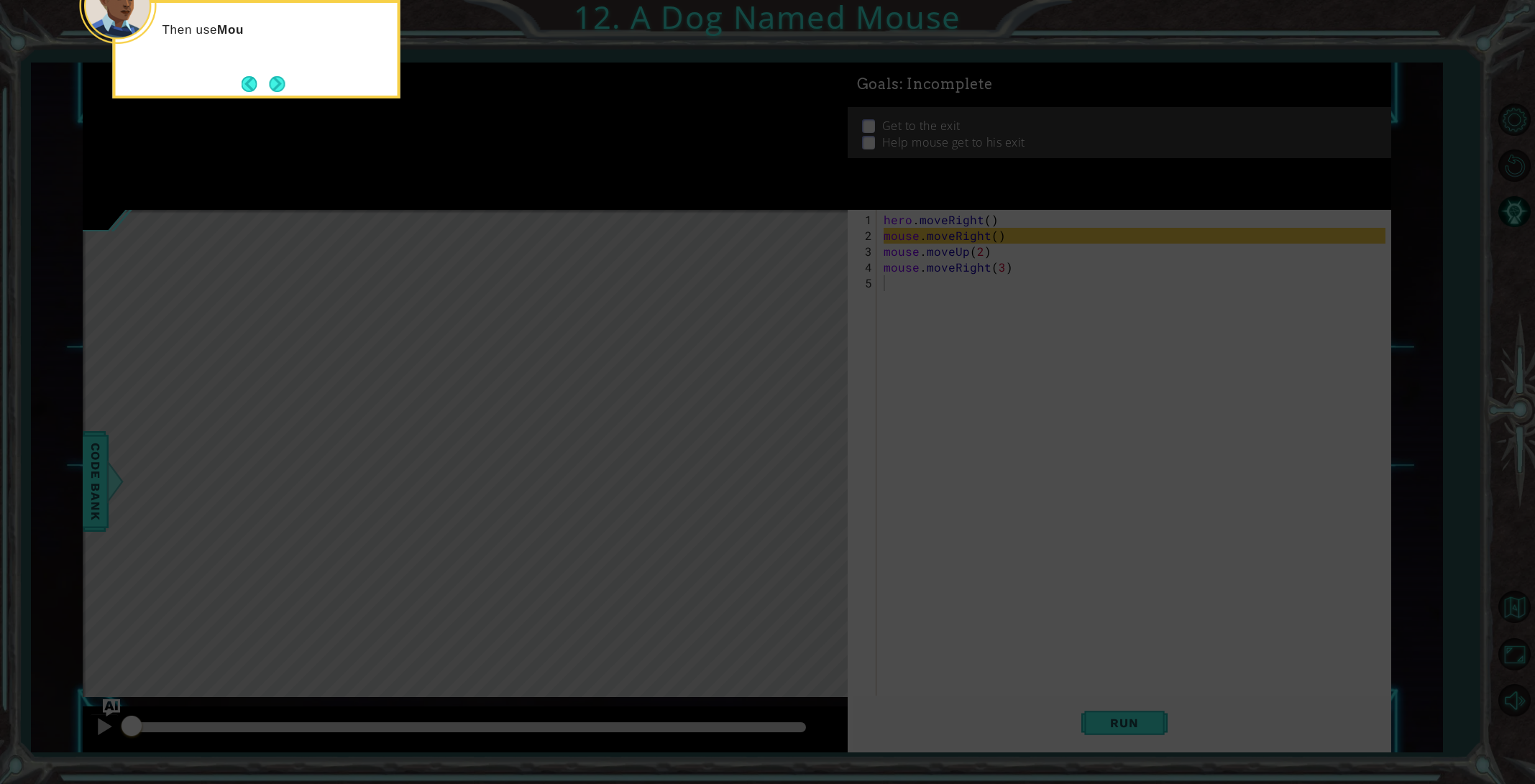
click at [280, 84] on button "Next" at bounding box center [277, 84] width 18 height 18
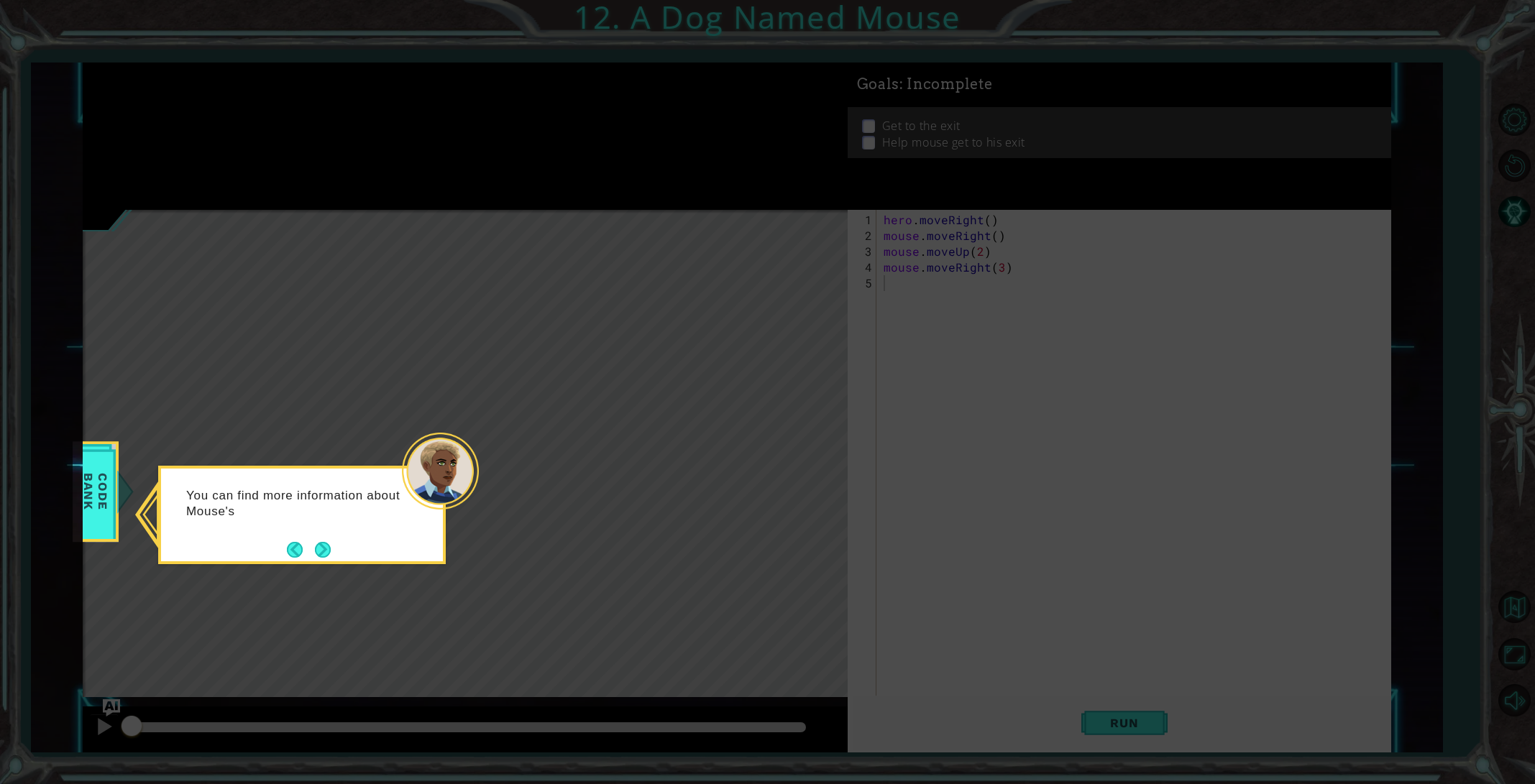
click at [322, 557] on button "Next" at bounding box center [323, 549] width 16 height 16
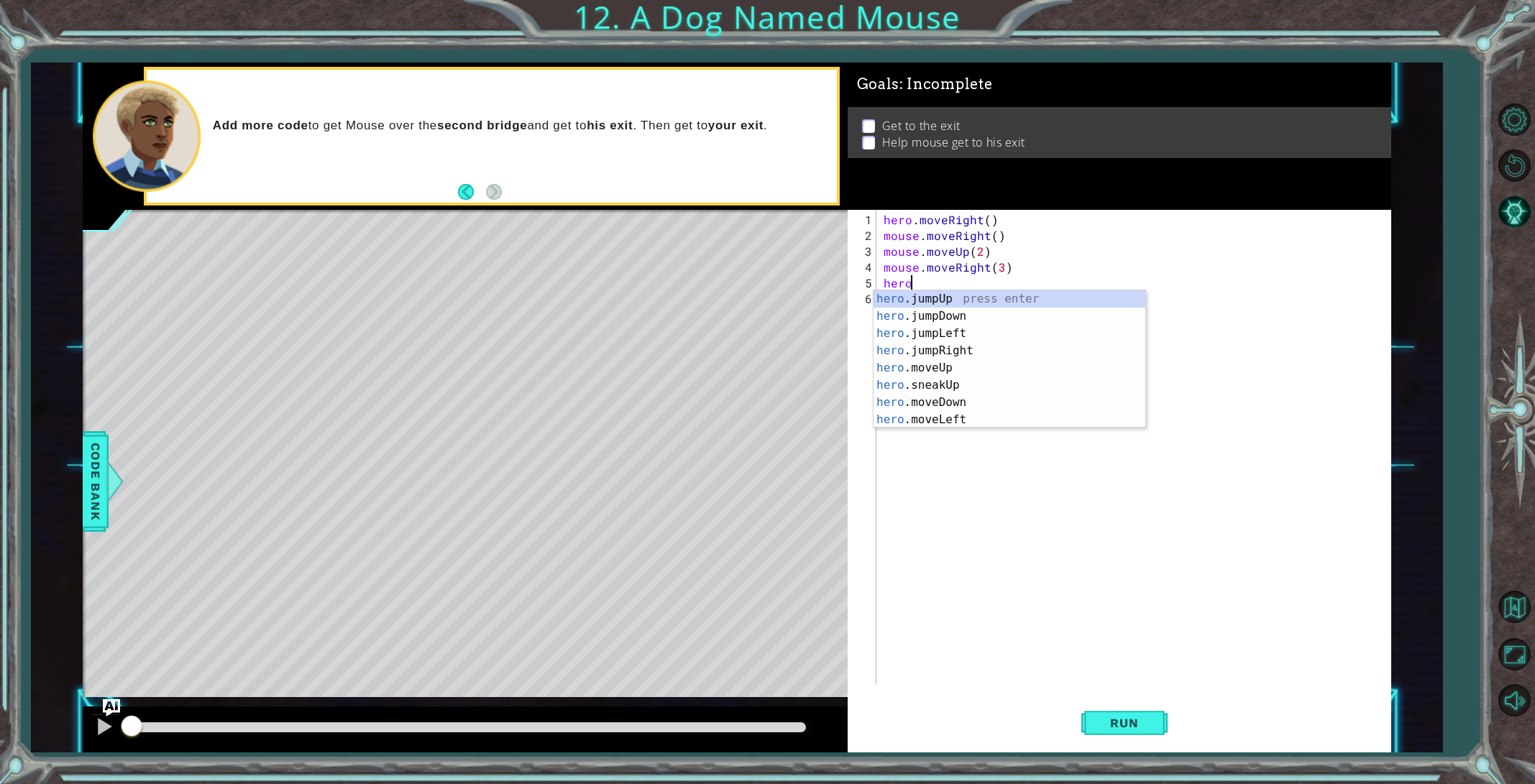
type textarea "hero."
click at [943, 346] on div "hero. jumpUp press enter hero. jumpDown press enter hero. jumpLeft press enter …" at bounding box center [1009, 376] width 271 height 172
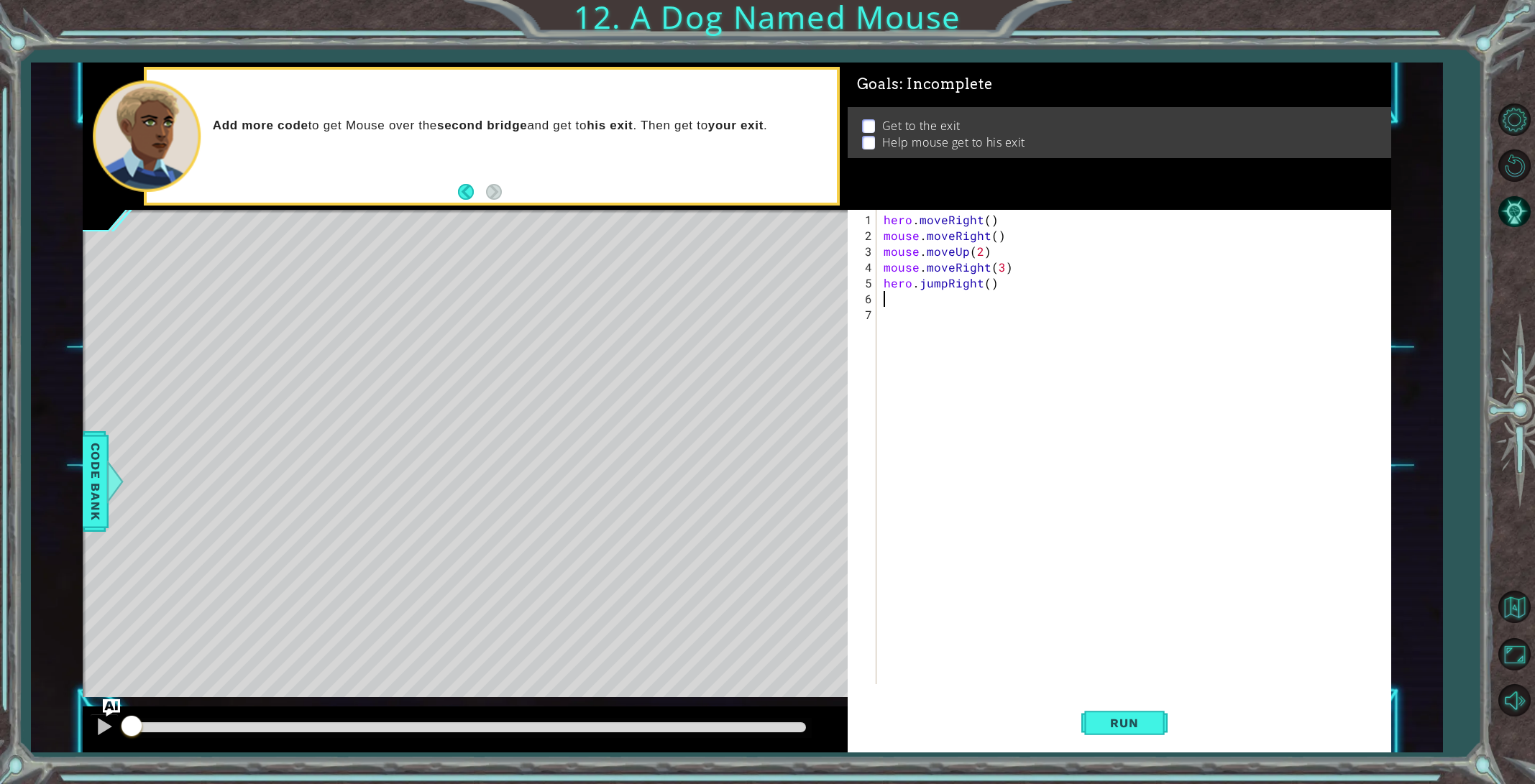
scroll to position [0, 0]
click at [943, 283] on div "hero . moveRight ( ) mouse . moveRight ( ) mouse . moveUp ( 2 ) mouse . moveRig…" at bounding box center [1137, 465] width 512 height 506
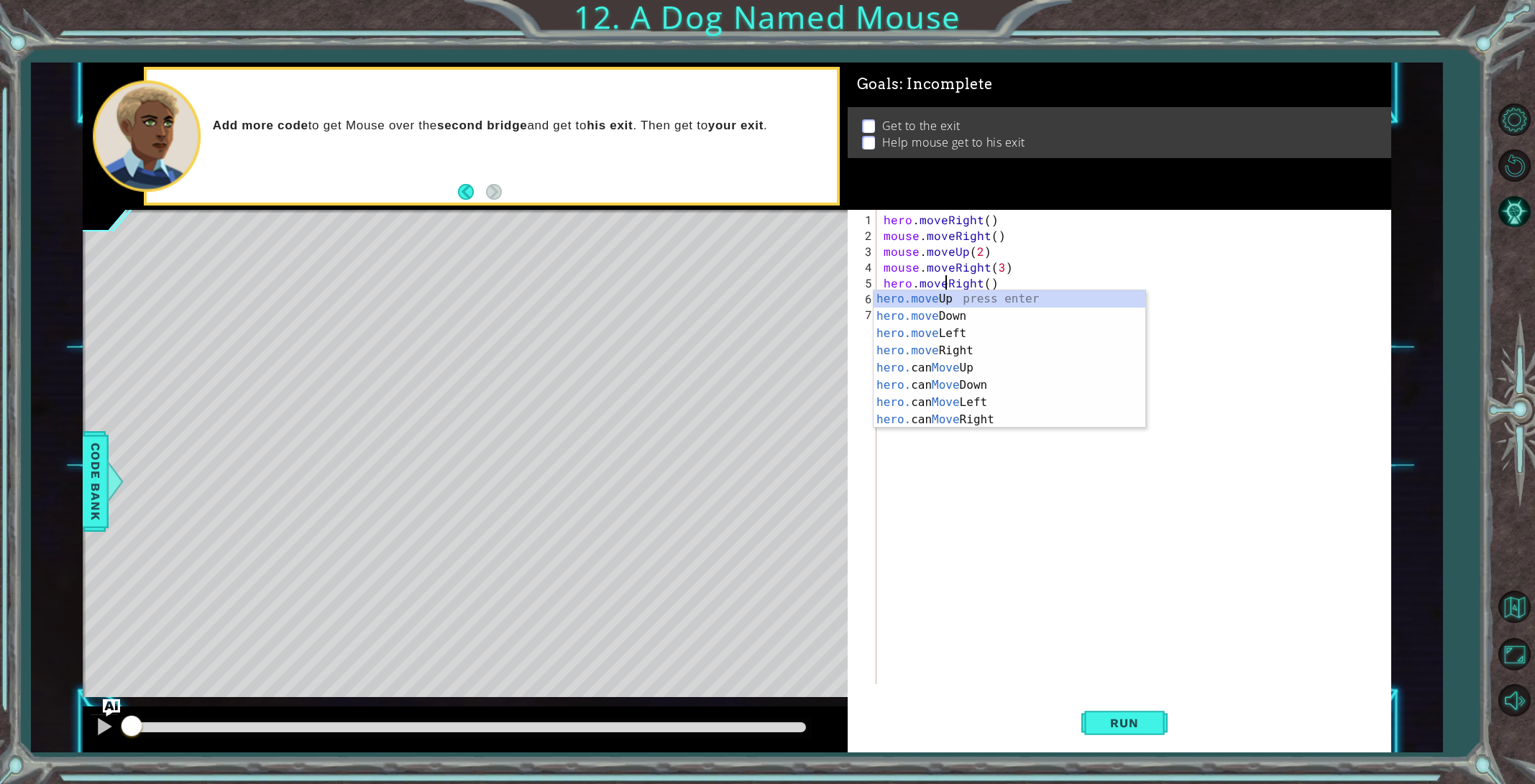
scroll to position [0, 3]
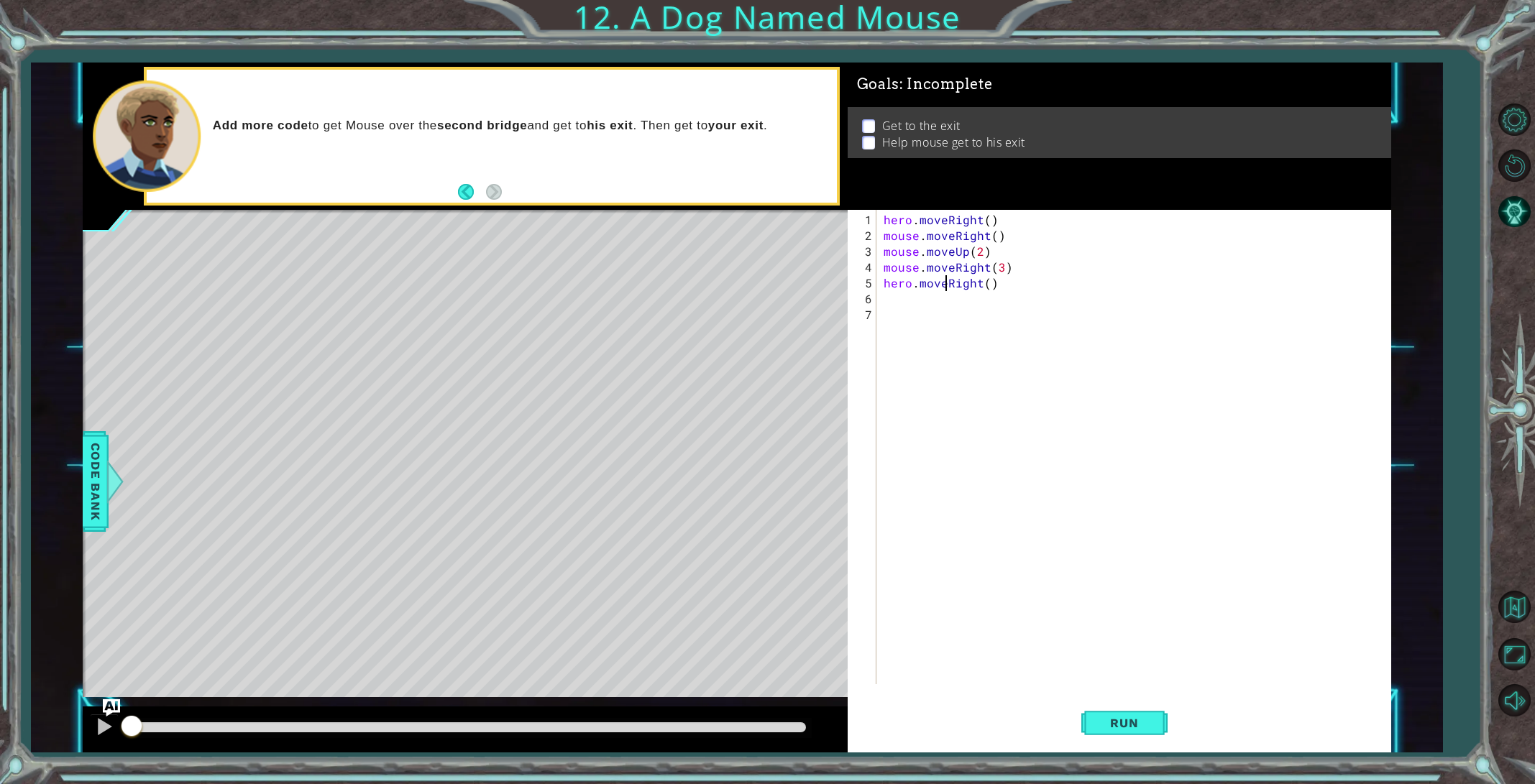
click at [987, 282] on div "hero . moveRight ( ) mouse . moveRight ( ) mouse . moveUp ( 2 ) mouse . moveRig…" at bounding box center [1137, 465] width 512 height 506
type textarea "hero.moveRight(2)"
click at [933, 294] on div "hero . moveRight ( ) mouse . moveRight ( ) mouse . moveUp ( 2 ) mouse . moveRig…" at bounding box center [1137, 465] width 512 height 506
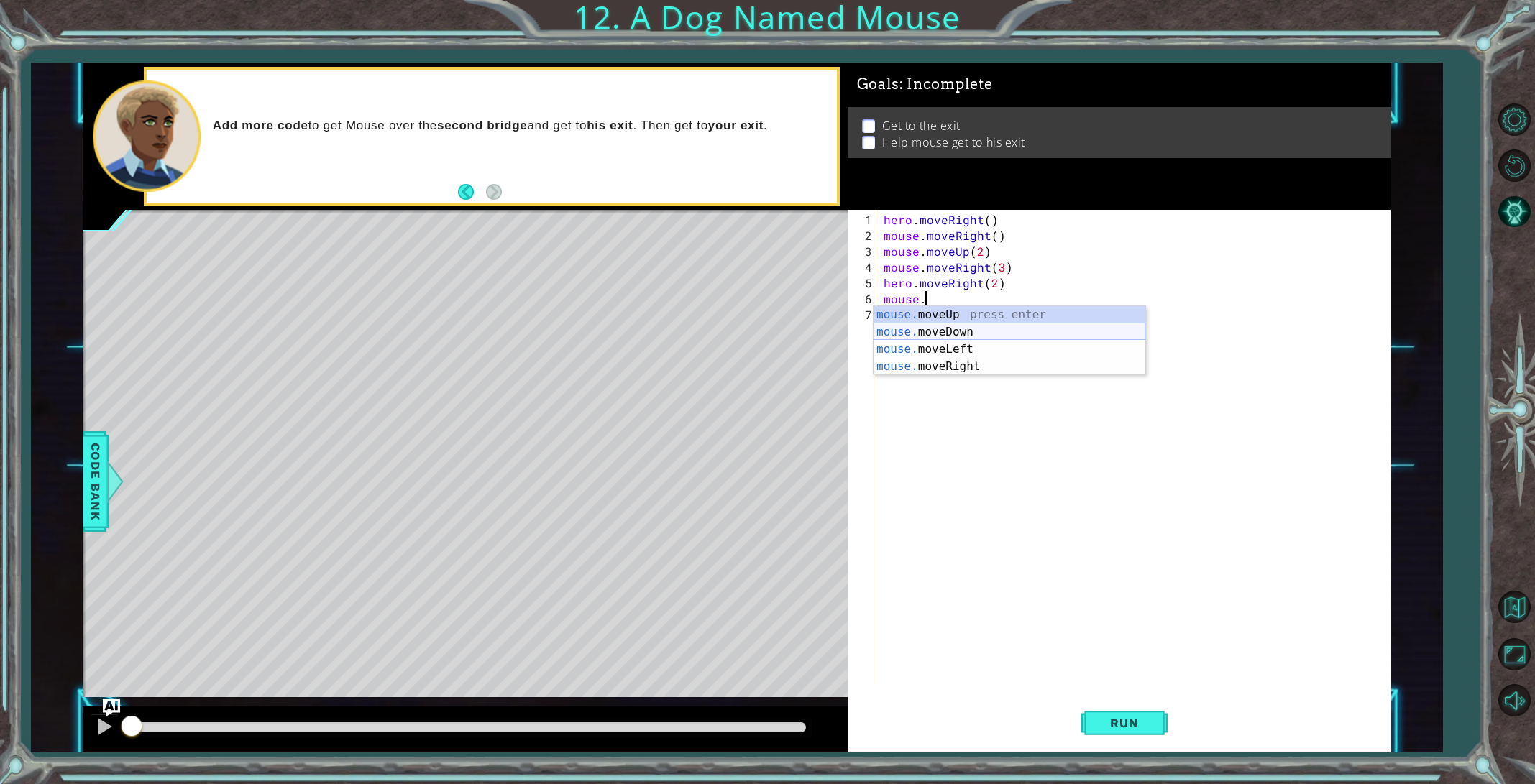
click at [950, 333] on div "mouse. moveUp press enter mouse. moveDown press enter mouse. moveLeft press ent…" at bounding box center [1009, 357] width 271 height 103
type textarea "mouse.moveDown(1)"
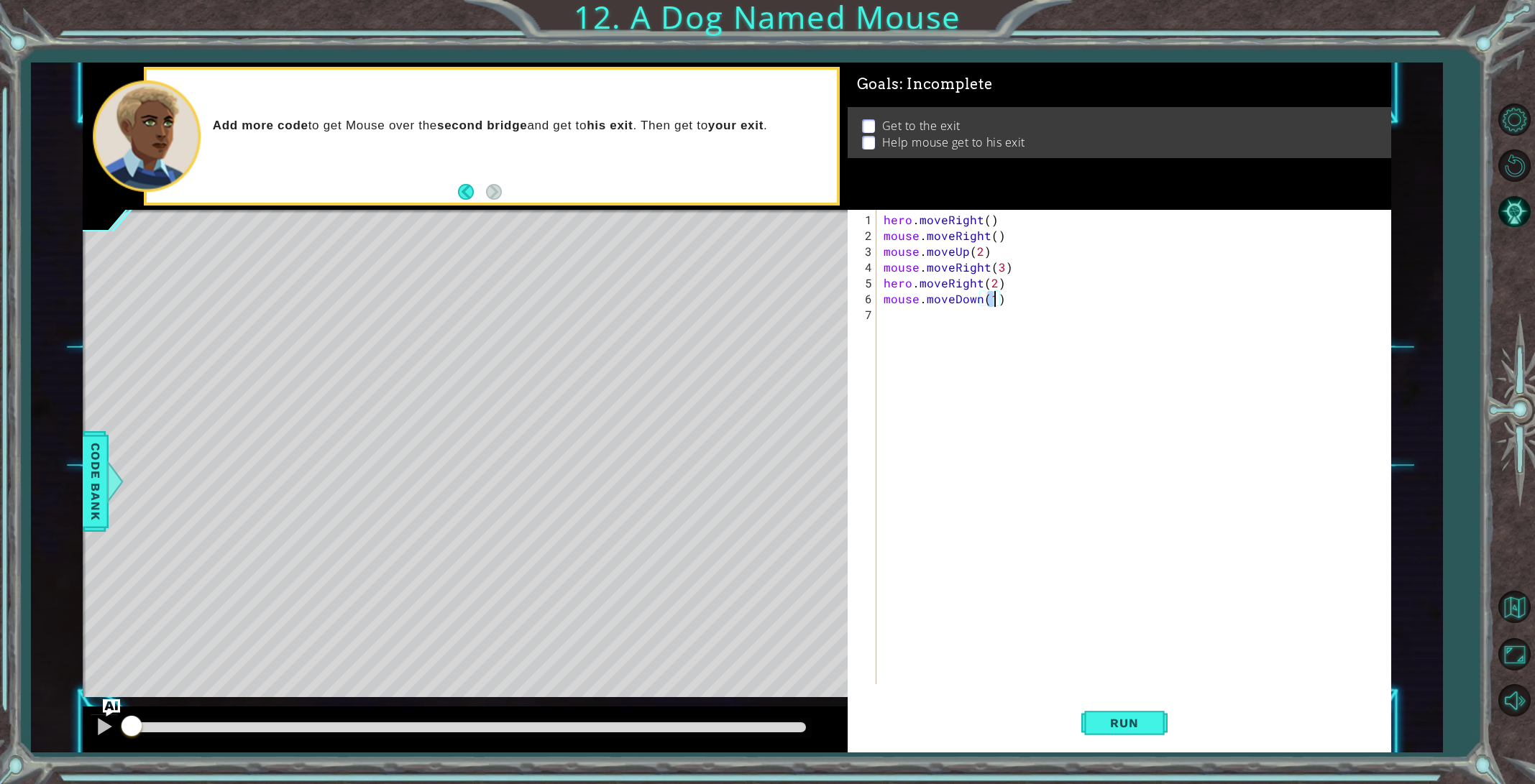
click at [947, 329] on div "hero . moveRight ( ) mouse . moveRight ( ) mouse . moveUp ( 2 ) mouse . moveRig…" at bounding box center [1137, 465] width 512 height 506
click at [995, 301] on div "hero . moveRight ( ) mouse . moveRight ( ) mouse . moveUp ( 2 ) mouse . moveRig…" at bounding box center [1137, 465] width 512 height 506
type textarea "mouse.moveDown(3)"
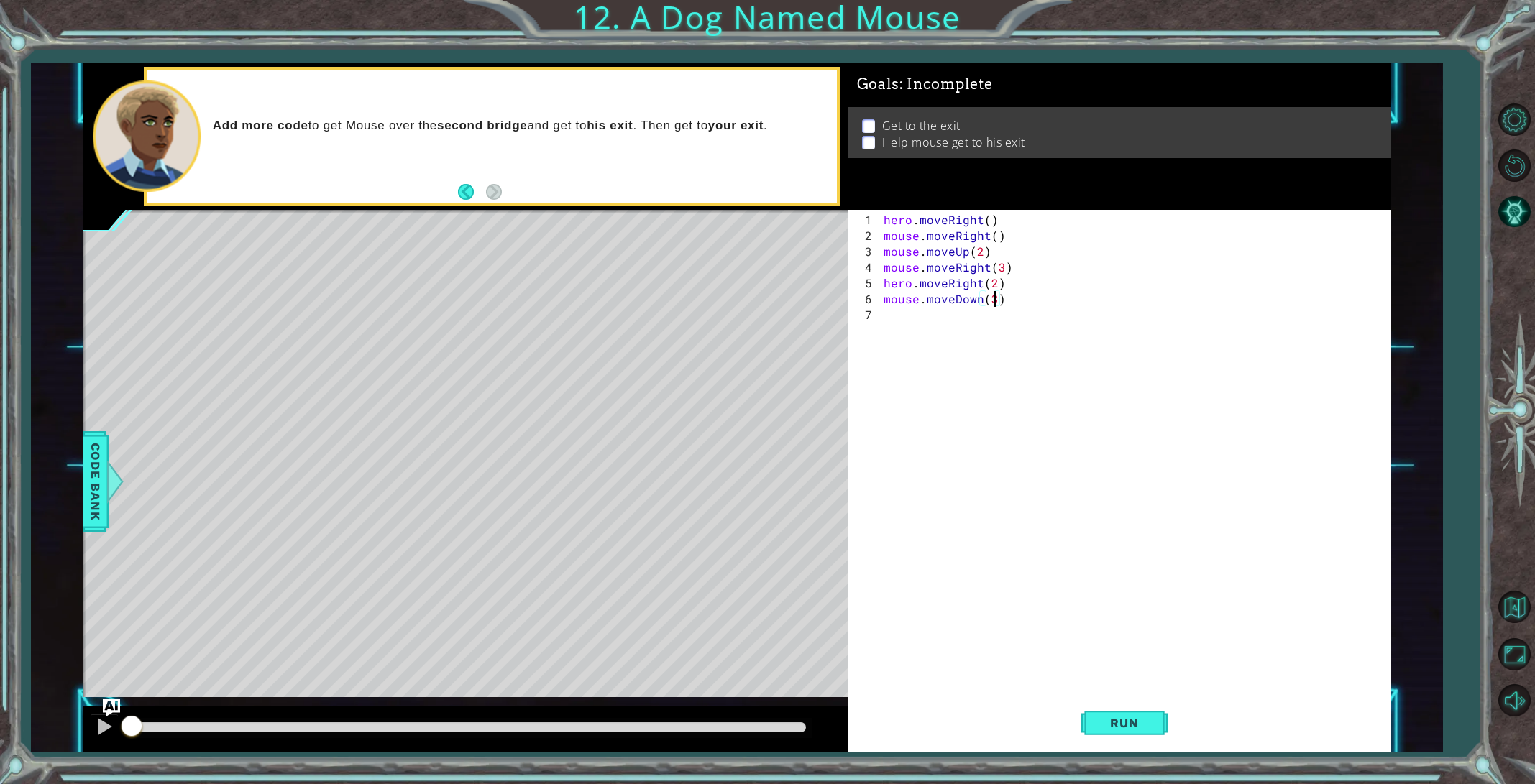
click at [950, 319] on div "hero . moveRight ( ) mouse . moveRight ( ) mouse . moveUp ( 2 ) mouse . moveRig…" at bounding box center [1137, 465] width 512 height 506
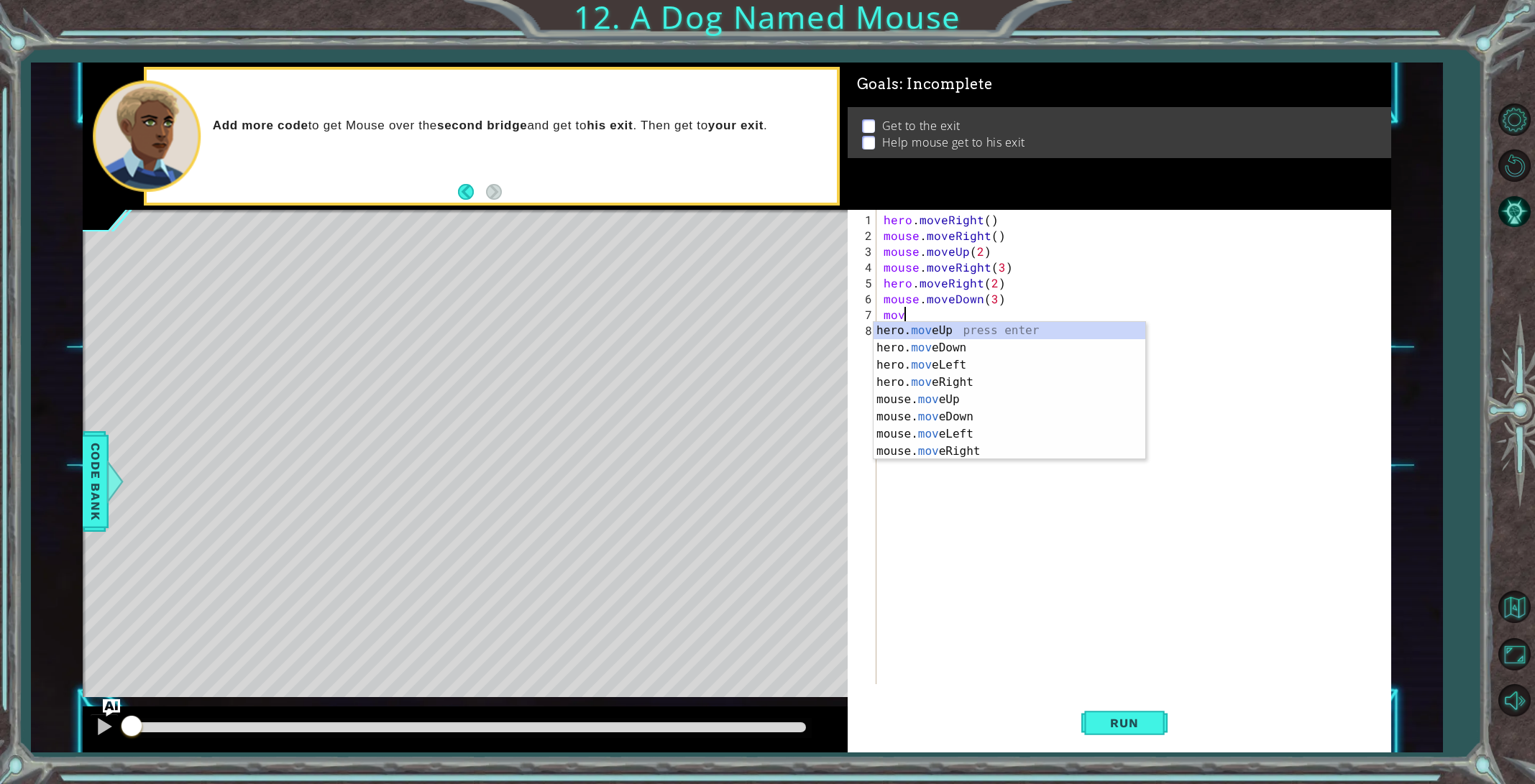
scroll to position [0, 1]
click at [958, 379] on div "hero. move Up press enter hero. move Down press enter hero. move Left press ent…" at bounding box center [1009, 408] width 271 height 172
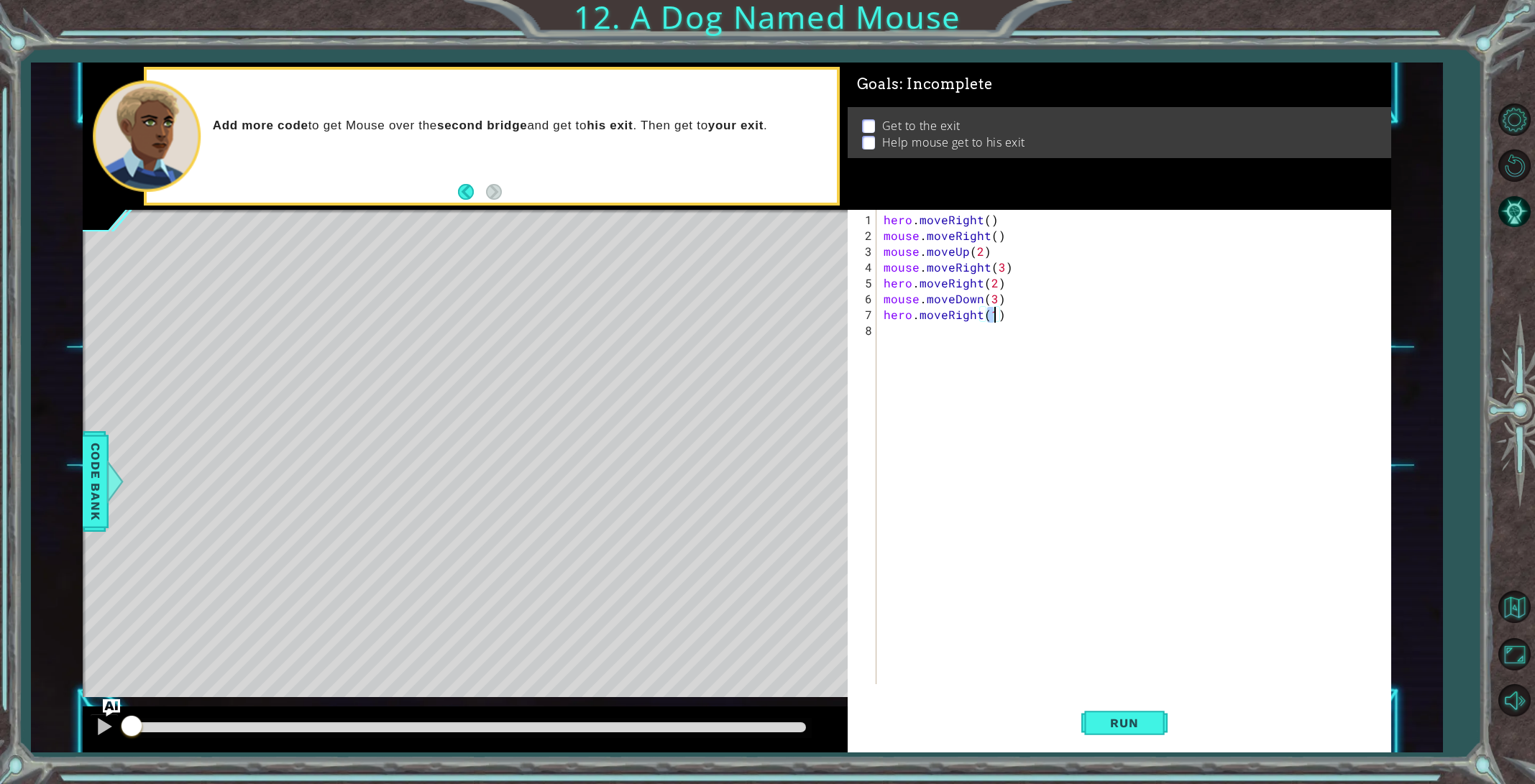
click at [913, 314] on div "hero . moveRight ( ) mouse . moveRight ( ) mouse . moveUp ( 2 ) mouse . moveRig…" at bounding box center [1137, 465] width 512 height 506
click at [999, 315] on div "hero . moveRight ( ) mouse . moveRight ( ) mouse . moveUp ( 2 ) mouse . moveRig…" at bounding box center [1137, 465] width 512 height 506
type textarea "mouse.moveRight(2)"
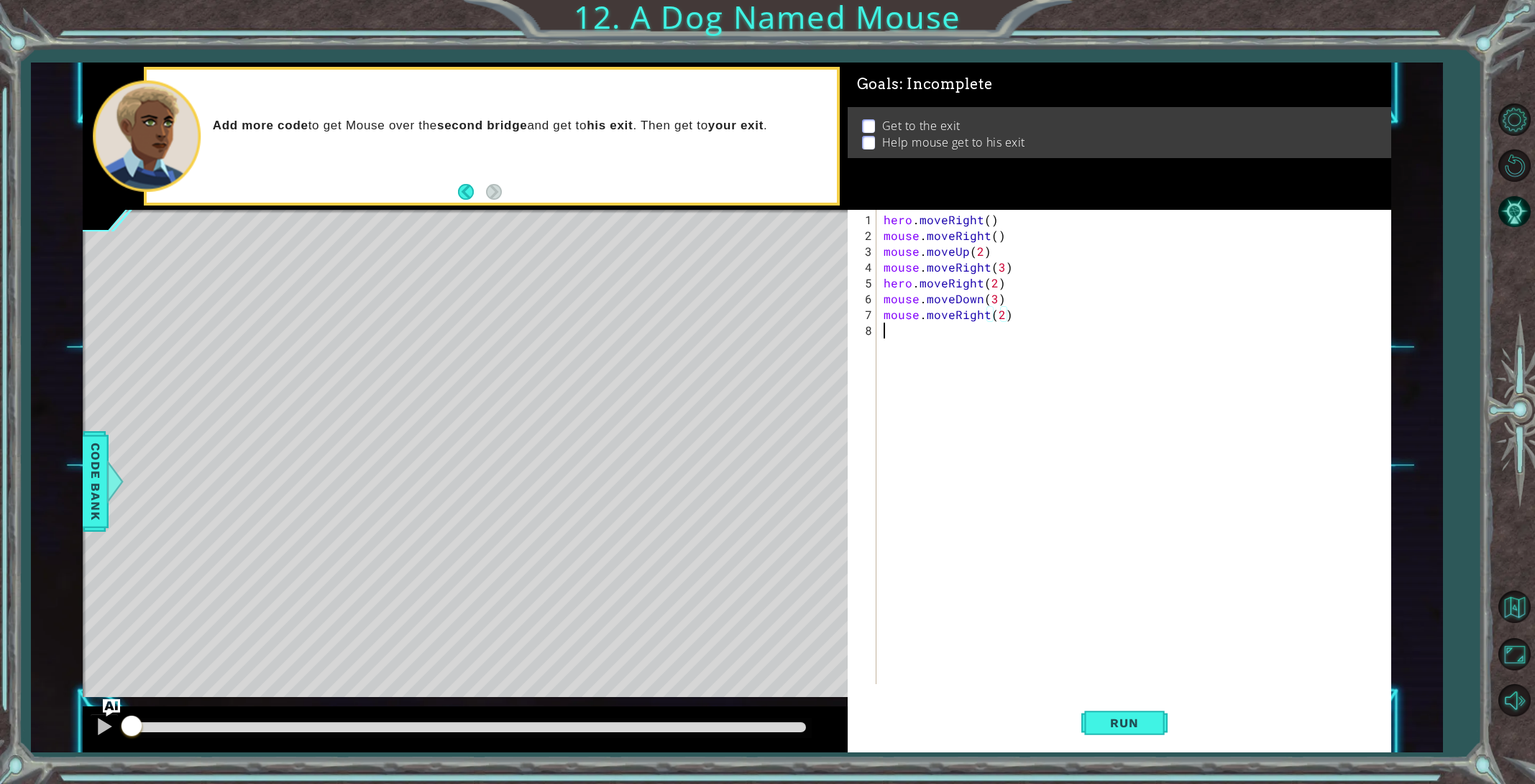
click at [934, 331] on div "hero . moveRight ( ) mouse . moveRight ( ) mouse . moveUp ( 2 ) mouse . moveRig…" at bounding box center [1137, 465] width 512 height 506
type textarea "hero.moveRight(2)"
click at [1143, 725] on span "Run" at bounding box center [1124, 723] width 57 height 15
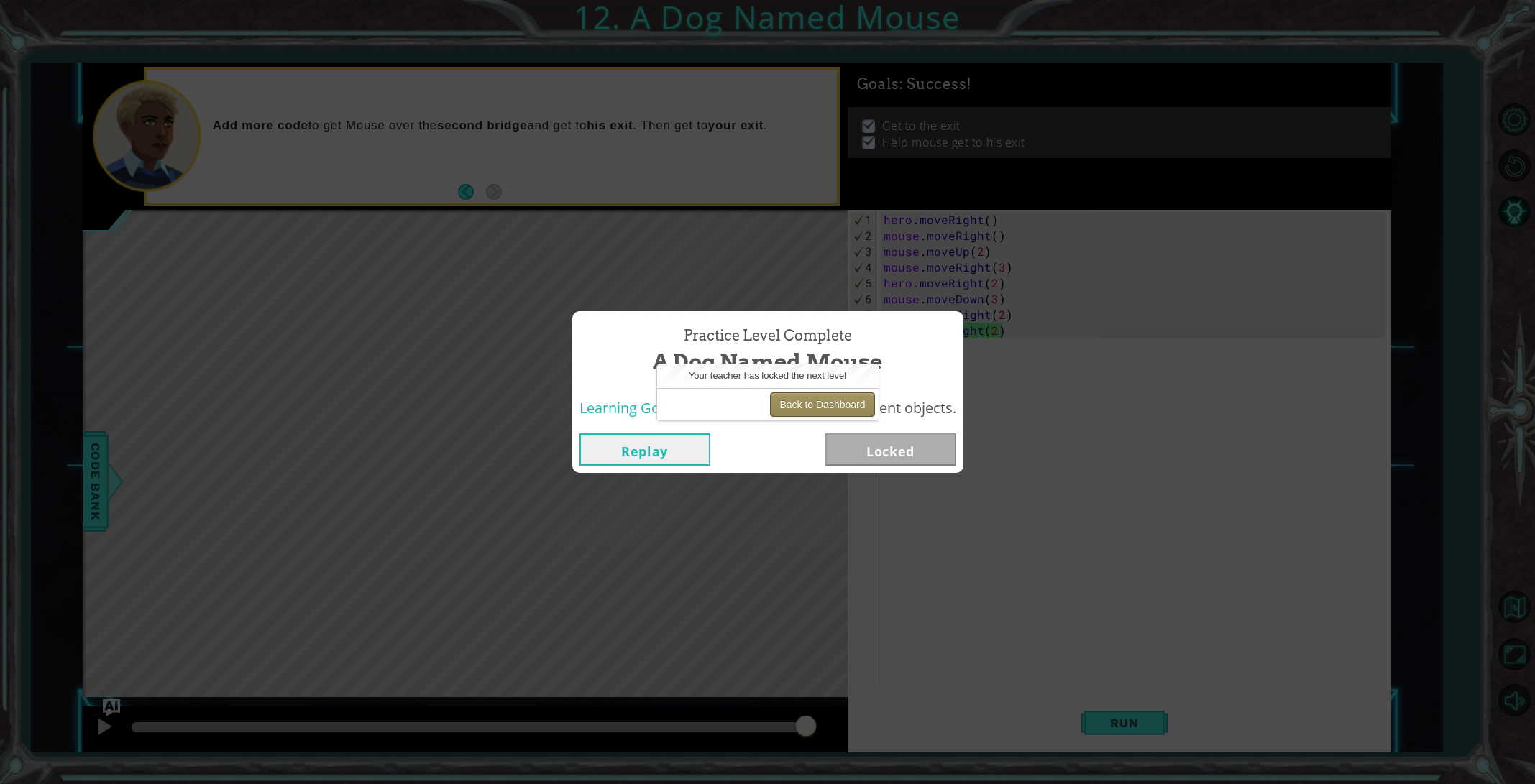
click at [856, 401] on button "Back to Dashboard" at bounding box center [822, 405] width 104 height 24
click at [856, 401] on button "Back to Dashboard" at bounding box center [822, 405] width 104 height 24
click at [850, 401] on button "Back to Dashboard" at bounding box center [822, 405] width 104 height 24
click at [836, 401] on button "Back to Dashboard" at bounding box center [822, 405] width 104 height 24
